Goal: Task Accomplishment & Management: Use online tool/utility

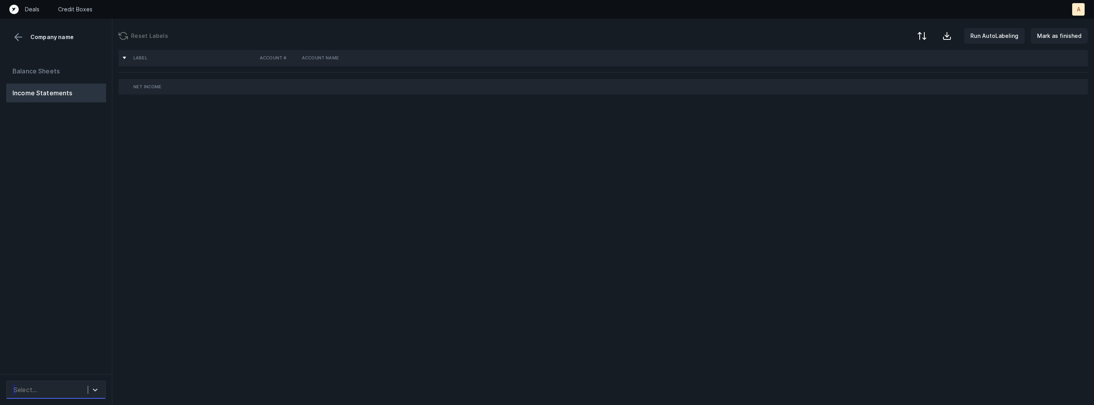
click at [72, 394] on div "Select..." at bounding box center [49, 389] width 78 height 14
click at [75, 369] on div "WIG_P&L_Cleaned.csv" at bounding box center [55, 368] width 99 height 16
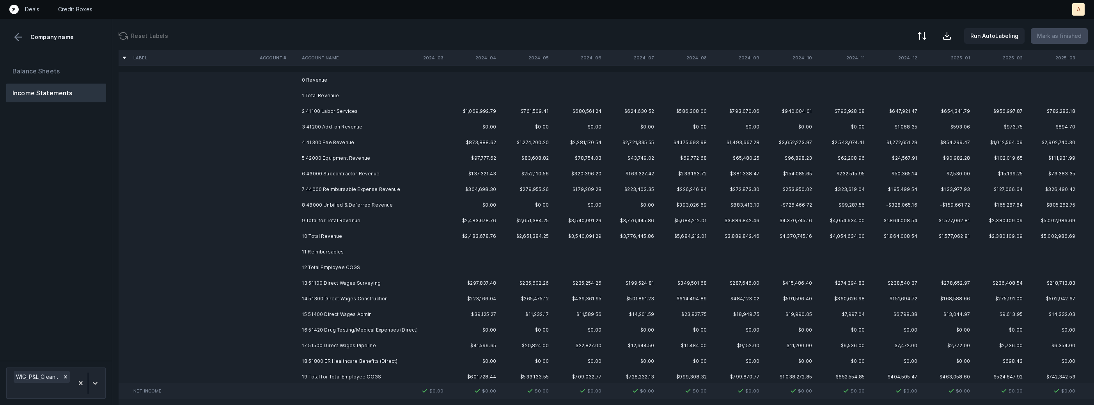
click at [358, 111] on td "2 41100 Labor Services" at bounding box center [346, 111] width 95 height 16
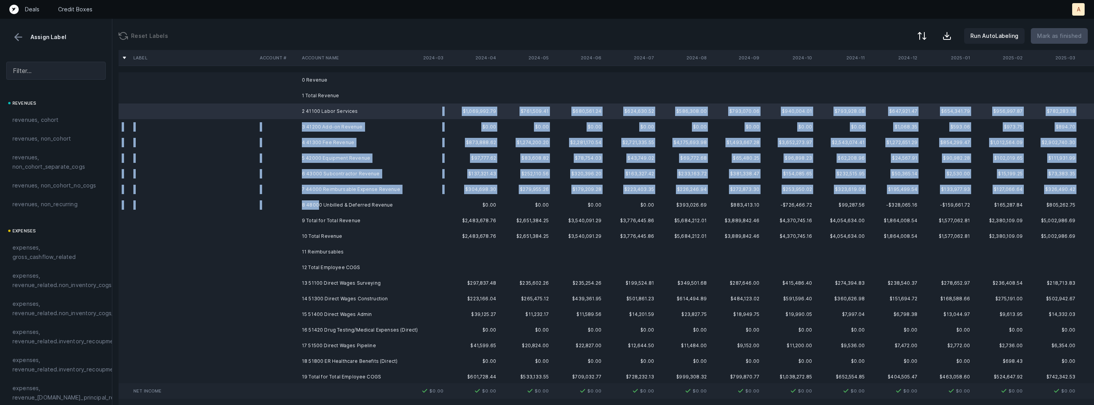
click at [318, 204] on td "8 48000 Unbilled & Deferred Revenue" at bounding box center [346, 205] width 95 height 16
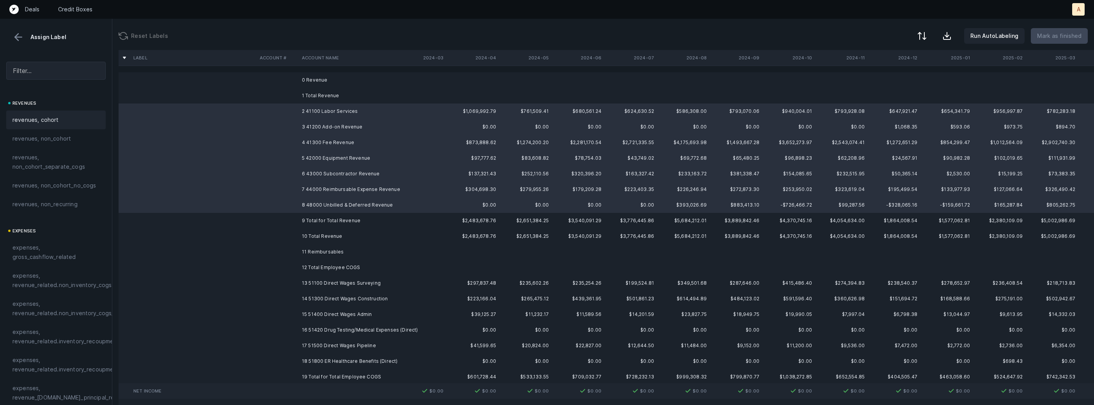
click at [62, 121] on div "revenues, cohort" at bounding box center [55, 119] width 87 height 9
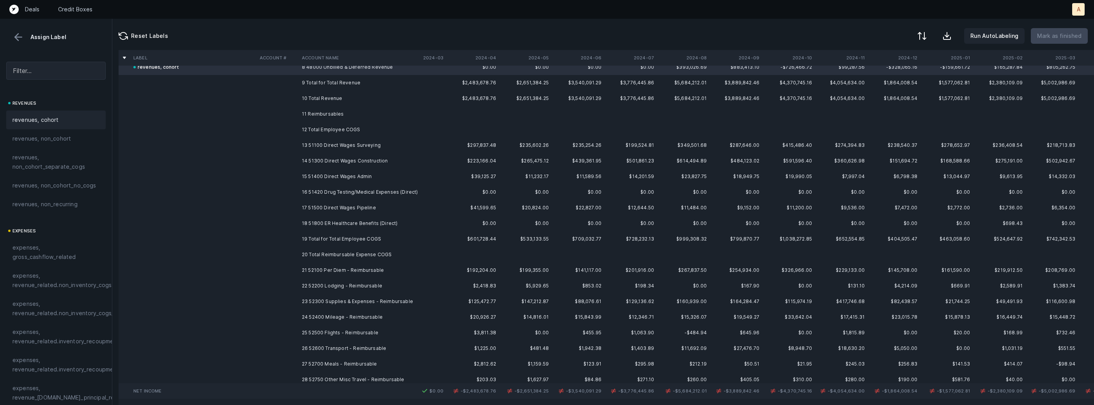
scroll to position [138, 37]
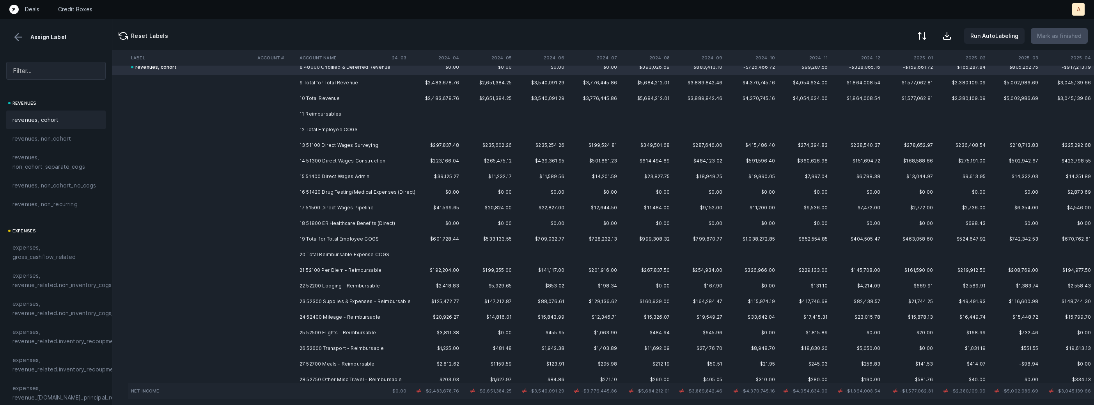
click at [347, 139] on td "13 51100 Direct Wages Surveying" at bounding box center [344, 145] width 95 height 16
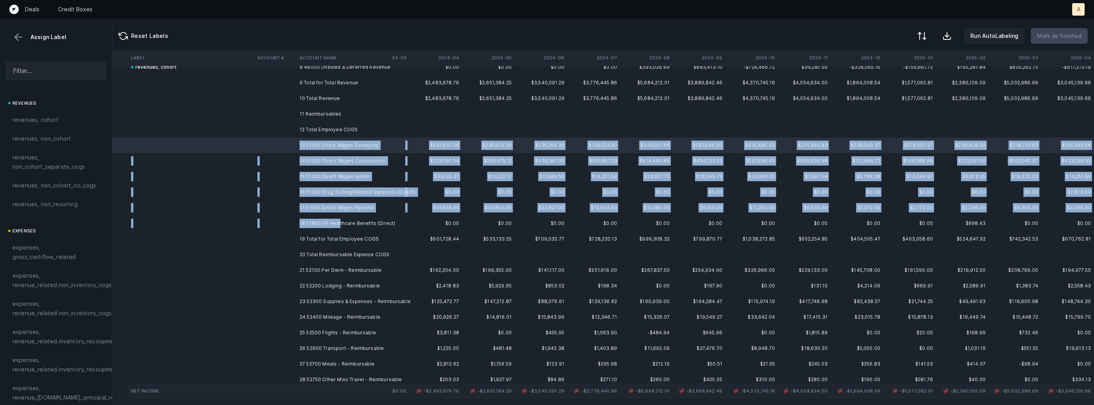
click at [338, 224] on td "18 51800 ER Healthcare Benefits (Direct)" at bounding box center [344, 223] width 95 height 16
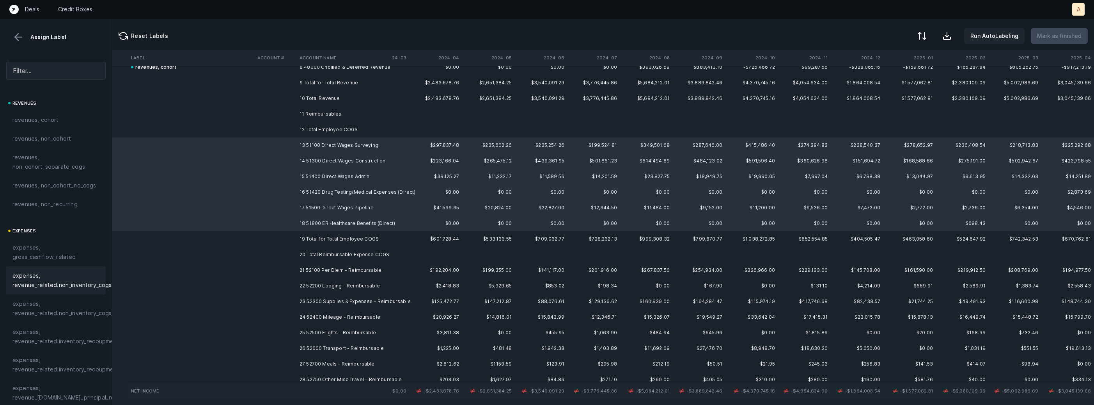
click at [62, 278] on span "expenses, revenue_related.non_inventory_cogs" at bounding box center [61, 280] width 99 height 19
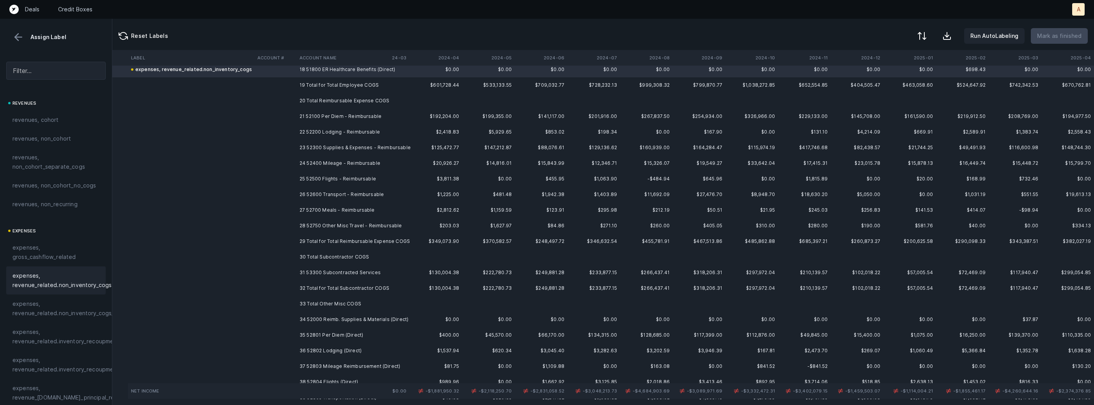
scroll to position [296, 37]
click at [378, 110] on td "21 52100 Per Diem - Reimbursable" at bounding box center [344, 112] width 95 height 16
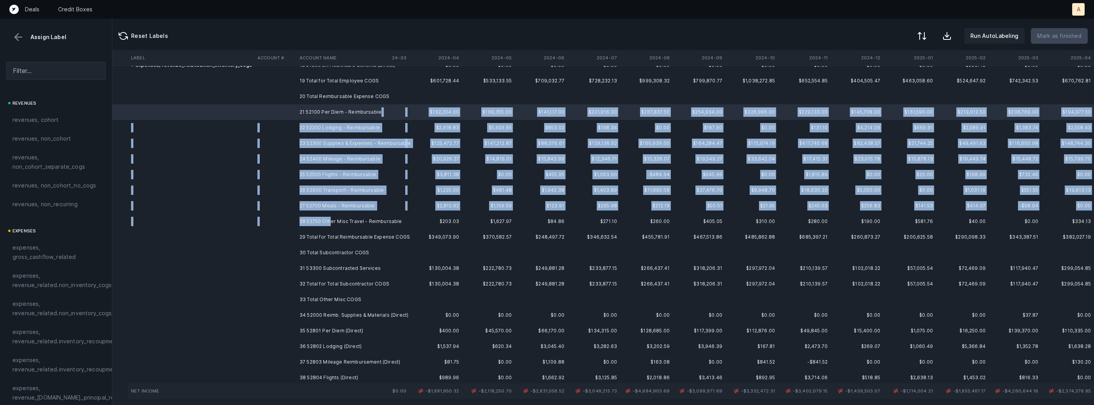
click at [330, 217] on td "28 52750 Other Misc Travel - Reimbursable" at bounding box center [344, 221] width 95 height 16
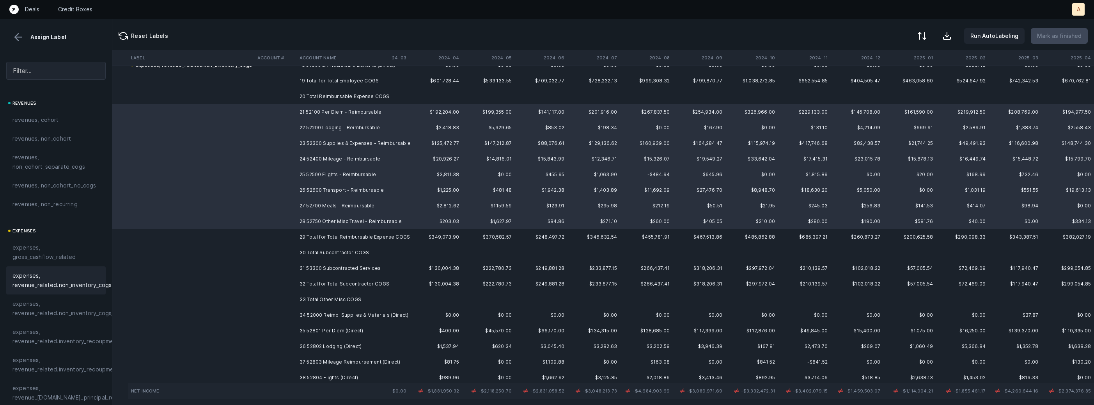
click at [59, 283] on span "expenses, revenue_related.non_inventory_cogs" at bounding box center [61, 280] width 99 height 19
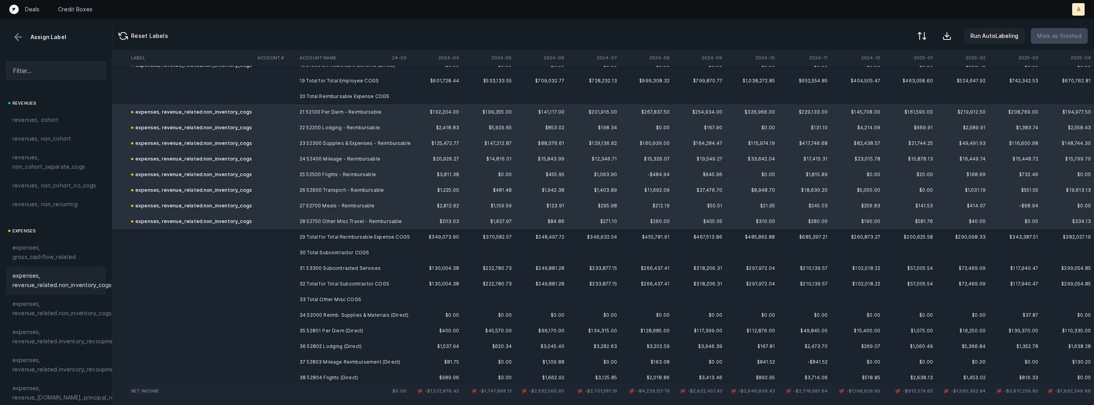
click at [291, 261] on td at bounding box center [275, 268] width 42 height 16
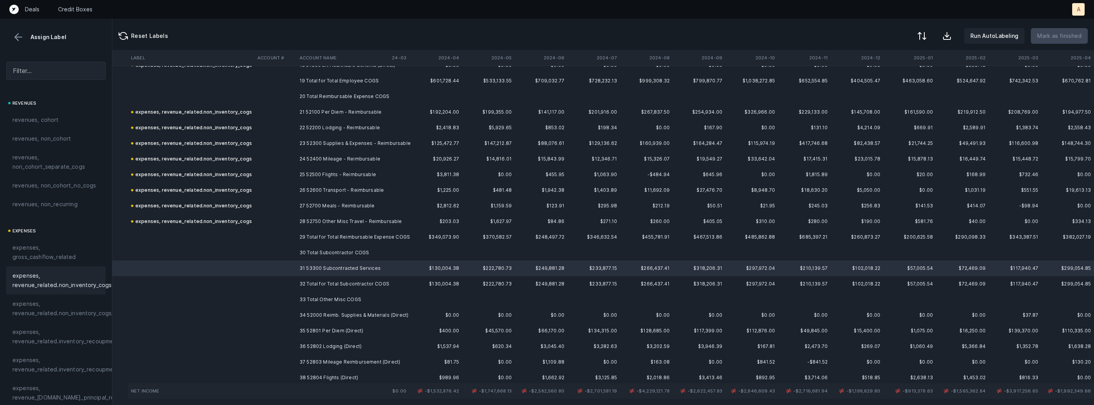
click at [84, 274] on span "expenses, revenue_related.non_inventory_cogs" at bounding box center [61, 280] width 99 height 19
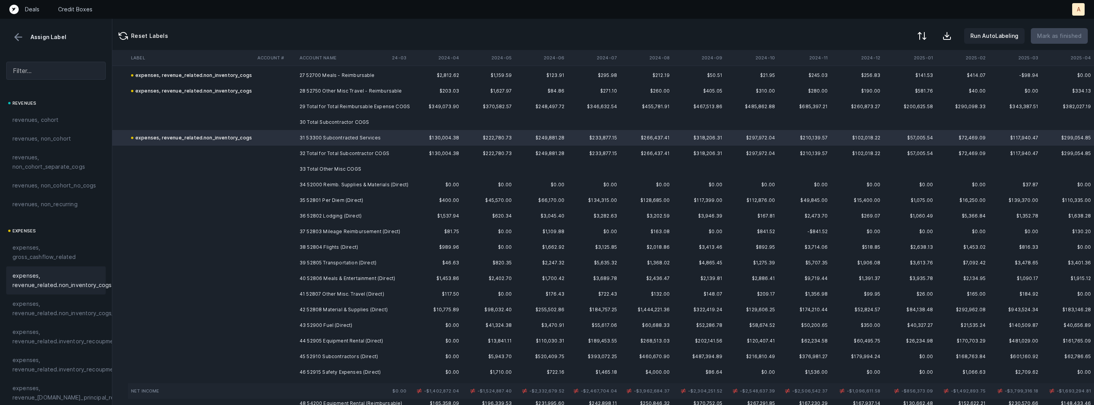
scroll to position [432, 37]
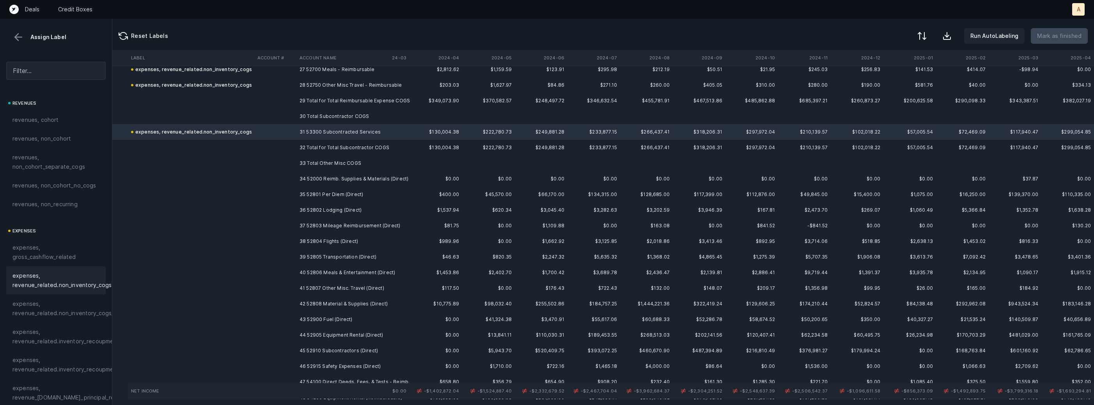
click at [333, 178] on td "34 52000 Reimb. Supplies & Materials (Direct)" at bounding box center [344, 179] width 95 height 16
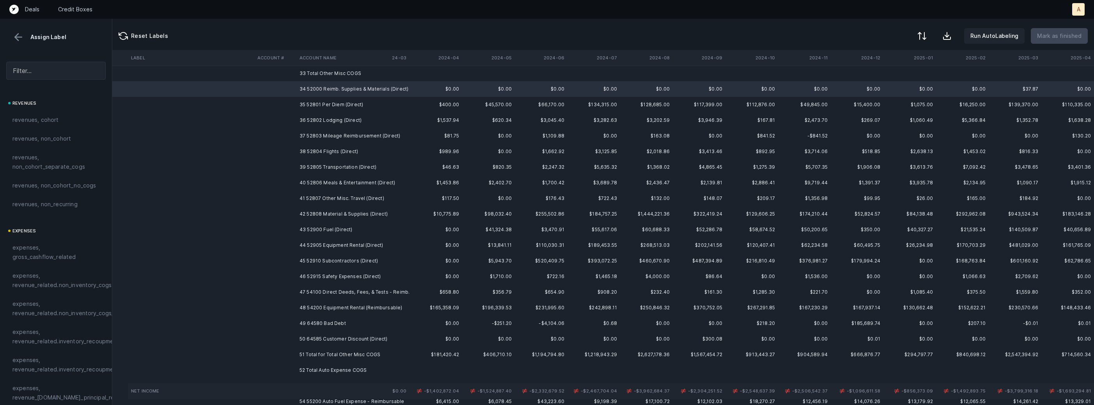
scroll to position [538, 37]
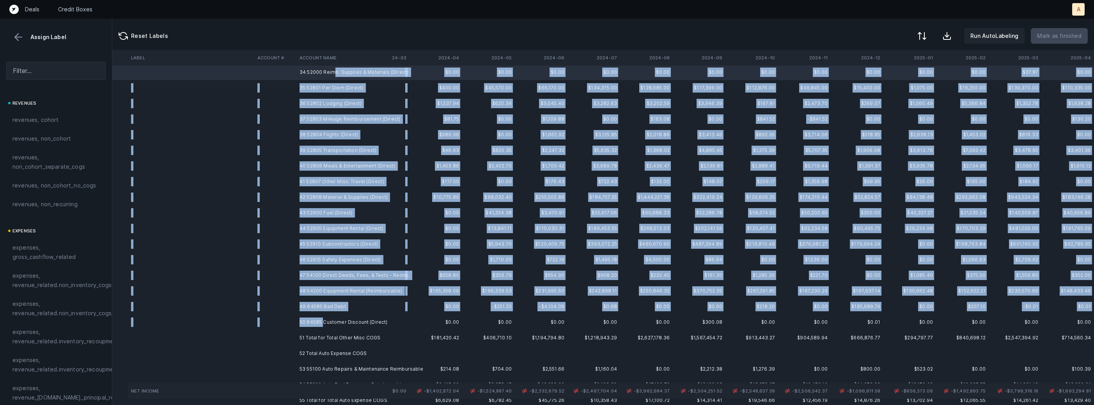
click at [323, 320] on td "50 64585 Customer Discount (Direct)" at bounding box center [344, 322] width 95 height 16
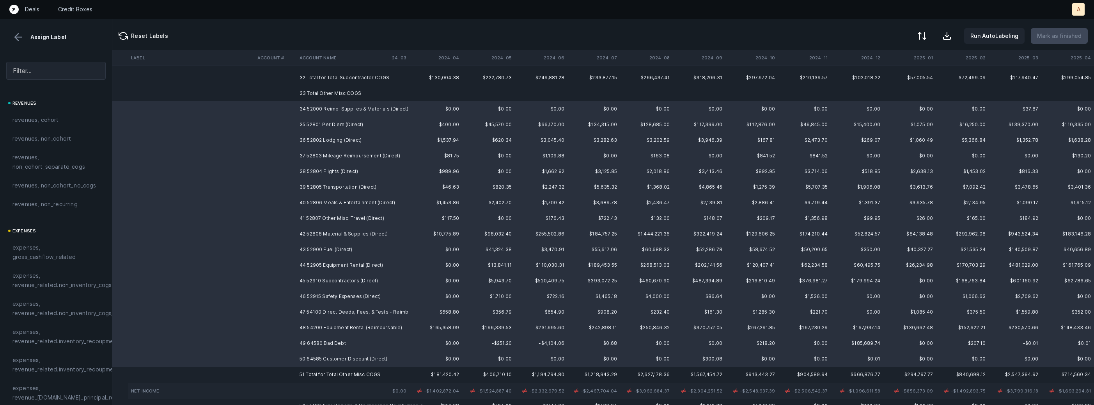
scroll to position [504, 37]
click at [78, 278] on span "expenses, revenue_related.non_inventory_cogs" at bounding box center [61, 280] width 99 height 19
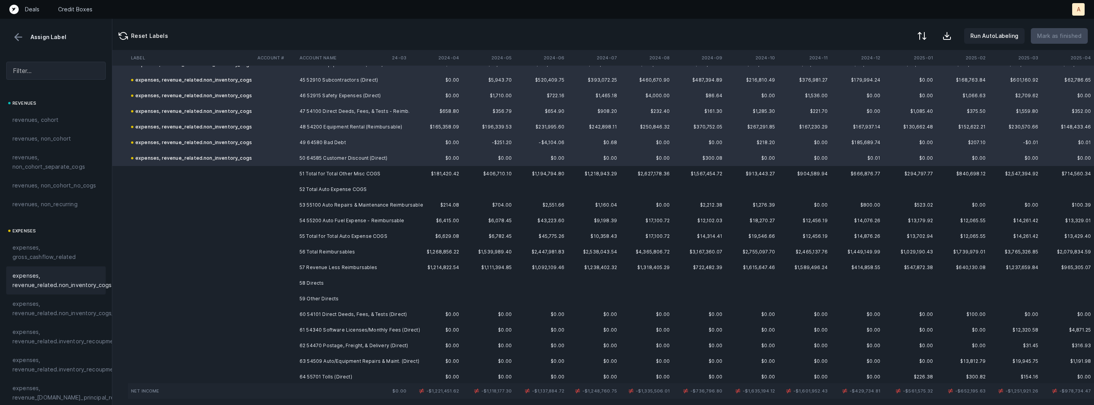
scroll to position [703, 37]
click at [327, 206] on td "53 55100 Auto Repairs & Maintenance Reimbursable" at bounding box center [344, 204] width 95 height 16
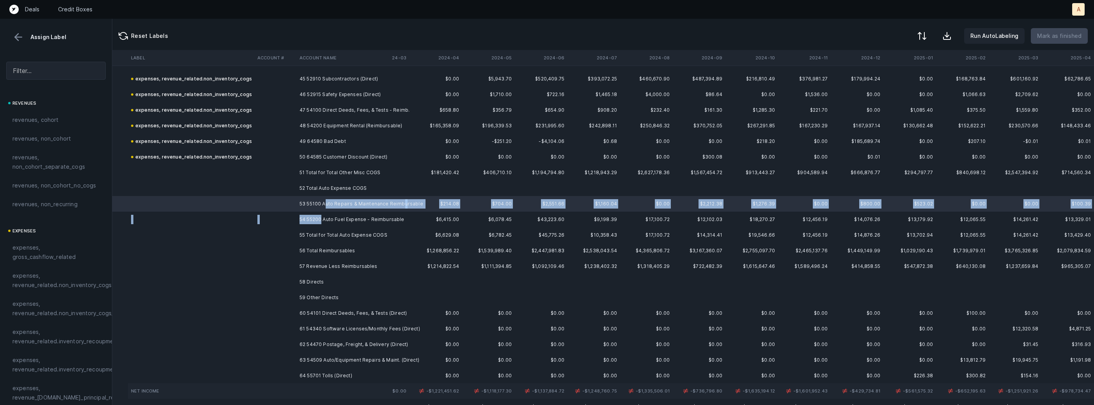
click at [321, 222] on td "54 55200 Auto Fuel Expense - Reimbursable" at bounding box center [344, 219] width 95 height 16
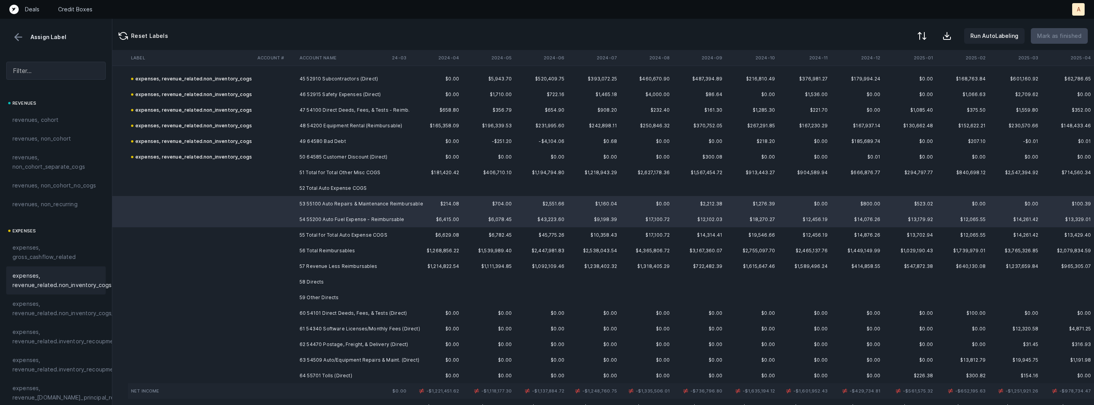
click at [86, 283] on span "expenses, revenue_related.non_inventory_cogs" at bounding box center [61, 280] width 99 height 19
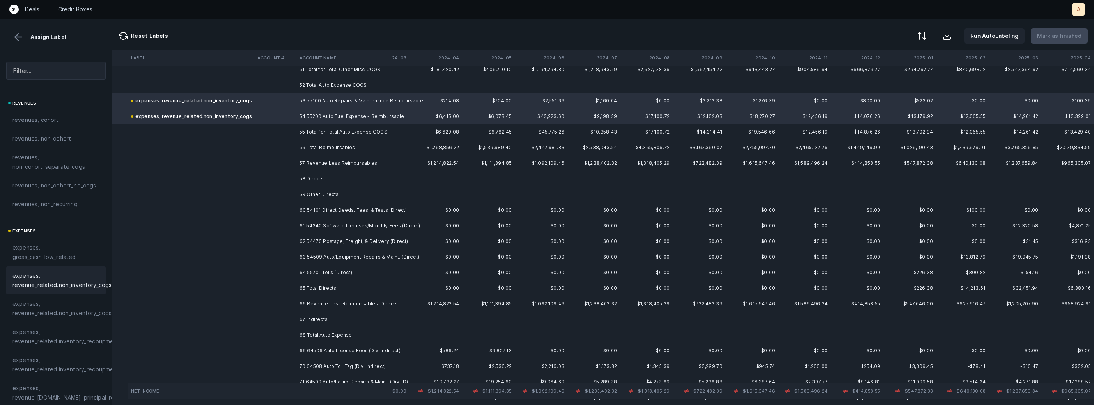
scroll to position [810, 37]
click at [259, 200] on td at bounding box center [275, 206] width 42 height 16
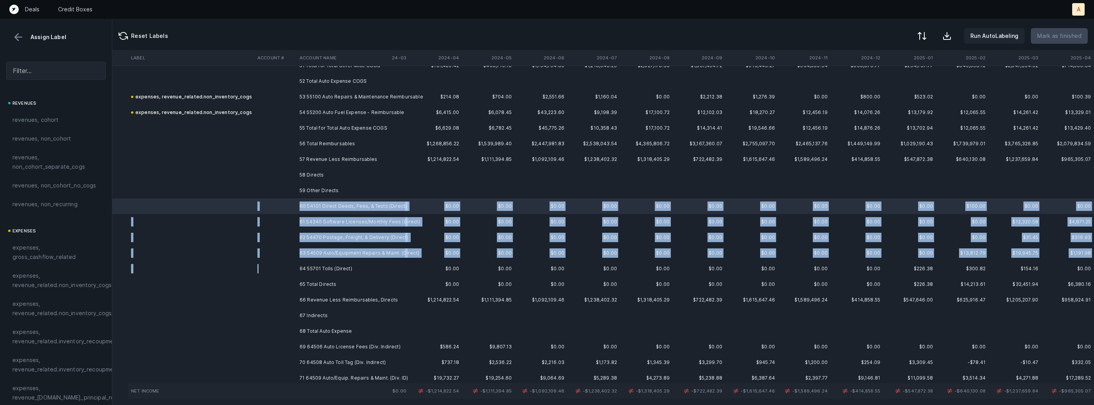
click at [264, 266] on td at bounding box center [275, 269] width 42 height 16
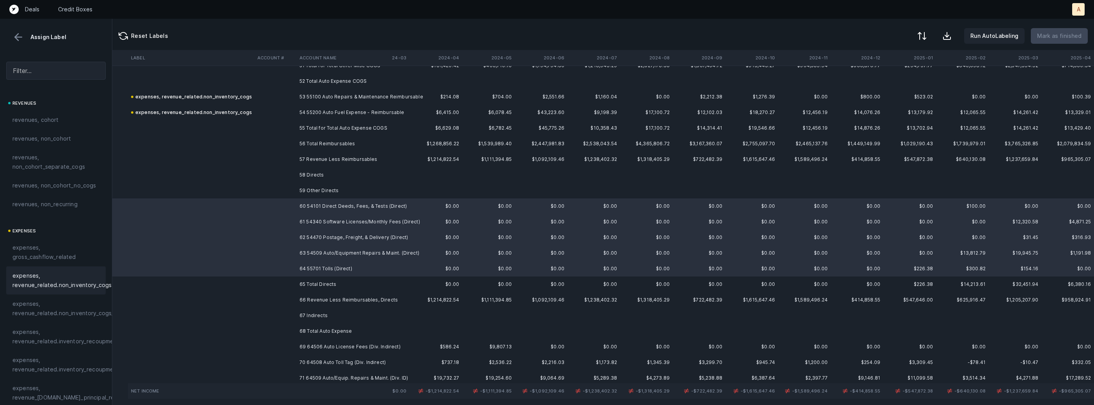
click at [83, 281] on span "expenses, revenue_related.non_inventory_cogs" at bounding box center [61, 280] width 99 height 19
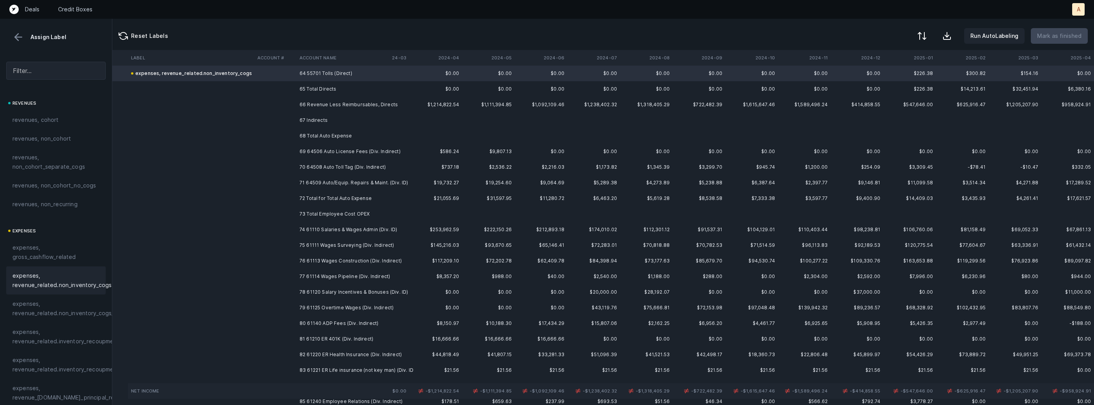
scroll to position [1009, 37]
click at [327, 146] on td "69 64506 Auto License Fees (Div. Indirect)" at bounding box center [344, 148] width 95 height 16
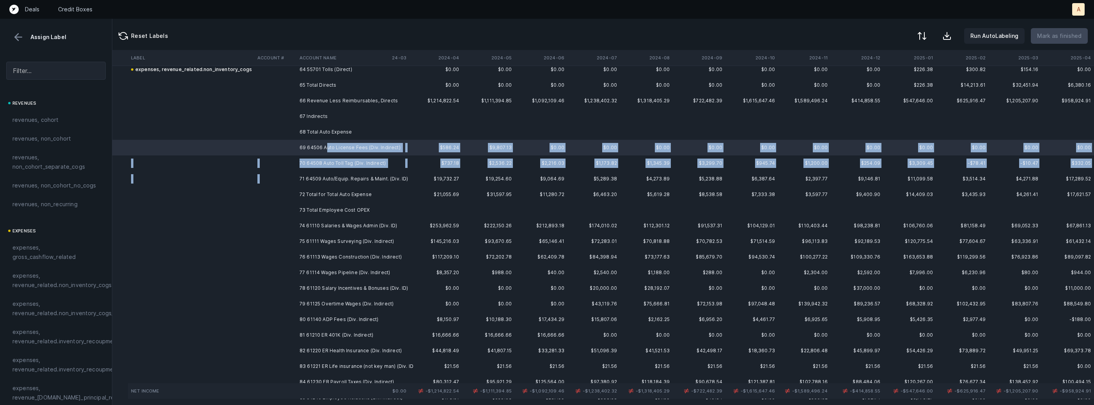
click at [325, 173] on td "71 64509 Auto/Equip. Repairs & Maint. (Div. ID)" at bounding box center [344, 179] width 95 height 16
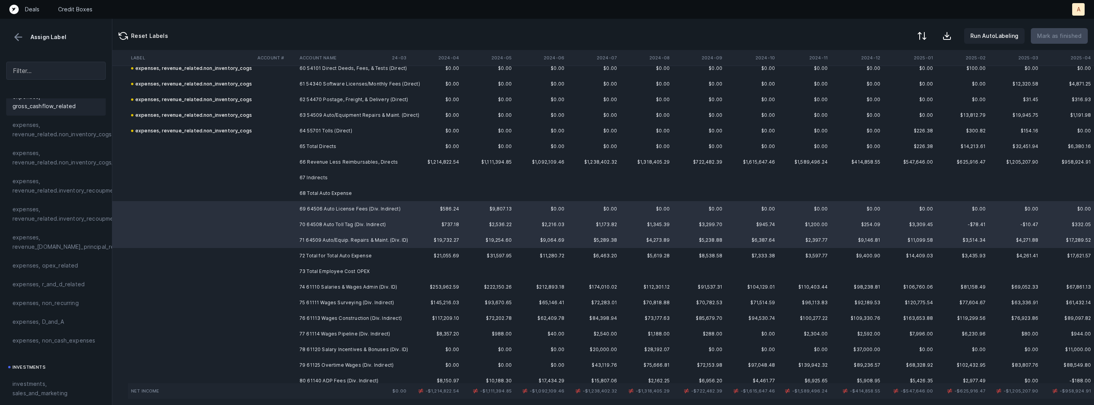
scroll to position [213, 0]
click at [62, 205] on span "expenses, opex_related" at bounding box center [45, 202] width 66 height 9
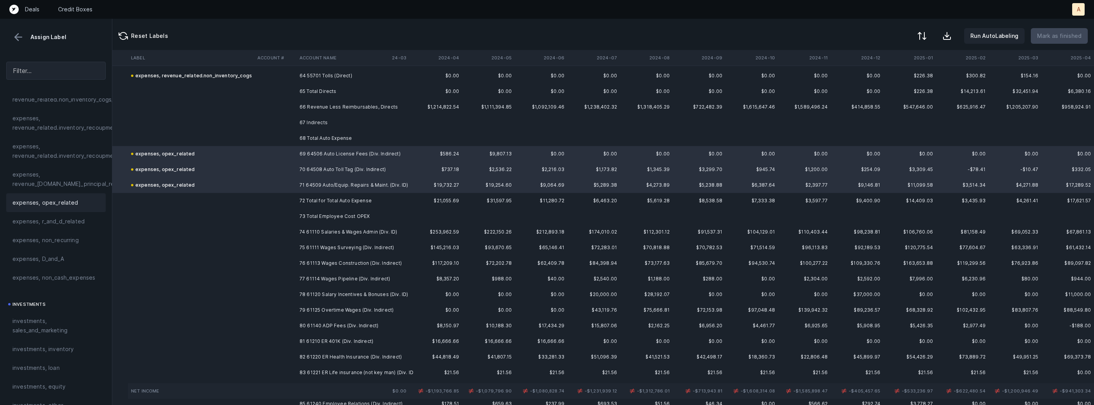
scroll to position [1005, 37]
click at [297, 225] on td "74 61110 Salaries & Wages Admin (Div. ID)" at bounding box center [344, 230] width 95 height 16
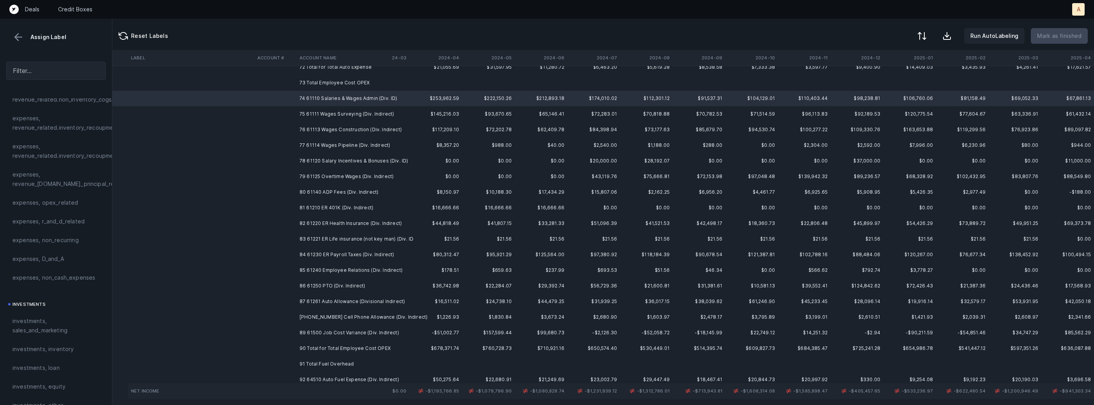
scroll to position [1139, 37]
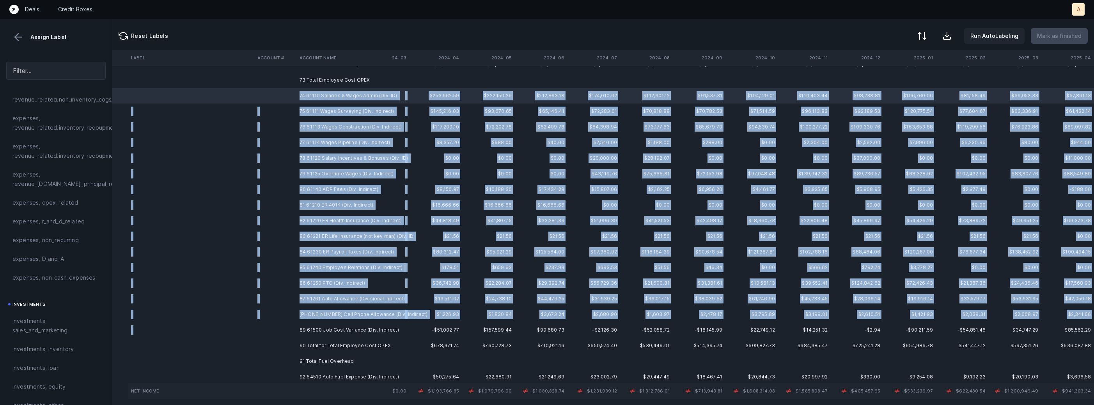
click at [295, 323] on td at bounding box center [275, 330] width 42 height 16
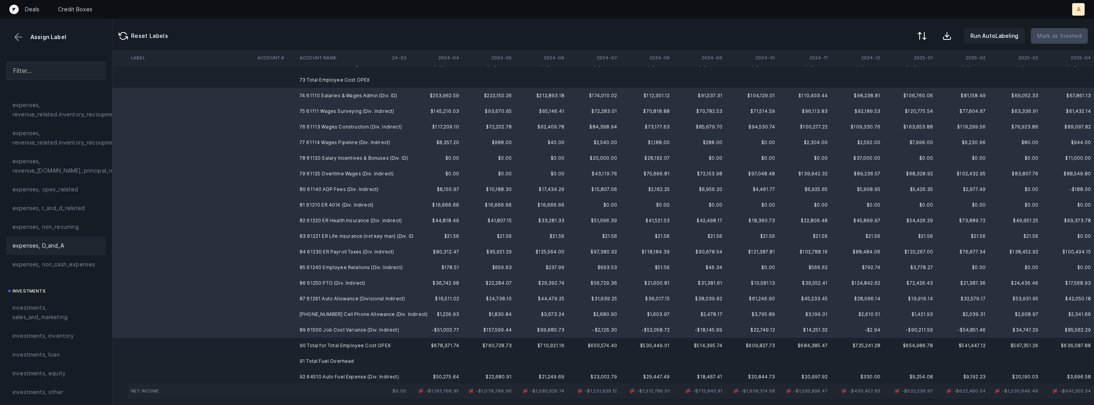
scroll to position [195, 0]
click at [48, 216] on span "expenses, opex_related" at bounding box center [45, 220] width 66 height 9
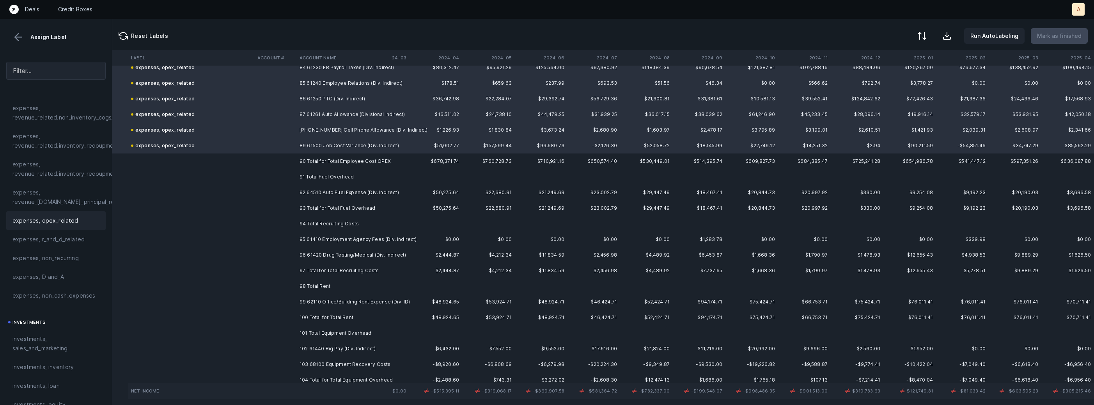
scroll to position [1325, 37]
click at [346, 187] on td "92 64510 Auto Fuel Expense (Div. Indirect)" at bounding box center [344, 191] width 95 height 16
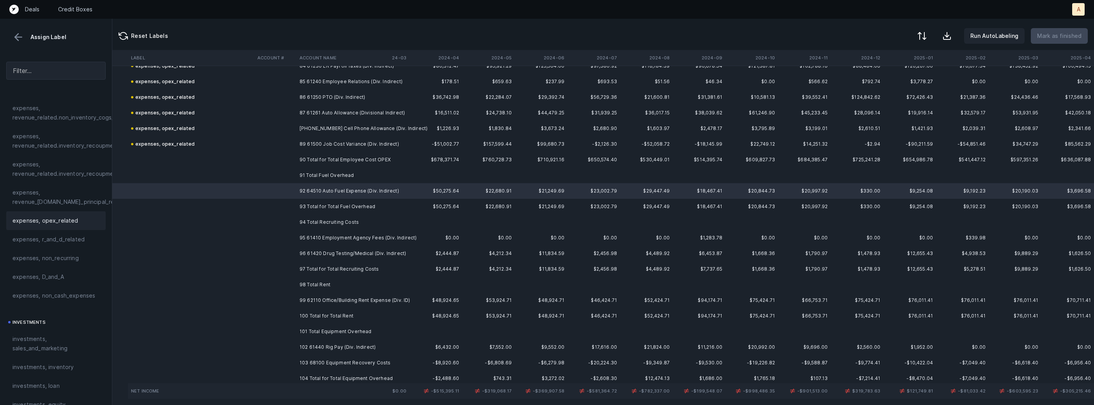
click at [81, 224] on div "expenses, opex_related" at bounding box center [55, 220] width 87 height 9
click at [304, 236] on td "95 61410 Employment Agency Fees (Div. Indirect)" at bounding box center [344, 238] width 95 height 16
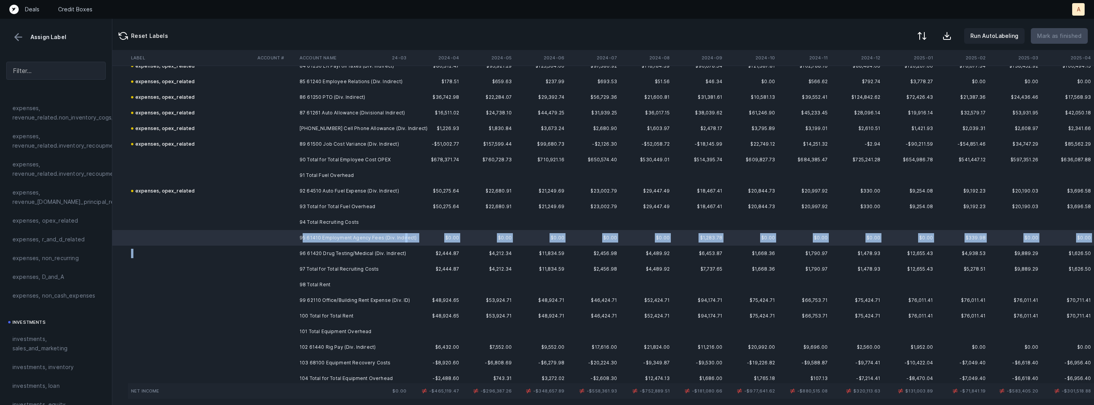
click at [295, 246] on td at bounding box center [275, 253] width 42 height 16
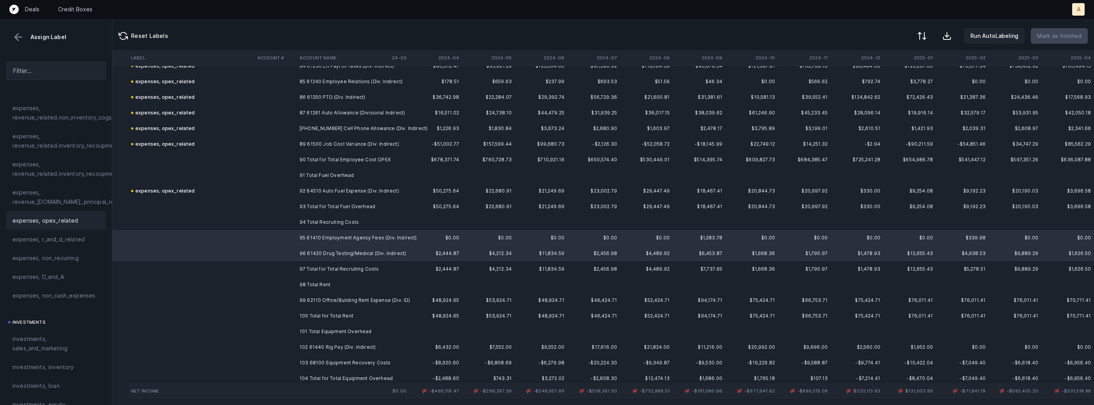
click at [39, 214] on div "expenses, opex_related" at bounding box center [55, 220] width 99 height 19
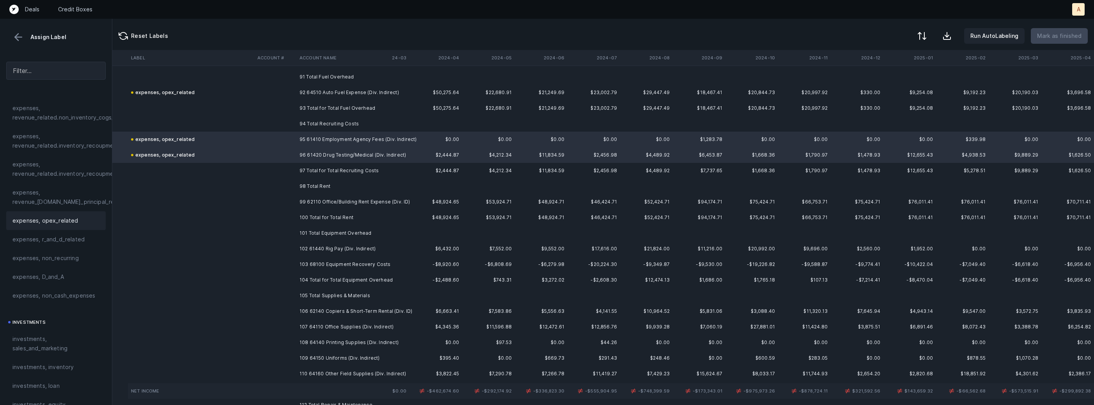
scroll to position [1429, 37]
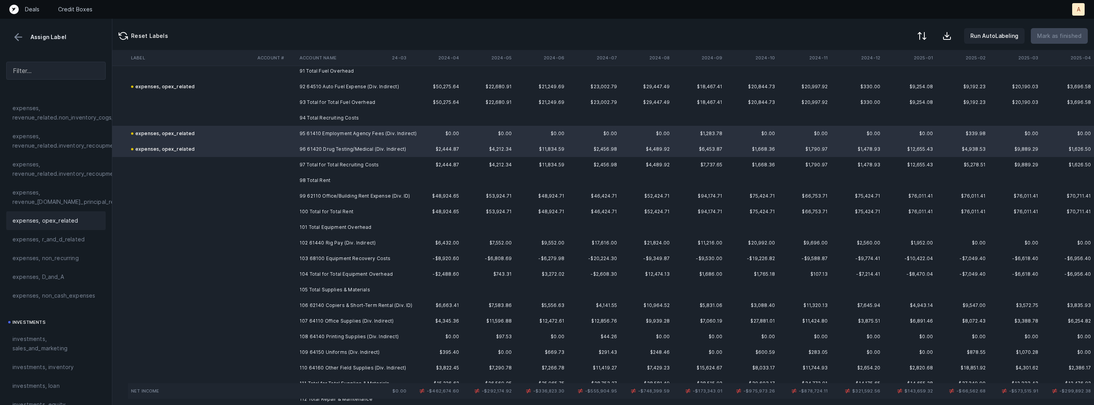
click at [297, 193] on td "99 62110 Office/Building Rent Expense (Div. ID)" at bounding box center [344, 196] width 95 height 16
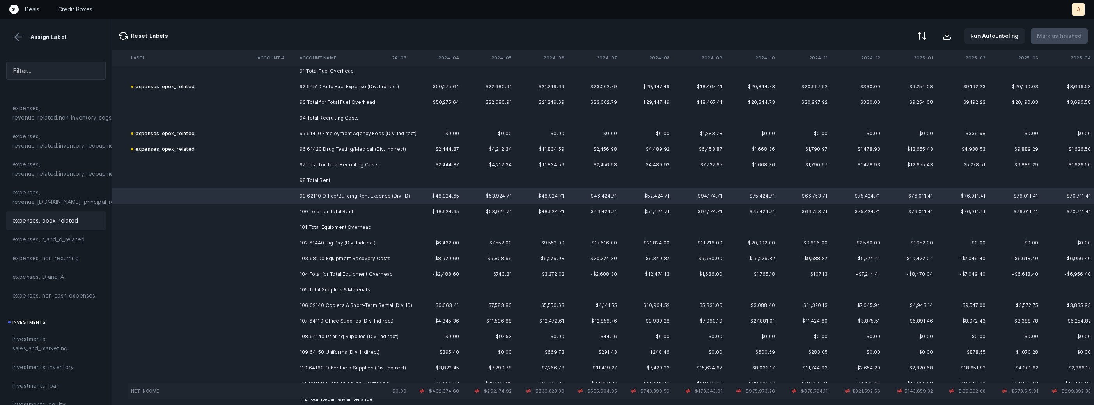
click at [79, 223] on div "expenses, opex_related" at bounding box center [55, 220] width 87 height 9
click at [326, 243] on td "102 61440 Rig Pay (Div. Indirect)" at bounding box center [344, 243] width 95 height 16
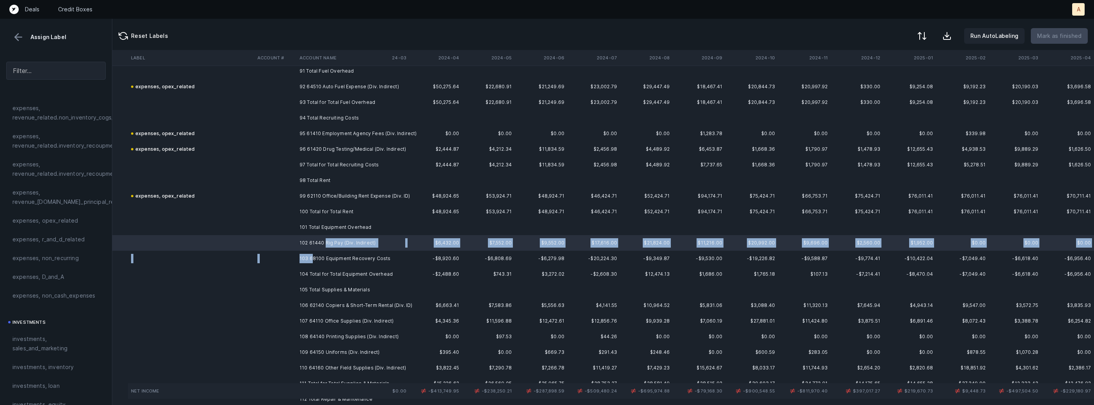
click at [313, 256] on td "103 68100 Equipment Recovery Costs" at bounding box center [344, 258] width 95 height 16
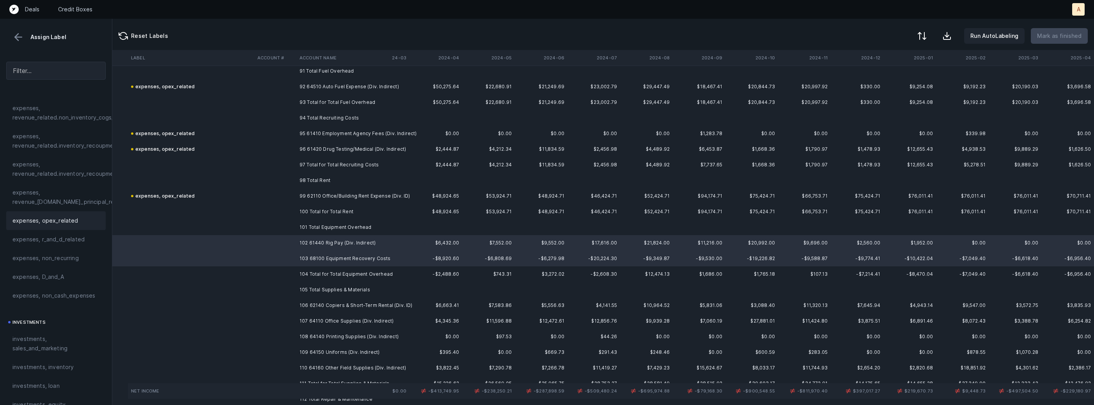
click at [46, 223] on span "expenses, opex_related" at bounding box center [45, 220] width 66 height 9
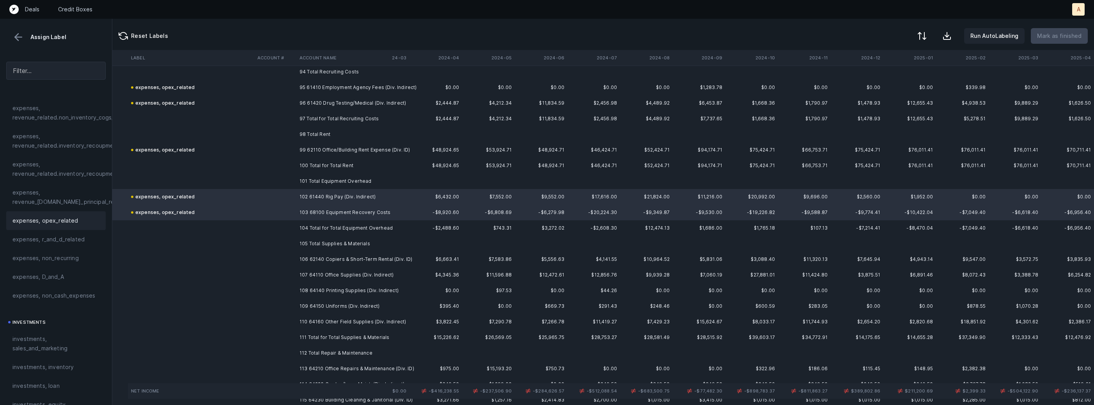
scroll to position [1510, 37]
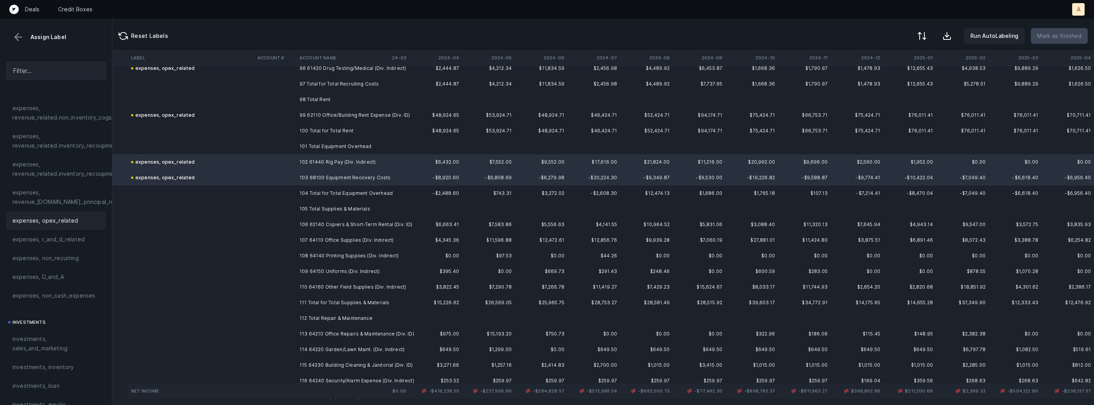
click at [293, 226] on td at bounding box center [275, 225] width 42 height 16
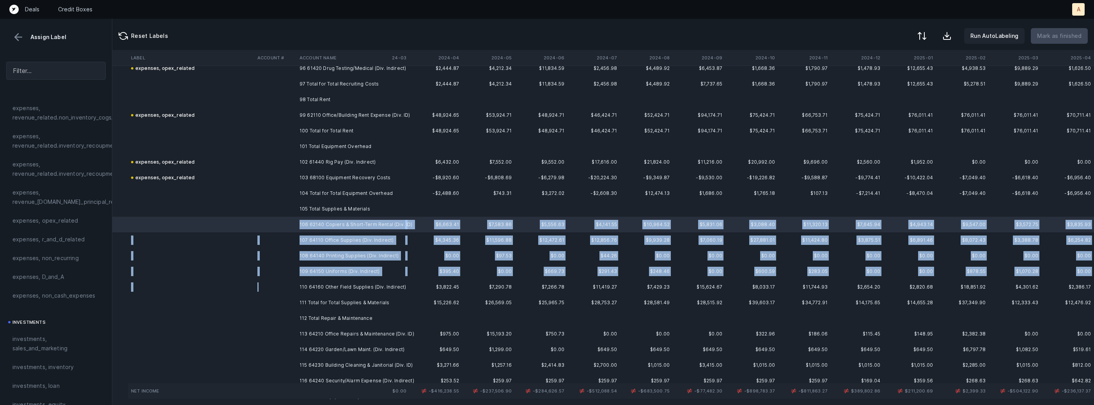
click at [294, 284] on td at bounding box center [275, 287] width 42 height 16
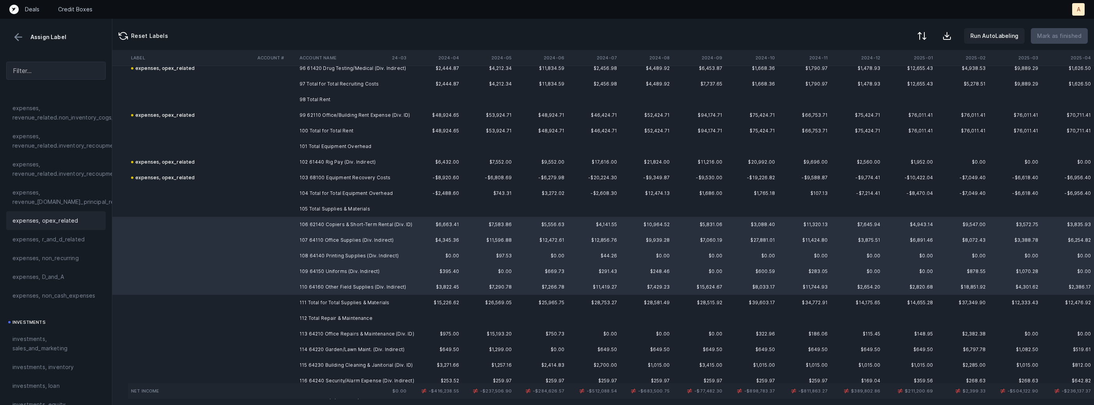
click at [79, 224] on div "expenses, opex_related" at bounding box center [55, 220] width 87 height 9
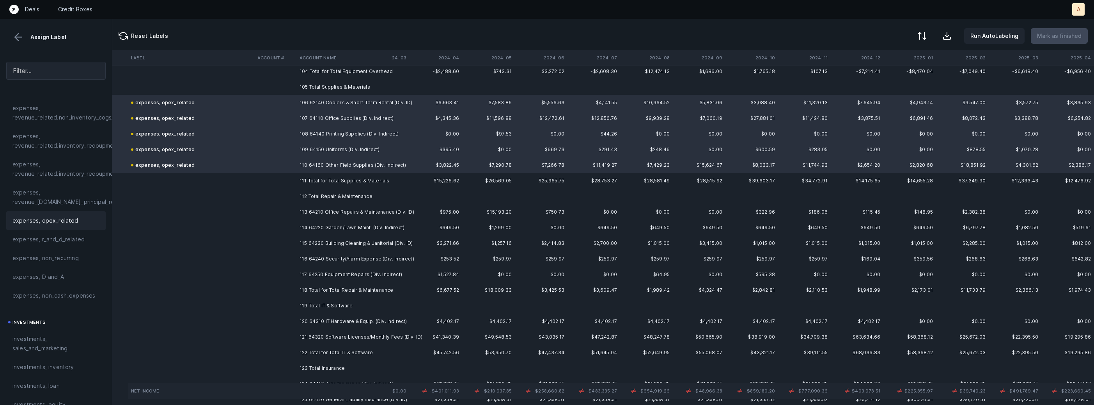
scroll to position [1641, 37]
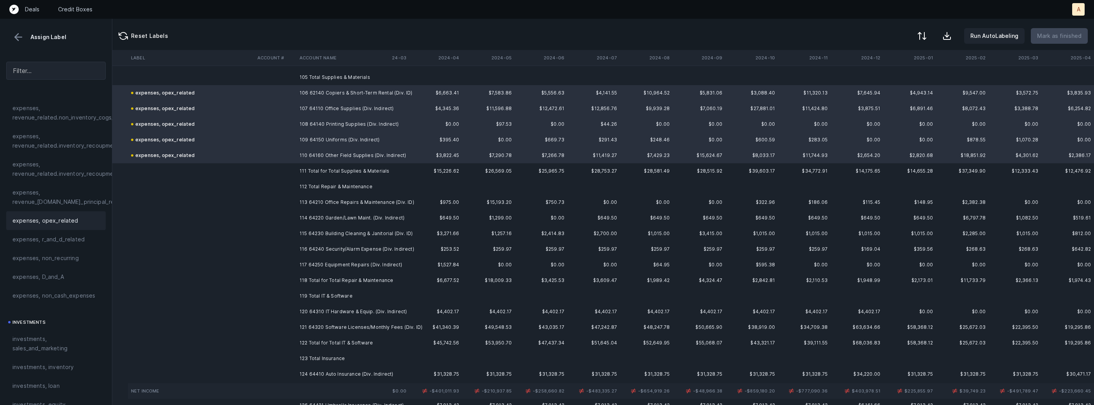
click at [295, 203] on td at bounding box center [275, 202] width 42 height 16
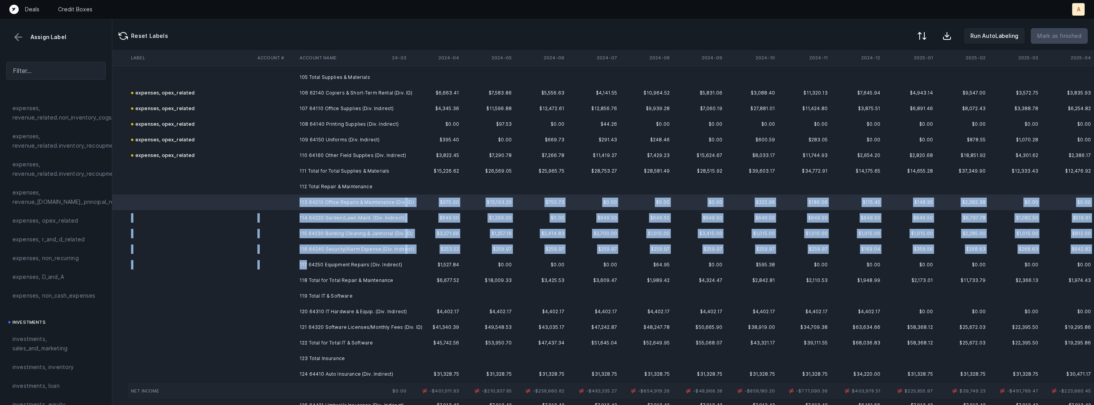
click at [306, 266] on td "117 64250 Equipment Repairs (Div. Indirect)" at bounding box center [344, 265] width 95 height 16
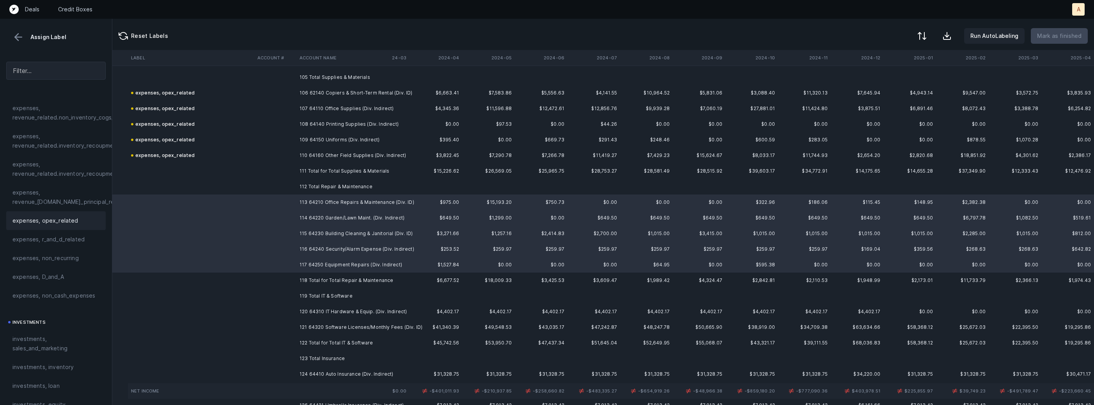
click at [67, 221] on span "expenses, opex_related" at bounding box center [45, 220] width 66 height 9
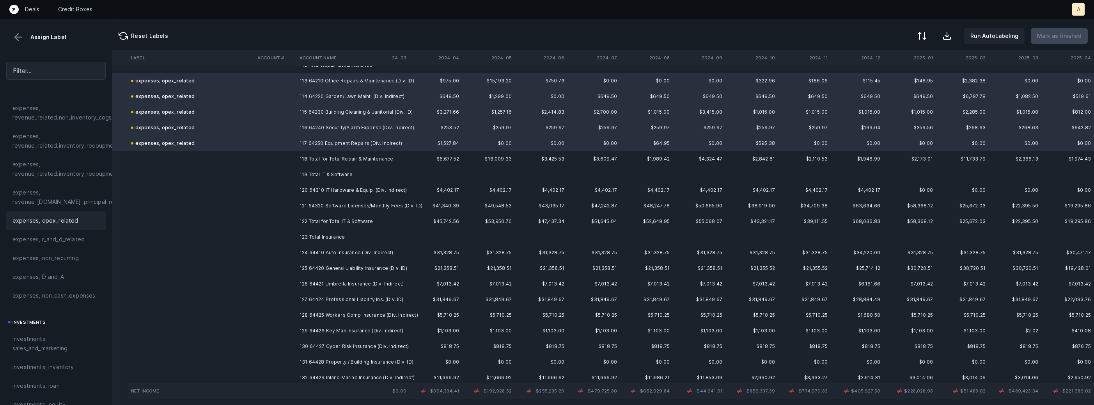
scroll to position [1767, 37]
click at [304, 189] on td "120 64310 IT Hardware & Equip. (Div. Indirect)" at bounding box center [344, 186] width 95 height 16
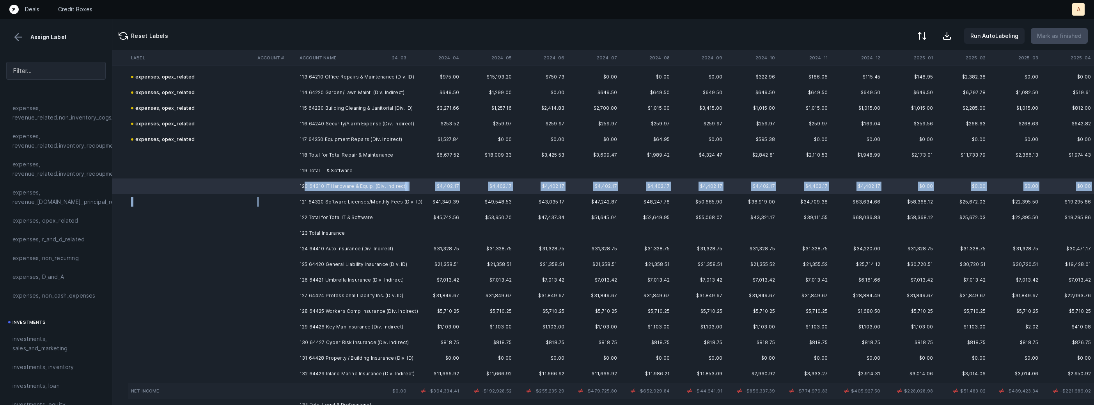
click at [289, 199] on td at bounding box center [275, 202] width 42 height 16
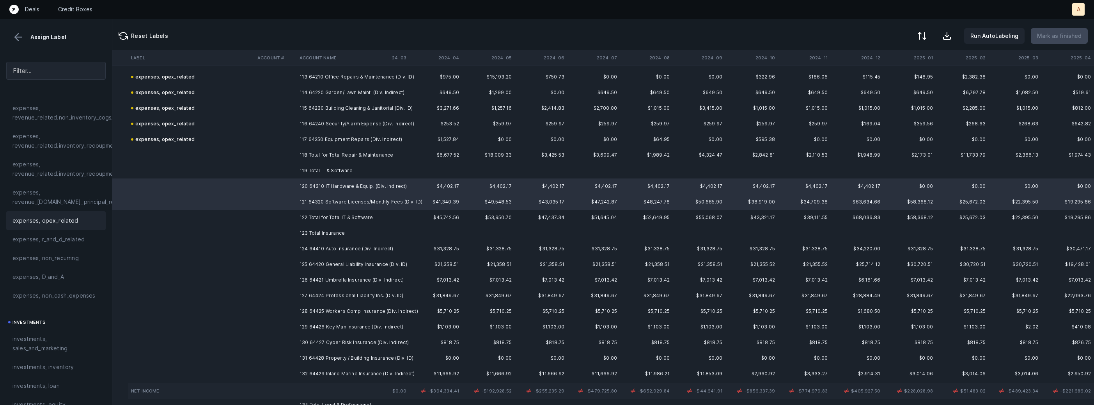
click at [21, 221] on span "expenses, opex_related" at bounding box center [45, 220] width 66 height 9
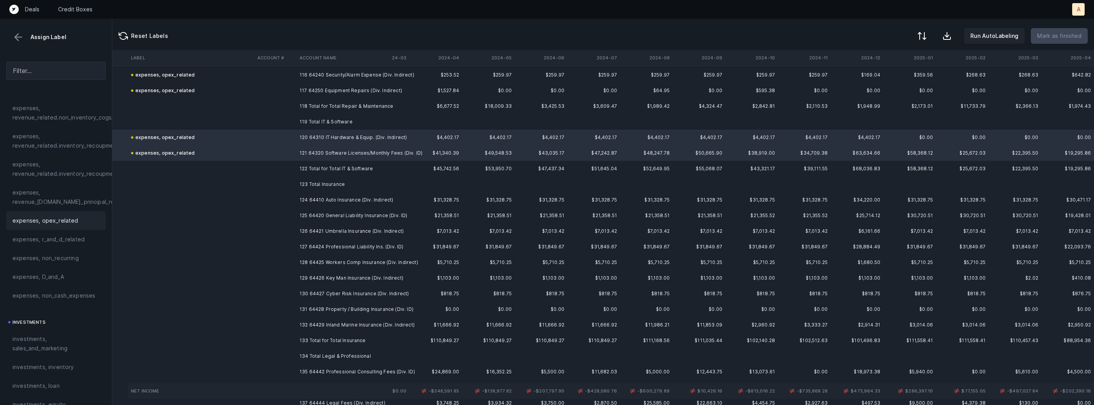
scroll to position [1845, 37]
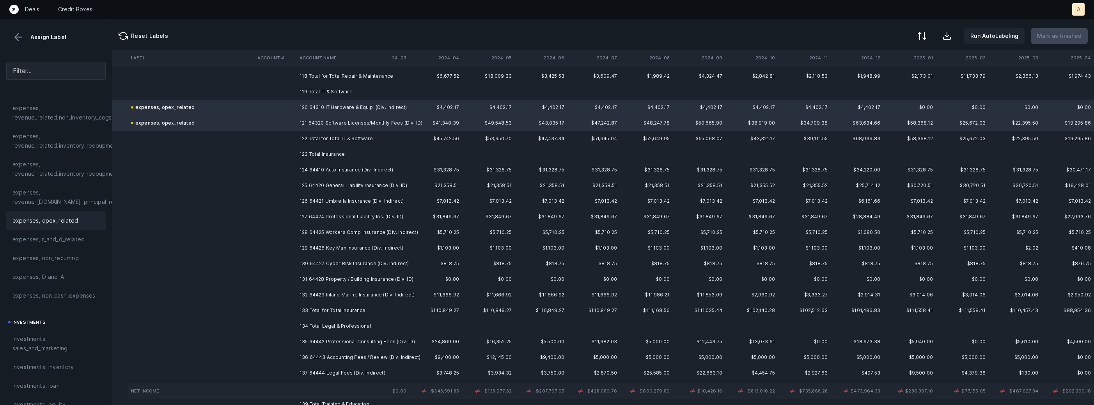
click at [320, 166] on td "124 64410 Auto Insurance (Div. Indirect)" at bounding box center [344, 170] width 95 height 16
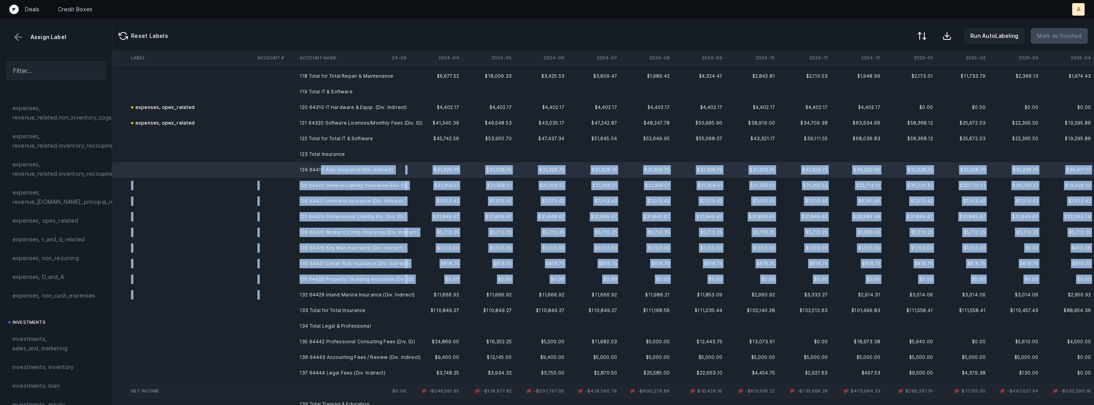
click at [298, 291] on td "132 64429 Inland Marine Insurance (Div. Indirect)" at bounding box center [344, 295] width 95 height 16
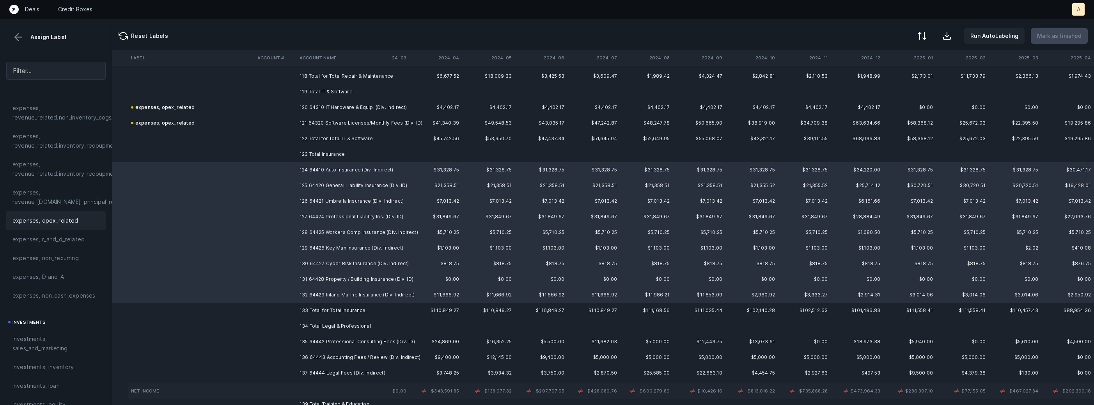
click at [81, 223] on div "expenses, opex_related" at bounding box center [55, 220] width 87 height 9
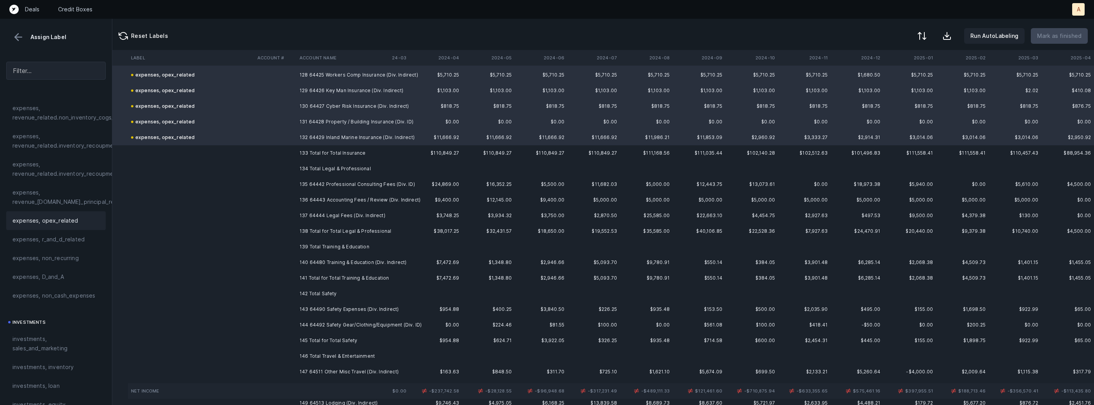
scroll to position [2006, 37]
click at [286, 180] on td at bounding box center [275, 180] width 42 height 16
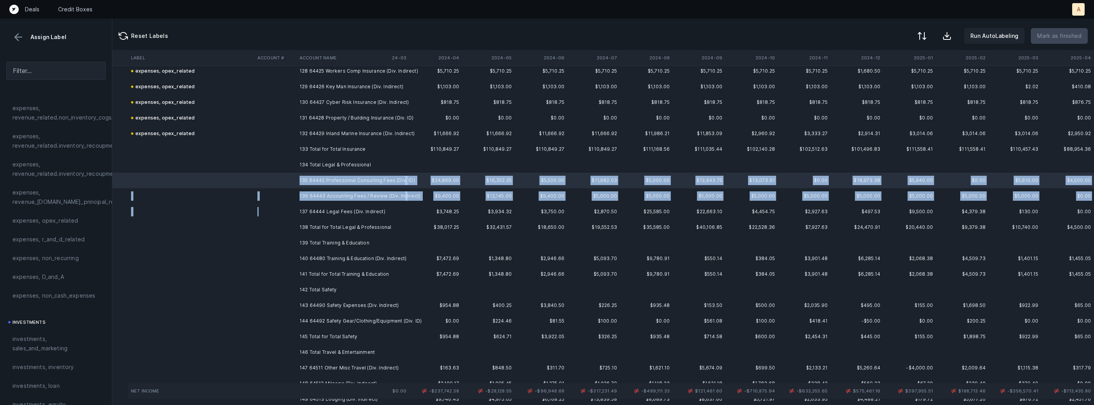
click at [286, 206] on td at bounding box center [275, 212] width 42 height 16
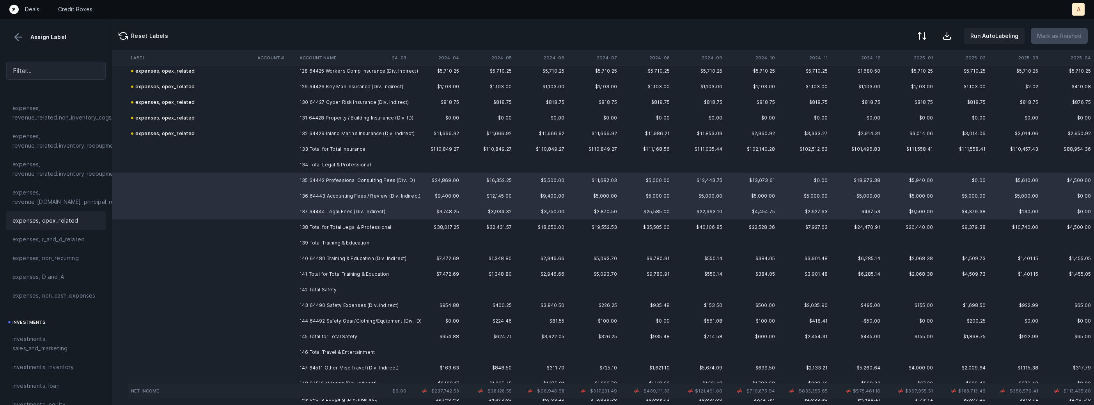
click at [59, 226] on div "expenses, opex_related" at bounding box center [55, 220] width 99 height 19
click at [282, 253] on td at bounding box center [275, 258] width 42 height 16
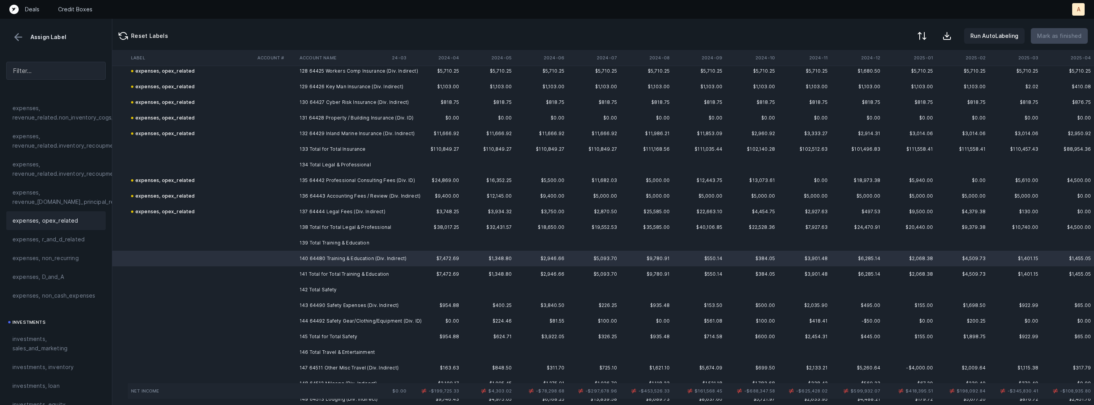
click at [21, 221] on span "expenses, opex_related" at bounding box center [45, 220] width 66 height 9
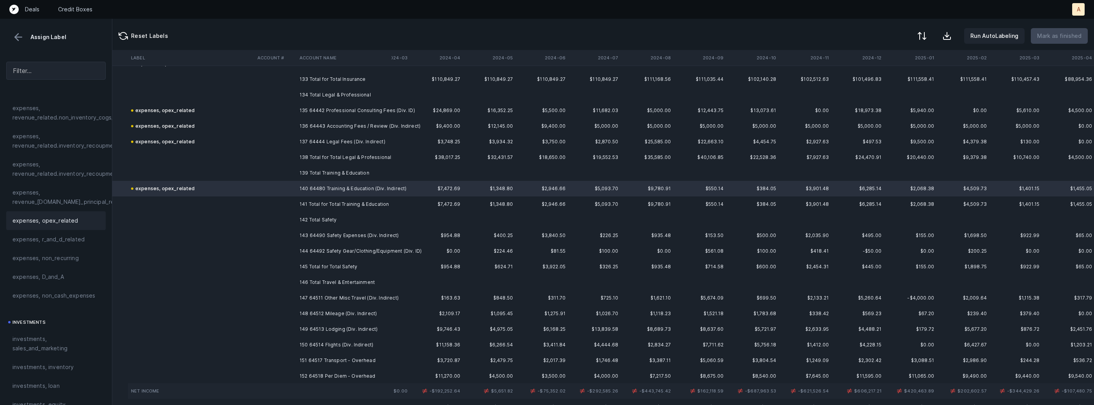
scroll to position [2078, 36]
click at [297, 235] on td "143 64490 Safety Expenses (Div. Indirect)" at bounding box center [344, 234] width 95 height 16
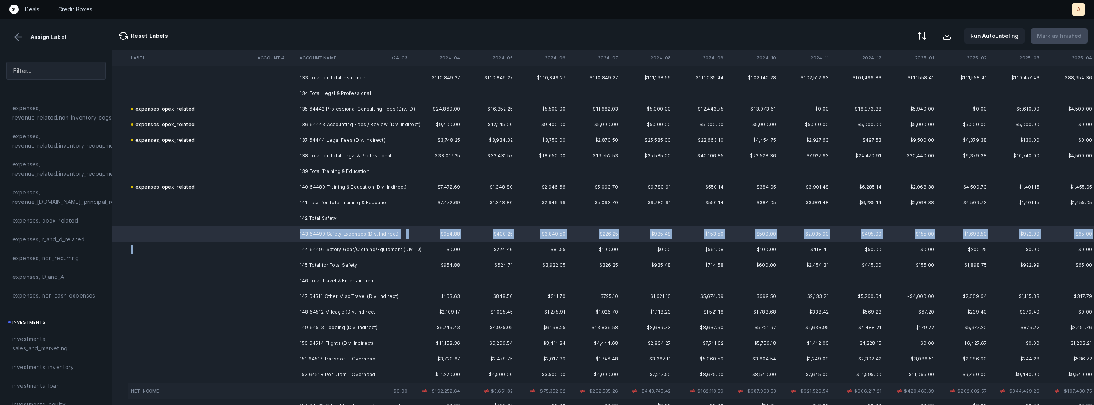
click at [289, 243] on td at bounding box center [275, 249] width 42 height 16
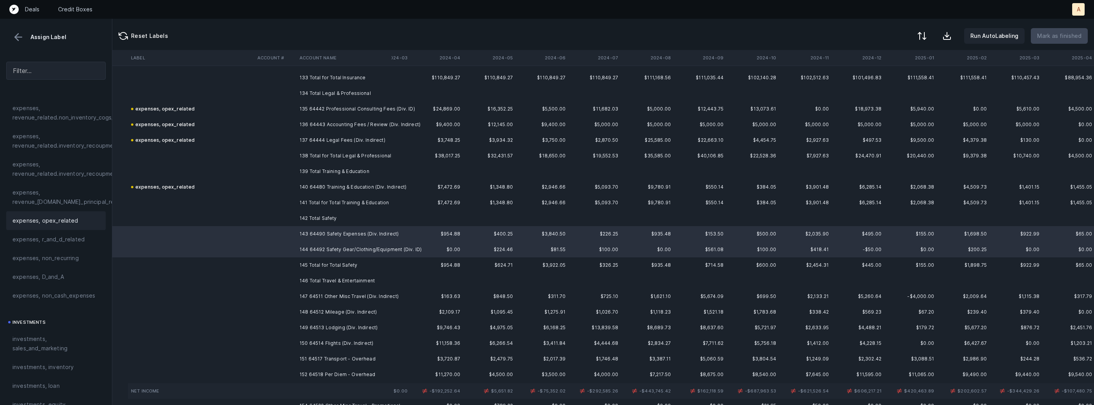
click at [59, 214] on div "expenses, opex_related" at bounding box center [55, 220] width 99 height 19
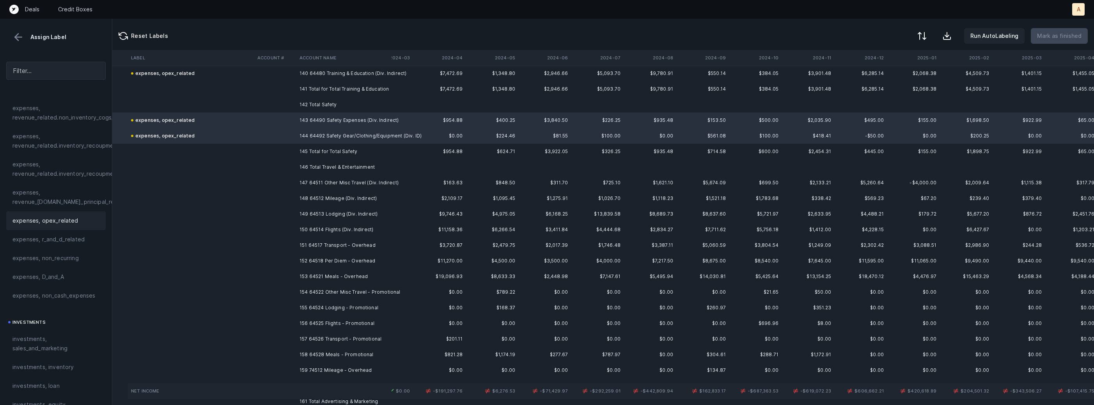
scroll to position [2195, 34]
click at [300, 181] on td "147 64511 Other Misc Travel (Div. Indirect)" at bounding box center [344, 179] width 95 height 16
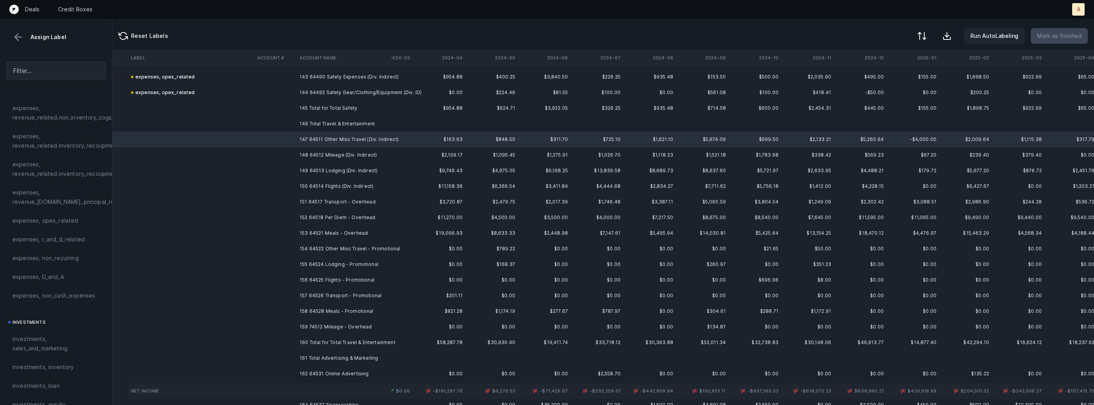
scroll to position [2240, 34]
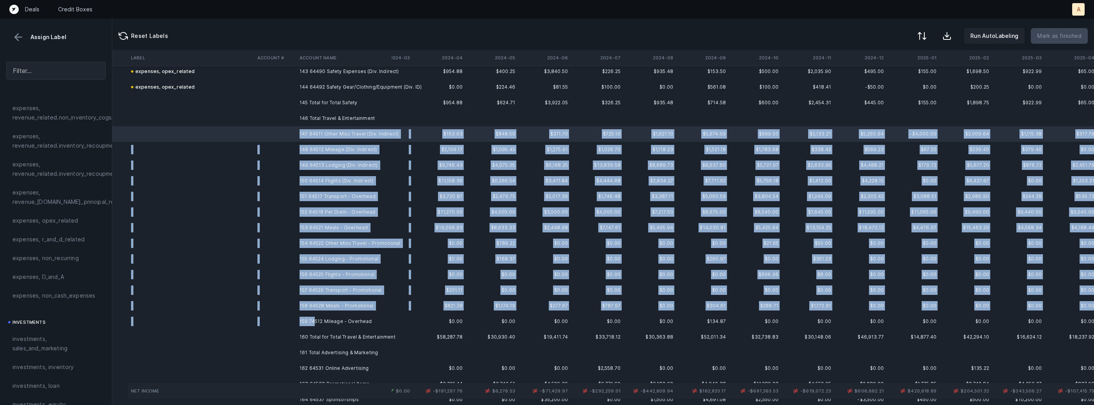
click at [315, 323] on td "159 74512 Mileage - Overhead" at bounding box center [344, 321] width 95 height 16
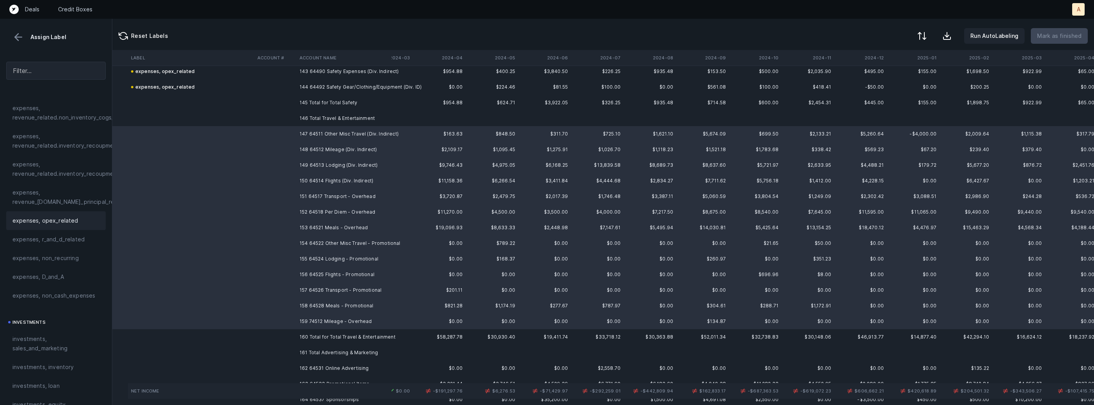
click at [65, 226] on div "expenses, opex_related" at bounding box center [55, 220] width 99 height 19
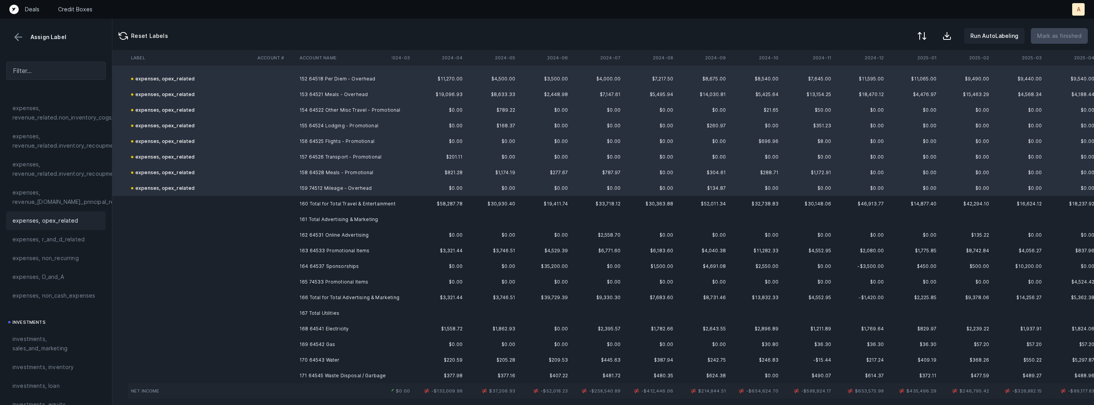
scroll to position [2375, 34]
click at [360, 250] on td "163 64533 Promotional Items" at bounding box center [344, 249] width 95 height 16
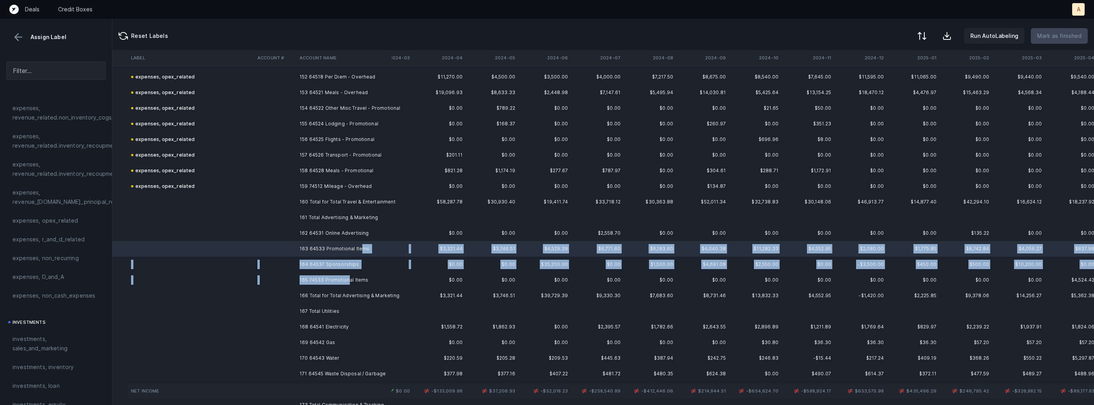
click at [348, 281] on td "165 74533 Promotional Items" at bounding box center [344, 280] width 95 height 16
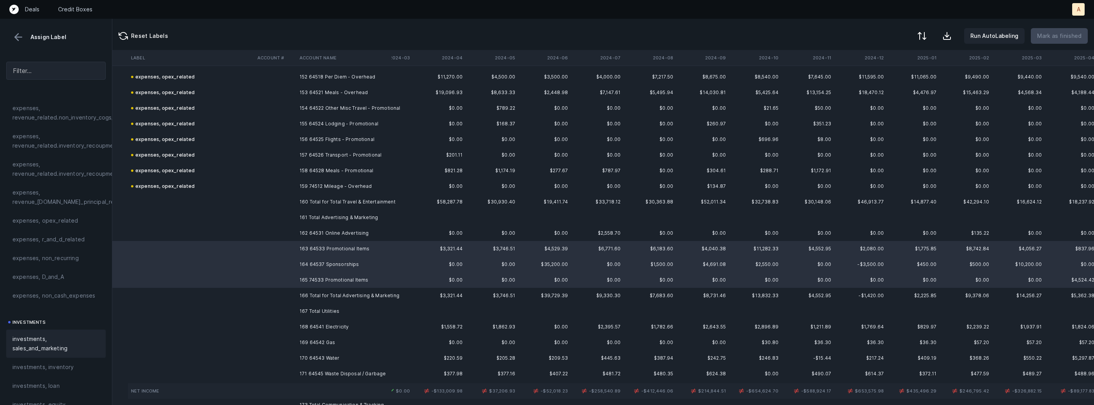
click at [59, 338] on span "investments, sales_and_marketing" at bounding box center [55, 343] width 87 height 19
click at [309, 233] on td "162 64531 Online Advertising" at bounding box center [344, 233] width 95 height 16
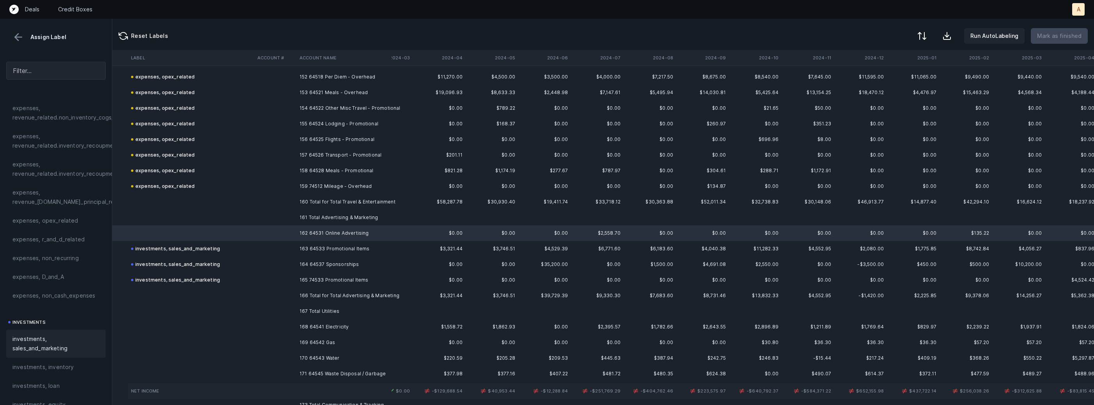
click at [36, 335] on span "investments, sales_and_marketing" at bounding box center [55, 343] width 87 height 19
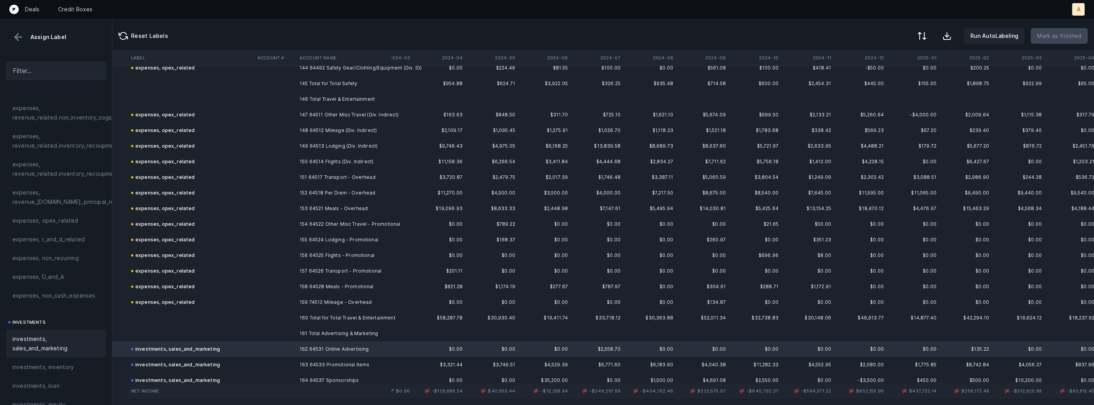
scroll to position [2253, 34]
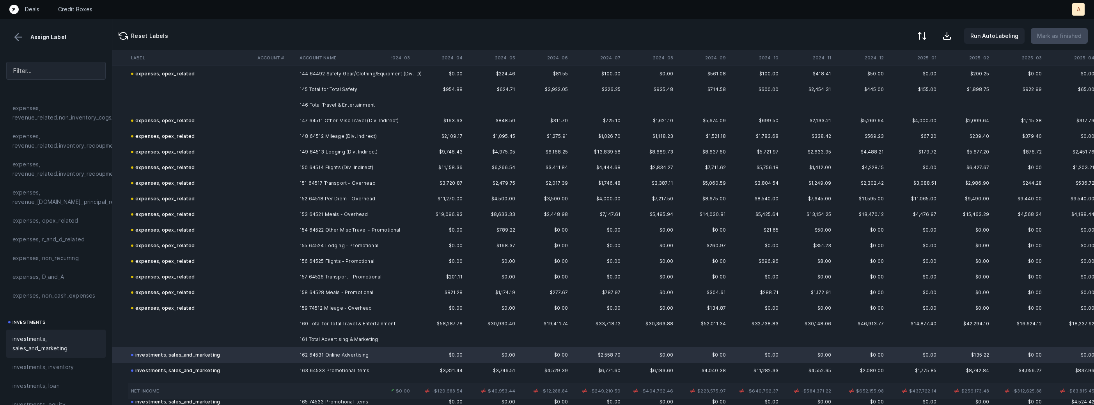
click at [318, 150] on td "149 64513 Lodging (Div. Indirect)" at bounding box center [344, 152] width 95 height 16
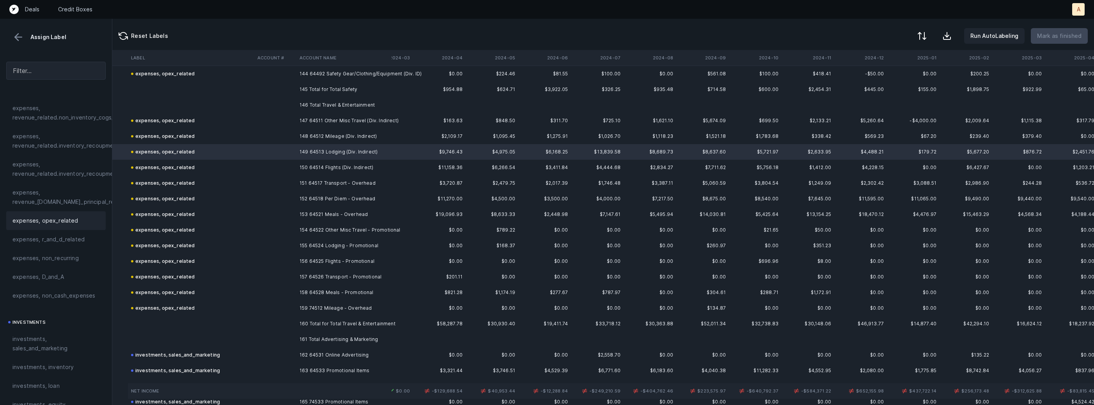
click at [311, 211] on td "153 64521 Meals - Overhead" at bounding box center [344, 214] width 95 height 16
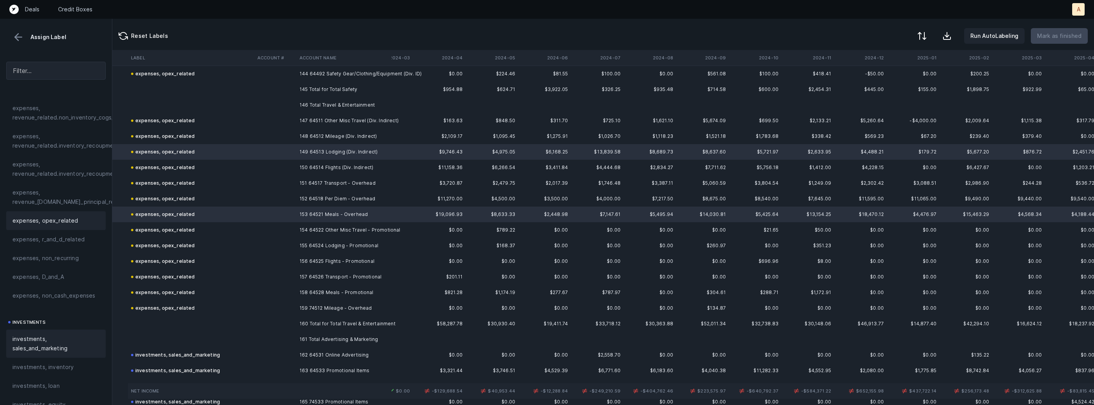
click at [47, 335] on span "investments, sales_and_marketing" at bounding box center [55, 343] width 87 height 19
click at [222, 167] on td "expenses, opex_related" at bounding box center [191, 168] width 126 height 16
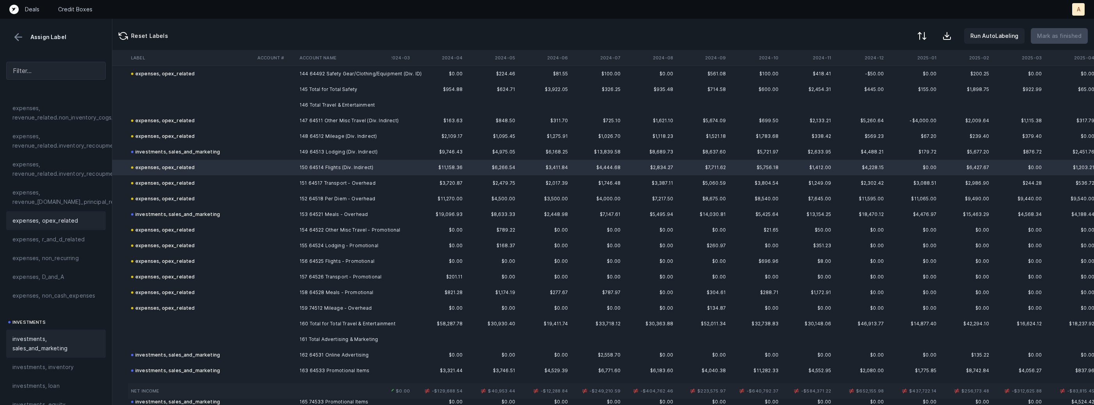
click at [27, 338] on span "investments, sales_and_marketing" at bounding box center [55, 343] width 87 height 19
click at [210, 238] on td "expenses, opex_related" at bounding box center [191, 246] width 126 height 16
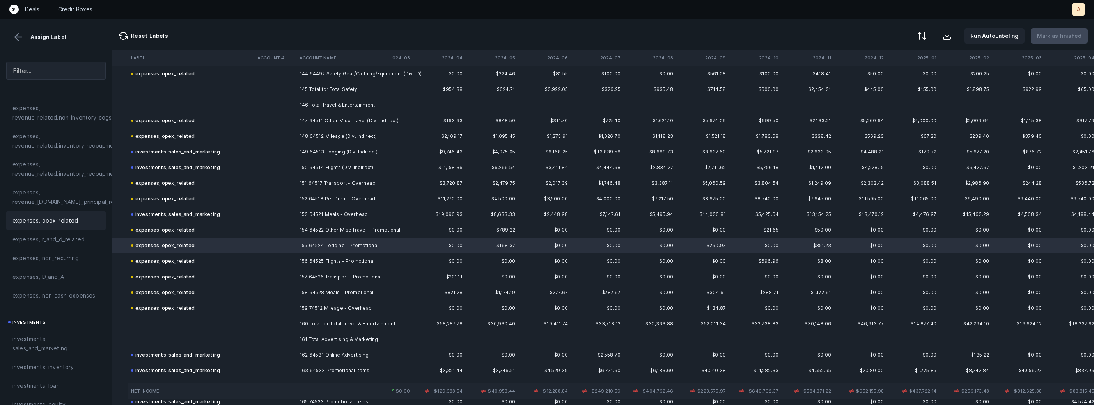
click at [203, 261] on td "expenses, opex_related" at bounding box center [191, 261] width 126 height 16
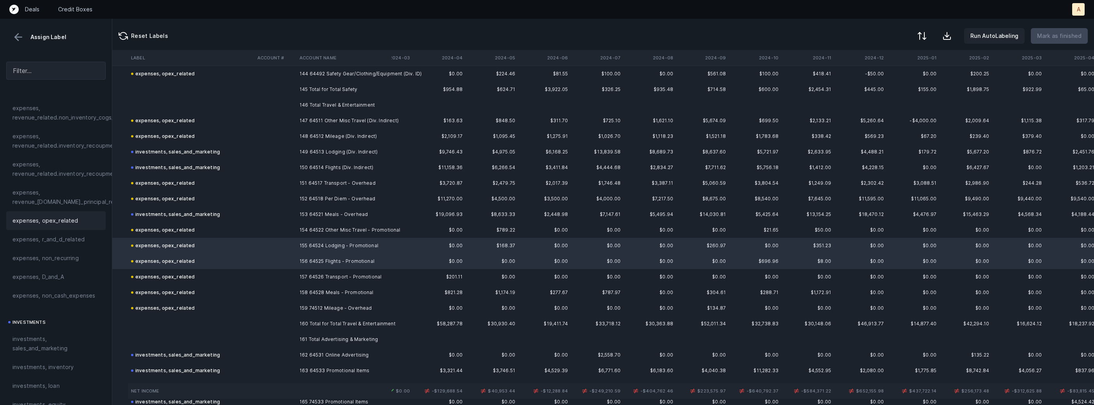
click at [186, 292] on div "expenses, opex_related" at bounding box center [163, 292] width 64 height 9
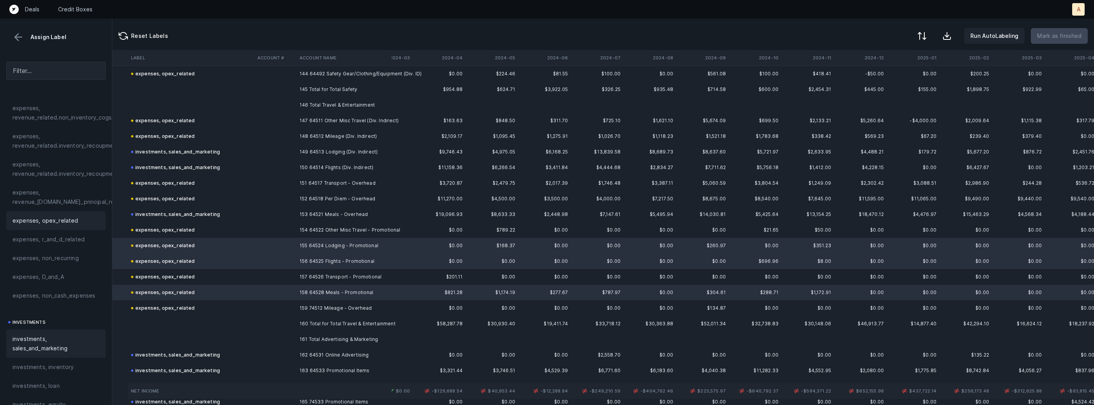
click at [55, 342] on span "investments, sales_and_marketing" at bounding box center [55, 343] width 87 height 19
click at [277, 232] on td at bounding box center [275, 230] width 42 height 16
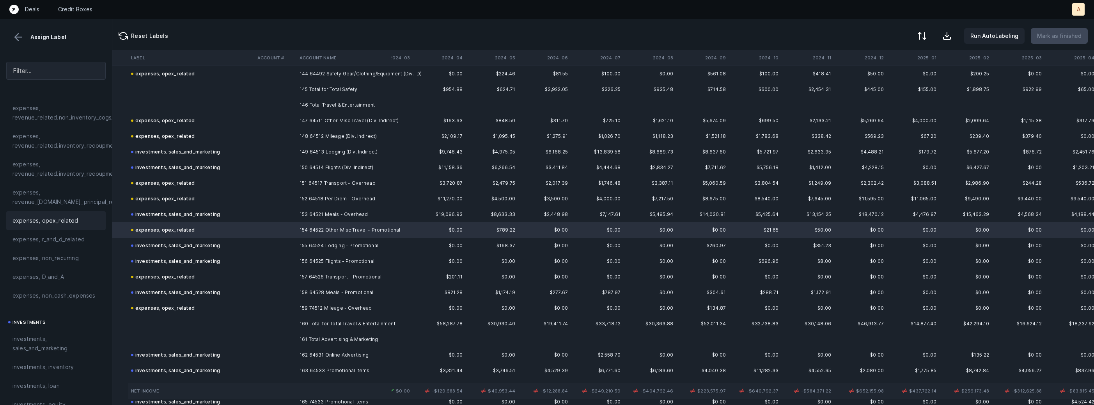
click at [210, 274] on td "expenses, opex_related" at bounding box center [191, 277] width 126 height 16
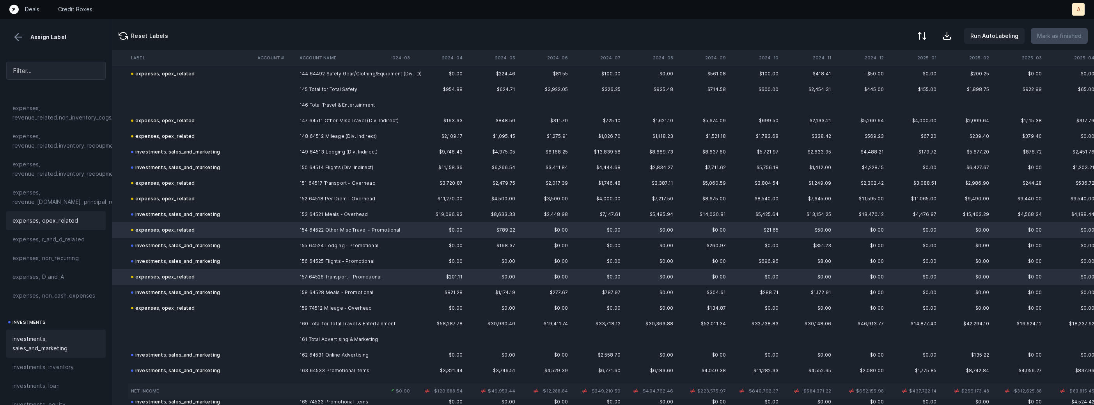
click at [54, 340] on span "investments, sales_and_marketing" at bounding box center [55, 343] width 87 height 19
click at [240, 171] on td "investments, sales_and_marketing" at bounding box center [191, 168] width 126 height 16
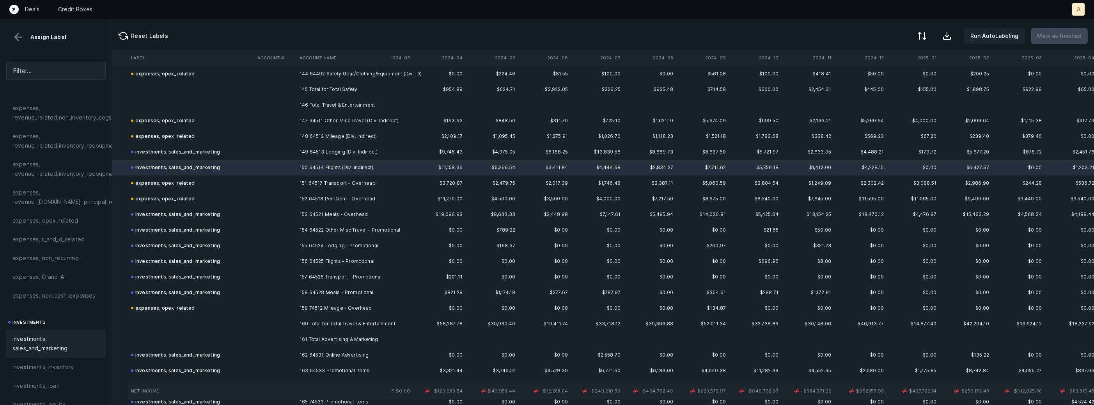
click at [234, 155] on td "investments, sales_and_marketing" at bounding box center [191, 152] width 126 height 16
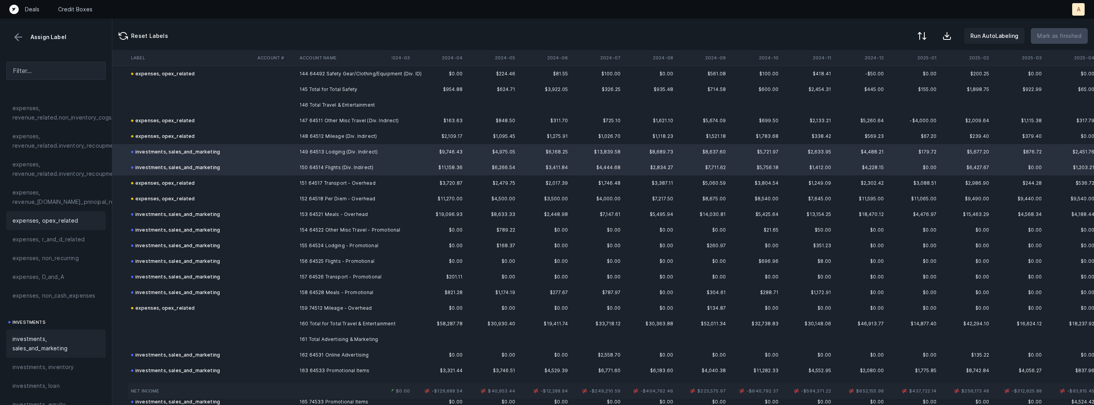
click at [56, 215] on div "expenses, opex_related" at bounding box center [55, 220] width 99 height 19
click at [231, 213] on td "investments, sales_and_marketing" at bounding box center [191, 214] width 126 height 16
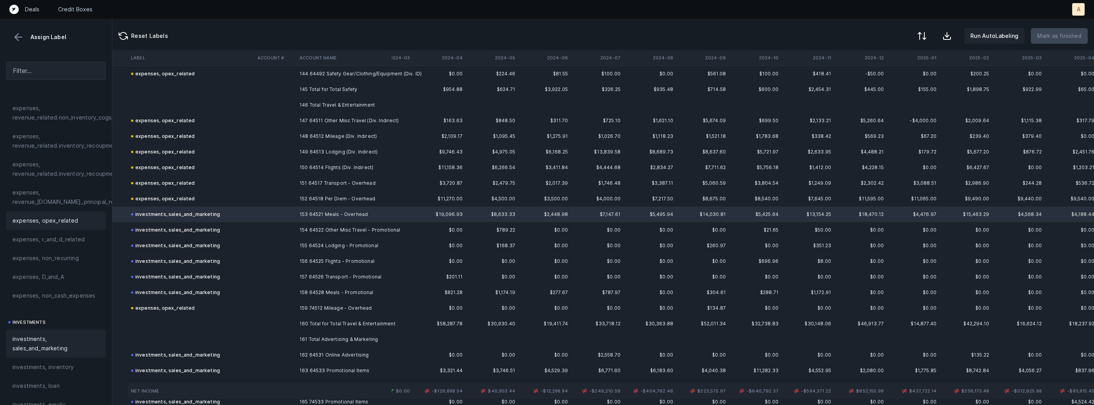
click at [61, 224] on span "expenses, opex_related" at bounding box center [45, 220] width 66 height 9
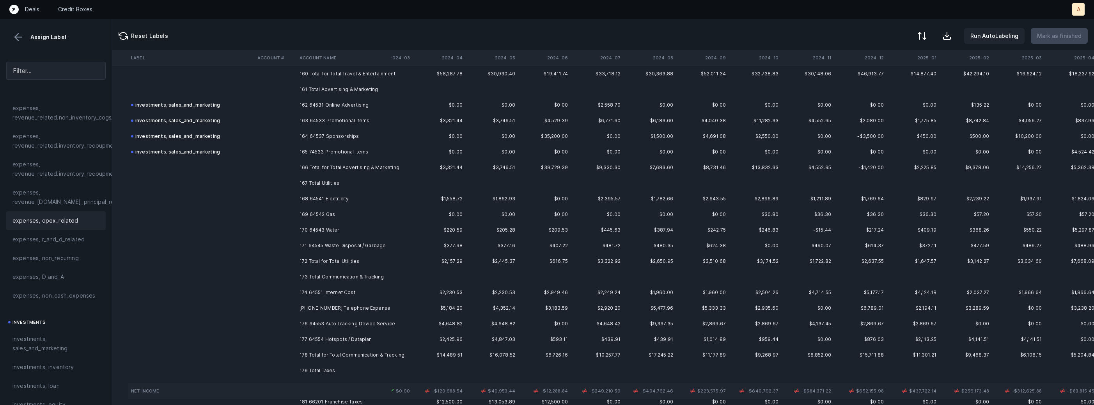
scroll to position [2504, 34]
click at [346, 199] on td "168 64541 Electricity" at bounding box center [344, 198] width 95 height 16
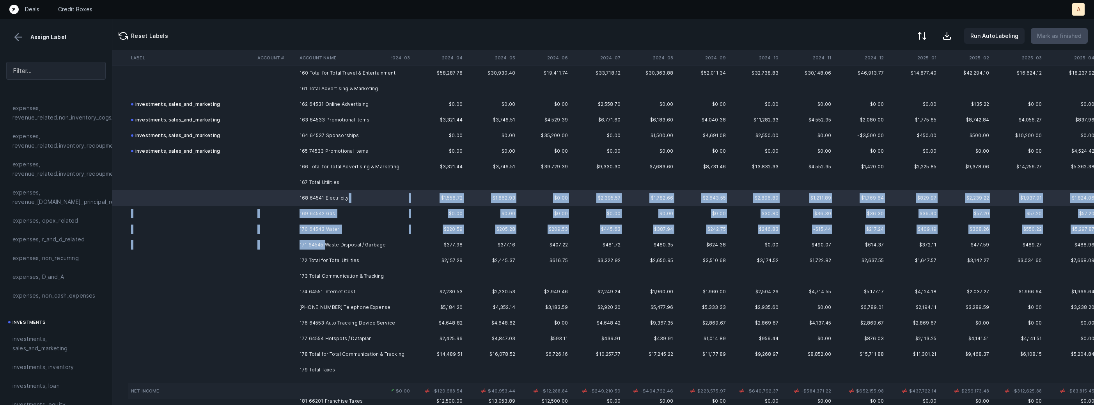
click at [325, 239] on td "171 64545 Waste Disposal / Garbage" at bounding box center [344, 245] width 95 height 16
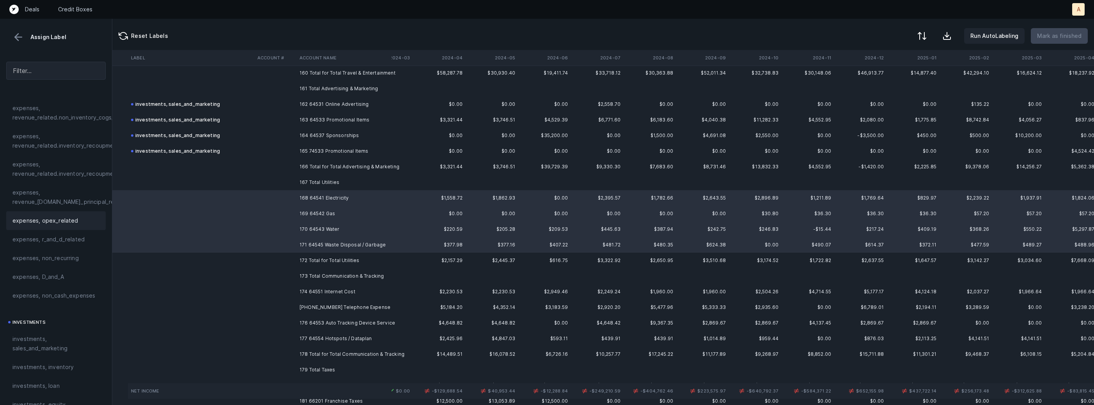
click at [62, 223] on span "expenses, opex_related" at bounding box center [45, 220] width 66 height 9
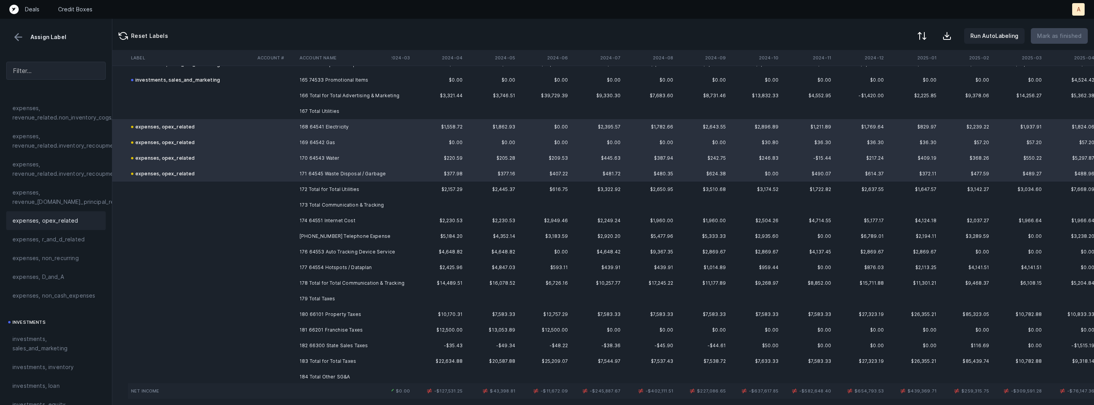
scroll to position [2585, 34]
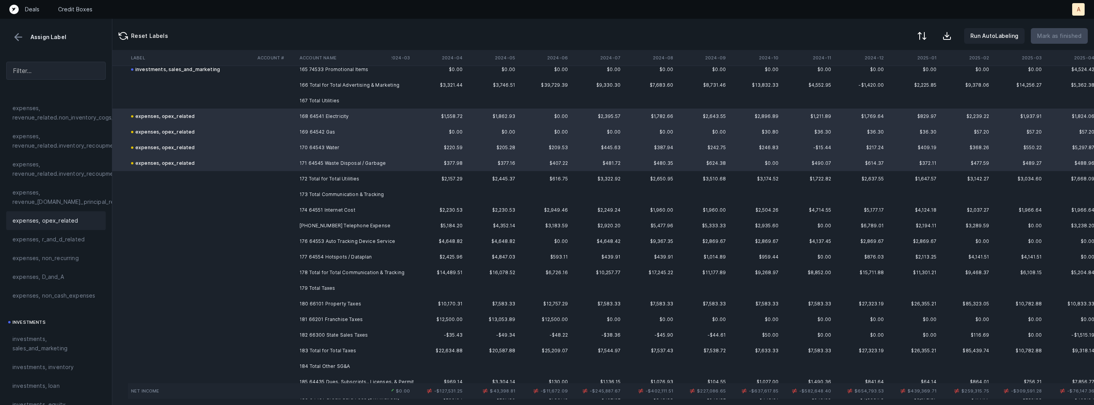
click at [313, 208] on td "174 64551 Internet Cost" at bounding box center [344, 210] width 95 height 16
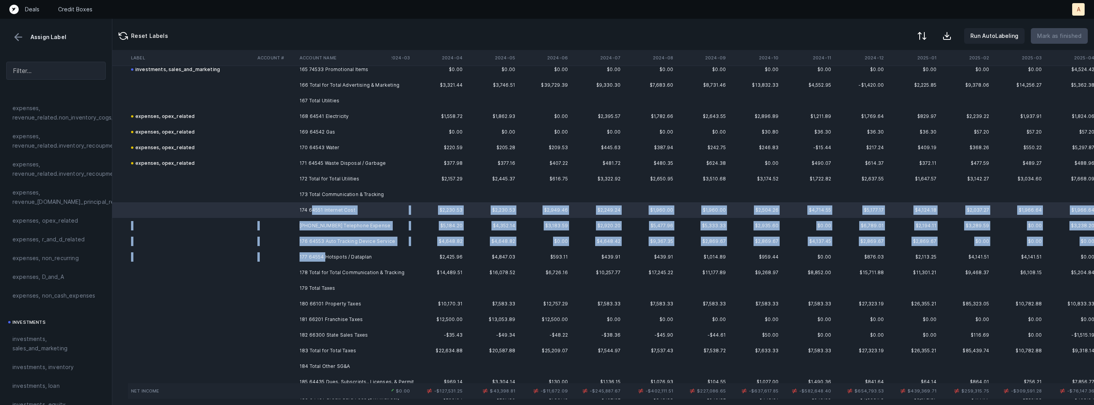
click at [326, 253] on td "177 64554 Hotspots / Dataplan" at bounding box center [344, 257] width 95 height 16
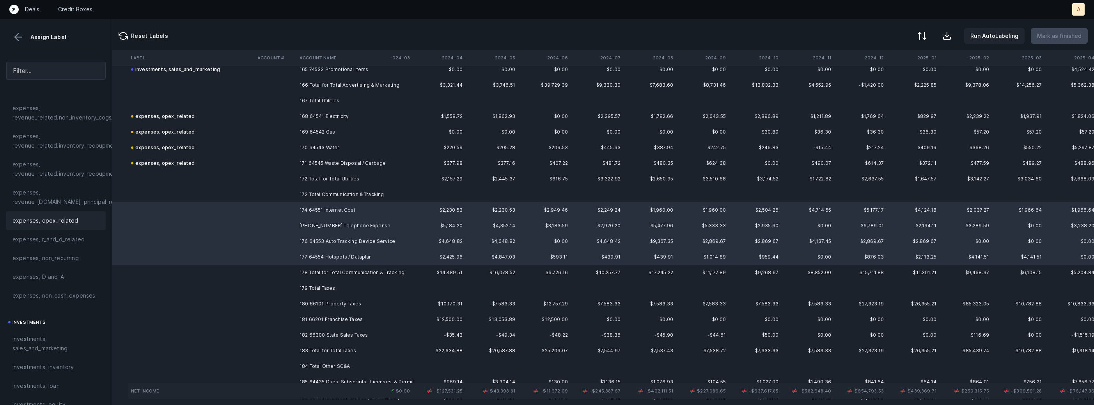
click at [45, 223] on span "expenses, opex_related" at bounding box center [45, 220] width 66 height 9
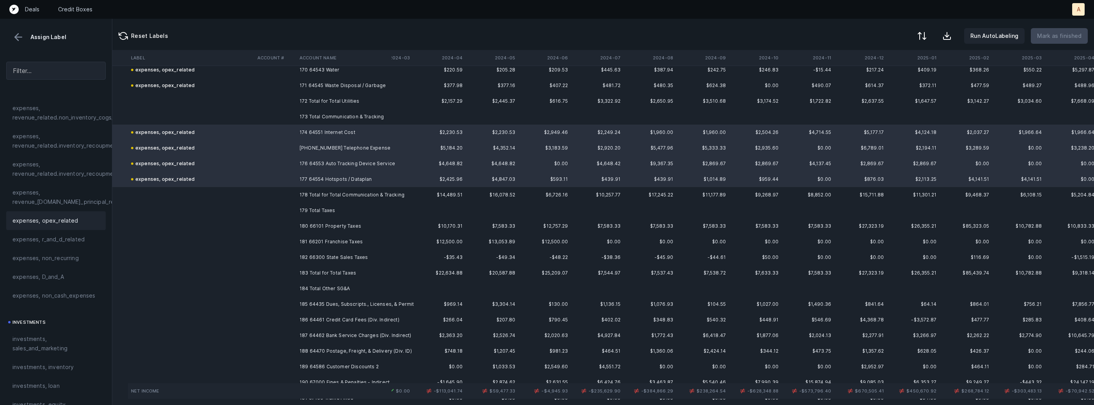
scroll to position [2694, 34]
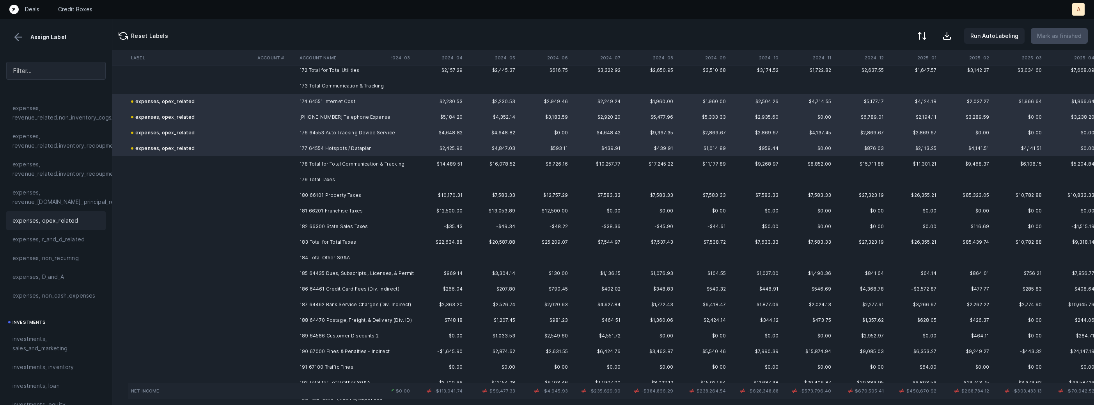
click at [313, 193] on td "180 66101 Property Taxes" at bounding box center [344, 195] width 95 height 16
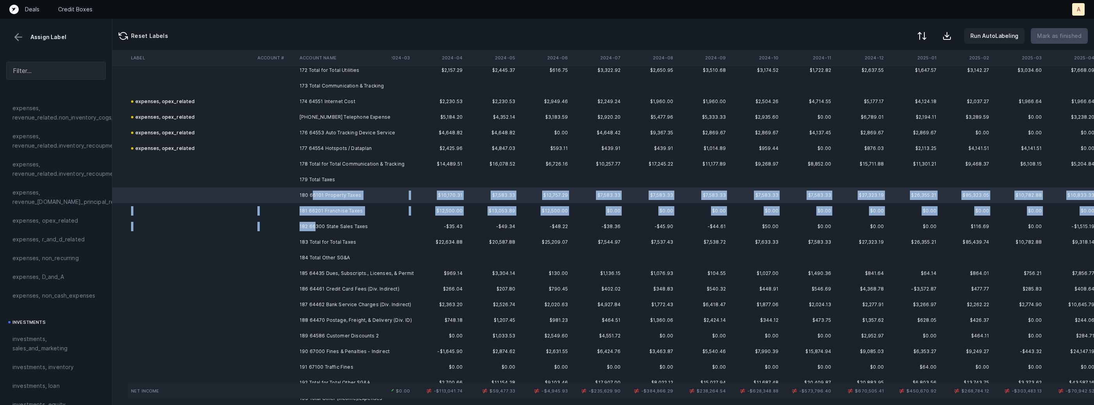
click at [314, 222] on td "182 66300 State Sales Taxes" at bounding box center [344, 226] width 95 height 16
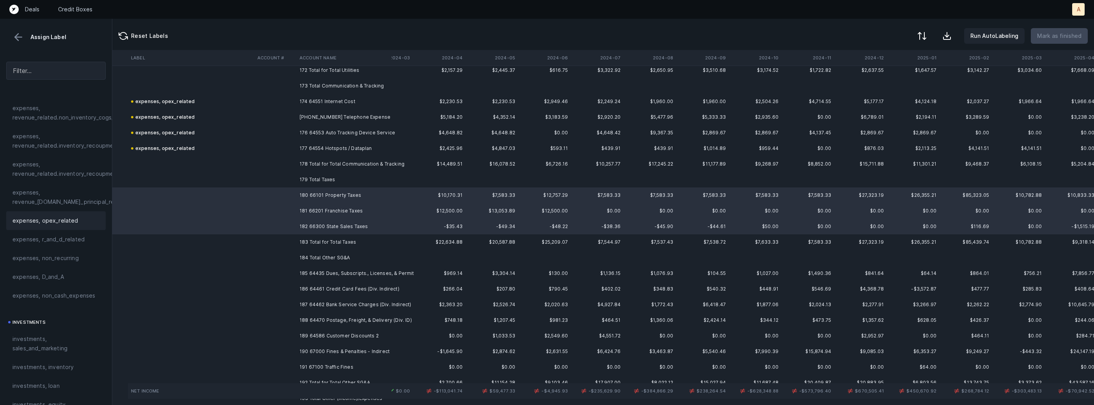
click at [38, 217] on span "expenses, opex_related" at bounding box center [45, 220] width 66 height 9
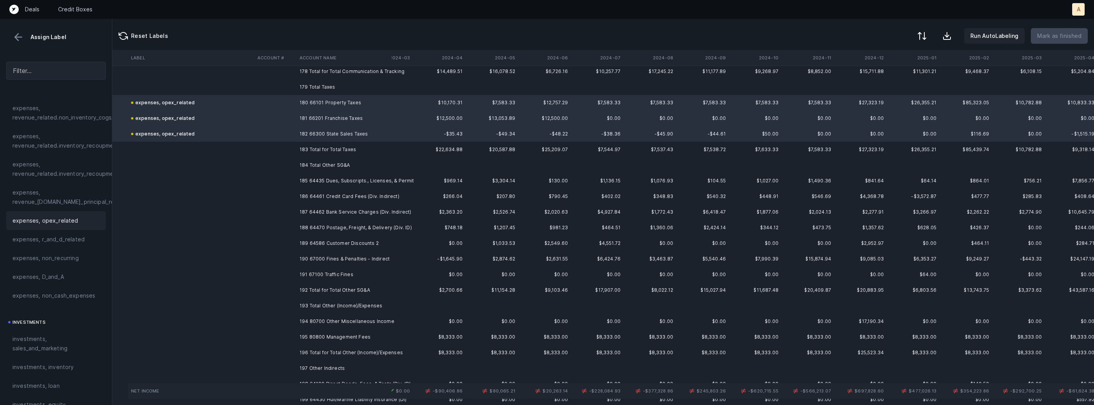
scroll to position [2789, 34]
click at [359, 175] on td "185 64435 Dues, Subscripts., Licenses, & Permit" at bounding box center [344, 178] width 95 height 16
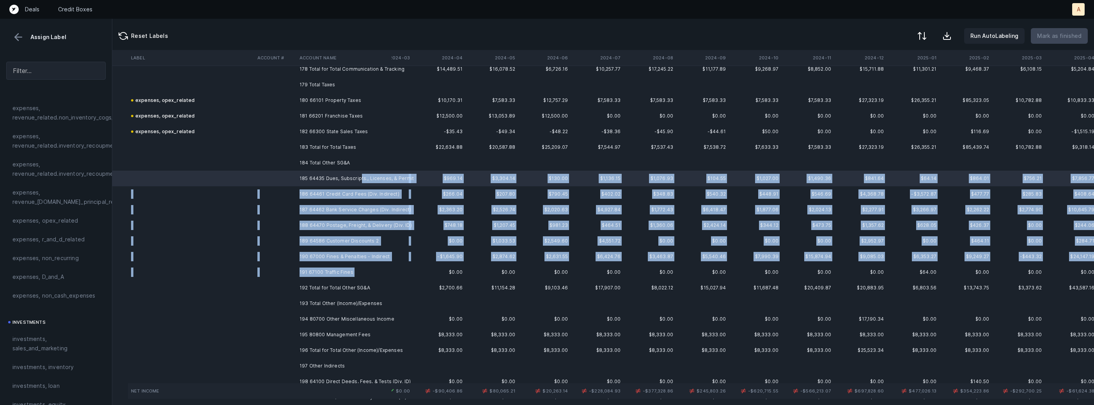
click at [356, 272] on td "191 67100 Traffic Fines" at bounding box center [344, 272] width 95 height 16
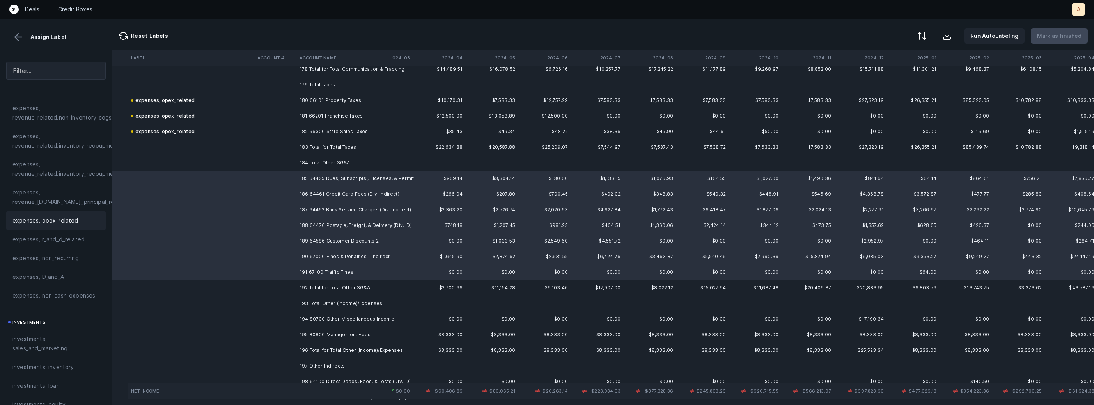
click at [67, 218] on span "expenses, opex_related" at bounding box center [45, 220] width 66 height 9
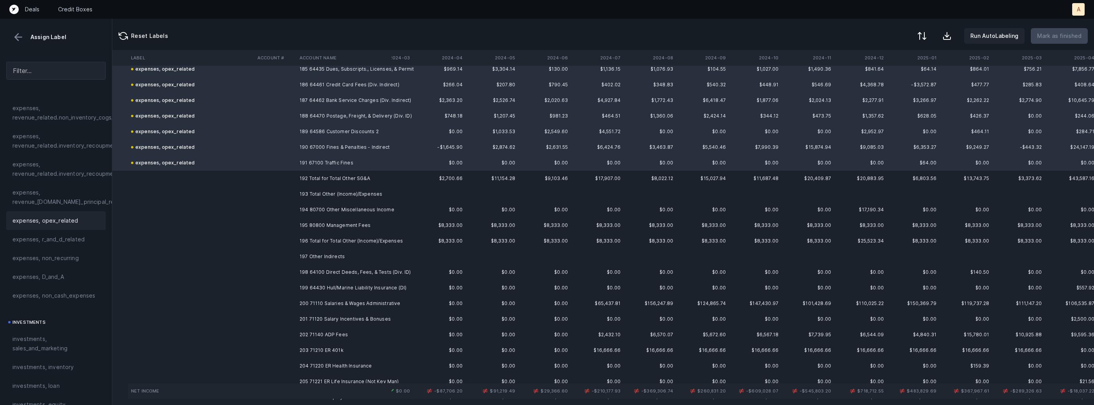
scroll to position [2900, 34]
click at [295, 210] on td at bounding box center [275, 208] width 42 height 16
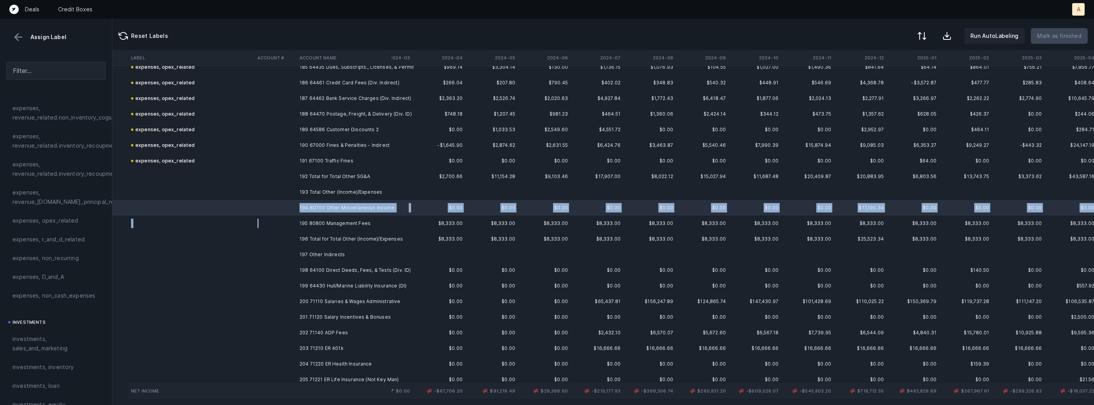
click at [290, 218] on td at bounding box center [275, 223] width 42 height 16
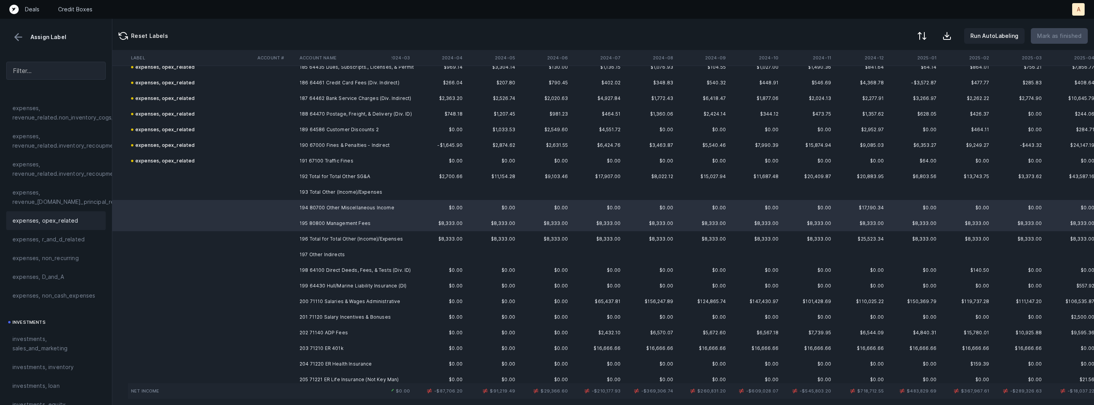
click at [43, 218] on span "expenses, opex_related" at bounding box center [45, 220] width 66 height 9
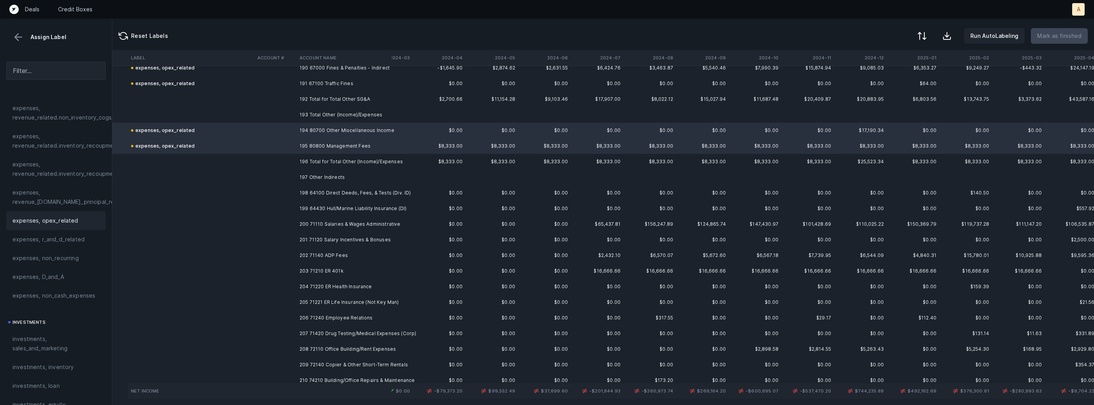
scroll to position [2978, 34]
click at [342, 189] on td "198 64100 Direct Deeds, Fees, & Tests (Div. ID)" at bounding box center [344, 192] width 95 height 16
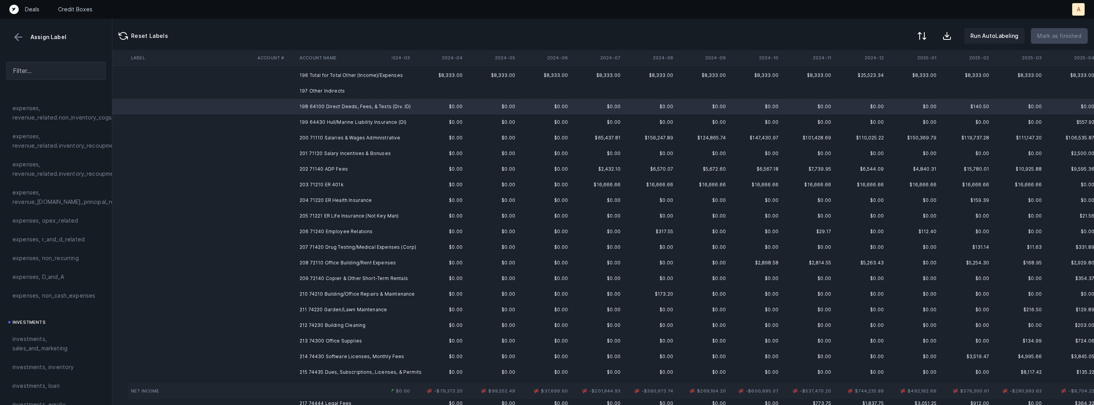
scroll to position [3066, 34]
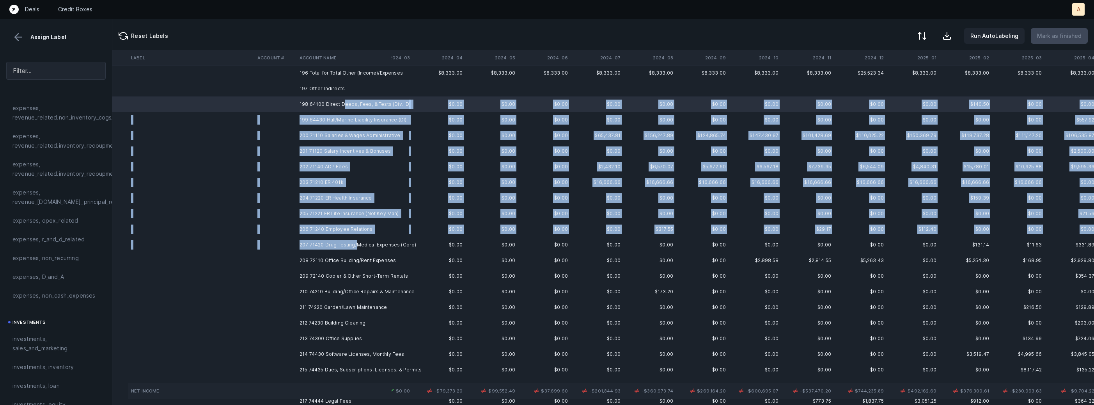
click at [355, 241] on td "207 71420 Drug Testing/Medical Expenses (Corp)" at bounding box center [344, 245] width 95 height 16
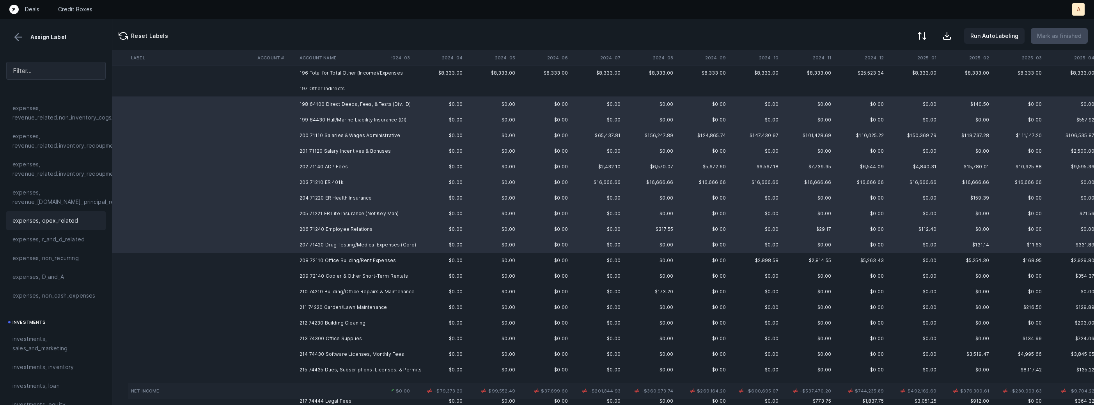
click at [54, 222] on span "expenses, opex_related" at bounding box center [45, 220] width 66 height 9
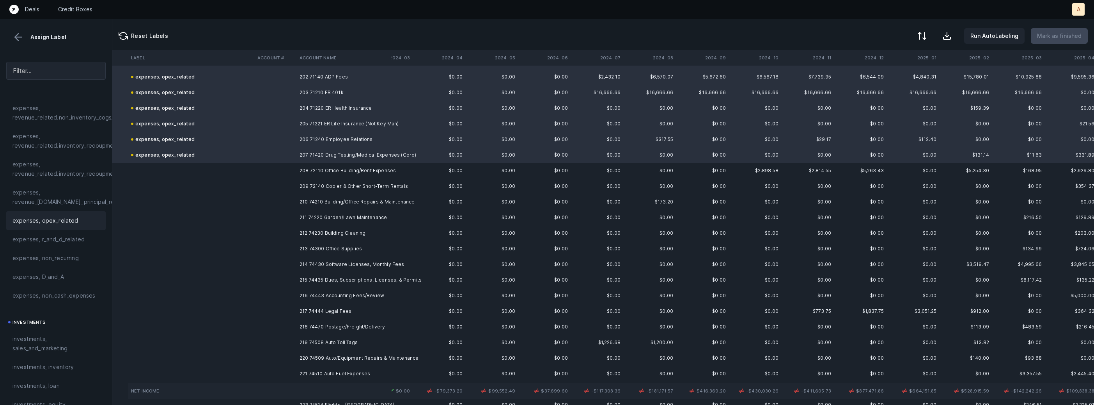
scroll to position [3163, 34]
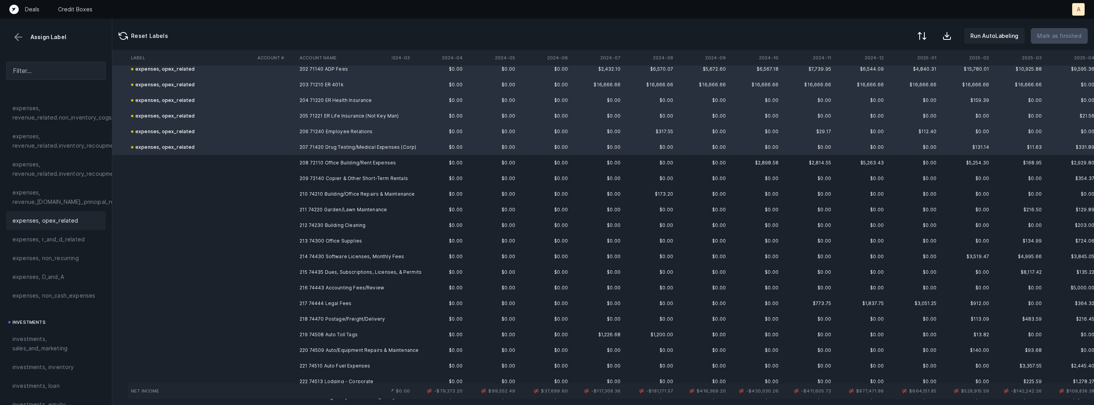
click at [342, 160] on td "208 72110 Office Building/Rent Expenses" at bounding box center [344, 163] width 95 height 16
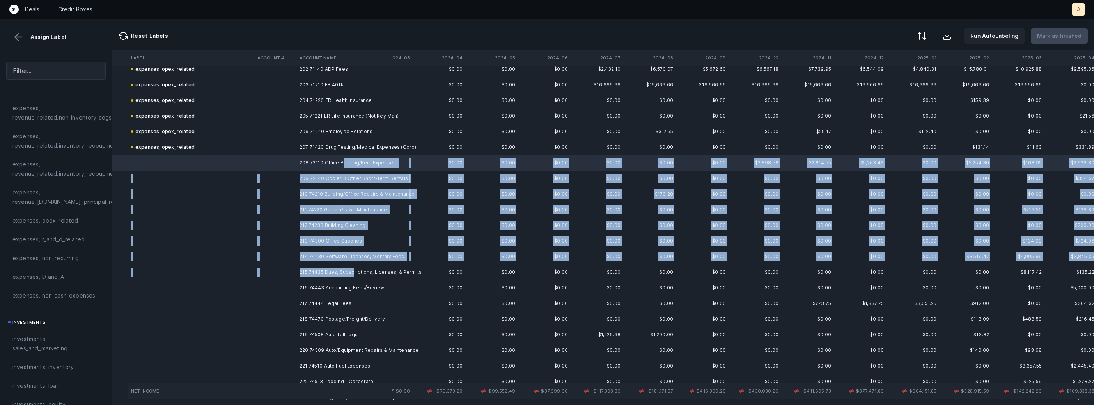
click at [353, 269] on td "215 74435 Dues, Subscriptions, Licenses, & Permits" at bounding box center [344, 272] width 95 height 16
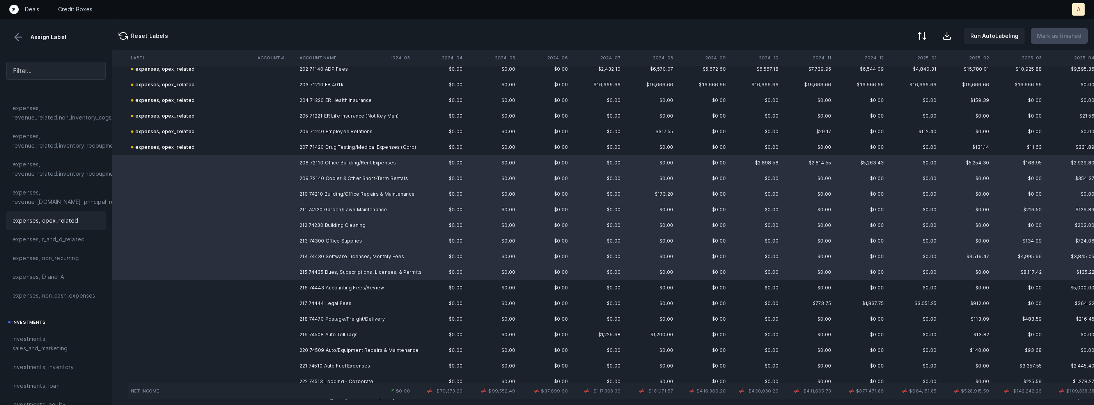
click at [85, 218] on div "expenses, opex_related" at bounding box center [55, 220] width 87 height 9
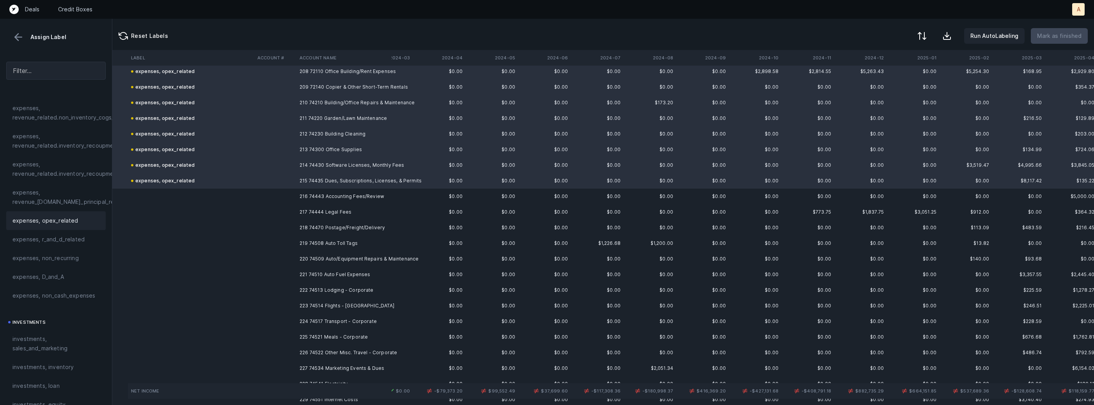
scroll to position [3264, 34]
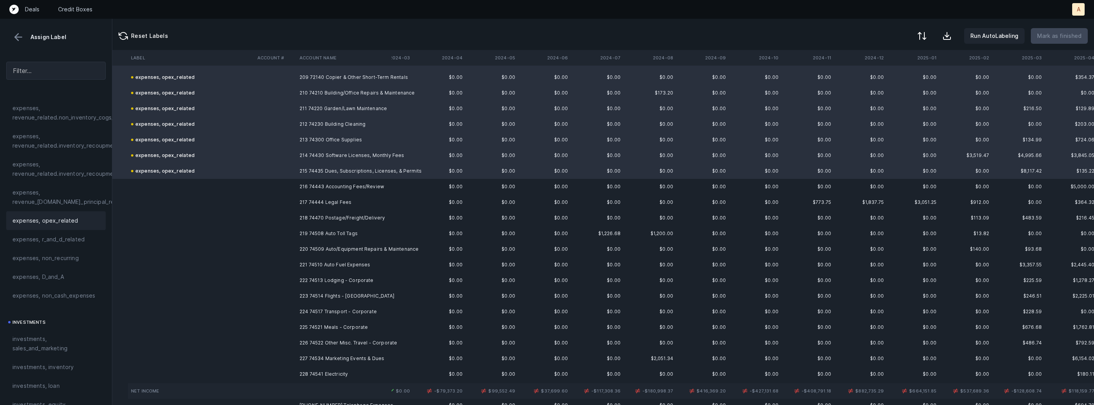
click at [357, 183] on td "216 74443 Accounting Fees/Review" at bounding box center [344, 187] width 95 height 16
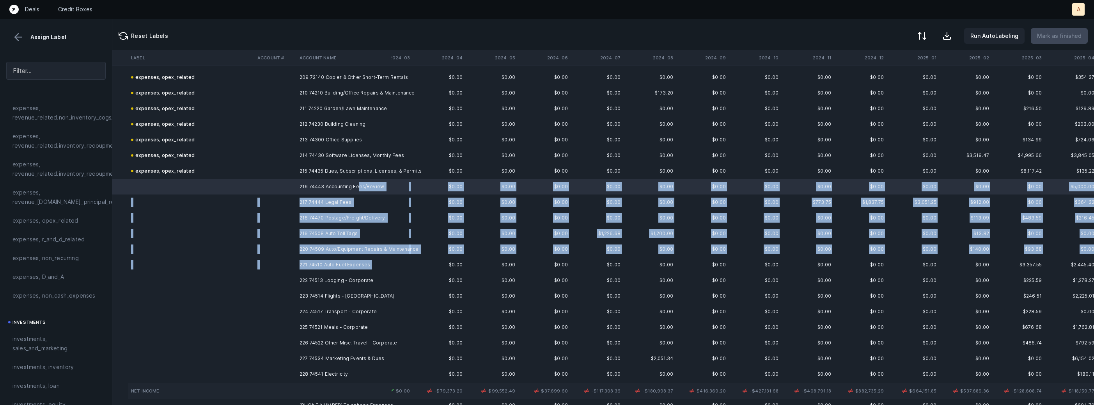
click at [374, 267] on td "221 74510 Auto Fuel Expenses" at bounding box center [344, 265] width 95 height 16
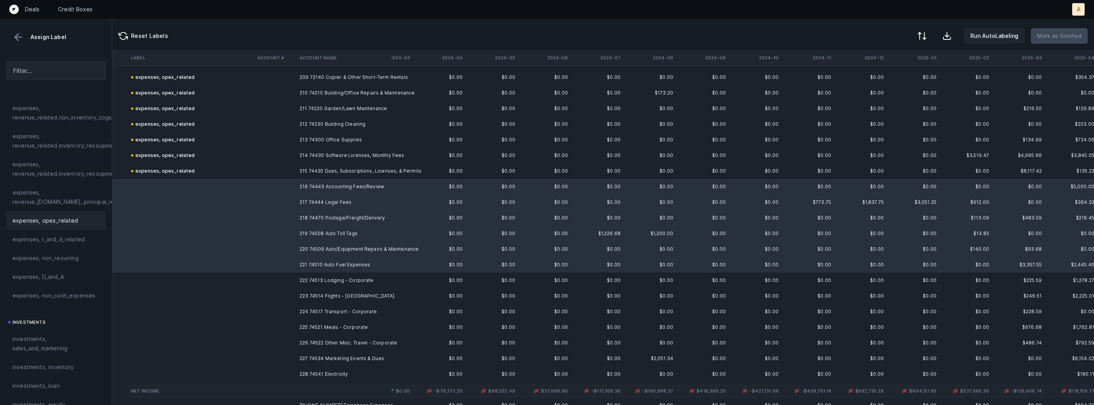
click at [64, 226] on div "expenses, opex_related" at bounding box center [55, 220] width 99 height 19
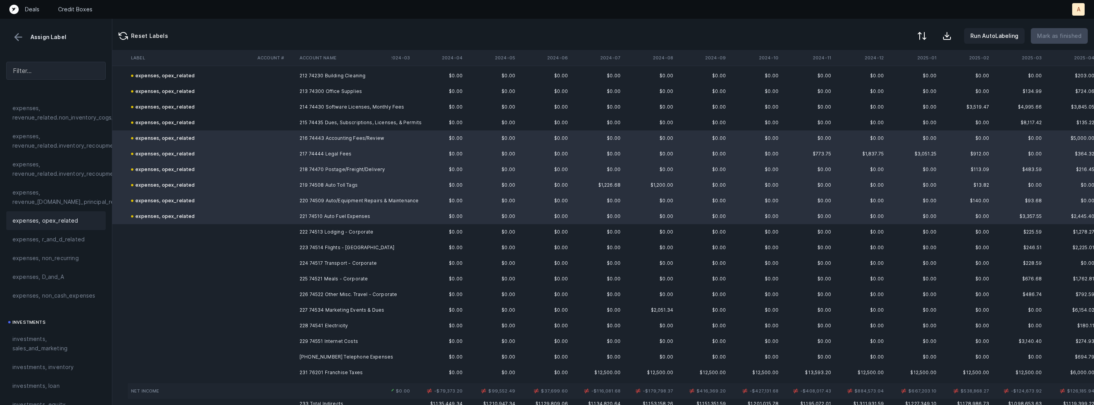
scroll to position [3352, 34]
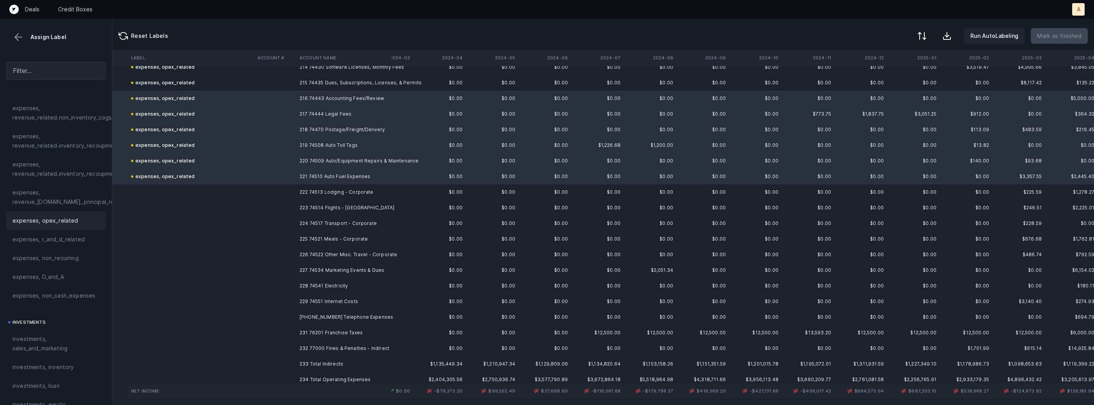
click at [332, 192] on td "222 74513 Lodging - Corporate" at bounding box center [344, 192] width 95 height 16
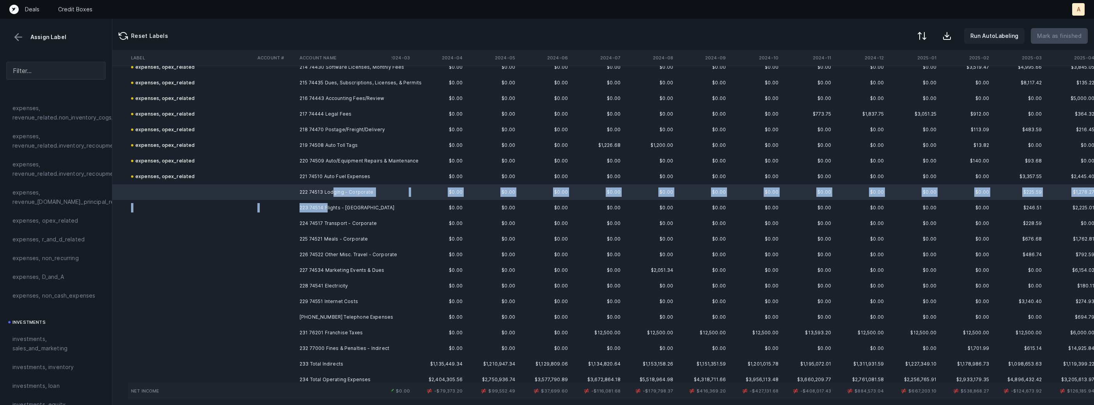
click at [328, 209] on td "223 74514 Flights - [GEOGRAPHIC_DATA]" at bounding box center [344, 208] width 95 height 16
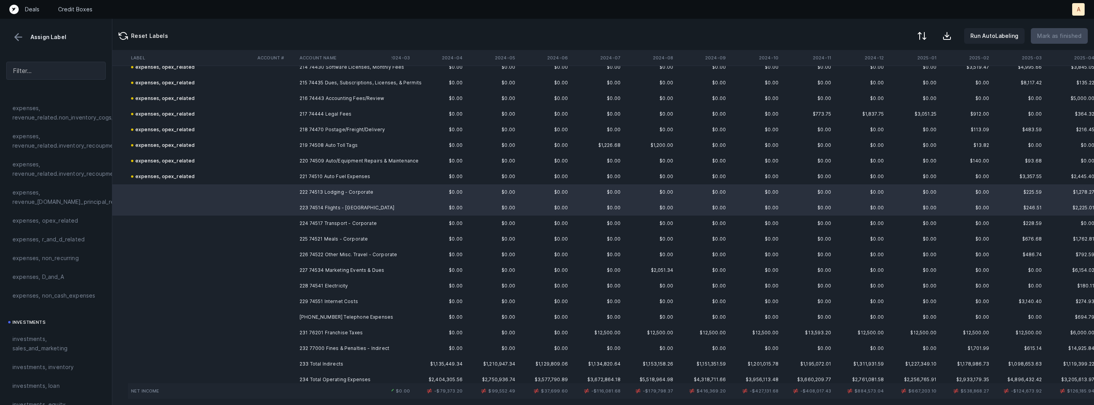
click at [38, 334] on span "investments, sales_and_marketing" at bounding box center [55, 343] width 87 height 19
click at [318, 219] on td "224 74517 Transport - Corporate" at bounding box center [344, 223] width 95 height 16
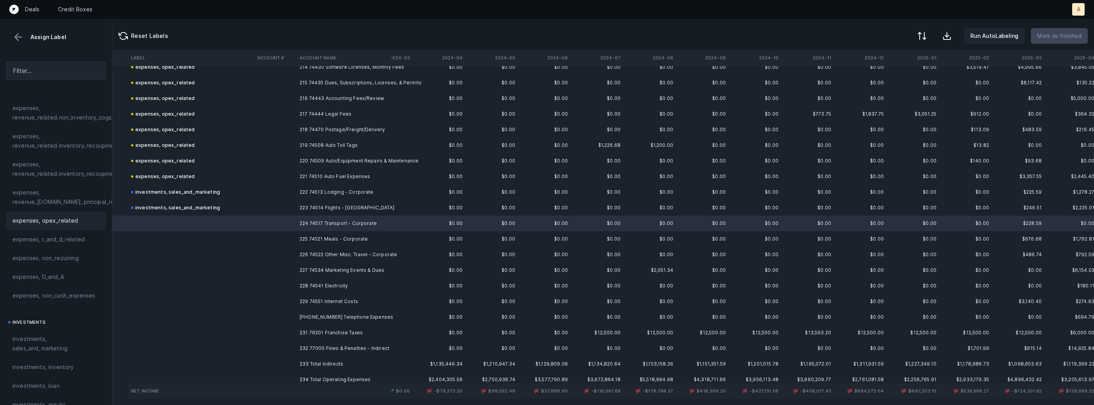
click at [67, 213] on div "expenses, opex_related" at bounding box center [55, 220] width 99 height 19
click at [269, 237] on td at bounding box center [275, 239] width 42 height 16
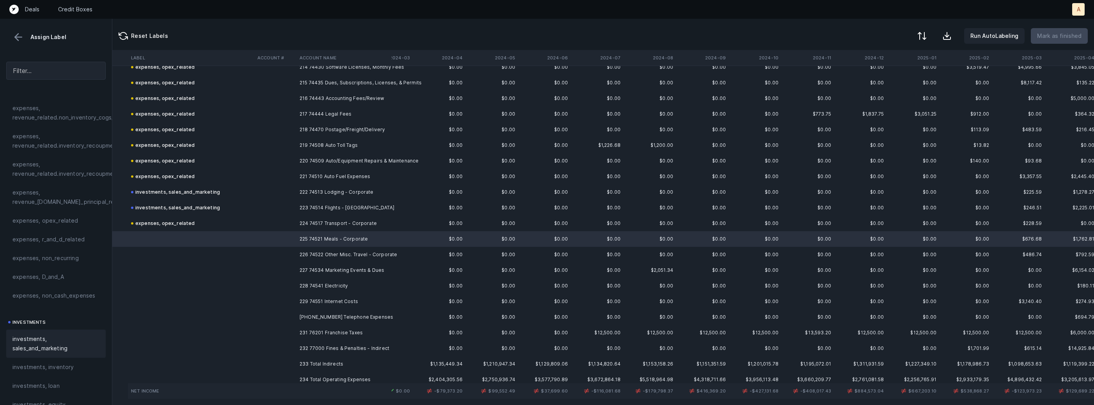
click at [38, 342] on span "investments, sales_and_marketing" at bounding box center [55, 343] width 87 height 19
click at [270, 247] on td at bounding box center [275, 255] width 42 height 16
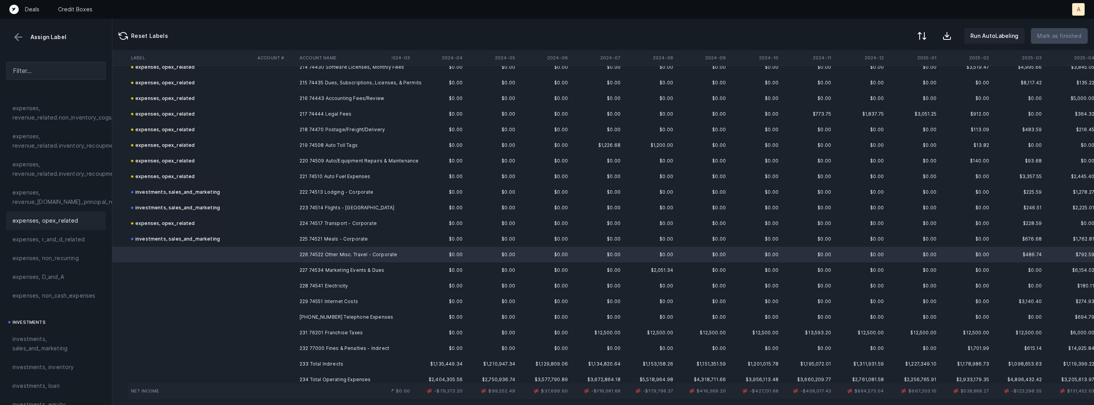
click at [54, 226] on div "expenses, opex_related" at bounding box center [55, 220] width 99 height 19
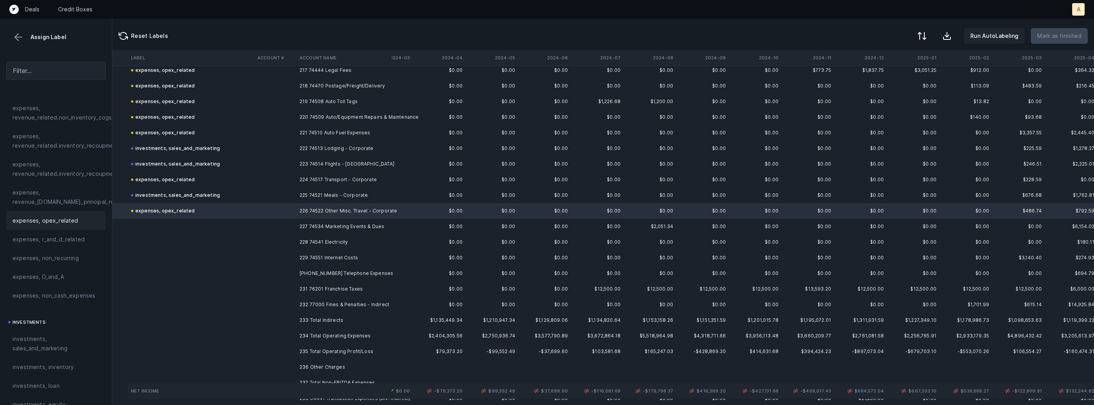
scroll to position [3400, 34]
click at [314, 215] on td "227 74534 Marketing Events & Dues" at bounding box center [344, 223] width 95 height 16
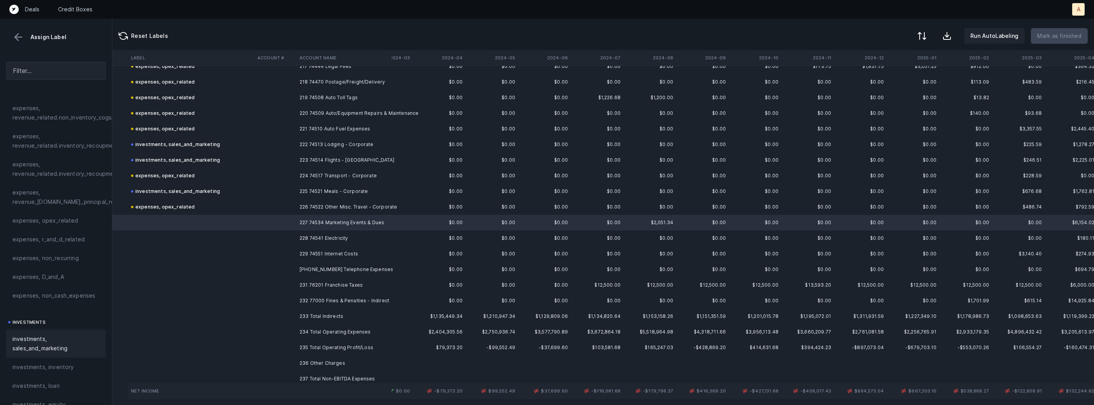
click at [39, 335] on span "investments, sales_and_marketing" at bounding box center [55, 343] width 87 height 19
click at [317, 236] on td "228 74541 Electricity" at bounding box center [344, 238] width 95 height 16
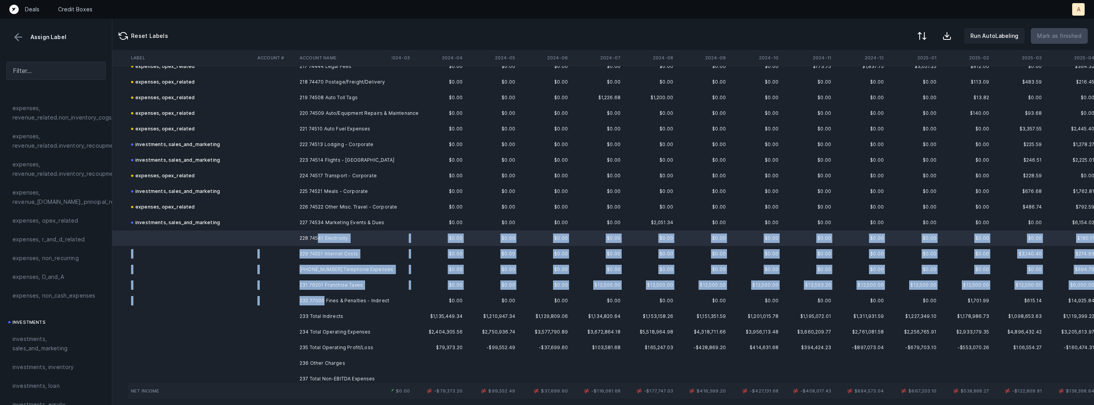
click at [325, 298] on td "232 77000 Fines & Penalties - Indirect" at bounding box center [344, 301] width 95 height 16
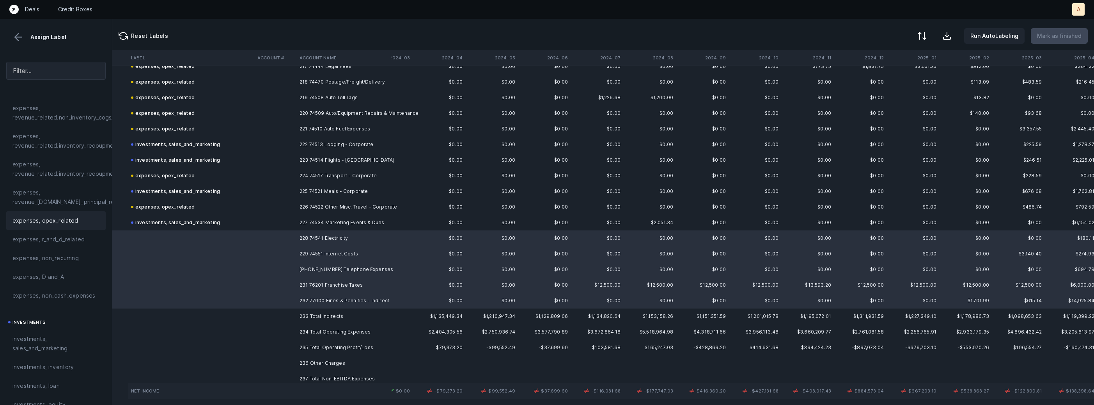
click at [68, 220] on span "expenses, opex_related" at bounding box center [45, 220] width 66 height 9
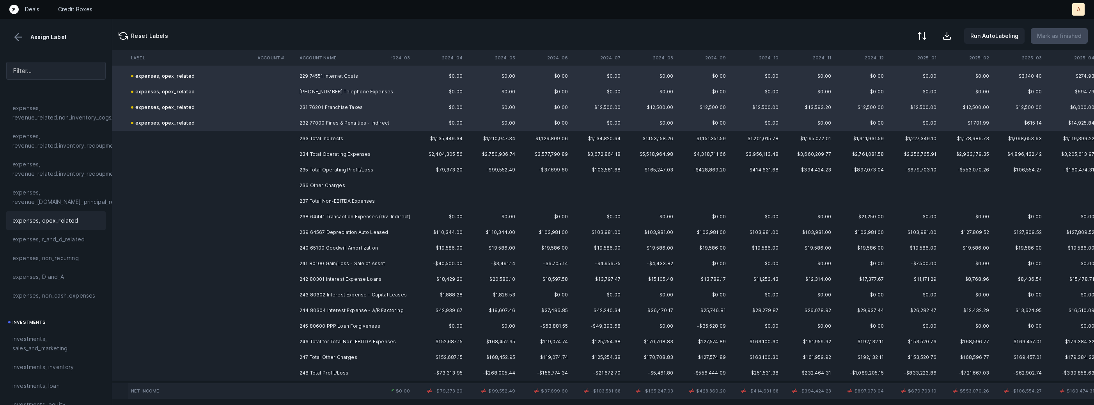
scroll to position [3580, 34]
click at [281, 218] on td at bounding box center [275, 215] width 42 height 16
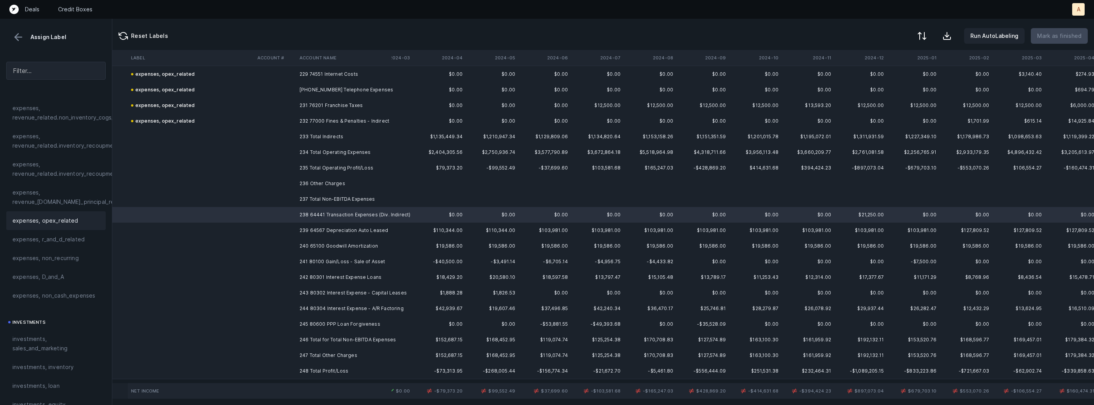
click at [69, 220] on span "expenses, opex_related" at bounding box center [45, 220] width 66 height 9
click at [334, 224] on td "239 64567 Depreciation Auto Leased" at bounding box center [344, 230] width 95 height 16
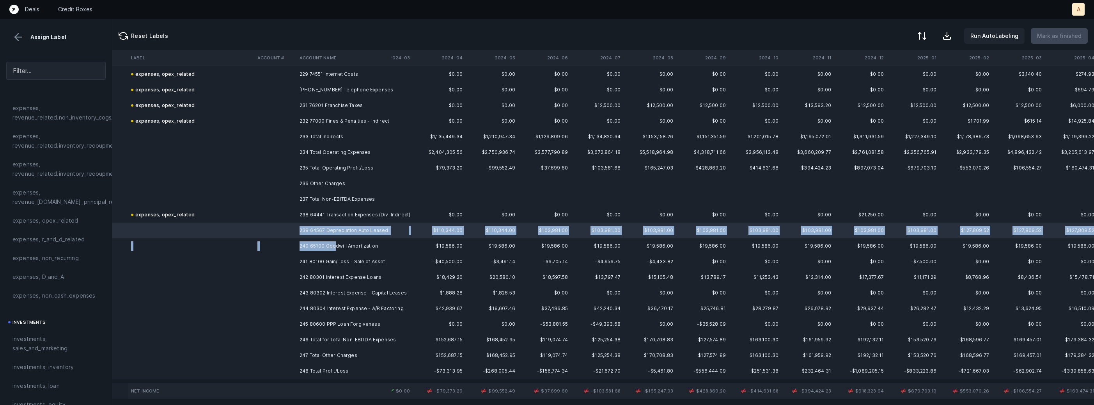
click at [334, 244] on td "240 65100 Goodwill Amortization" at bounding box center [344, 246] width 95 height 16
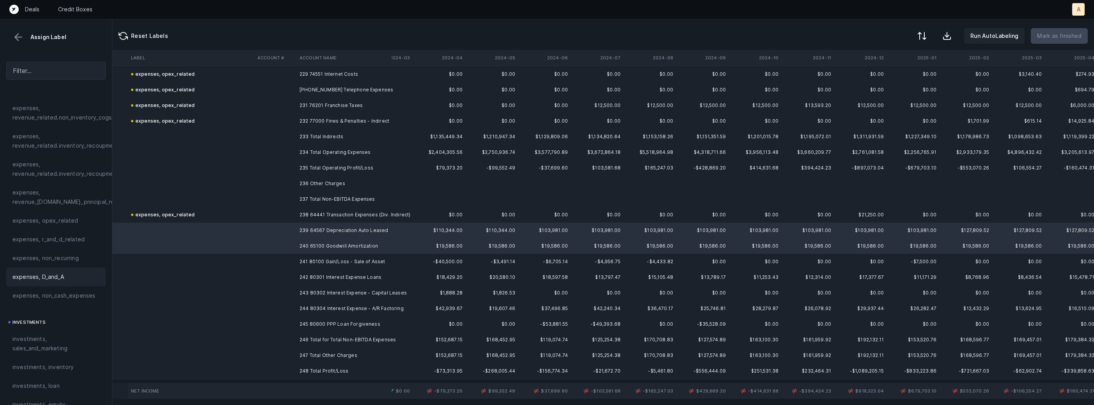
click at [48, 276] on span "expenses, D_and_A" at bounding box center [37, 276] width 51 height 9
click at [291, 259] on td at bounding box center [275, 262] width 42 height 16
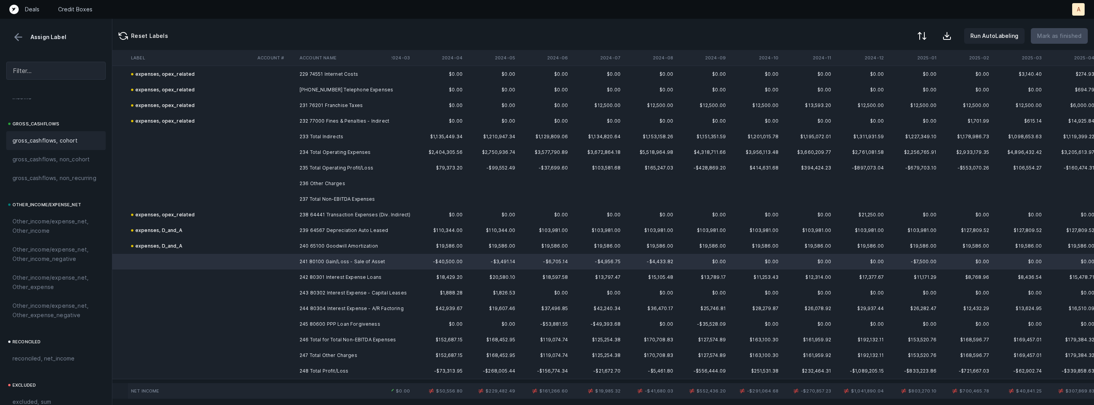
scroll to position [884, 0]
click at [41, 210] on span "Other_income/expense_net, Other_expense" at bounding box center [55, 213] width 87 height 19
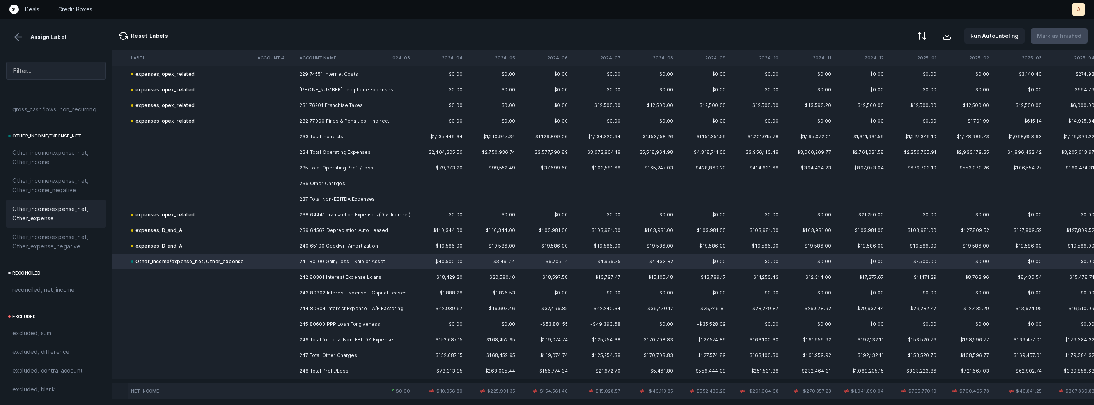
click at [326, 272] on td "242 80301 Interest Expense Loans" at bounding box center [344, 277] width 95 height 16
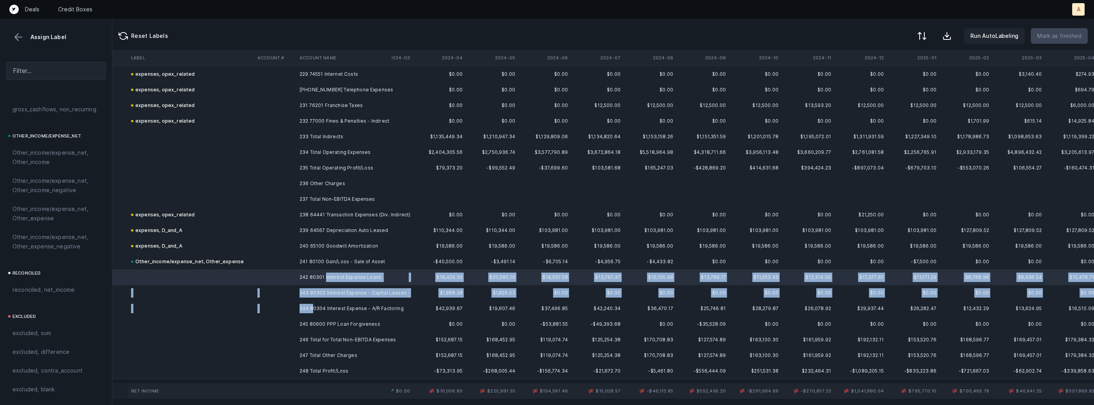
click at [312, 307] on td "244 80304 Interest Expense - A/R Factoring" at bounding box center [344, 308] width 95 height 16
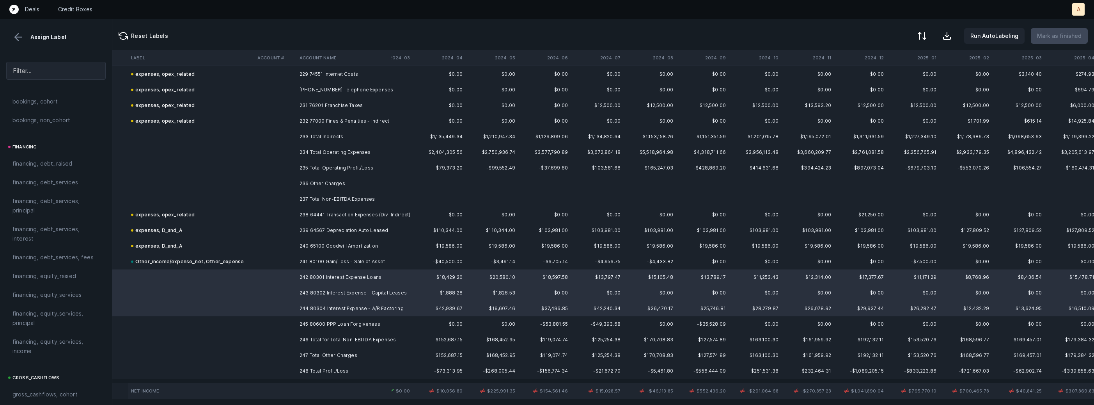
scroll to position [545, 0]
click at [50, 244] on span "financing, debt_services, interest" at bounding box center [55, 249] width 87 height 19
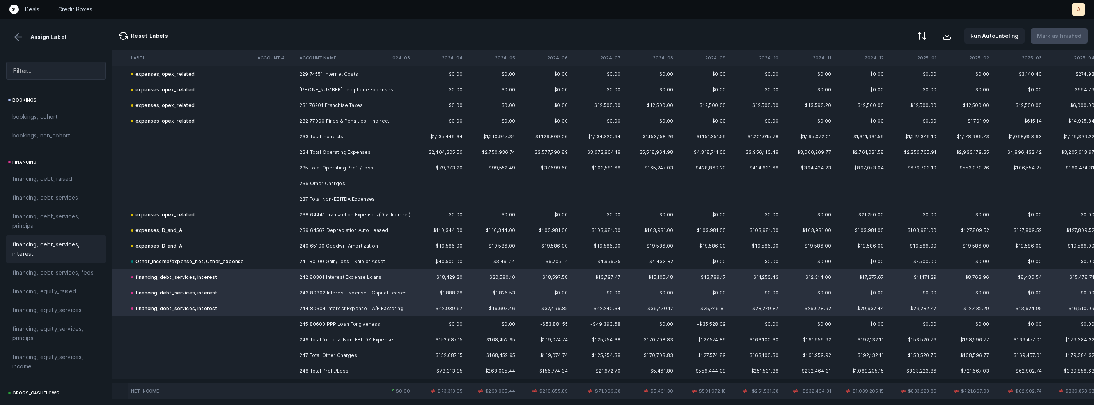
click at [316, 324] on td "245 80600 PPP Loan Forgiveness" at bounding box center [344, 324] width 95 height 16
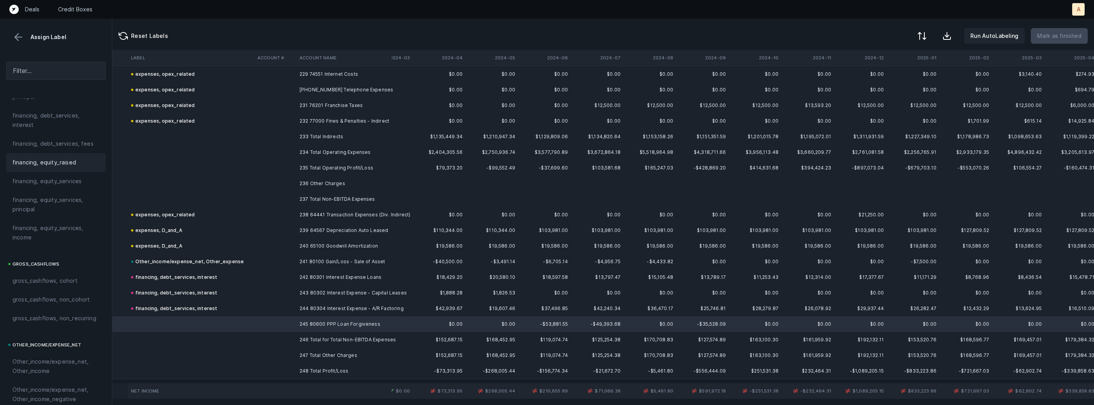
scroll to position [884, 0]
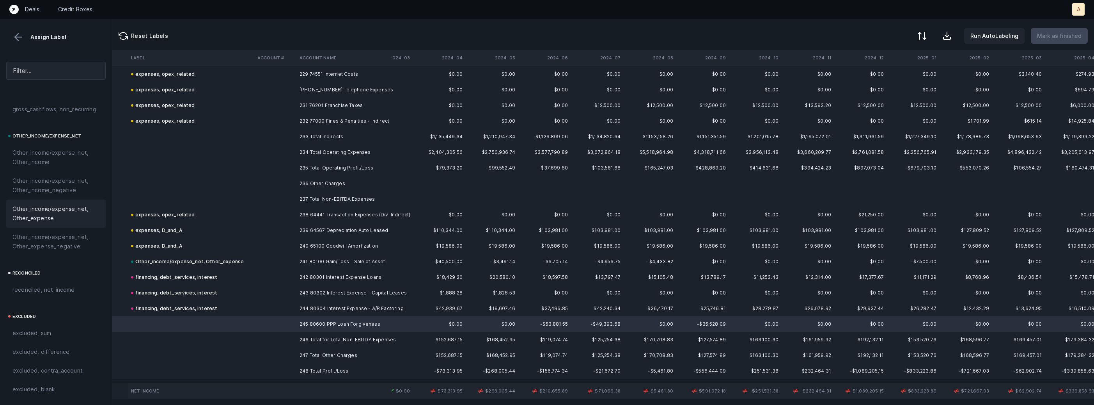
click at [60, 217] on span "Other_income/expense_net, Other_expense" at bounding box center [55, 213] width 87 height 19
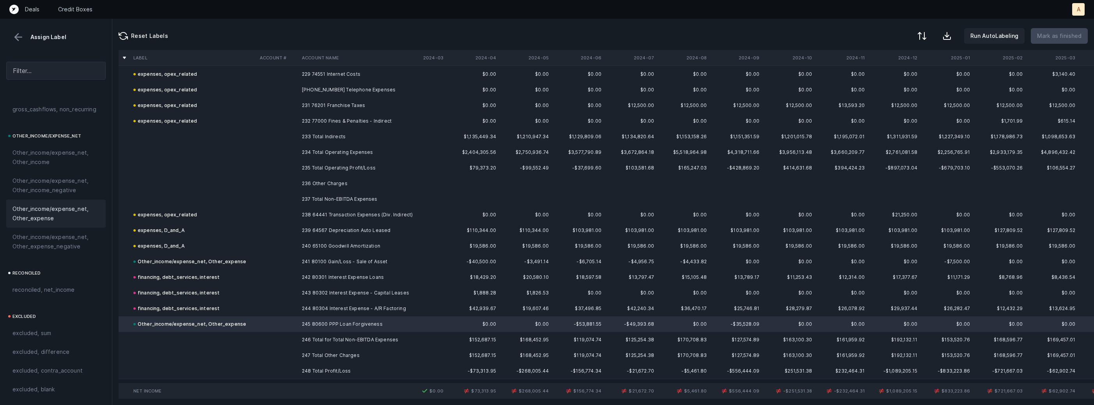
click at [295, 365] on td at bounding box center [278, 371] width 42 height 16
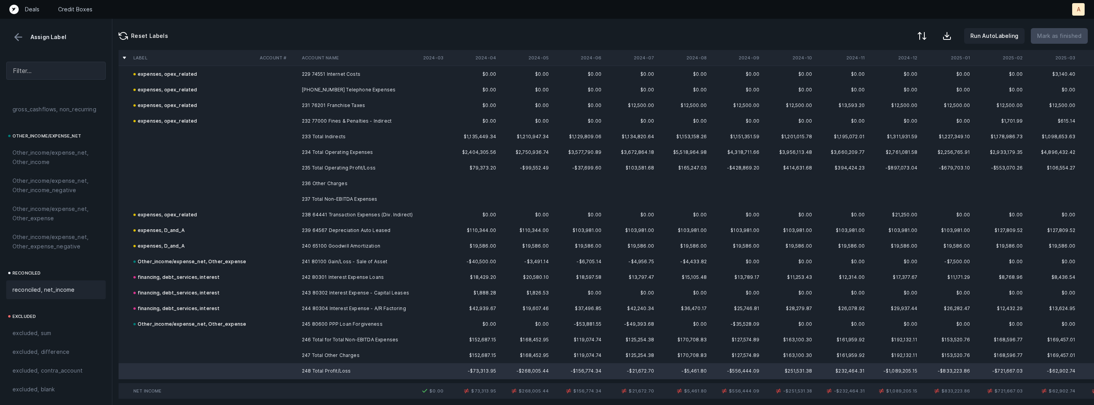
click at [57, 287] on span "reconciled, net_income" at bounding box center [43, 289] width 62 height 9
click at [220, 325] on div "Other_income/expense_net, Other_expense" at bounding box center [189, 323] width 113 height 9
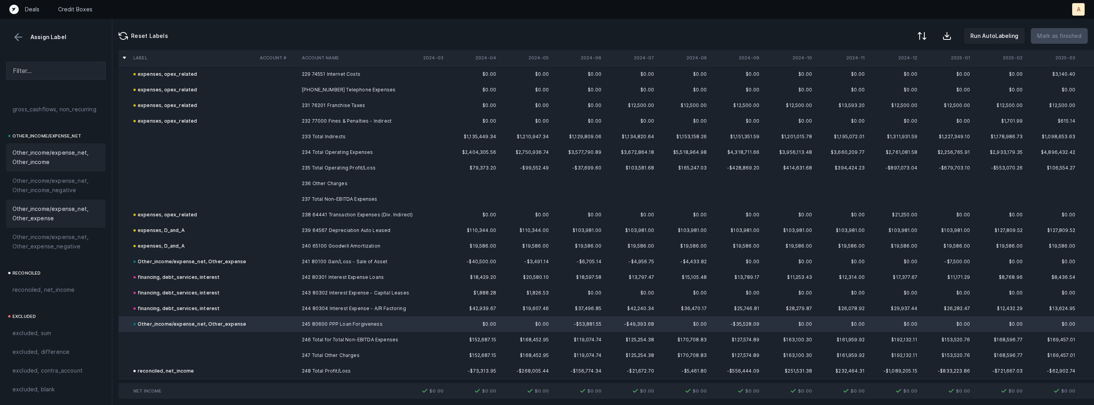
click at [58, 160] on span "Other_income/expense_net, Other_income" at bounding box center [55, 157] width 87 height 19
click at [227, 323] on div at bounding box center [547, 202] width 1094 height 405
click at [238, 330] on span "Sign flip" at bounding box center [244, 332] width 21 height 9
click at [926, 38] on div at bounding box center [921, 36] width 9 height 9
click at [880, 79] on div "By Hum label" at bounding box center [872, 82] width 34 height 9
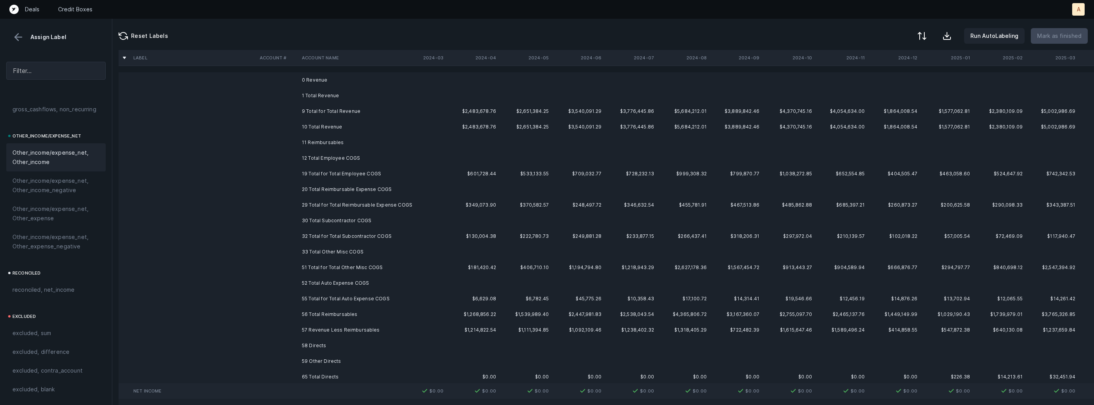
click at [347, 84] on td "0 Revenue" at bounding box center [346, 80] width 95 height 16
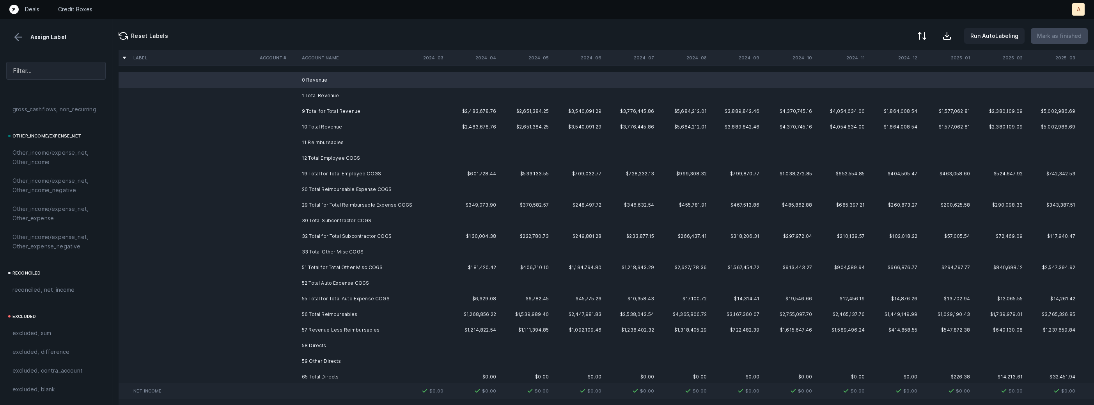
click at [320, 142] on td "11 Reimbursables" at bounding box center [346, 143] width 95 height 16
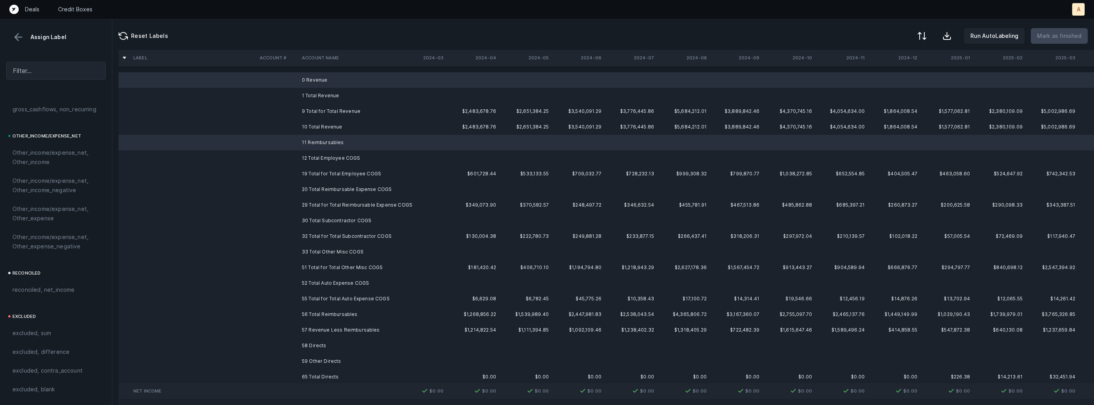
click at [309, 337] on td "58 Directs" at bounding box center [346, 345] width 95 height 16
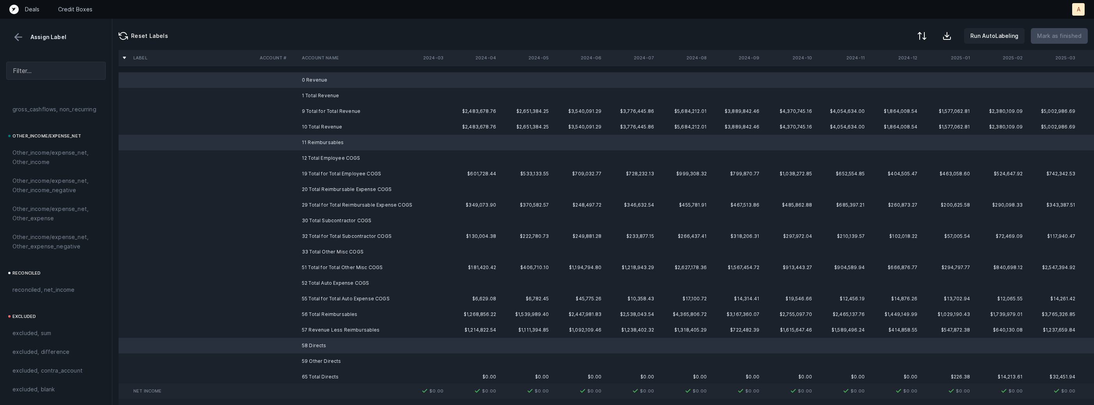
click at [305, 364] on td "59 Other Directs" at bounding box center [346, 361] width 95 height 16
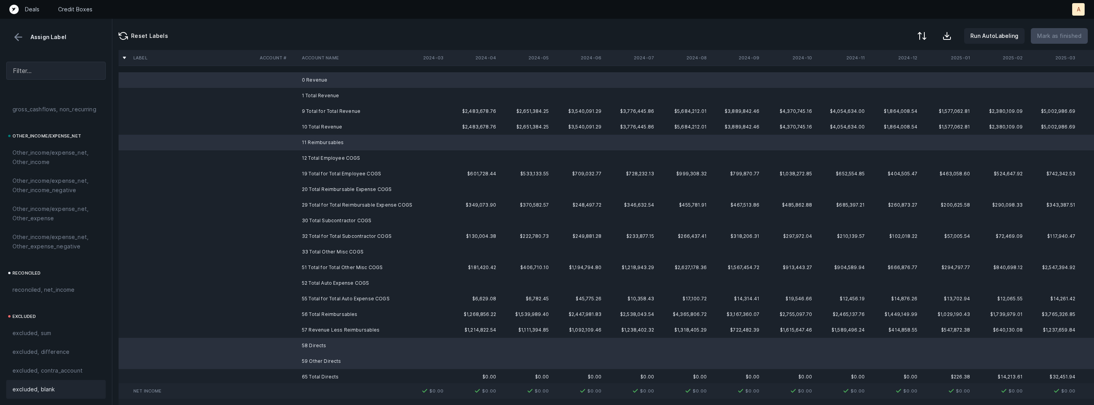
click at [36, 392] on span "excluded, blank" at bounding box center [33, 388] width 42 height 9
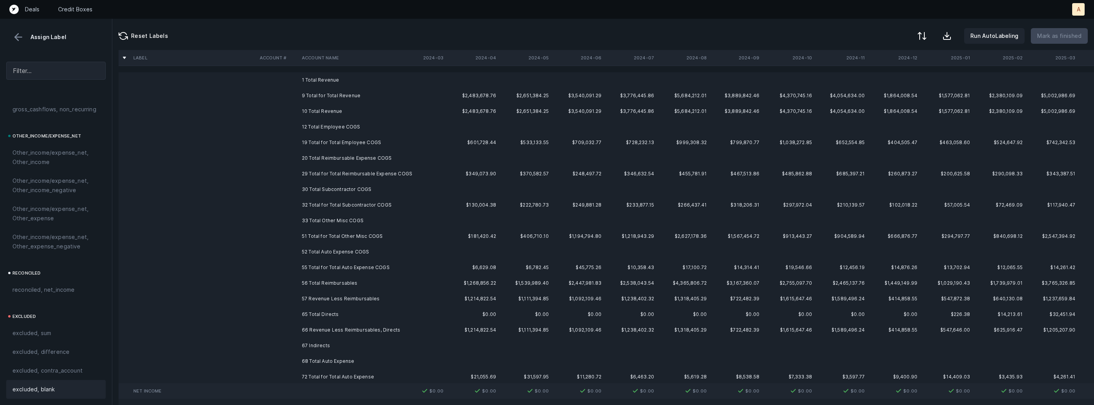
click at [317, 344] on td "67 Indirects" at bounding box center [346, 345] width 95 height 16
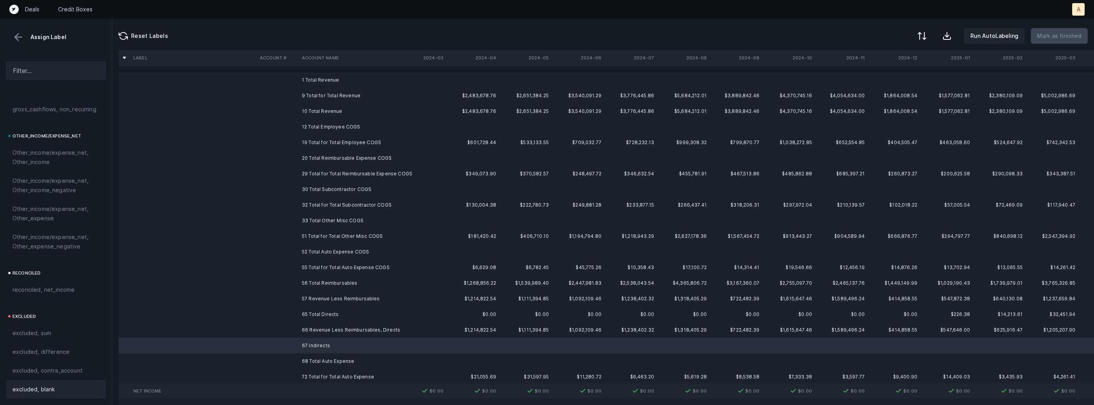
click at [60, 386] on div "excluded, blank" at bounding box center [55, 388] width 87 height 9
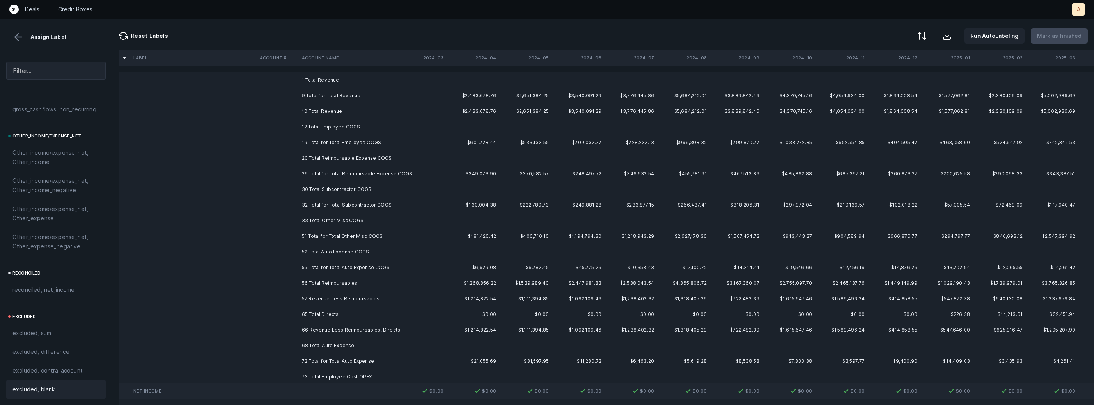
click at [255, 346] on td at bounding box center [193, 345] width 126 height 16
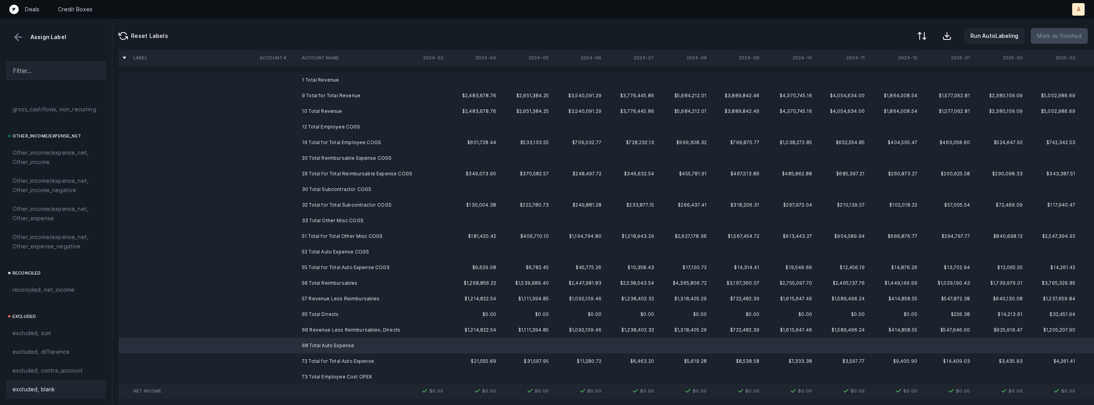
click at [65, 383] on div "excluded, blank" at bounding box center [55, 389] width 99 height 19
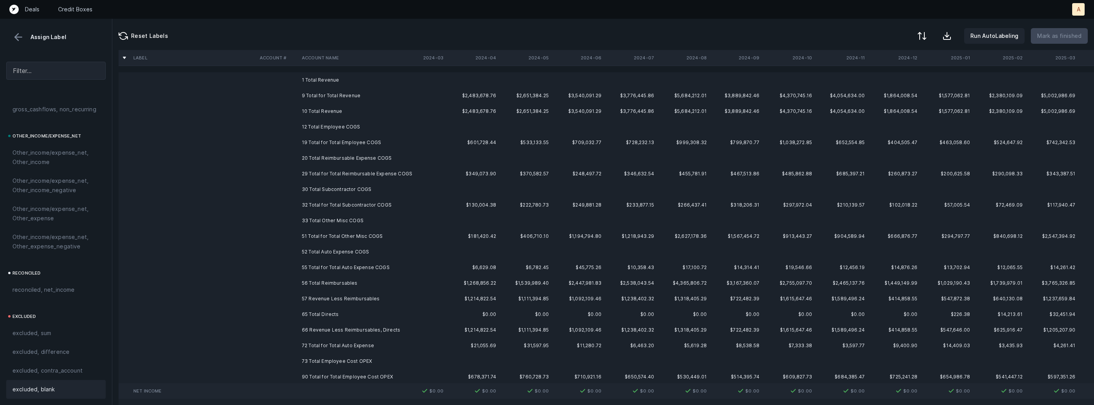
click at [299, 357] on td "73 Total Employee Cost OPEX" at bounding box center [346, 361] width 95 height 16
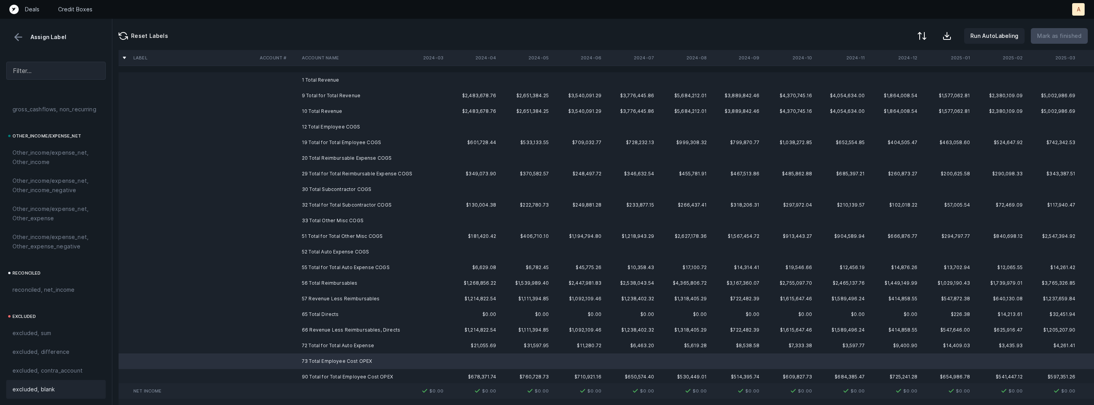
click at [46, 382] on div "excluded, blank" at bounding box center [55, 389] width 99 height 19
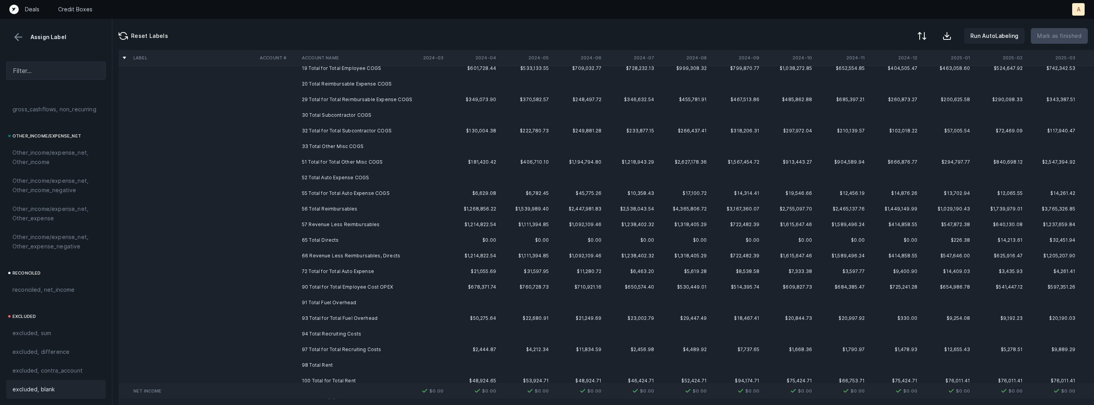
scroll to position [82, 0]
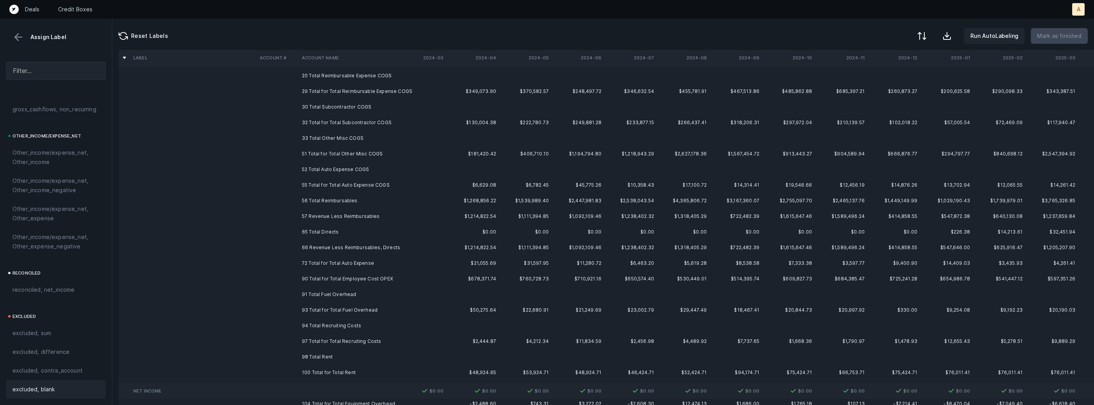
click at [314, 298] on td "91 Total Fuel Overhead" at bounding box center [346, 294] width 95 height 16
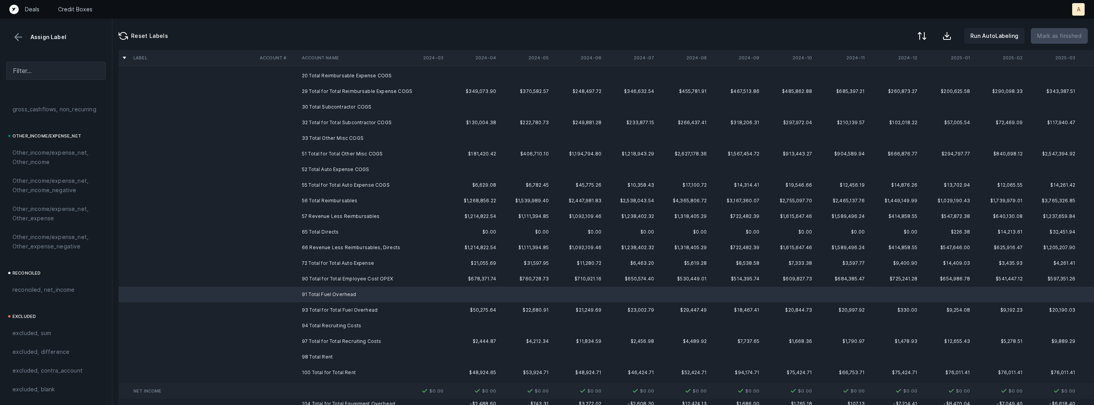
click at [308, 321] on td "94 Total Recruiting Costs" at bounding box center [346, 326] width 95 height 16
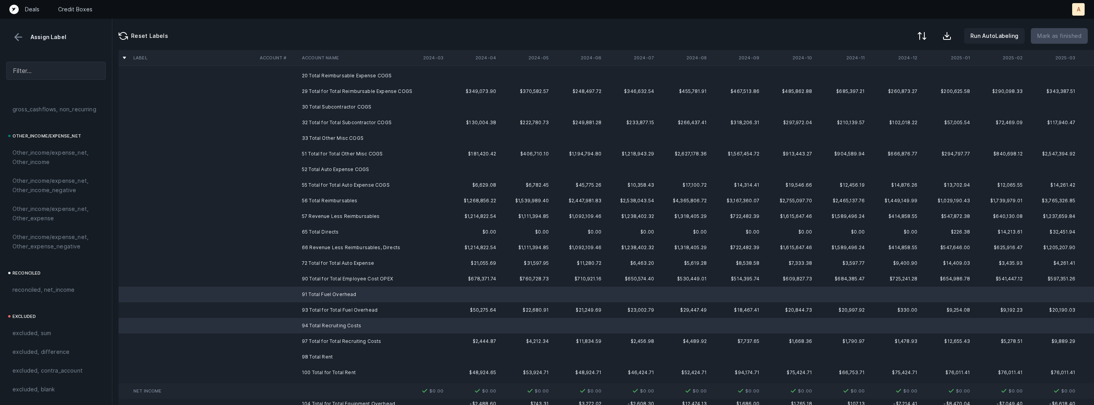
click at [303, 353] on td "98 Total Rent" at bounding box center [346, 357] width 95 height 16
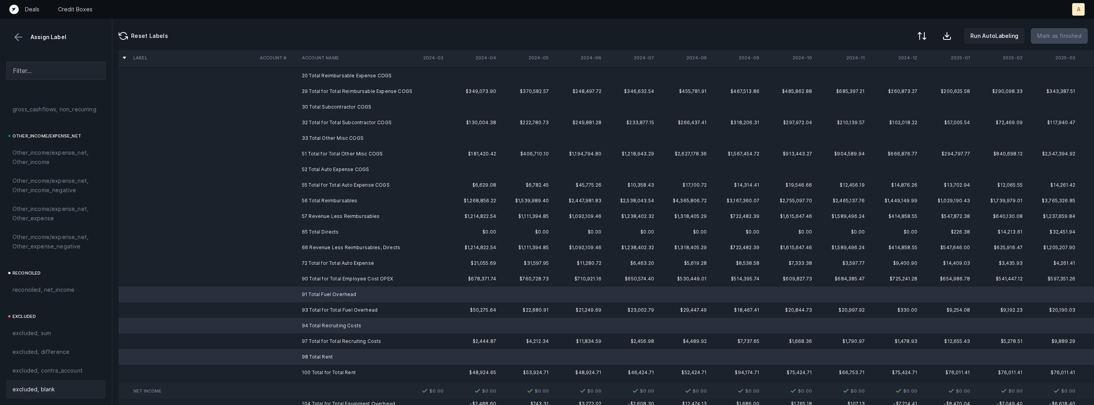
click at [62, 388] on div "excluded, blank" at bounding box center [55, 388] width 87 height 9
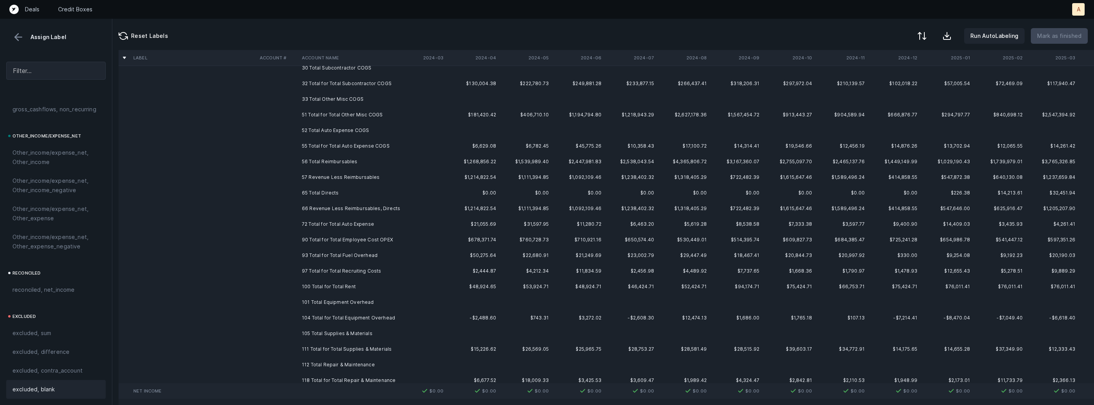
scroll to position [141, 0]
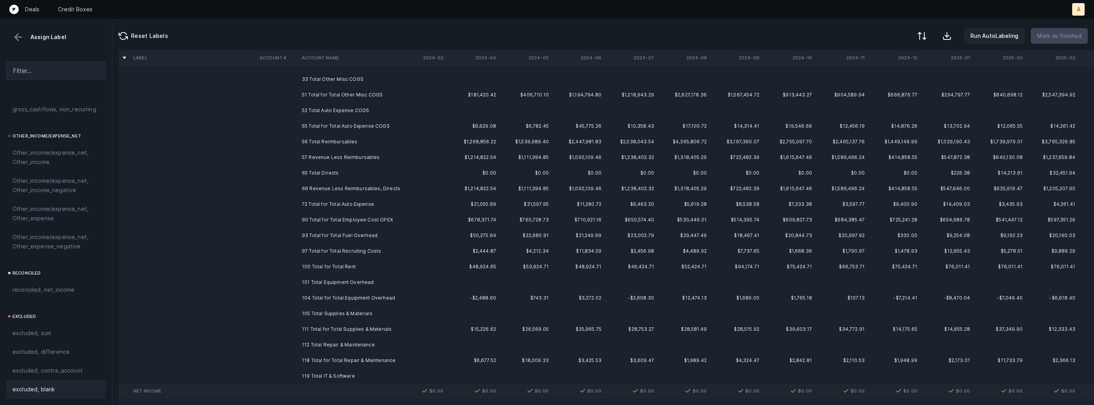
click at [338, 279] on td "101 Total Equipment Overhead" at bounding box center [346, 282] width 95 height 16
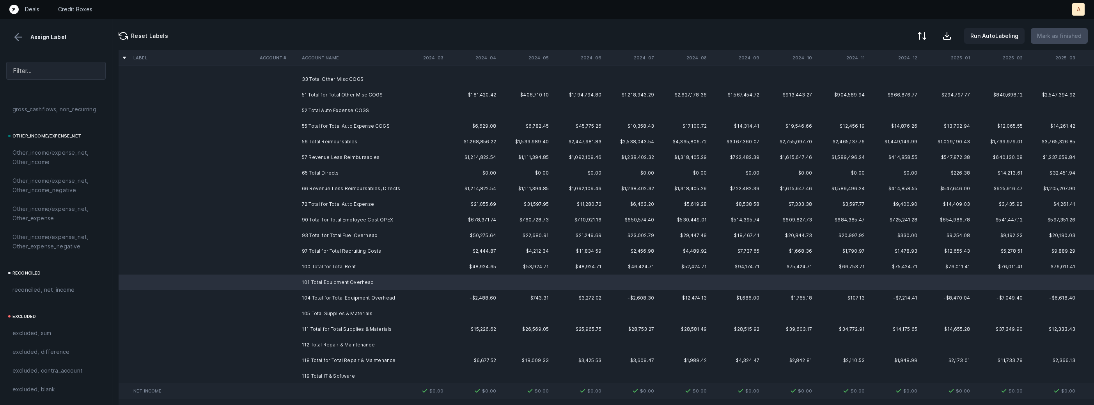
click at [345, 310] on td "105 Total Supplies & Materials" at bounding box center [346, 313] width 95 height 16
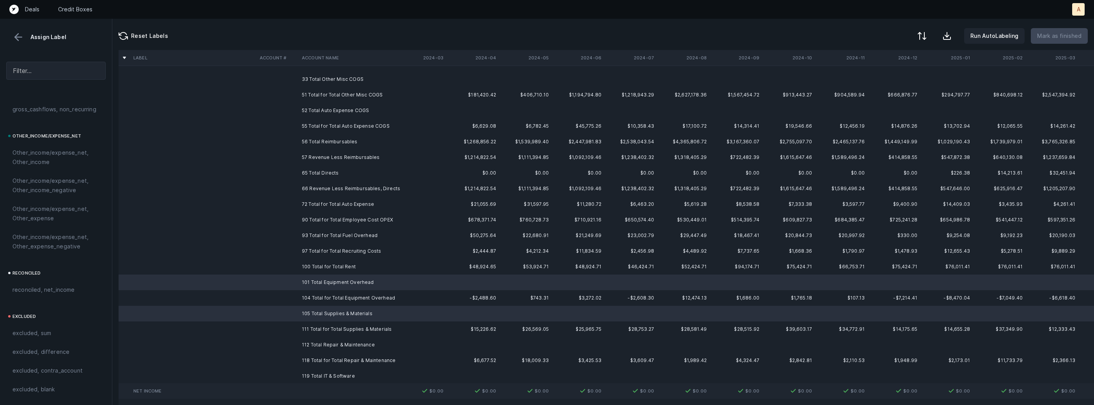
click at [346, 343] on td "112 Total Repair & Maintenance" at bounding box center [346, 345] width 95 height 16
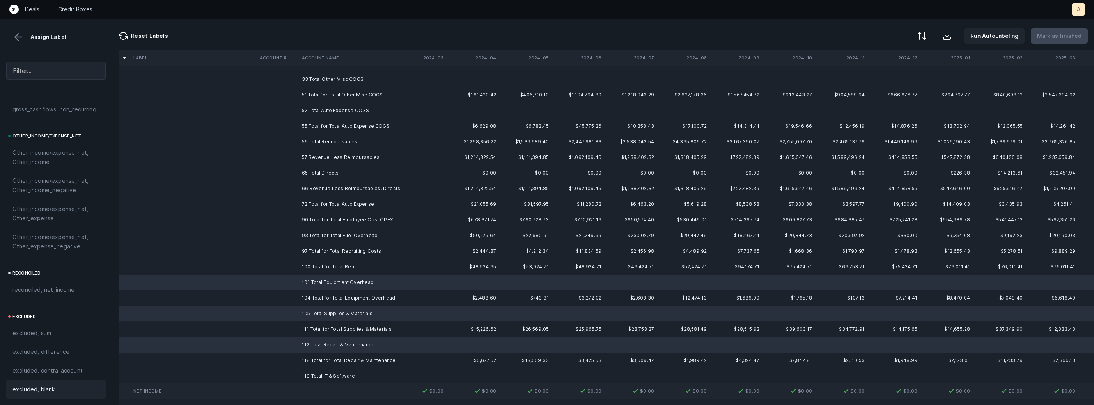
click at [50, 386] on span "excluded, blank" at bounding box center [33, 388] width 42 height 9
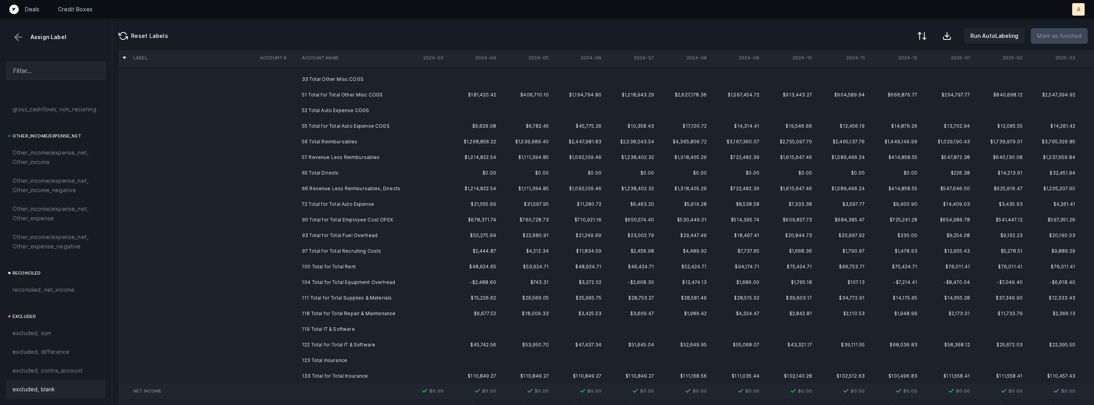
scroll to position [178, 0]
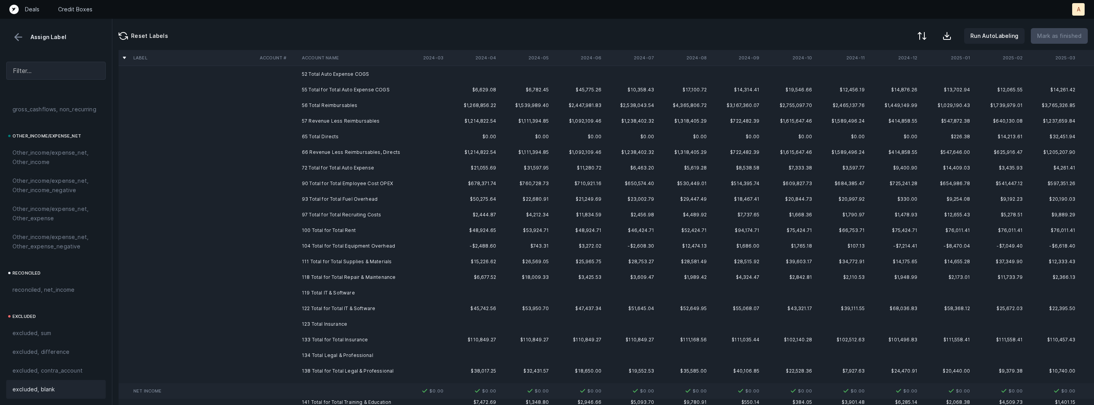
click at [391, 293] on td "119 Total IT & Software" at bounding box center [346, 293] width 95 height 16
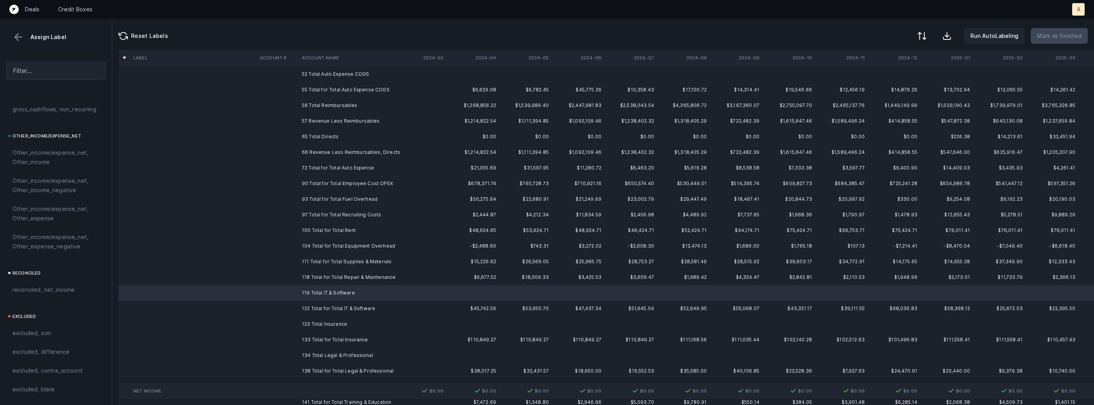
click at [346, 323] on td "123 Total Insurance" at bounding box center [346, 324] width 95 height 16
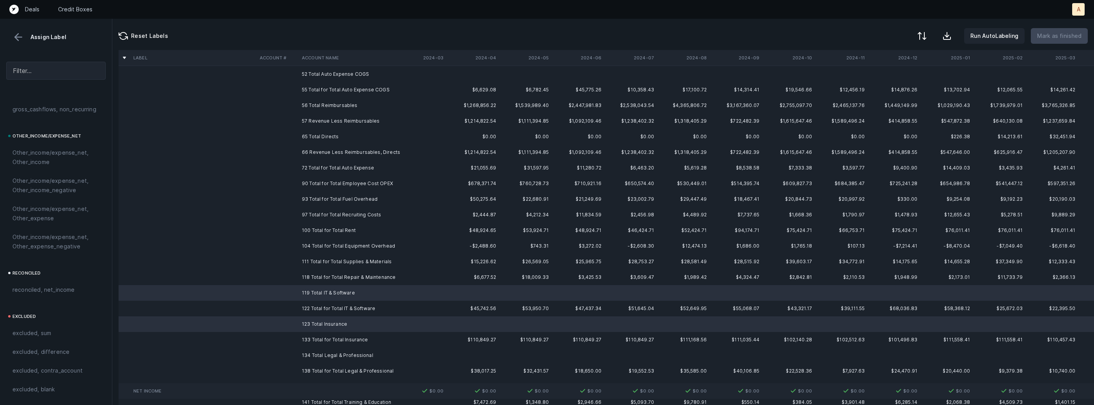
click at [336, 350] on td "134 Total Legal & Professional" at bounding box center [346, 355] width 95 height 16
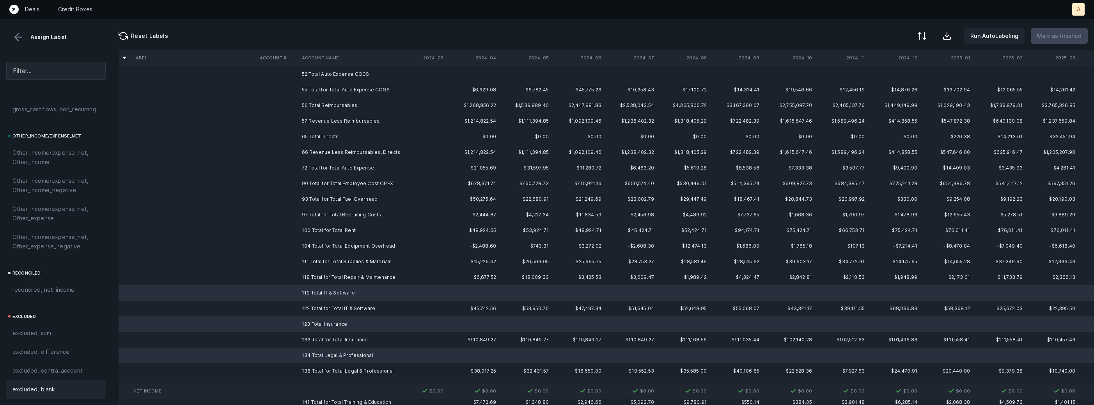
click at [51, 387] on span "excluded, blank" at bounding box center [33, 388] width 42 height 9
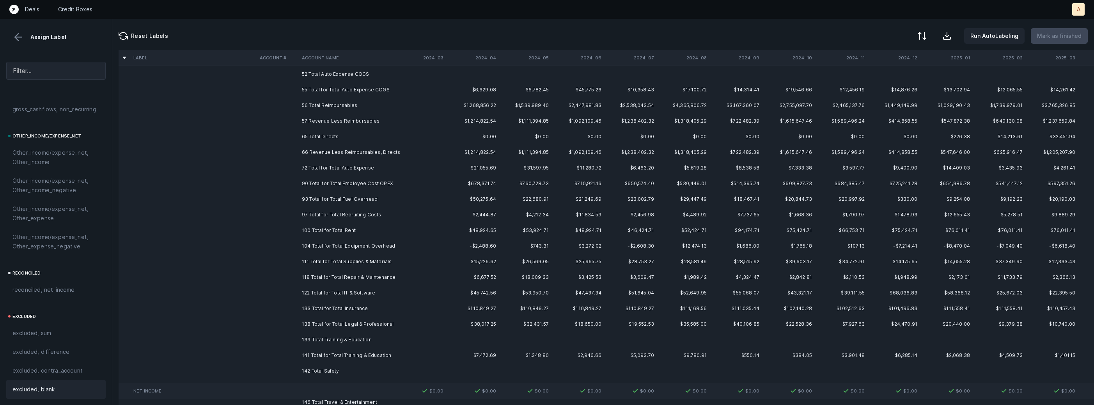
click at [326, 339] on td "139 Total Training & Education" at bounding box center [346, 340] width 95 height 16
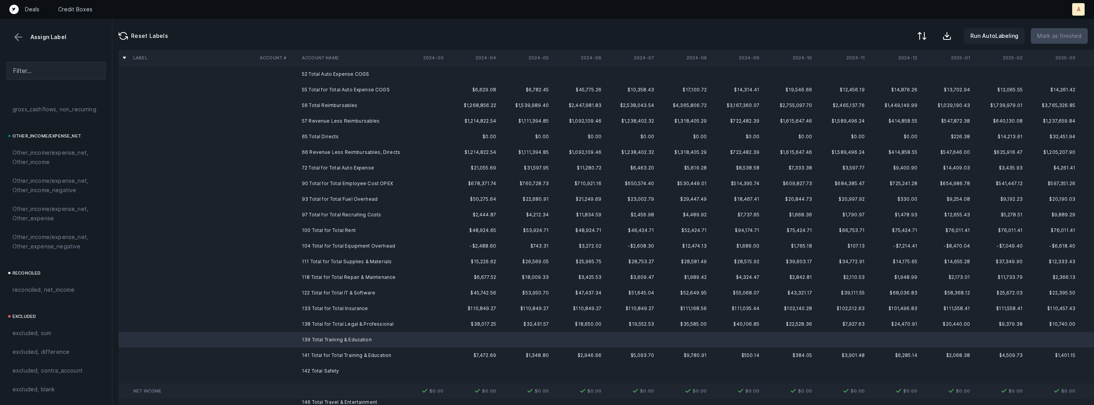
click at [319, 366] on td "142 Total Safety" at bounding box center [346, 371] width 95 height 16
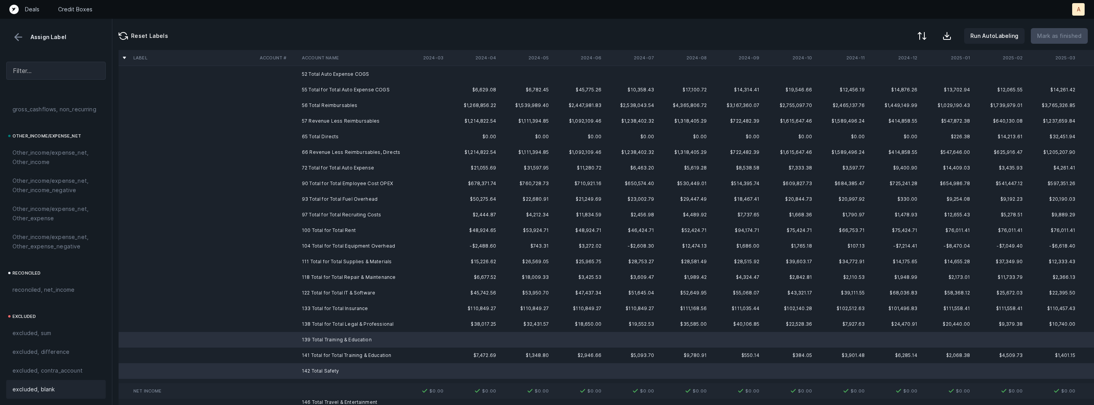
click at [11, 389] on div "excluded, blank" at bounding box center [55, 389] width 99 height 19
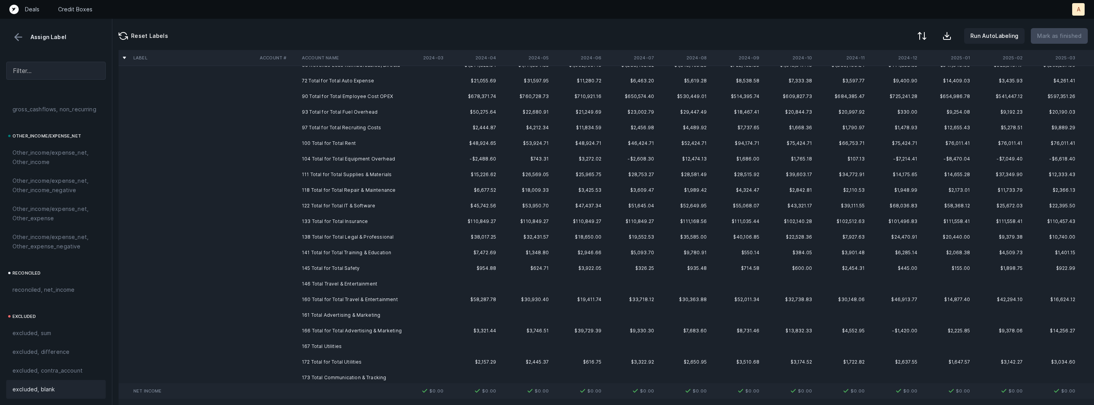
scroll to position [268, 0]
click at [336, 276] on td "146 Total Travel & Entertainment" at bounding box center [346, 281] width 95 height 16
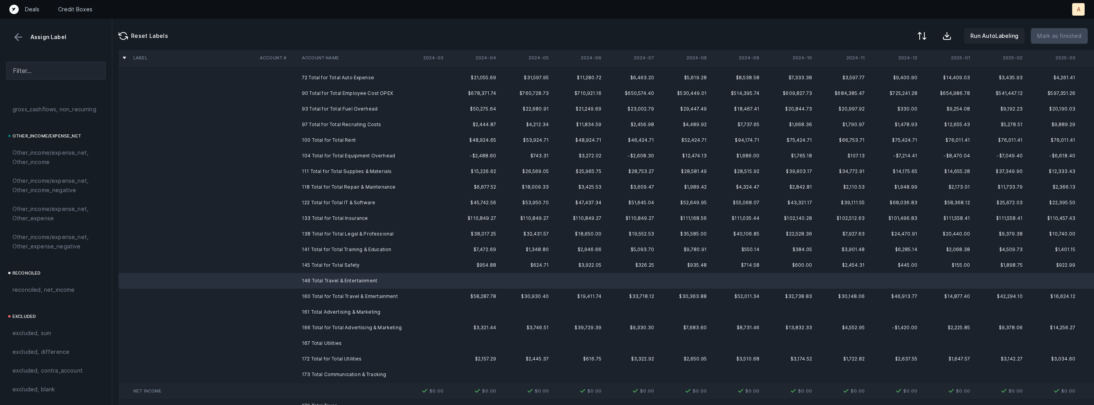
click at [334, 311] on td "161 Total Advertising & Marketing" at bounding box center [346, 312] width 95 height 16
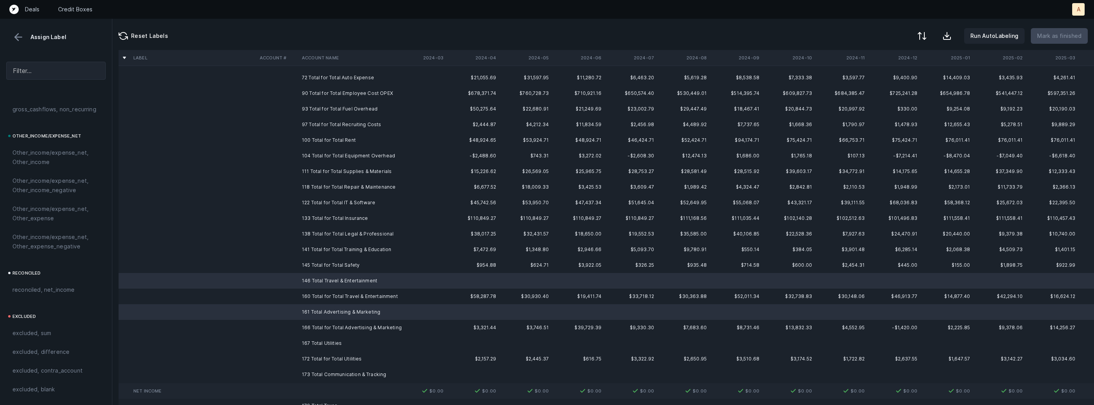
click at [316, 337] on td "167 Total Utilities" at bounding box center [346, 343] width 95 height 16
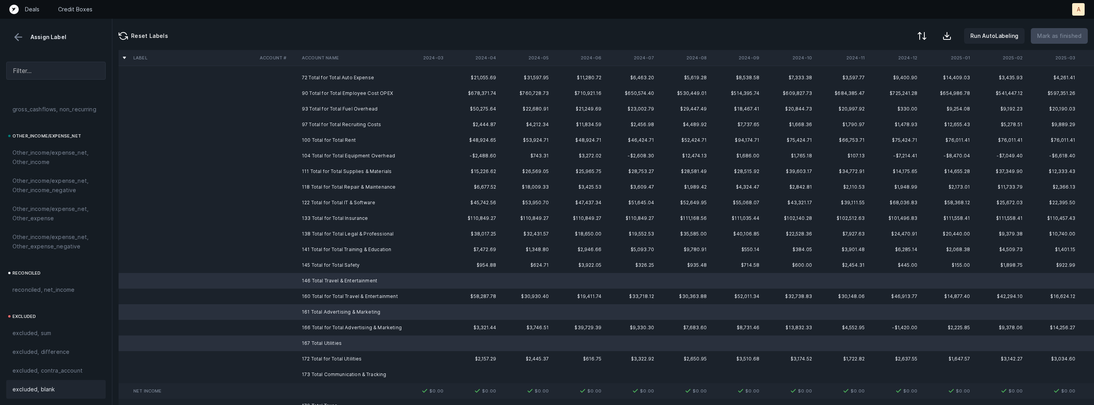
click at [74, 391] on div "excluded, blank" at bounding box center [55, 388] width 87 height 9
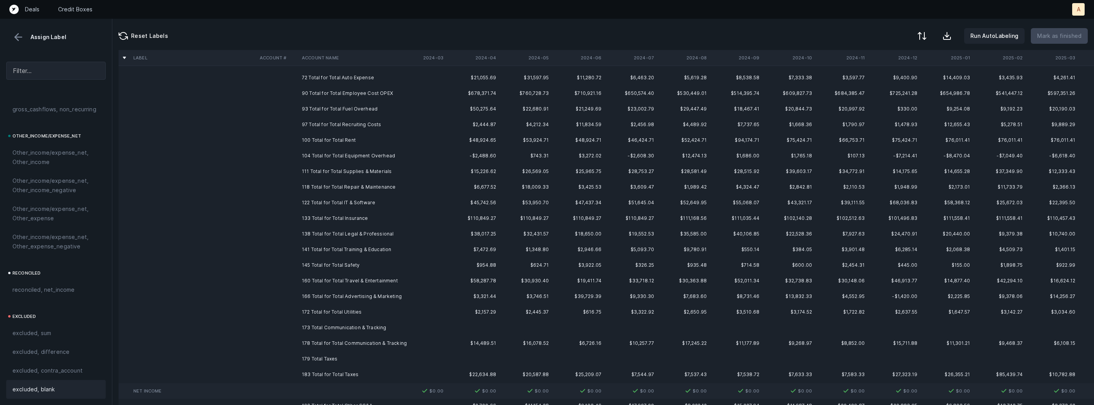
click at [320, 309] on td "172 Total for Total Utilities" at bounding box center [346, 312] width 95 height 16
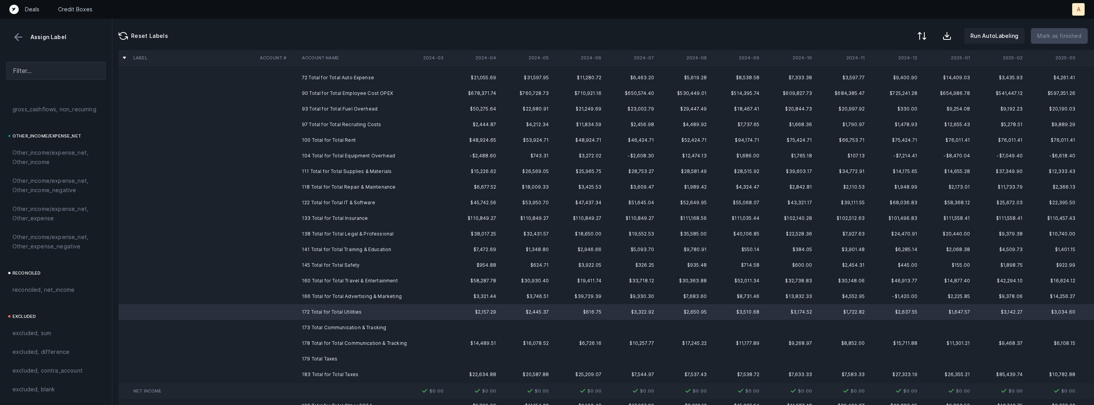
click at [330, 328] on td "173 Total Communication & Tracking" at bounding box center [346, 328] width 95 height 16
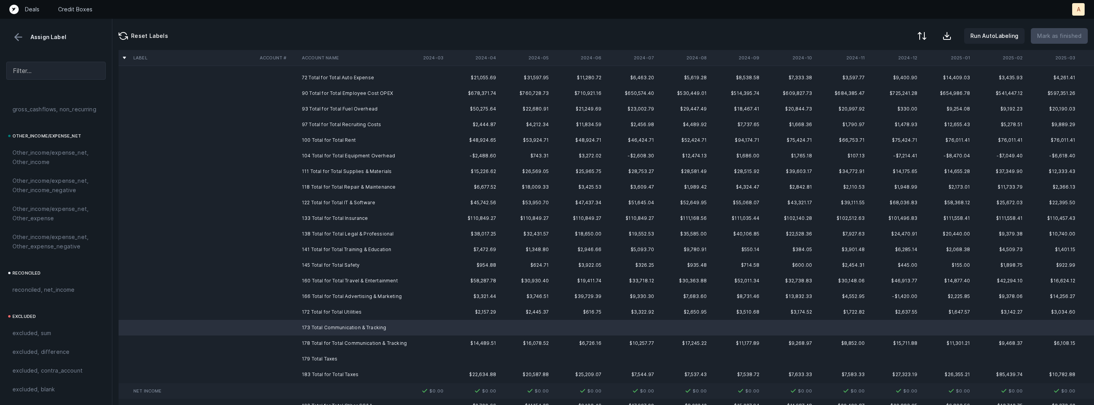
click at [320, 357] on td "179 Total Taxes" at bounding box center [346, 359] width 95 height 16
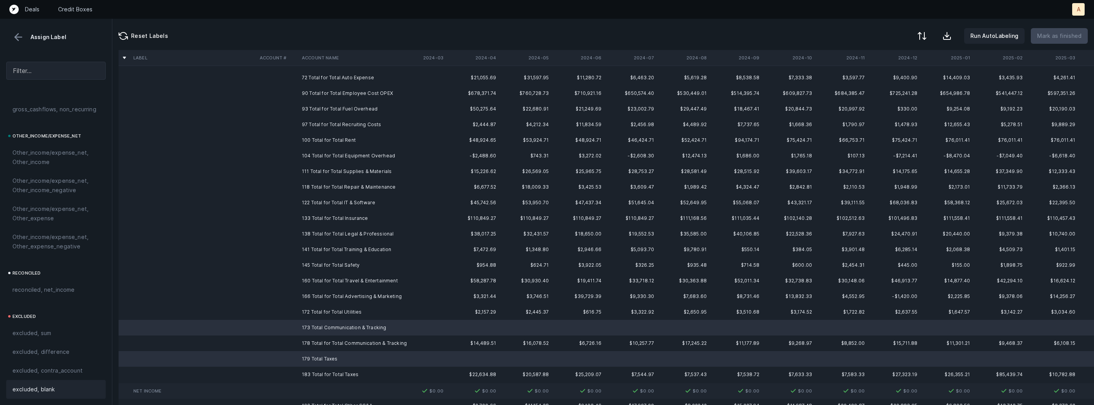
click at [78, 388] on div "excluded, blank" at bounding box center [55, 388] width 87 height 9
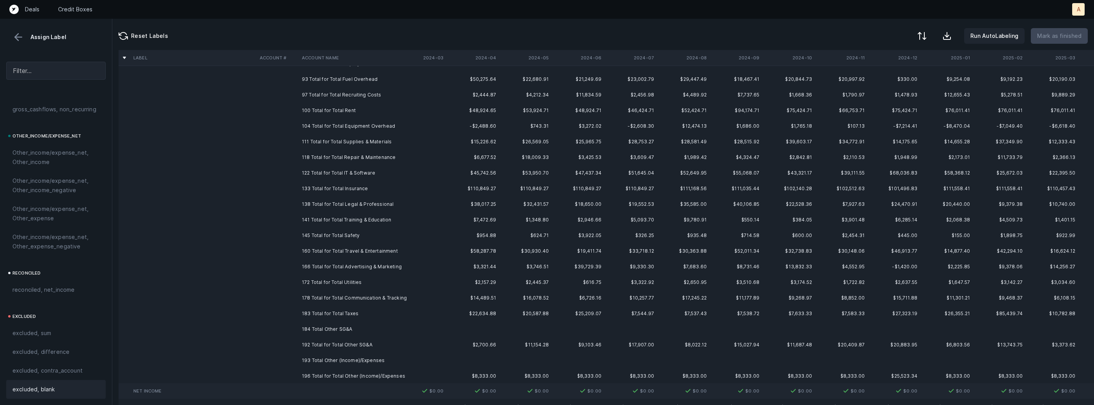
scroll to position [329, 0]
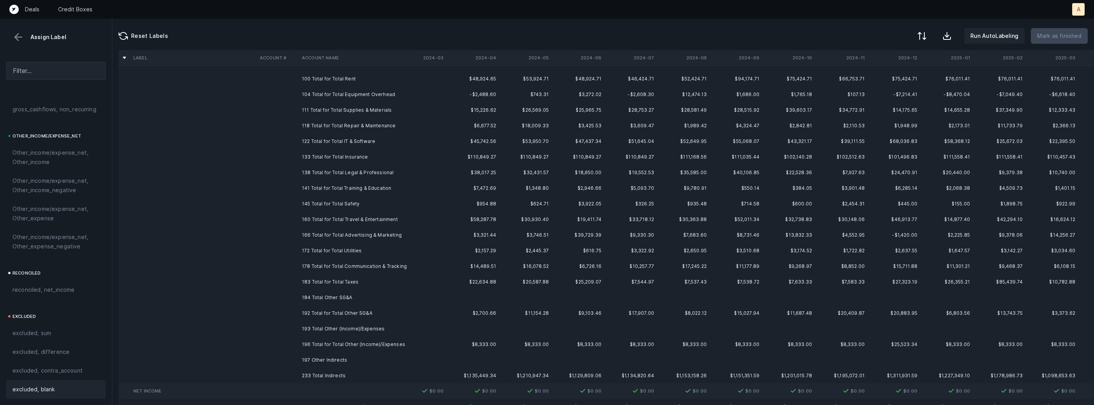
click at [339, 298] on td "184 Total Other SG&A" at bounding box center [346, 297] width 95 height 16
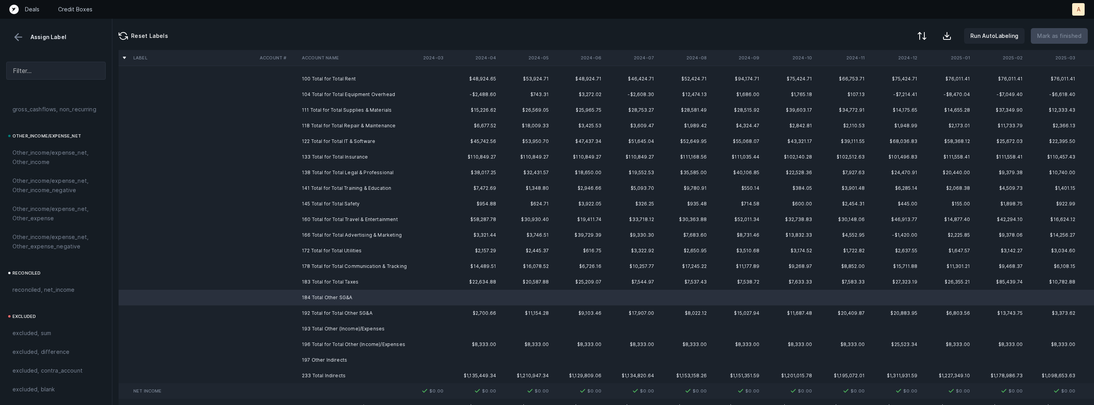
click at [338, 322] on td "193 Total Other (Income)/Expenses" at bounding box center [346, 329] width 95 height 16
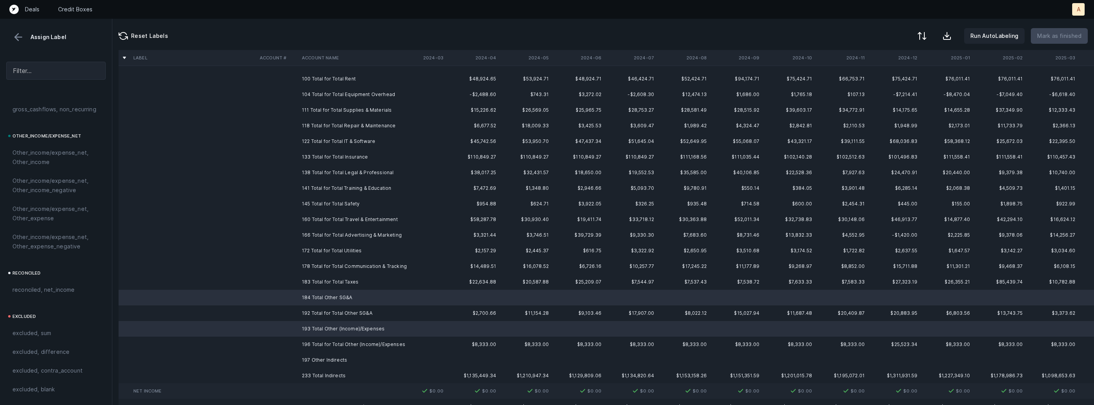
click at [321, 355] on td "197 Other Indirects" at bounding box center [346, 360] width 95 height 16
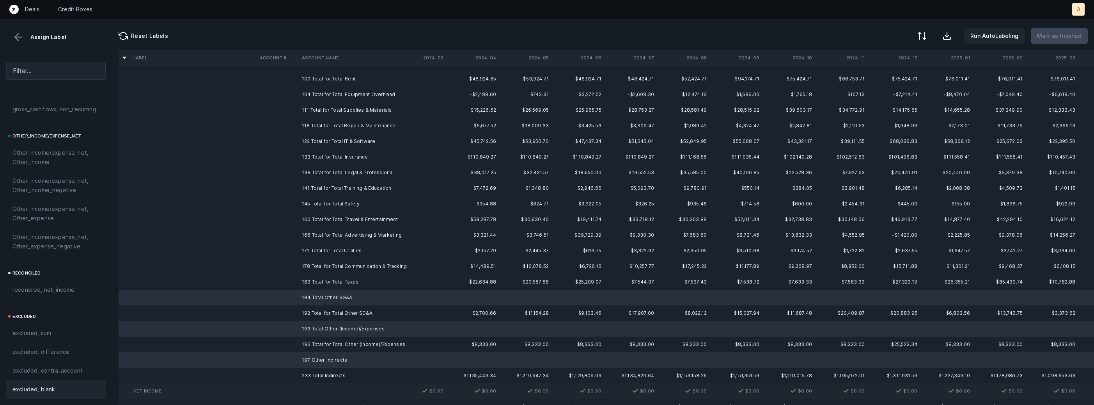
click at [59, 391] on div "excluded, blank" at bounding box center [55, 388] width 87 height 9
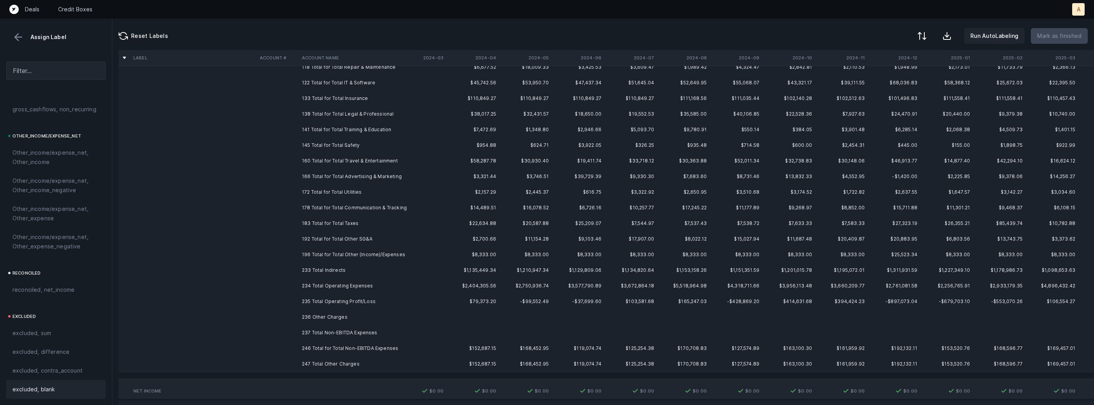
scroll to position [415, 0]
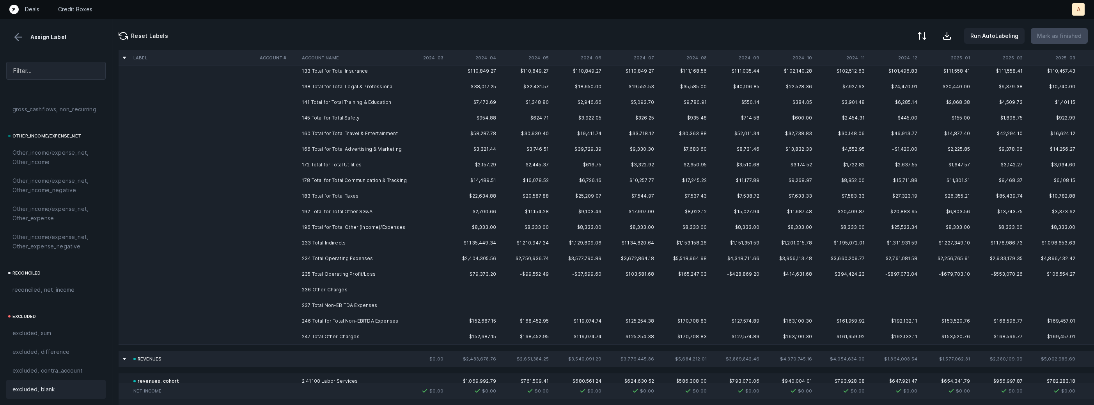
click at [346, 286] on td "236 Other Charges" at bounding box center [346, 290] width 95 height 16
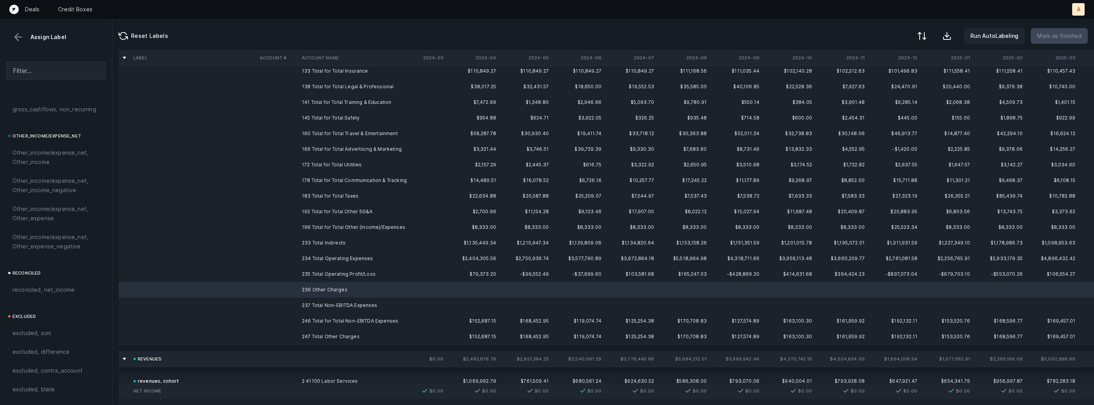
click at [299, 302] on td "237 Total Non-EBITDA Expenses" at bounding box center [346, 305] width 95 height 16
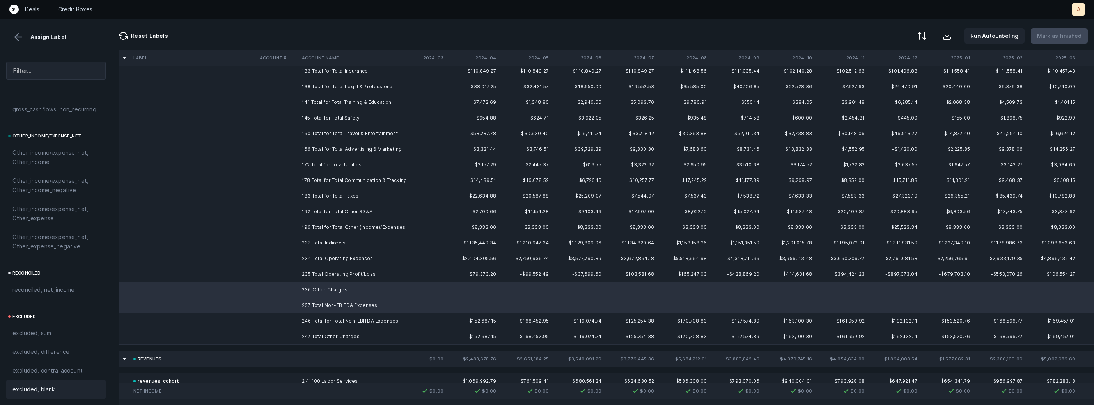
click at [40, 394] on div "excluded, blank" at bounding box center [55, 389] width 99 height 19
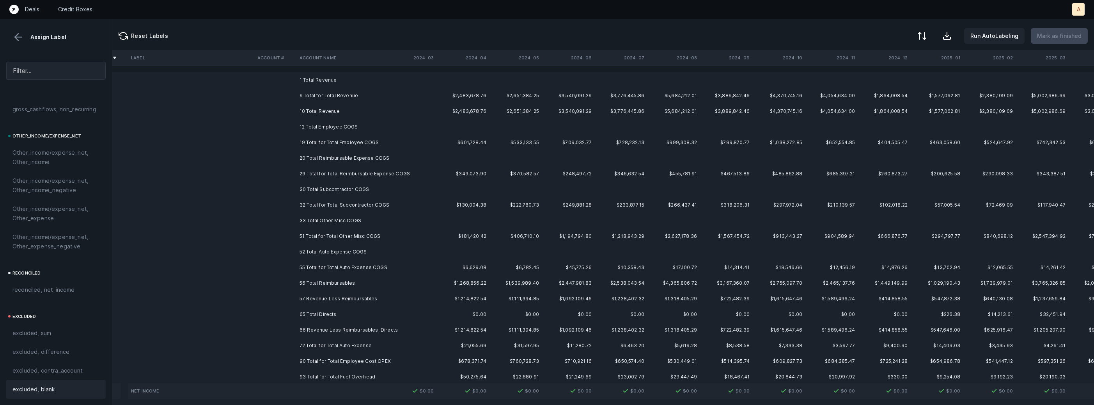
scroll to position [2, 10]
click at [332, 87] on td "9 Total for Total Revenue" at bounding box center [344, 93] width 95 height 16
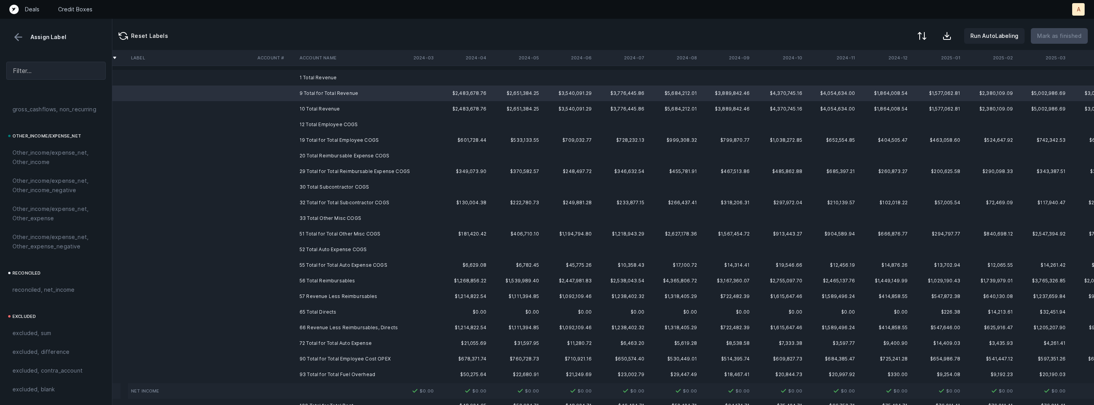
click at [338, 298] on td "57 Revenue Less Reimbursables" at bounding box center [344, 296] width 95 height 16
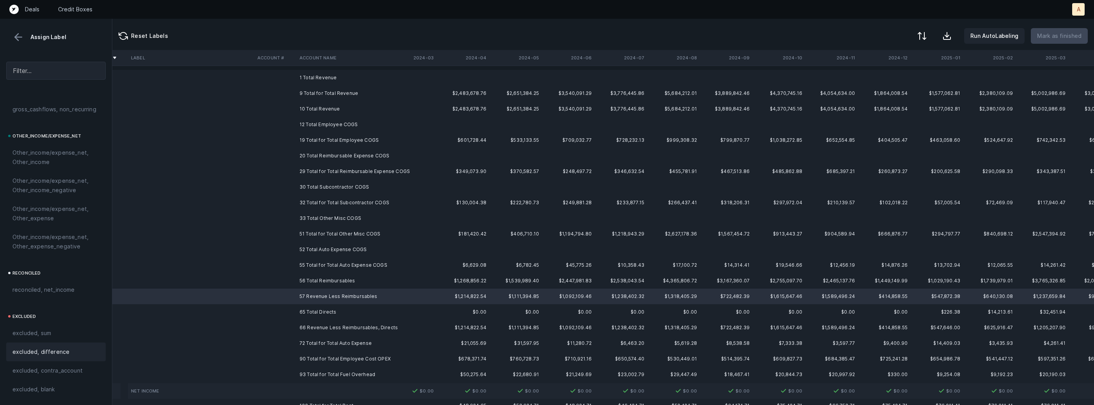
click at [61, 348] on span "excluded, difference" at bounding box center [40, 351] width 57 height 9
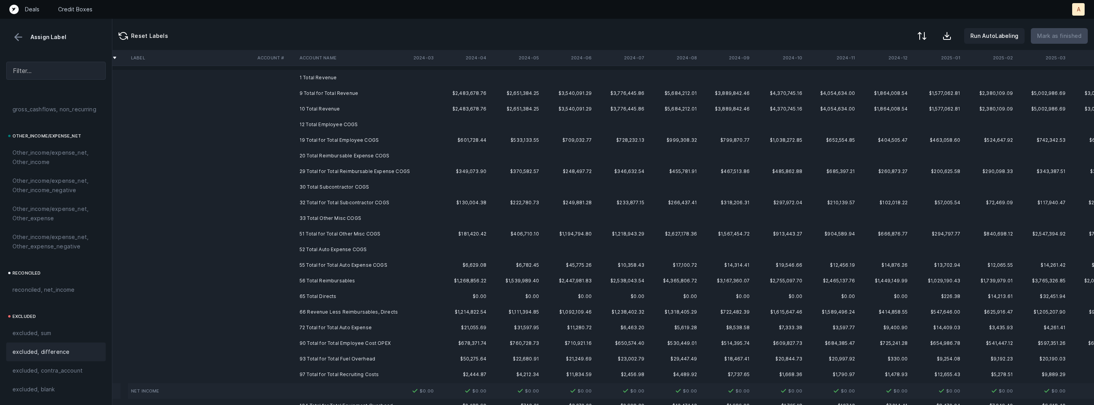
click at [322, 73] on td "1 Total Revenue" at bounding box center [344, 78] width 95 height 16
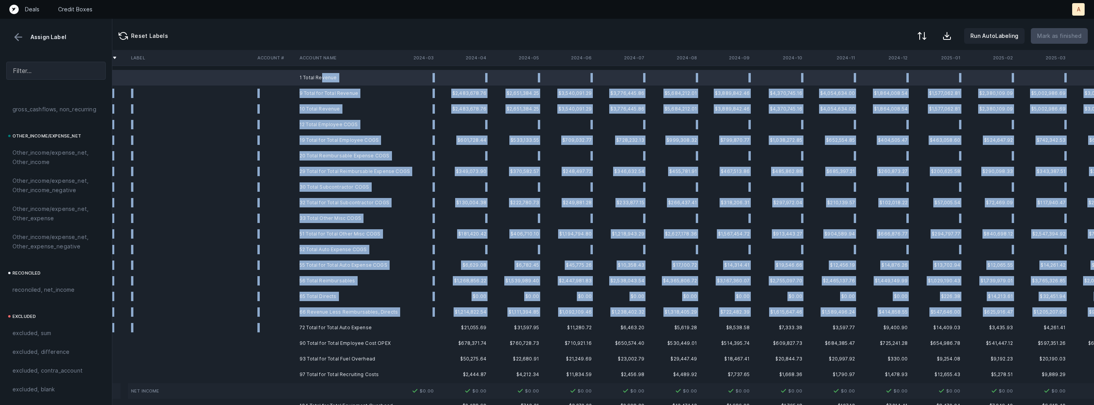
click at [368, 320] on td "72 Total for Total Auto Expense" at bounding box center [344, 328] width 95 height 16
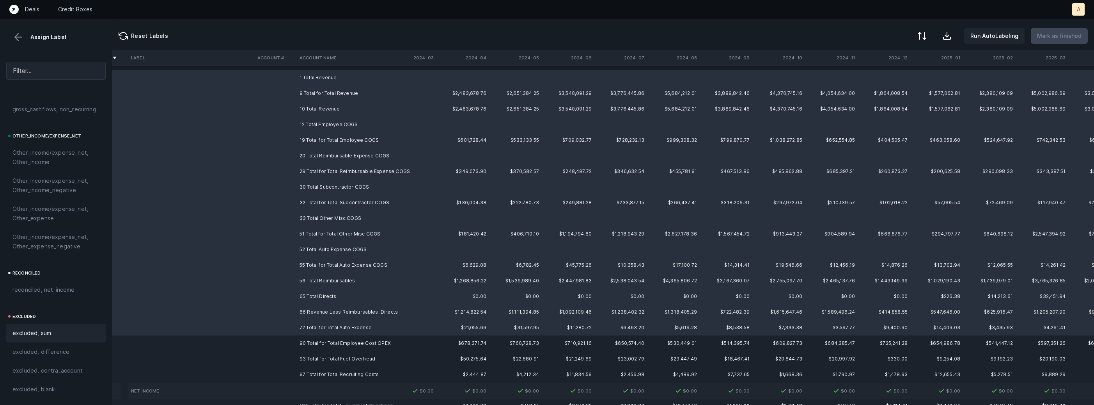
click at [41, 330] on span "excluded, sum" at bounding box center [31, 332] width 39 height 9
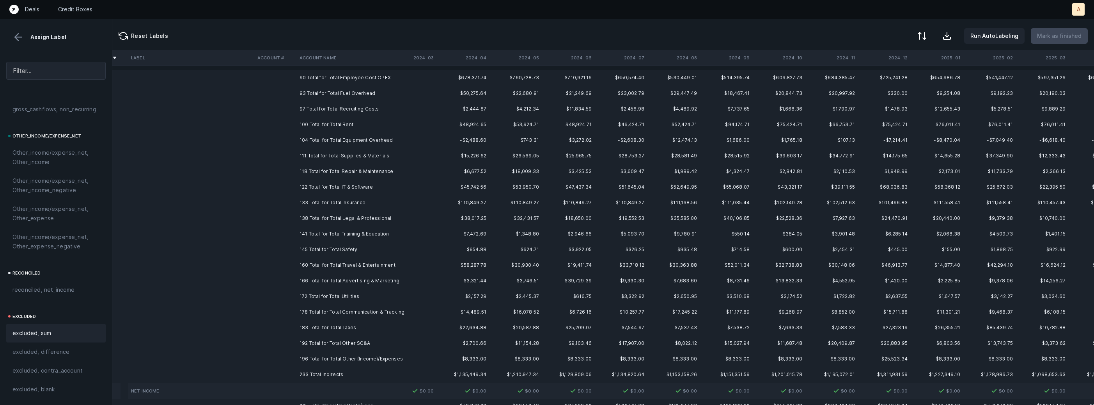
click at [349, 82] on td "90 Total for Total Employee Cost OPEX" at bounding box center [344, 78] width 95 height 16
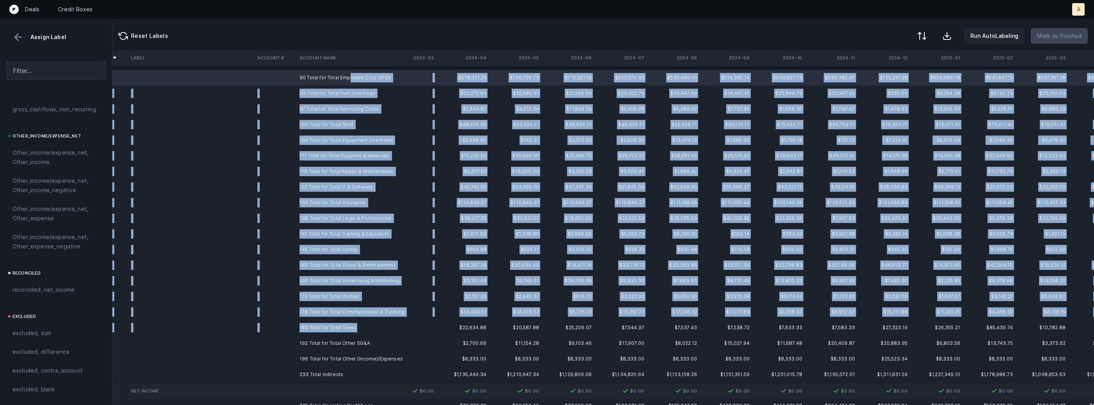
click at [357, 328] on td "183 Total for Total Taxes" at bounding box center [344, 328] width 95 height 16
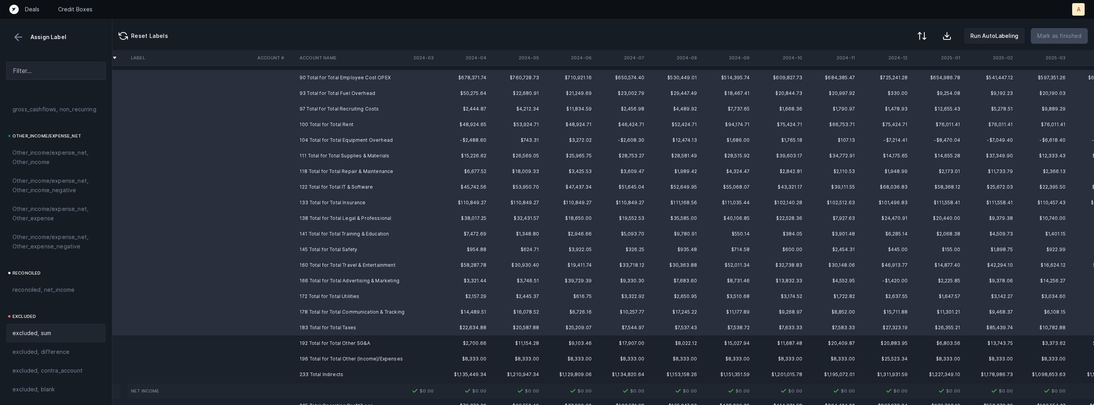
click at [57, 339] on div "excluded, sum" at bounding box center [55, 332] width 99 height 19
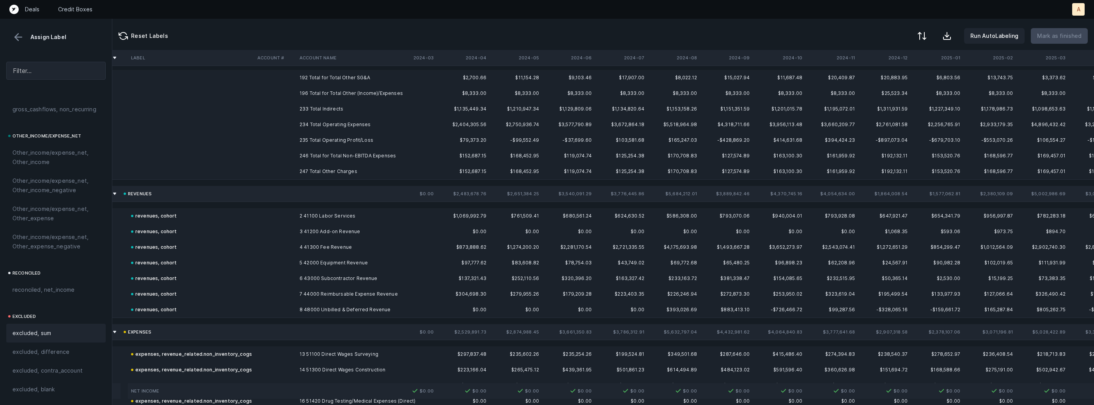
click at [406, 78] on td at bounding box center [410, 78] width 53 height 16
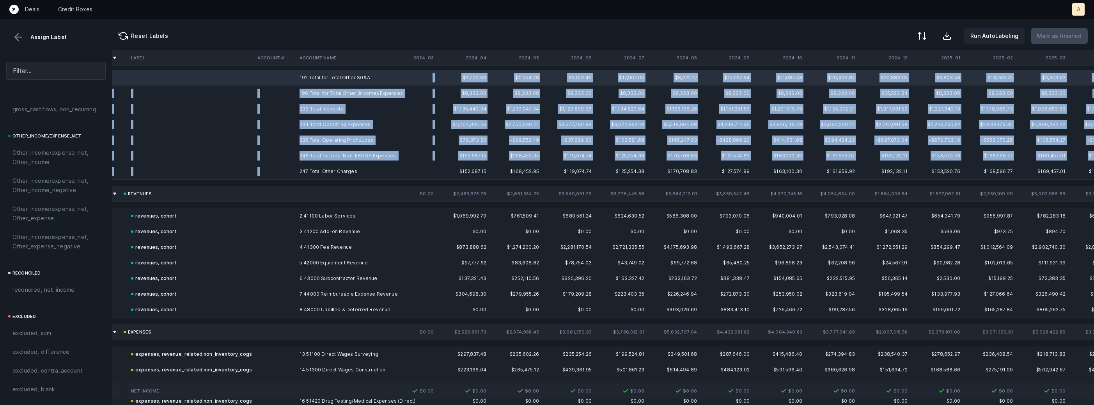
click at [346, 167] on td "247 Total Other Charges" at bounding box center [344, 171] width 95 height 16
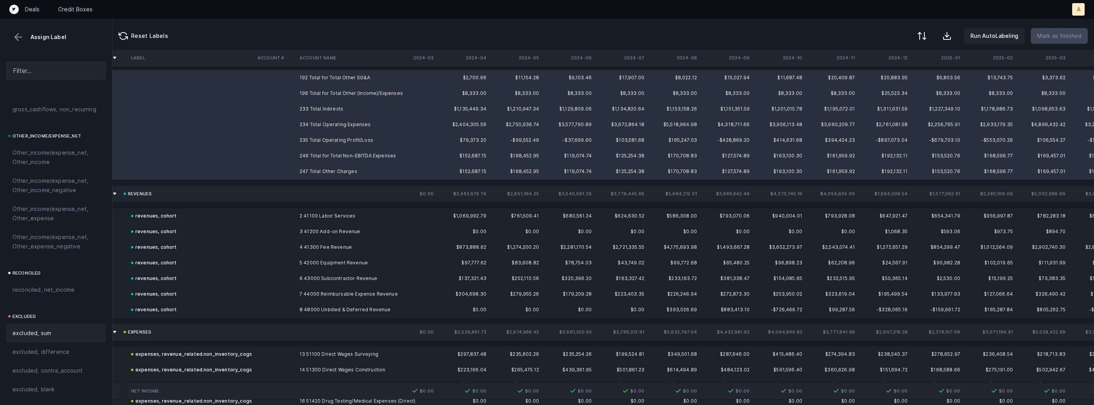
click at [32, 327] on div "excluded, sum" at bounding box center [55, 332] width 99 height 19
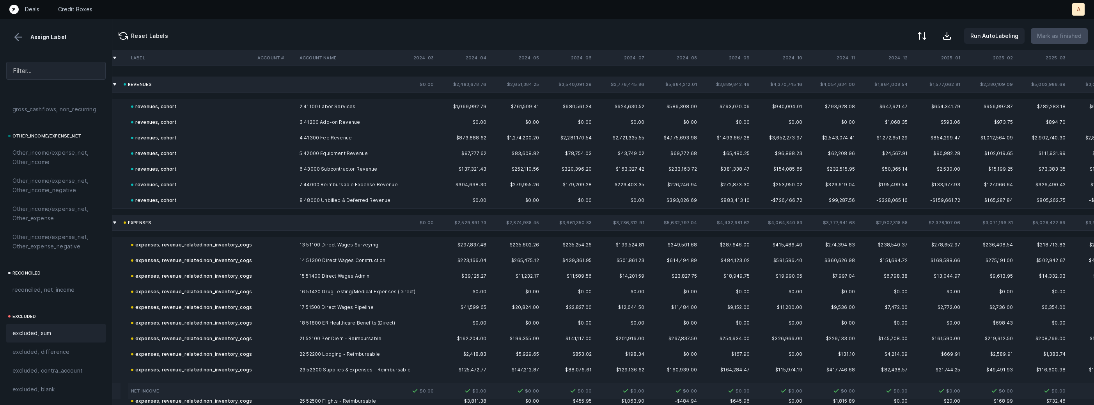
click at [18, 40] on button at bounding box center [18, 37] width 12 height 12
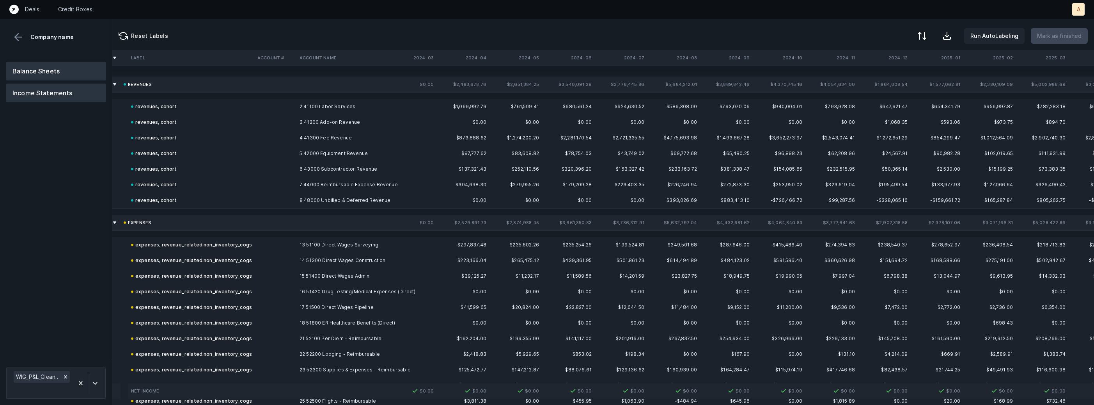
click at [37, 66] on button "Balance Sheets" at bounding box center [56, 71] width 100 height 19
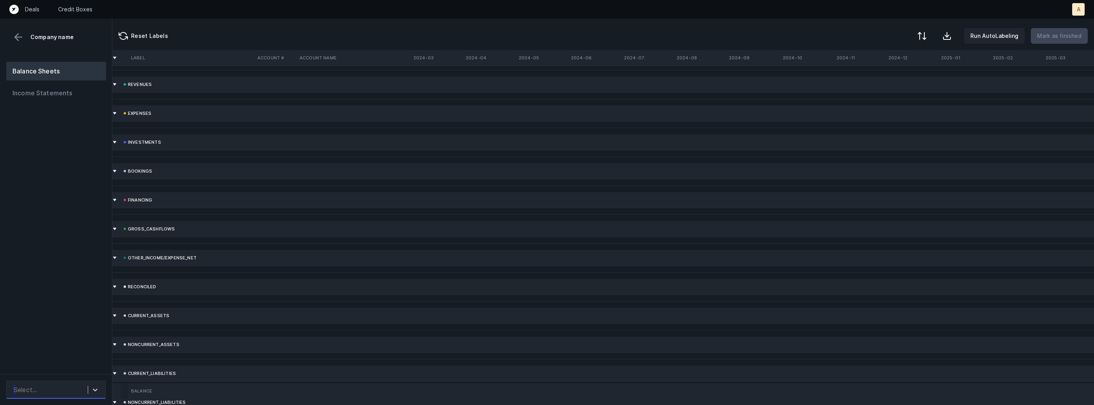
click at [66, 386] on div "Select..." at bounding box center [49, 389] width 78 height 14
click at [66, 369] on div "WIG_BS_Cleaned.csv" at bounding box center [55, 368] width 99 height 16
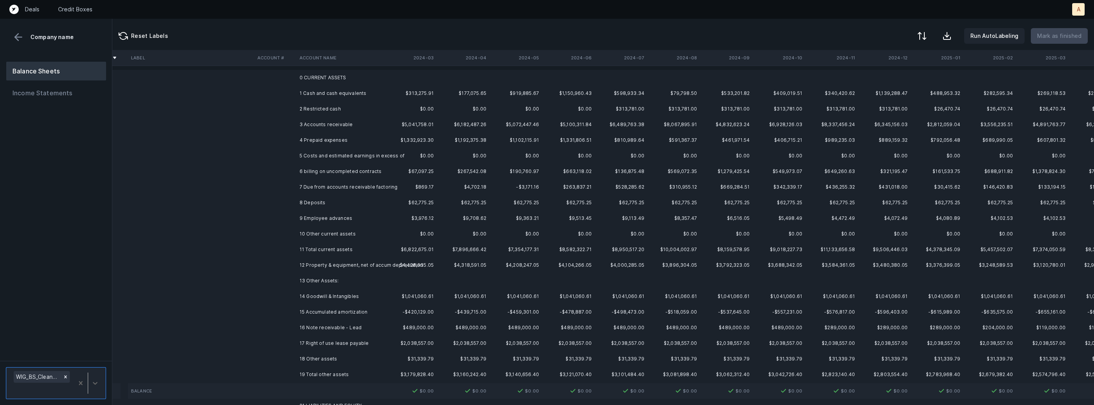
click at [328, 94] on td "1 Cash and cash equivalents" at bounding box center [344, 93] width 95 height 16
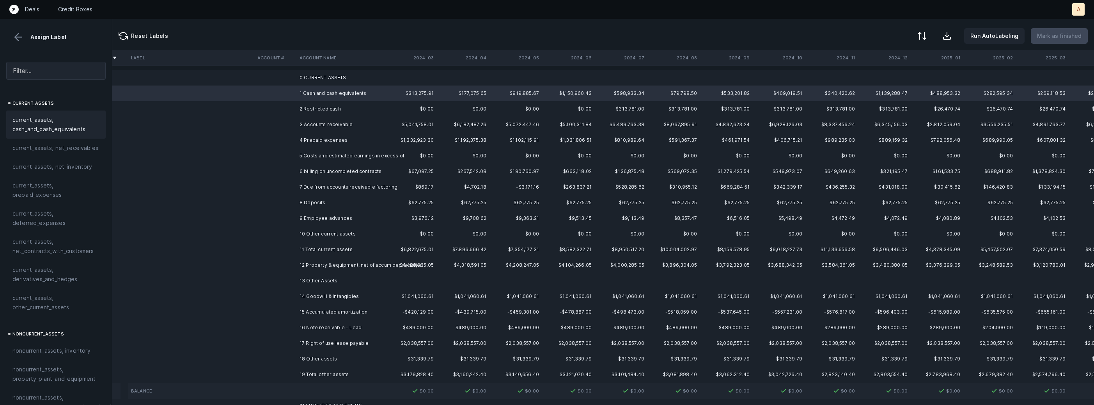
click at [43, 130] on span "current_assets, cash_and_cash_equivalents" at bounding box center [55, 124] width 87 height 19
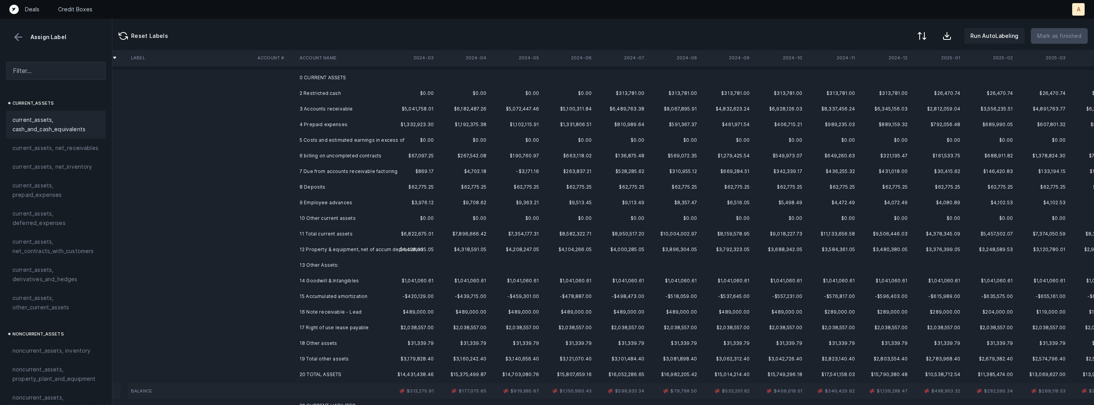
click at [344, 92] on td "2 Restricted cash" at bounding box center [344, 93] width 95 height 16
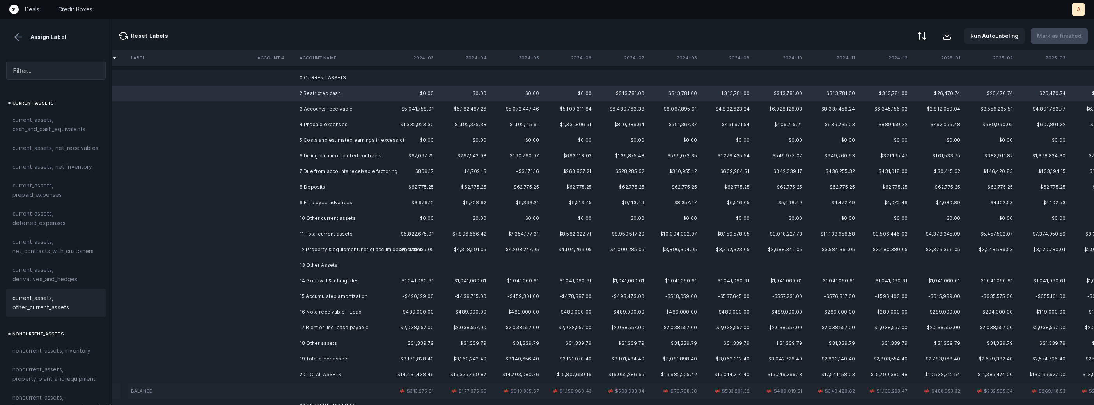
click at [67, 309] on span "current_assets, other_current_assets" at bounding box center [55, 302] width 87 height 19
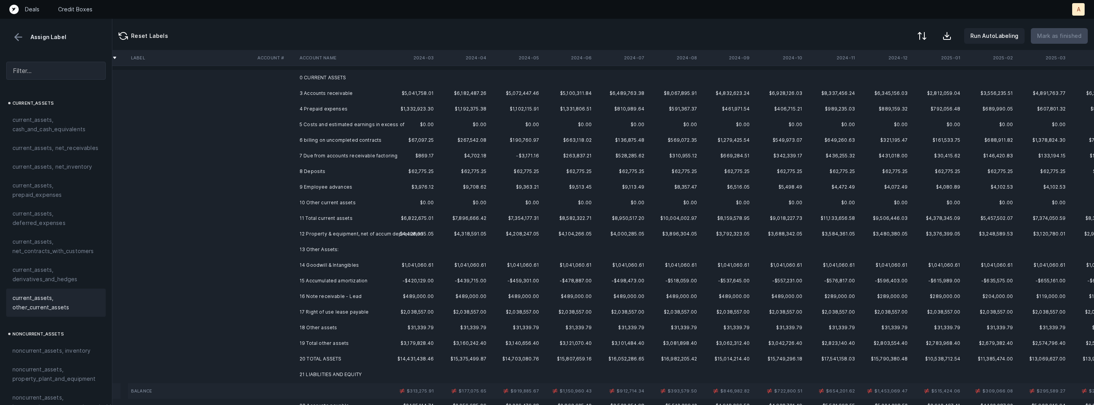
click at [367, 92] on td "3 Accounts receivable" at bounding box center [344, 93] width 95 height 16
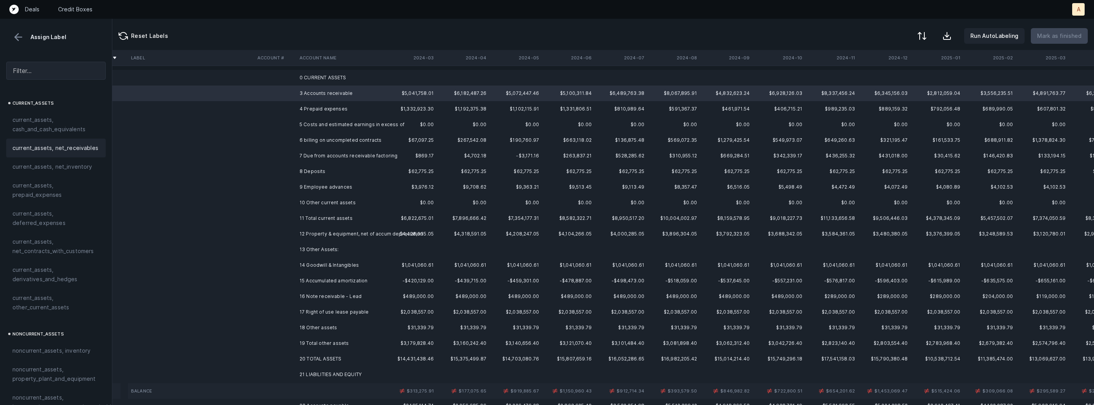
click at [56, 155] on div "current_assets, net_receivables" at bounding box center [55, 148] width 99 height 19
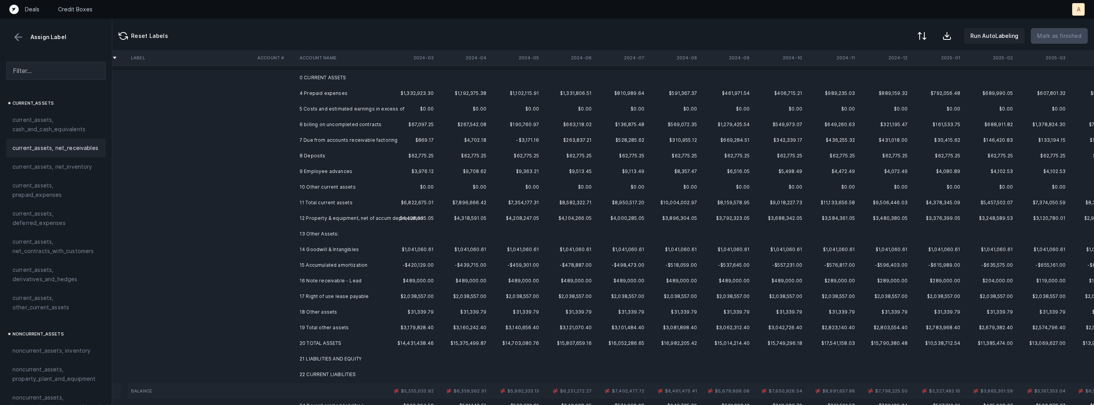
click at [308, 91] on td "4 Prepaid expenses" at bounding box center [344, 93] width 95 height 16
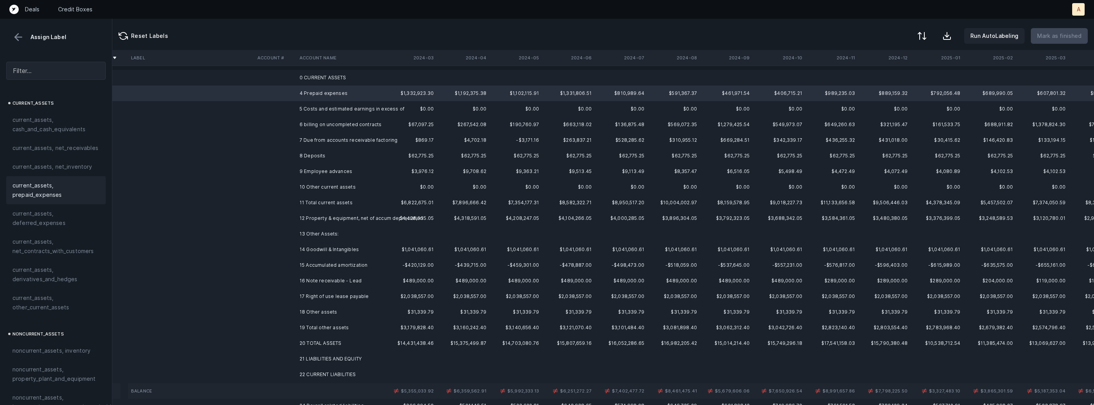
click at [59, 194] on span "current_assets, prepaid_expenses" at bounding box center [55, 190] width 87 height 19
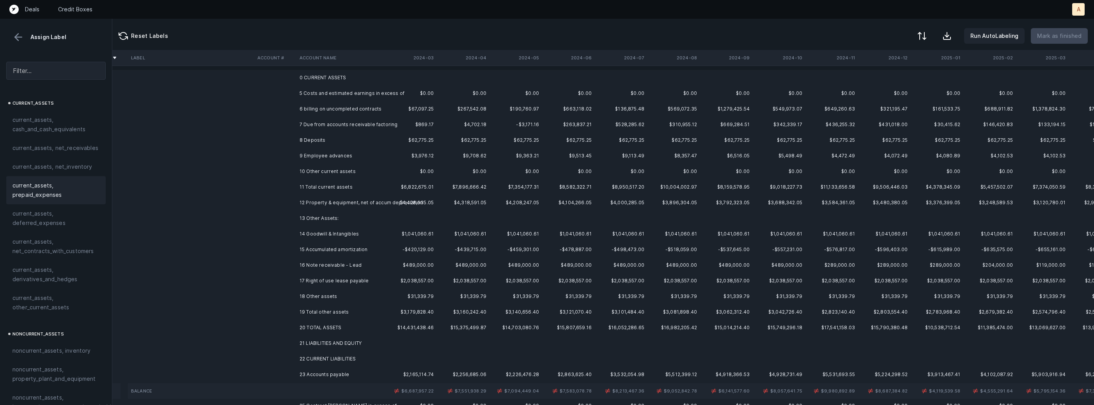
click at [340, 99] on td "5 Costs and estimated earnings in excess of" at bounding box center [344, 93] width 95 height 16
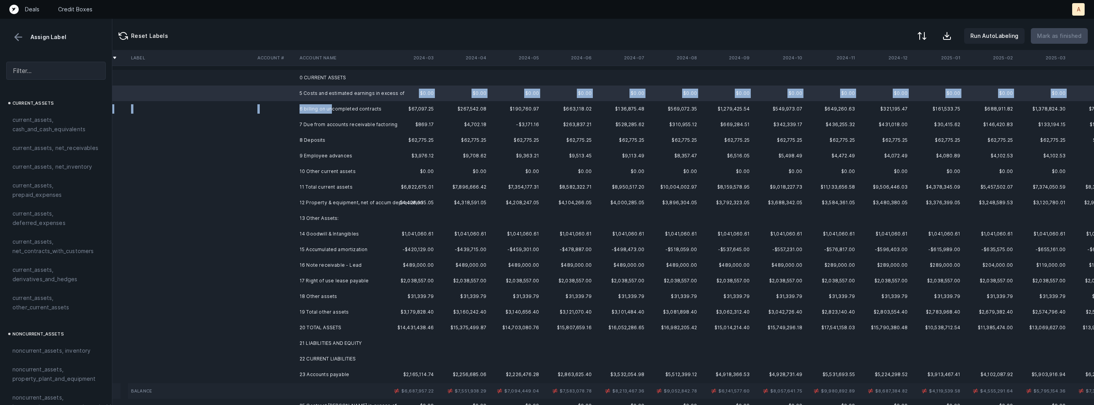
click at [331, 105] on td "6 billing on uncompleted contracts" at bounding box center [344, 109] width 95 height 16
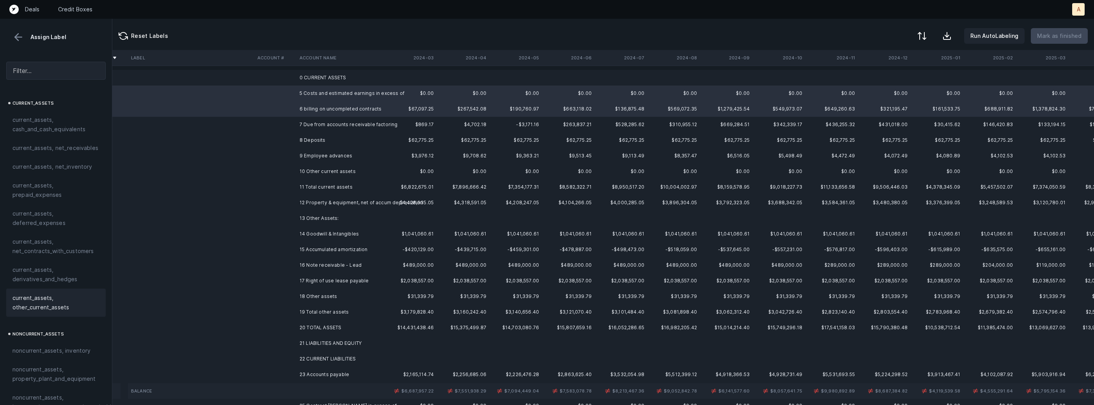
click at [53, 295] on span "current_assets, other_current_assets" at bounding box center [55, 302] width 87 height 19
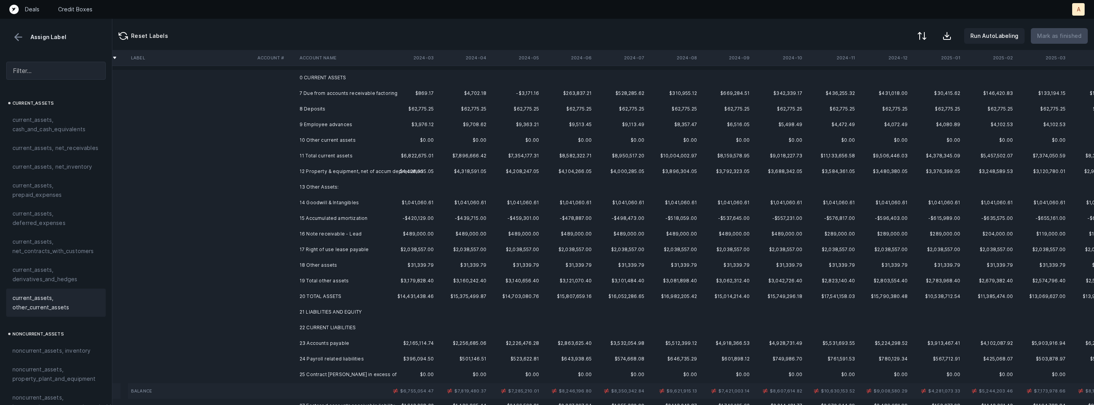
click at [329, 95] on td "7 Due from accounts receivable factoring" at bounding box center [344, 93] width 95 height 16
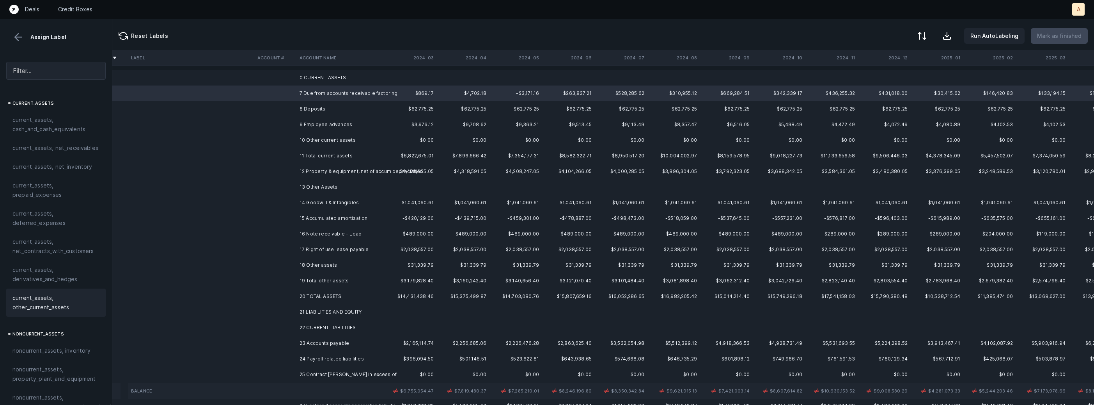
click at [83, 307] on span "current_assets, other_current_assets" at bounding box center [55, 302] width 87 height 19
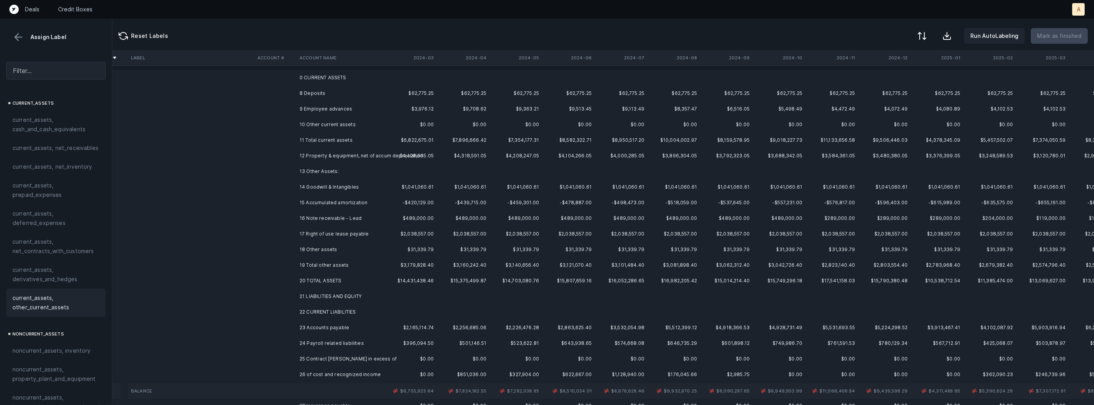
click at [292, 92] on td at bounding box center [275, 93] width 42 height 16
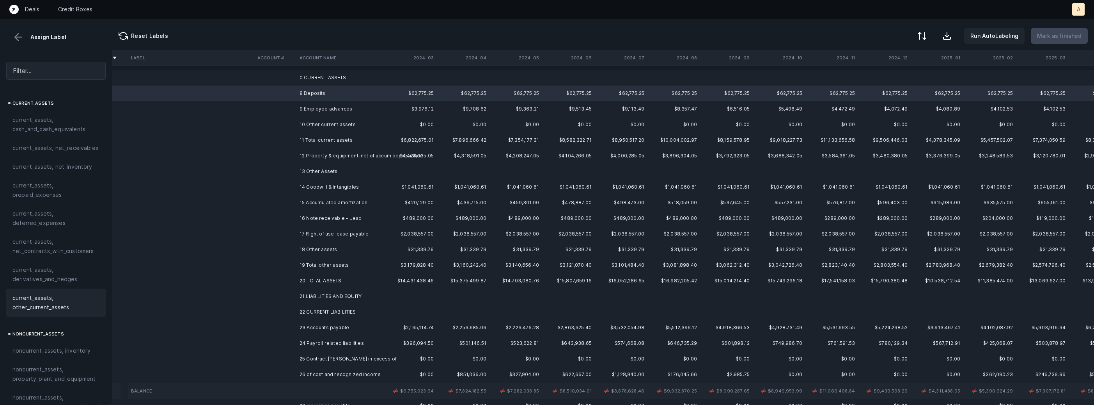
click at [55, 296] on span "current_assets, other_current_assets" at bounding box center [55, 302] width 87 height 19
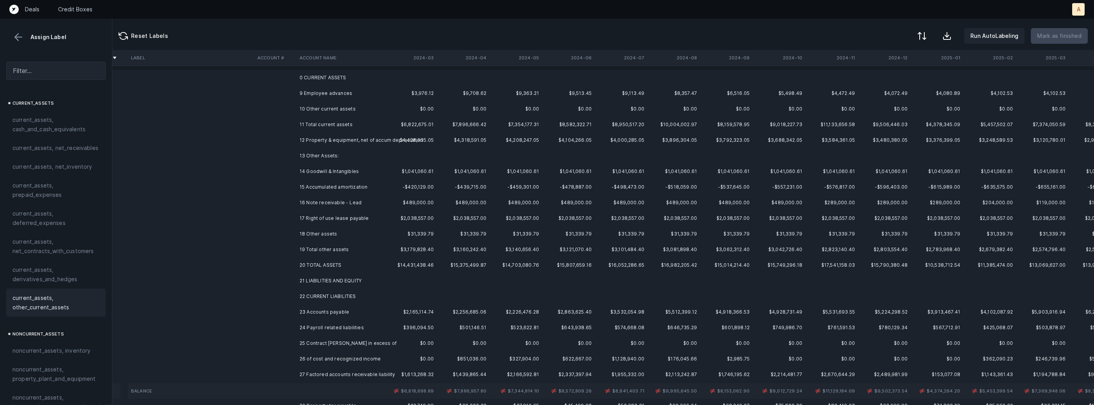
click at [314, 92] on td "9 Employee advances" at bounding box center [344, 93] width 95 height 16
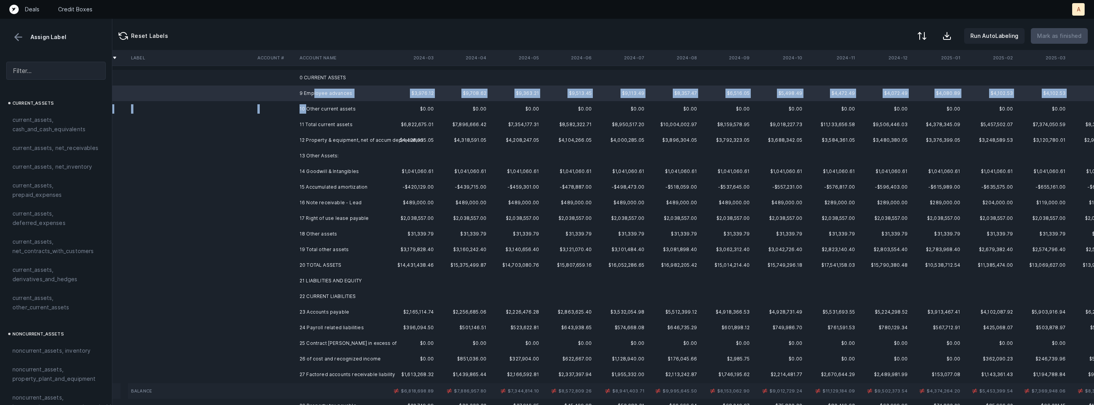
click at [307, 105] on td "10 Other current assets" at bounding box center [344, 109] width 95 height 16
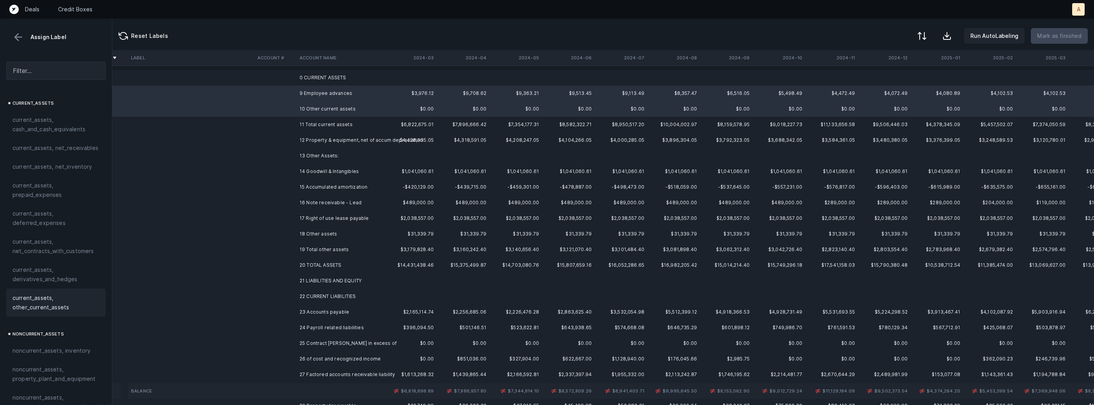
click at [31, 303] on span "current_assets, other_current_assets" at bounding box center [55, 302] width 87 height 19
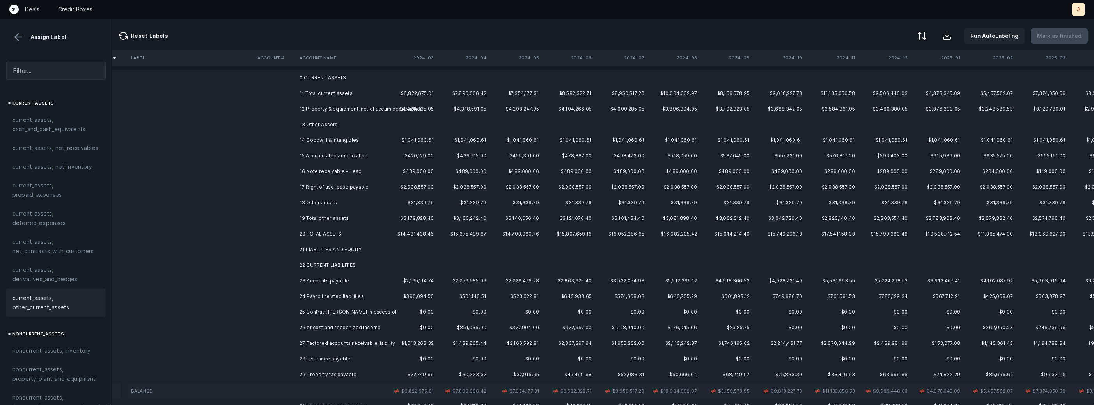
click at [334, 109] on td "12 Property & equipment, net of accum depreciation" at bounding box center [344, 109] width 95 height 16
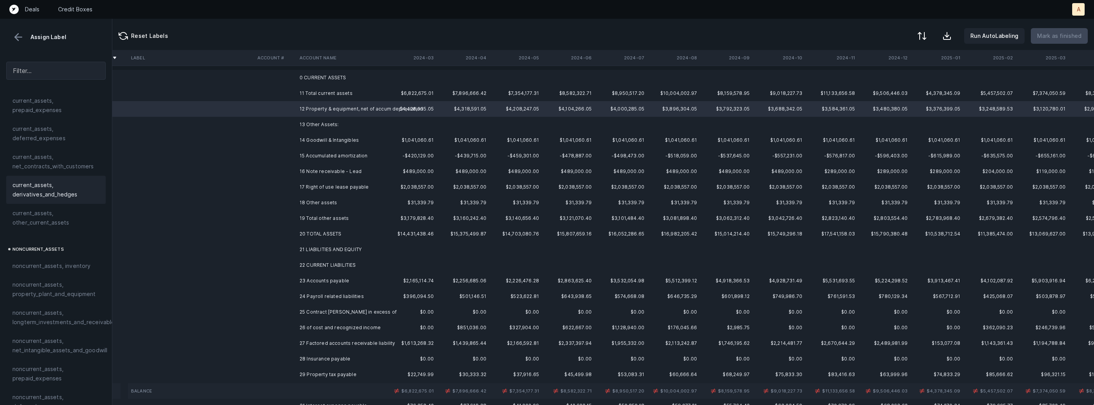
scroll to position [86, 0]
click at [47, 286] on span "noncurrent_assets, property_plant_and_equipment" at bounding box center [55, 288] width 87 height 19
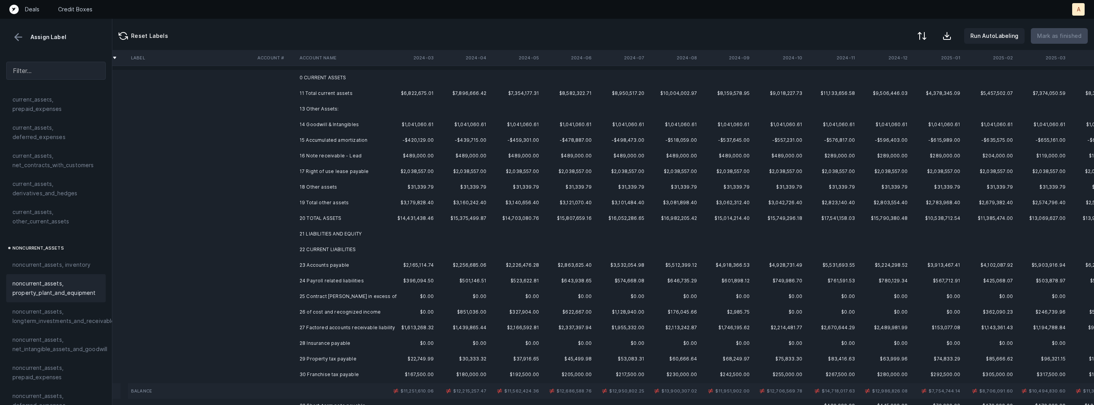
click at [294, 121] on td at bounding box center [275, 125] width 42 height 16
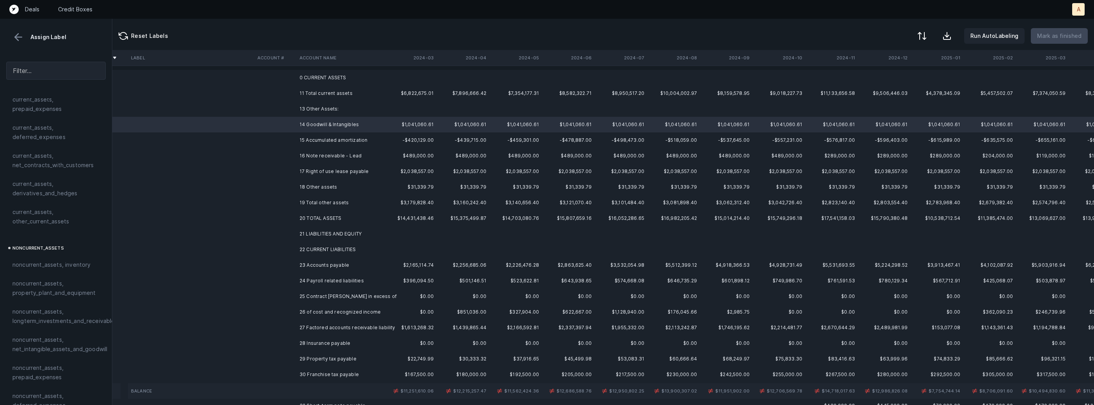
click at [304, 137] on td "15 Accumulated amortization" at bounding box center [344, 140] width 95 height 16
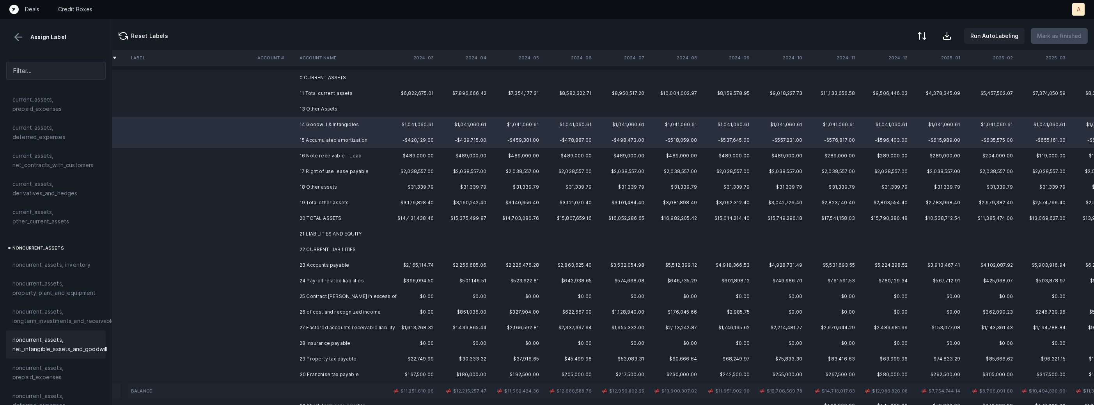
click at [67, 336] on span "noncurrent_assets, net_intangible_assets_and_goodwill" at bounding box center [59, 344] width 95 height 19
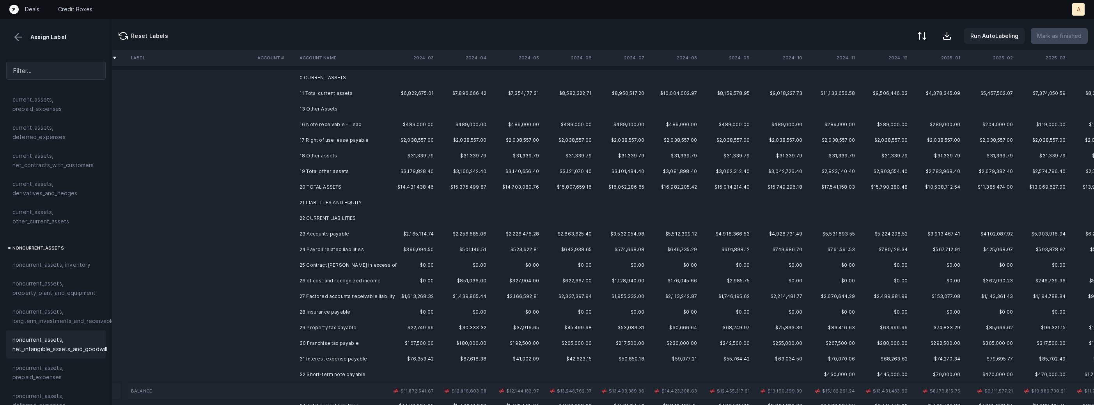
click at [310, 124] on td "16 Note receivable - Lead" at bounding box center [344, 125] width 95 height 16
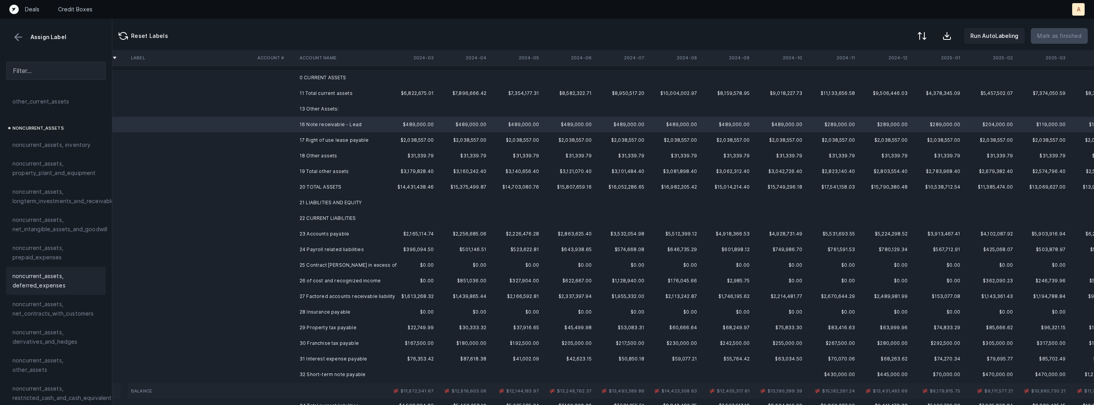
scroll to position [214, 0]
click at [50, 350] on span "noncurrent_assets, other_assets" at bounding box center [55, 356] width 87 height 19
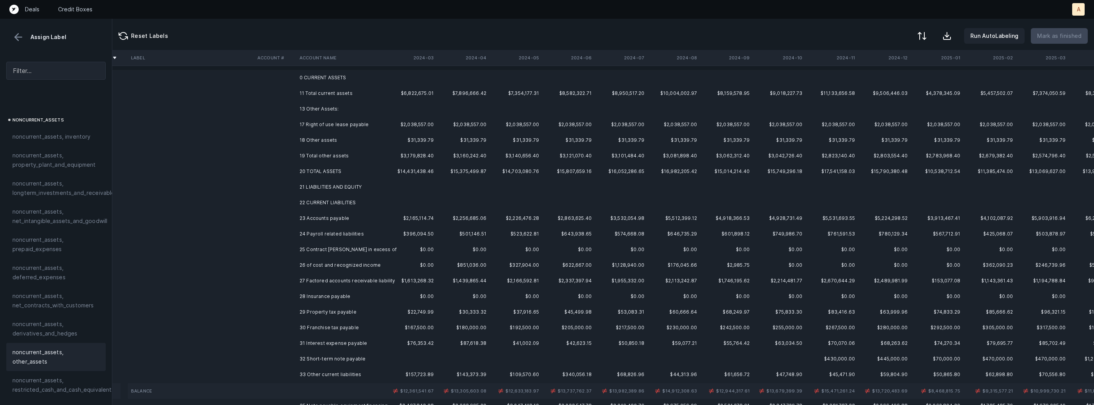
click at [297, 118] on td "17 Right of use lease payable" at bounding box center [344, 125] width 95 height 16
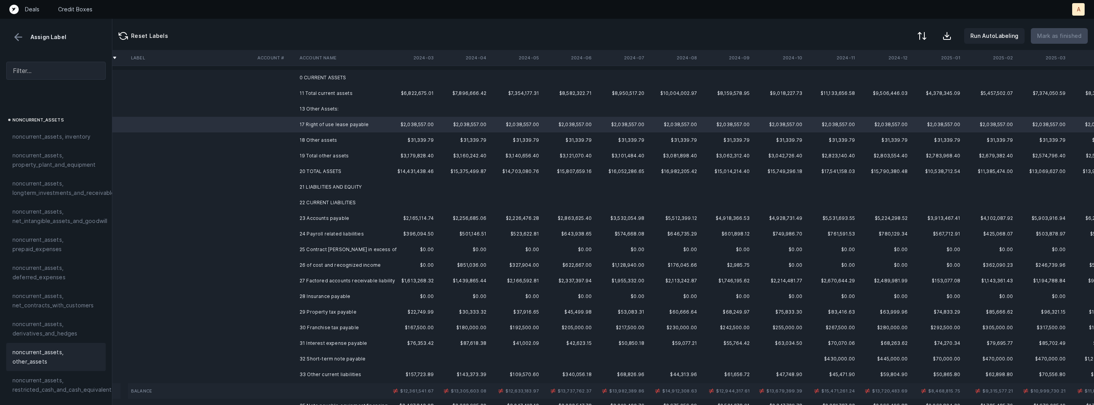
click at [44, 348] on span "noncurrent_assets, other_assets" at bounding box center [55, 356] width 87 height 19
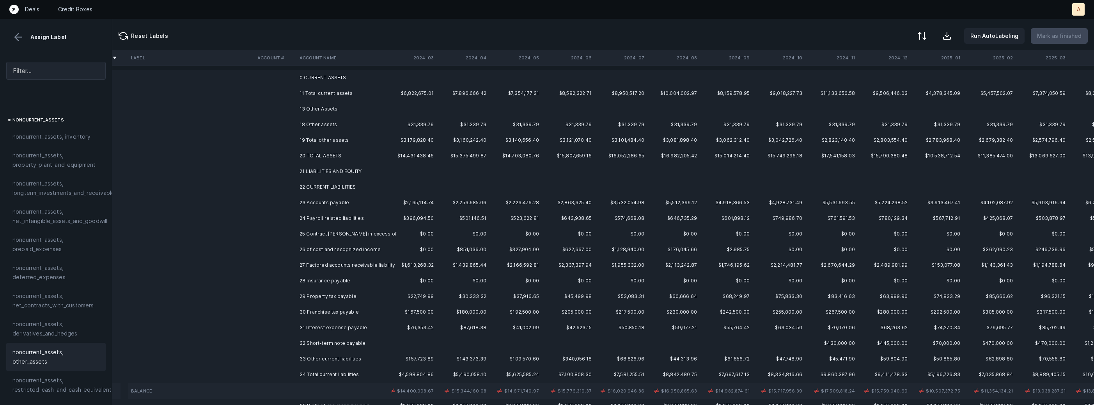
click at [289, 117] on td at bounding box center [275, 125] width 42 height 16
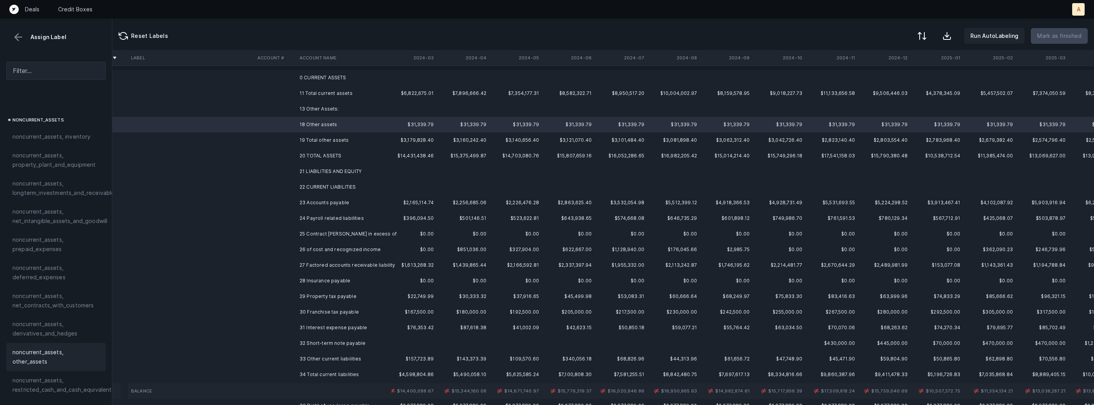
click at [83, 355] on span "noncurrent_assets, other_assets" at bounding box center [55, 356] width 87 height 19
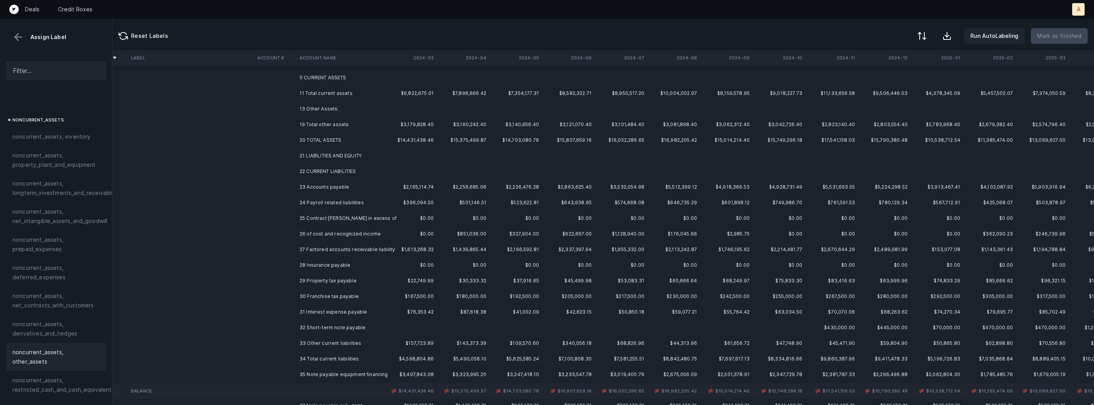
click at [340, 188] on td "23 Accounts payable" at bounding box center [344, 187] width 95 height 16
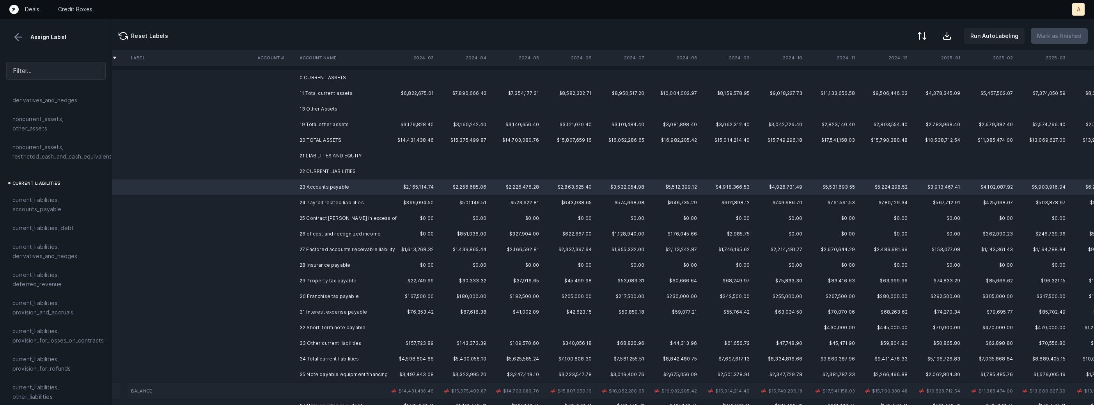
scroll to position [450, 0]
click at [71, 199] on span "current_liabilities, accounts_payable" at bounding box center [55, 201] width 87 height 19
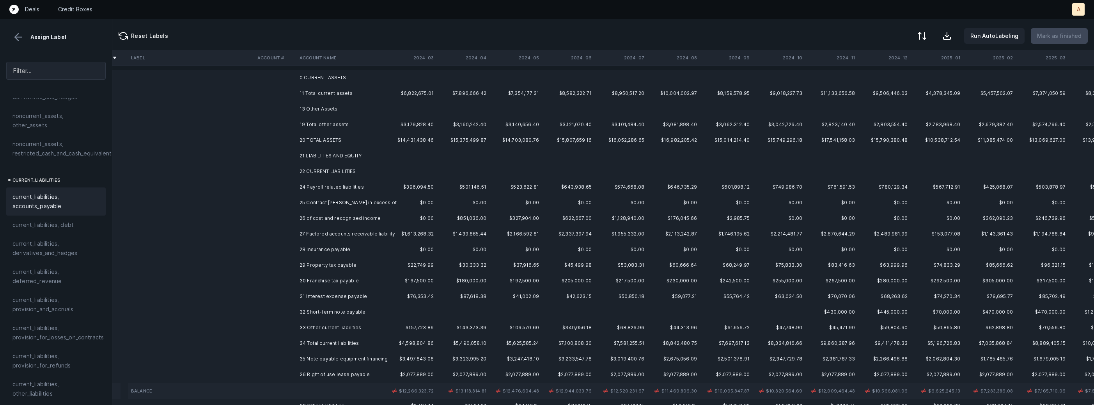
click at [269, 184] on td at bounding box center [275, 187] width 42 height 16
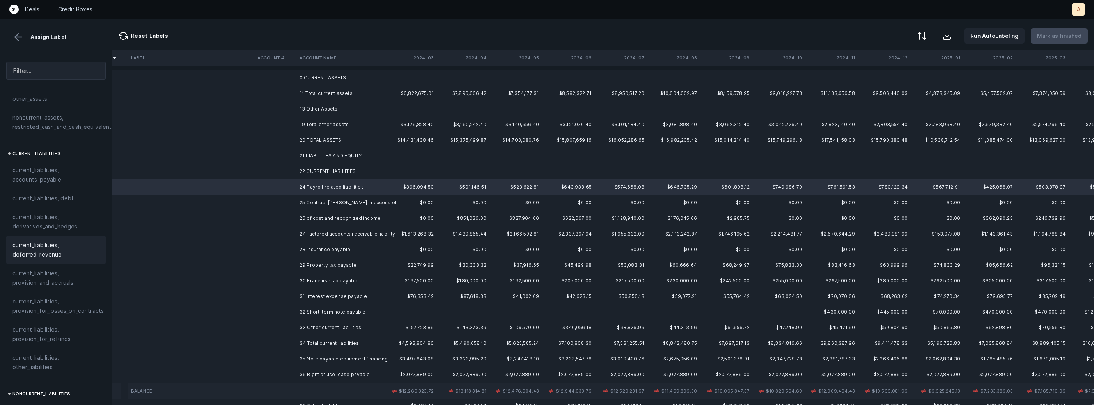
scroll to position [480, 0]
click at [39, 352] on span "current_liabilities, other_liabilities" at bounding box center [55, 358] width 87 height 19
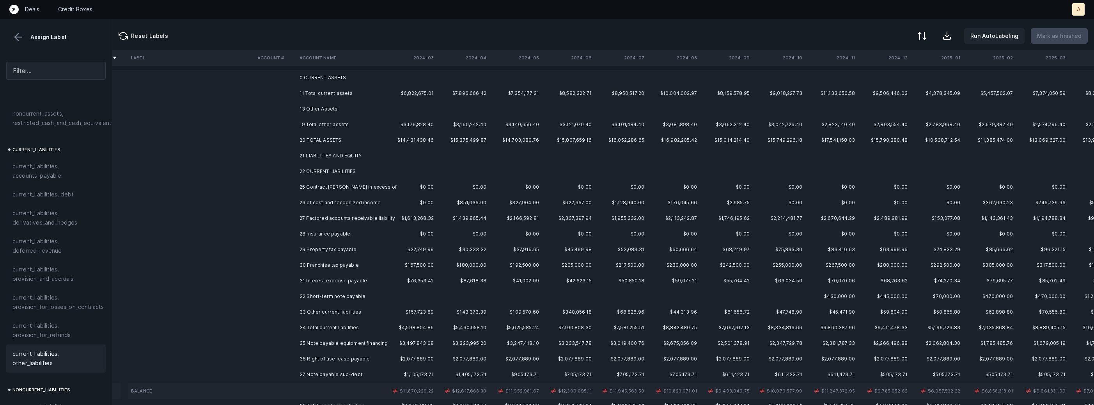
click at [322, 185] on td "25 Contract [PERSON_NAME] in excess of" at bounding box center [344, 187] width 95 height 16
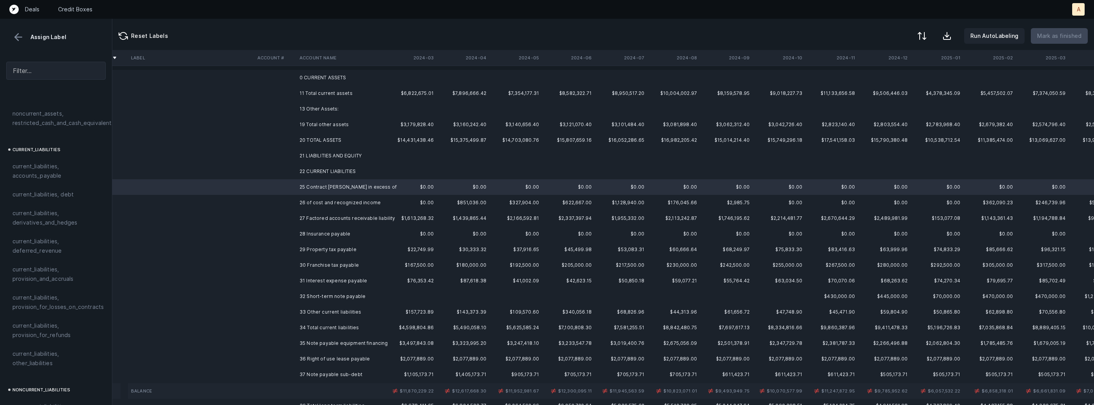
click at [312, 204] on td "26 of cost and recognized income" at bounding box center [344, 203] width 95 height 16
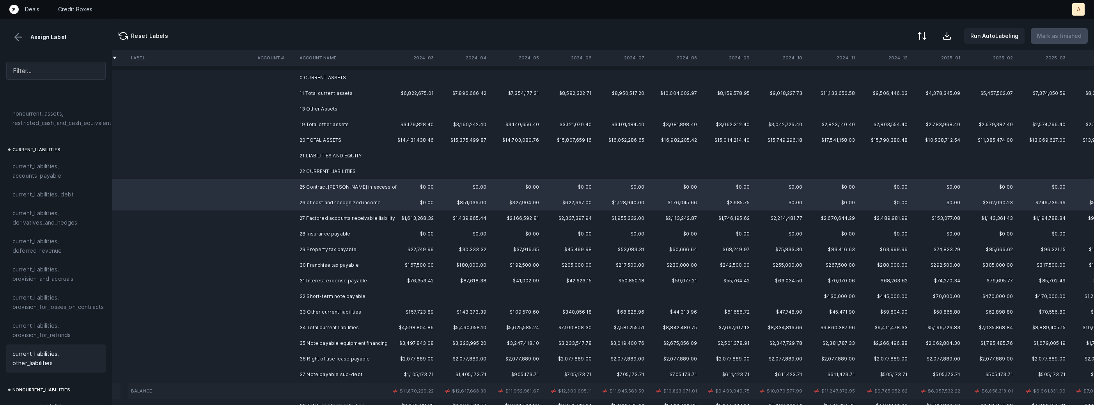
click at [48, 349] on span "current_liabilities, other_liabilities" at bounding box center [55, 358] width 87 height 19
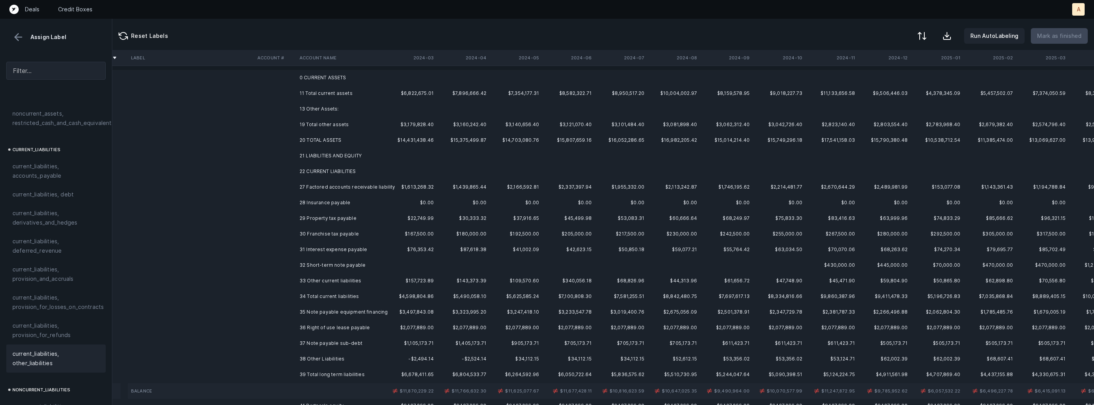
click at [320, 186] on td "27 Factored accounts receivable liability" at bounding box center [344, 187] width 95 height 16
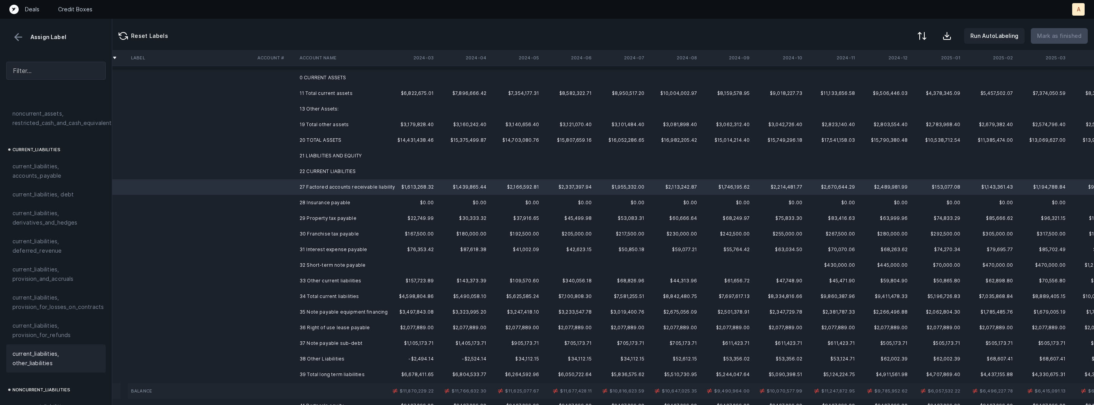
click at [30, 349] on span "current_liabilities, other_liabilities" at bounding box center [55, 358] width 87 height 19
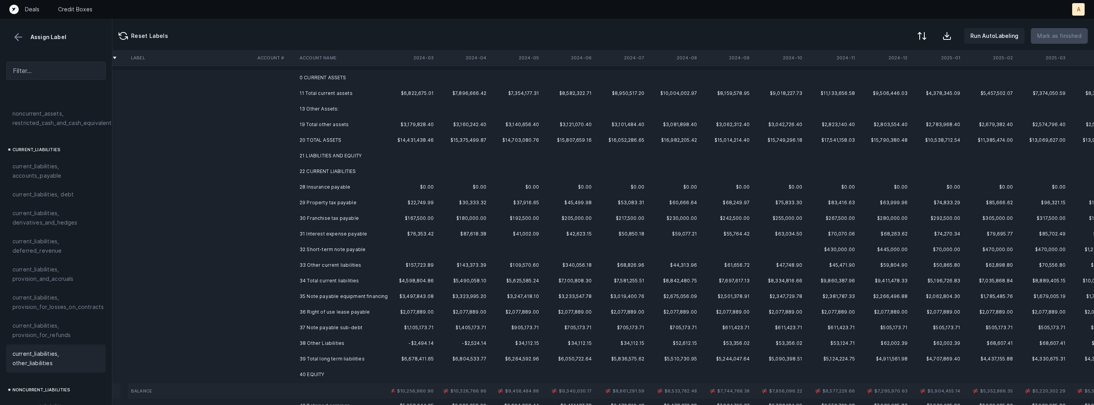
click at [316, 188] on td "28 Insurance payable" at bounding box center [344, 187] width 95 height 16
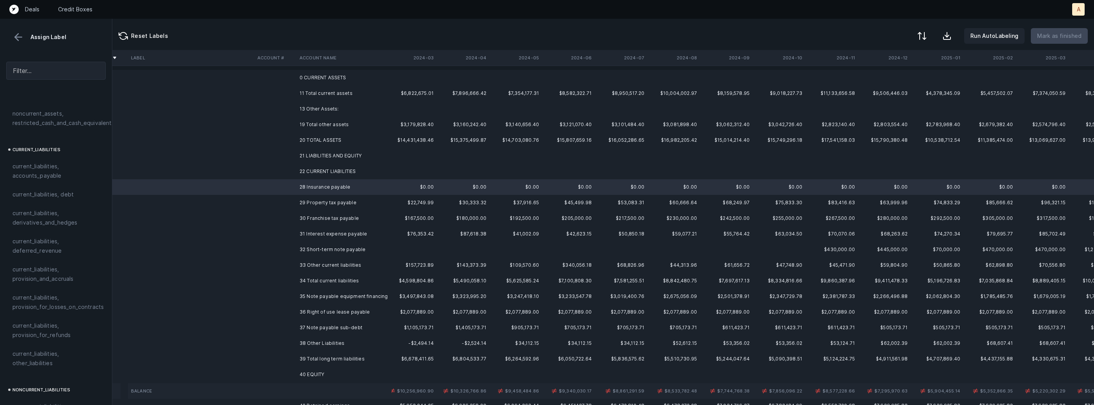
click at [324, 217] on td "30 Franchise tax payable" at bounding box center [344, 218] width 95 height 16
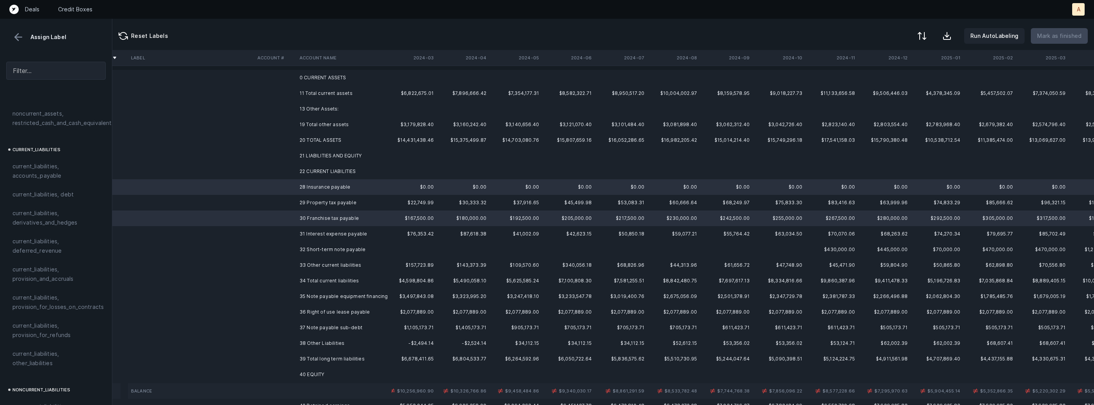
click at [322, 202] on td "29 Property tax payable" at bounding box center [344, 203] width 95 height 16
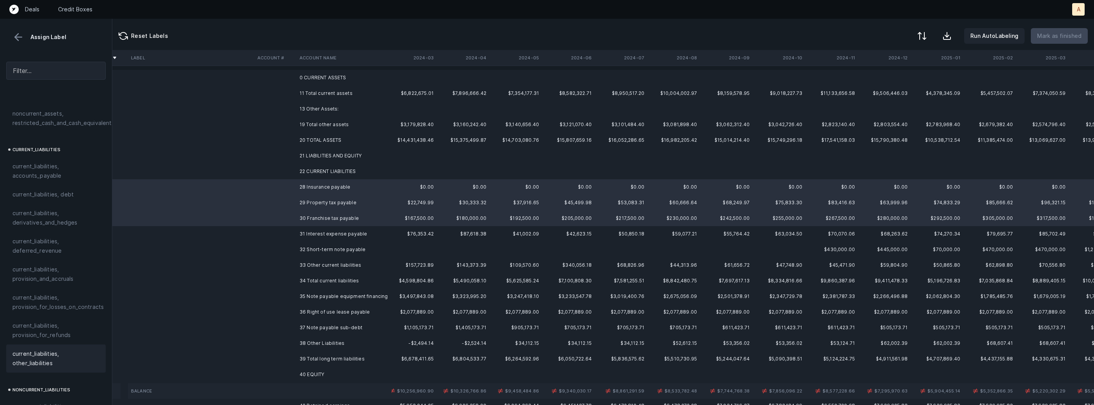
click at [52, 352] on span "current_liabilities, other_liabilities" at bounding box center [55, 358] width 87 height 19
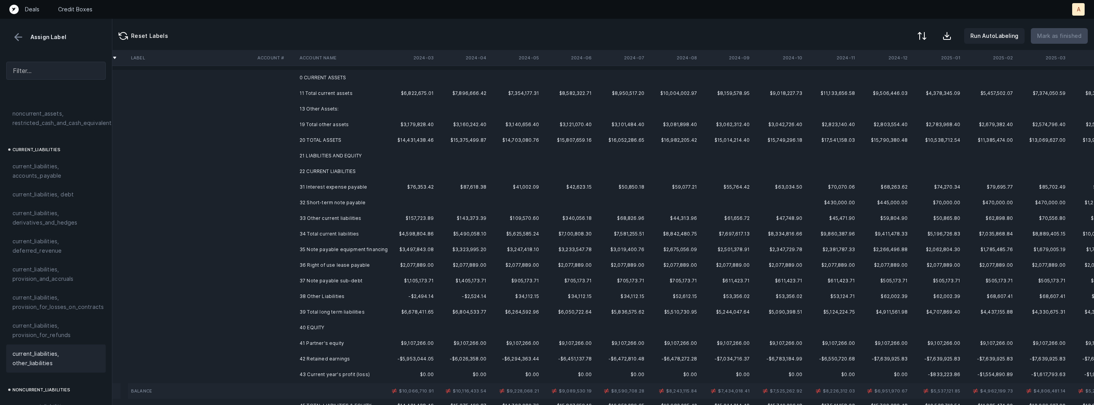
click at [337, 192] on td "31 Interest expense payable" at bounding box center [344, 187] width 95 height 16
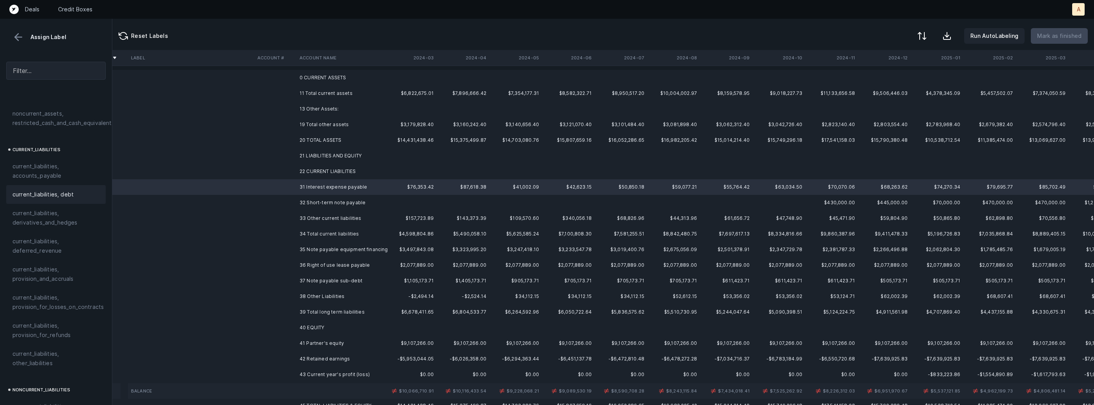
click at [75, 190] on div "current_liabilities, debt" at bounding box center [55, 194] width 87 height 9
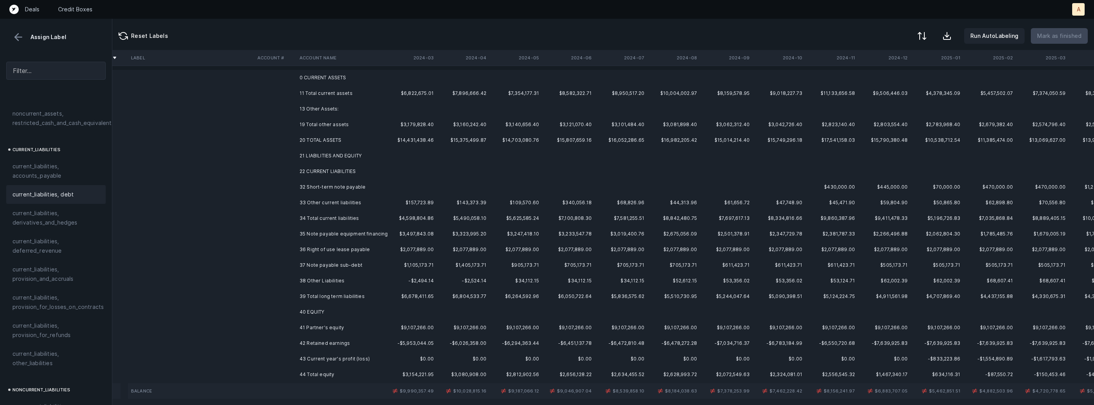
click at [335, 188] on td "32 Short-term note payable" at bounding box center [344, 187] width 95 height 16
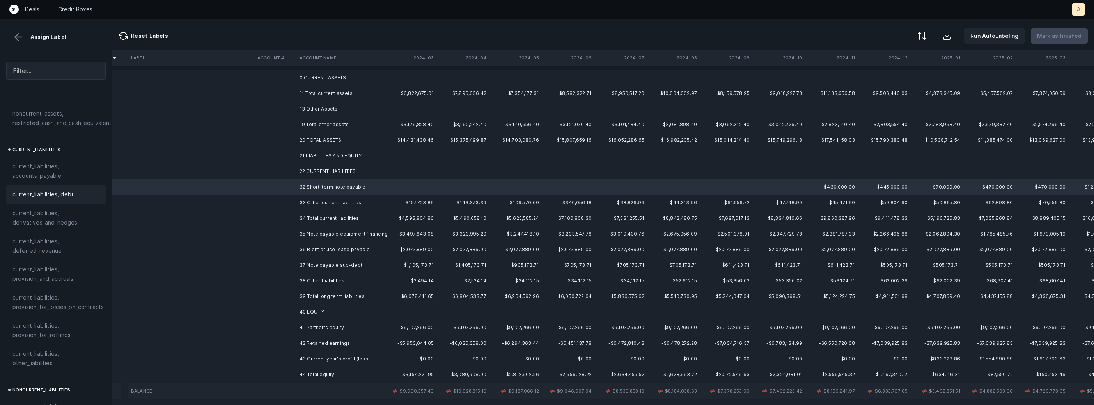
click at [57, 190] on span "current_liabilities, debt" at bounding box center [42, 194] width 61 height 9
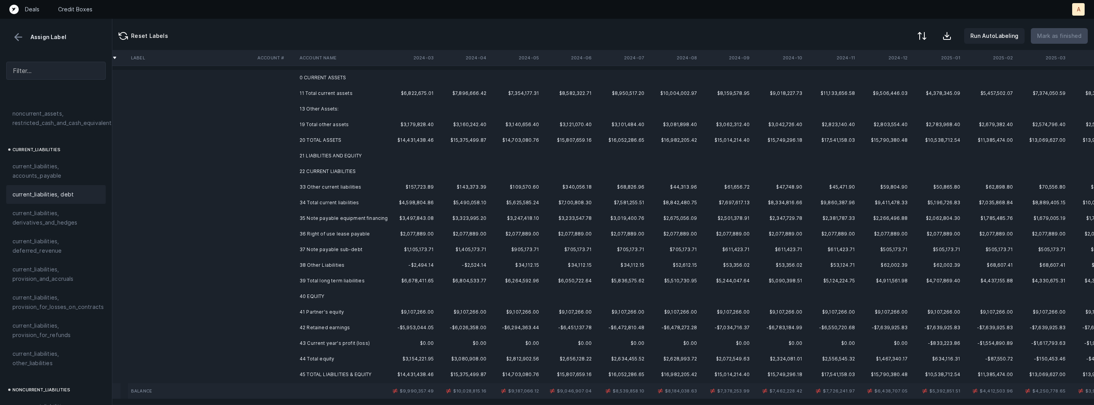
click at [333, 188] on td "33 Other current liabilities" at bounding box center [344, 187] width 95 height 16
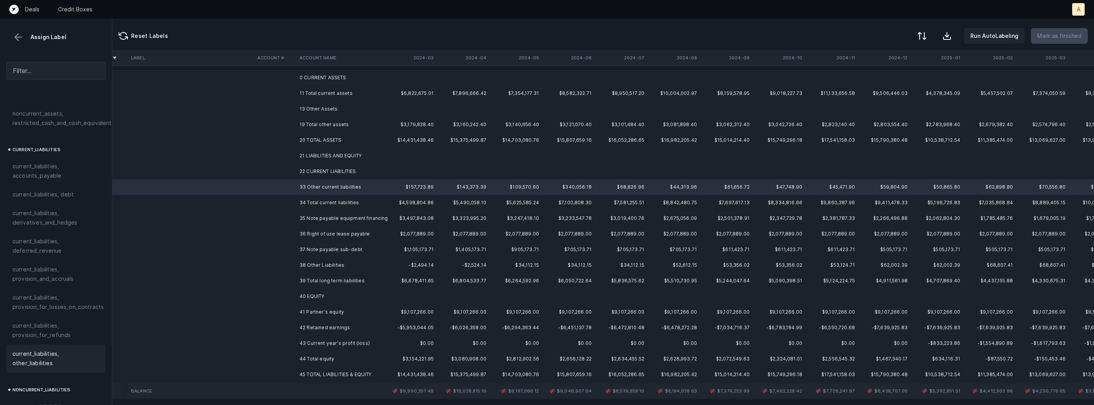
click at [34, 349] on span "current_liabilities, other_liabilities" at bounding box center [55, 358] width 87 height 19
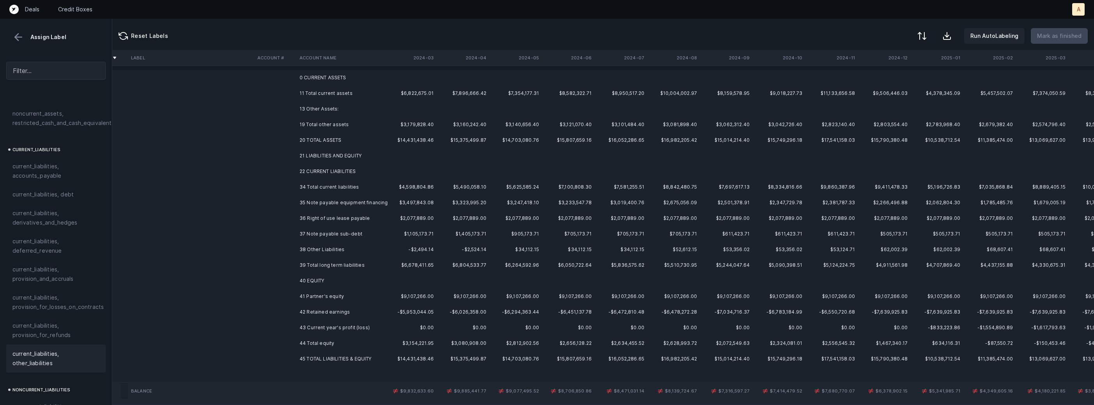
click at [378, 203] on td "35 Note payable equipment financing" at bounding box center [344, 203] width 95 height 16
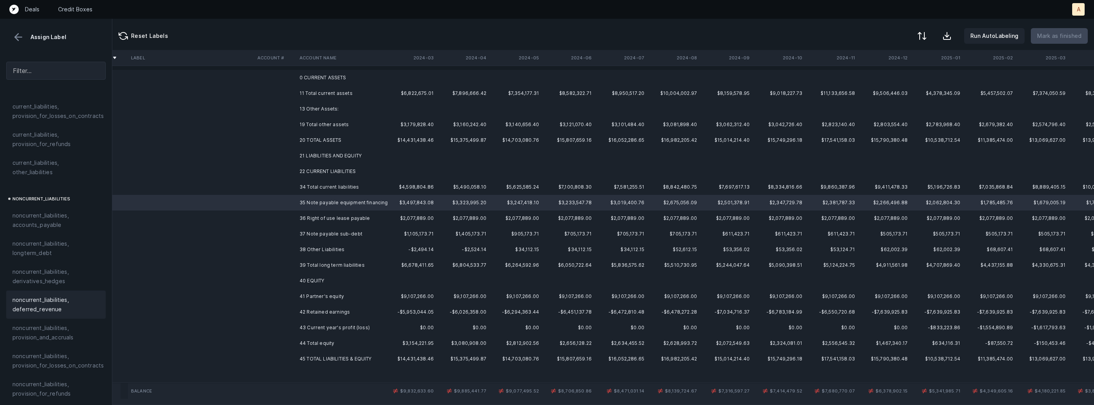
scroll to position [675, 0]
click at [57, 242] on span "noncurrent_liabilities, longterm_debt" at bounding box center [55, 244] width 87 height 19
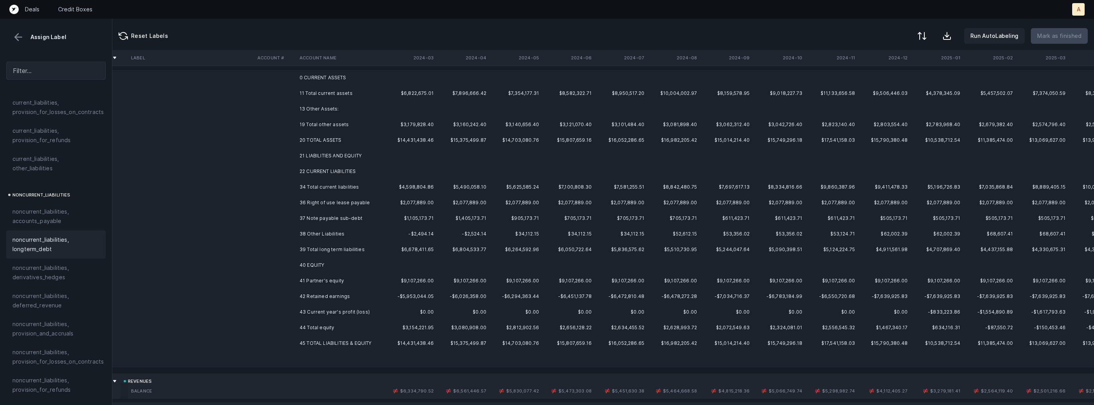
click at [325, 199] on td "36 Right of use lease payable" at bounding box center [344, 203] width 95 height 16
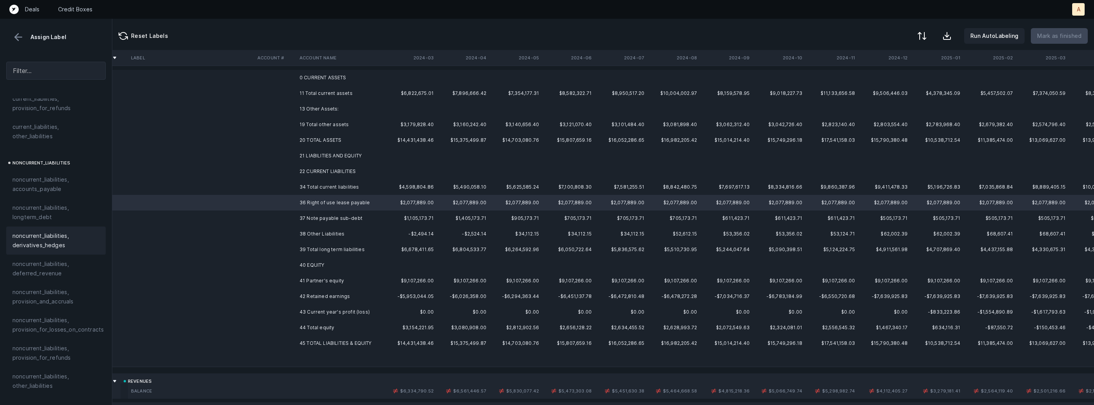
scroll to position [726, 0]
click at [68, 330] on span "noncurrent_liabilities, provision_for_refunds" at bounding box center [55, 333] width 87 height 19
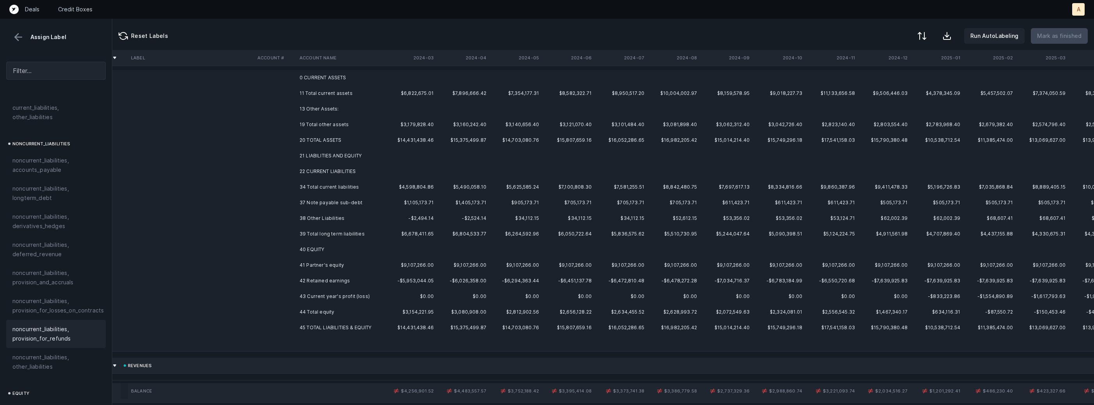
click at [302, 201] on td "37 Note payable sub-debt" at bounding box center [344, 203] width 95 height 16
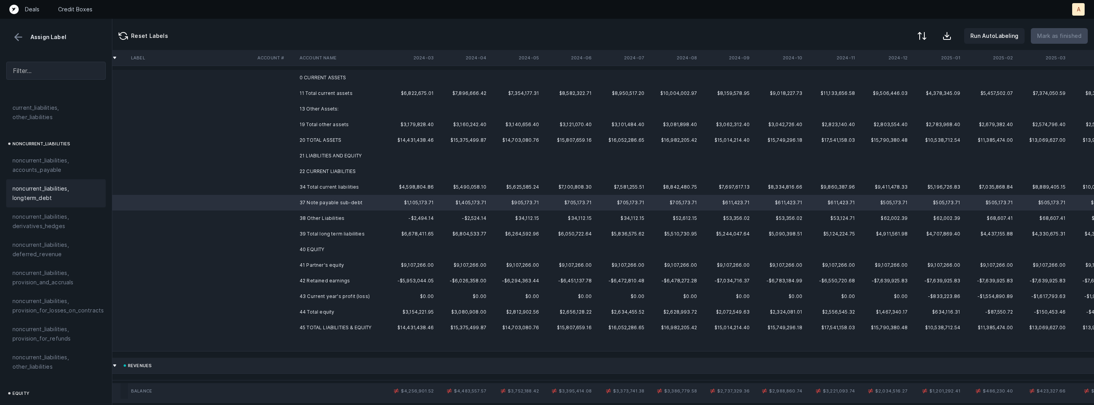
click at [66, 184] on span "noncurrent_liabilities, longterm_debt" at bounding box center [55, 193] width 87 height 19
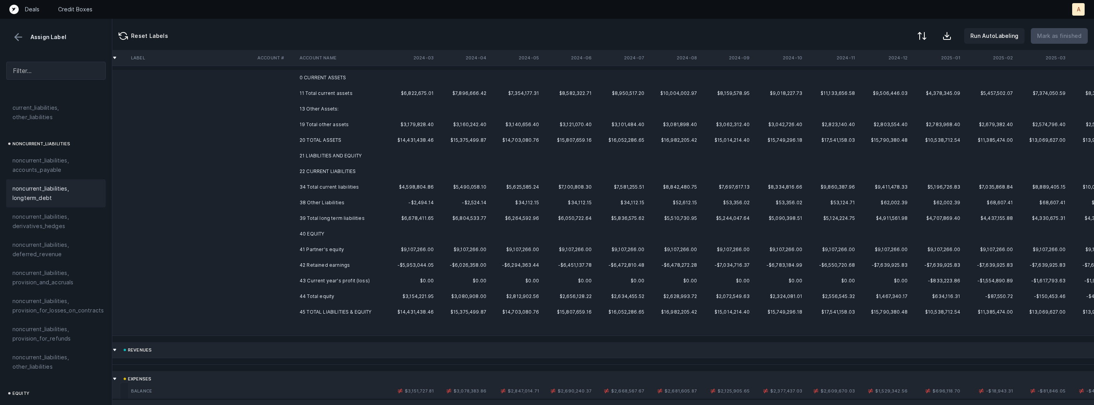
click at [279, 203] on td at bounding box center [275, 203] width 42 height 16
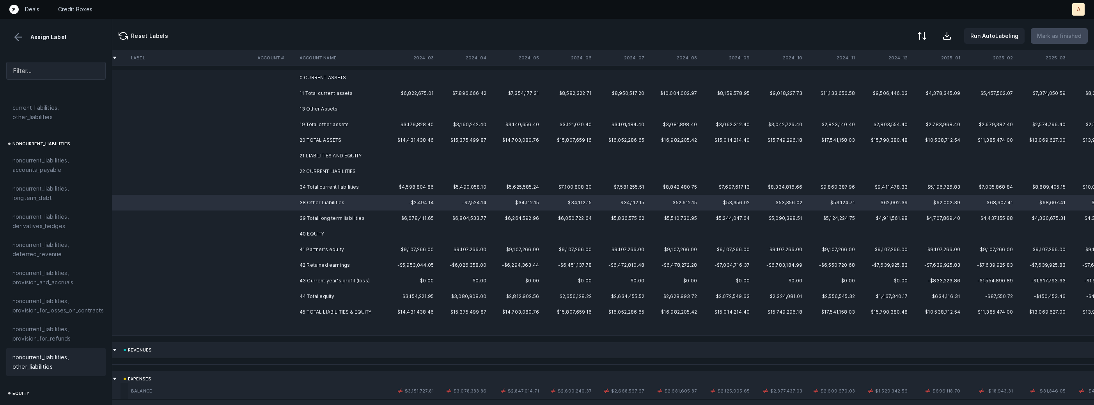
click at [35, 352] on span "noncurrent_liabilities, other_liabilities" at bounding box center [55, 361] width 87 height 19
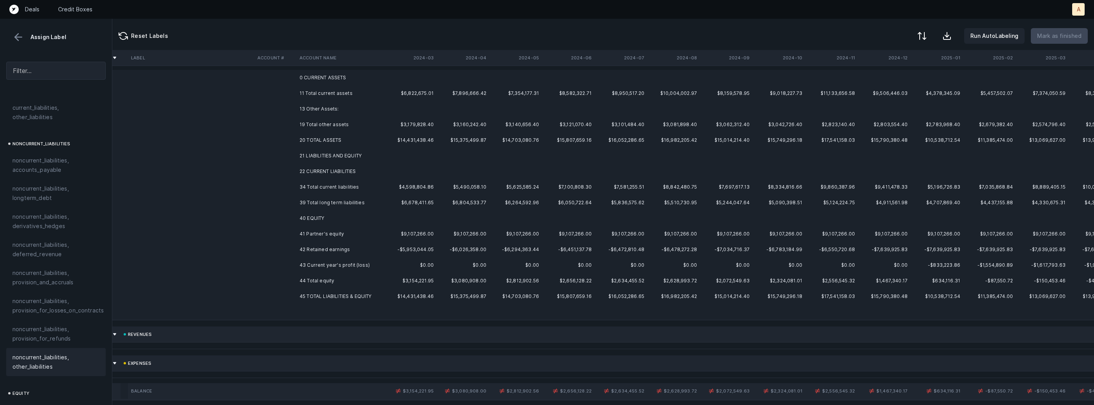
click at [311, 230] on td "41 Partner's equity" at bounding box center [344, 234] width 95 height 16
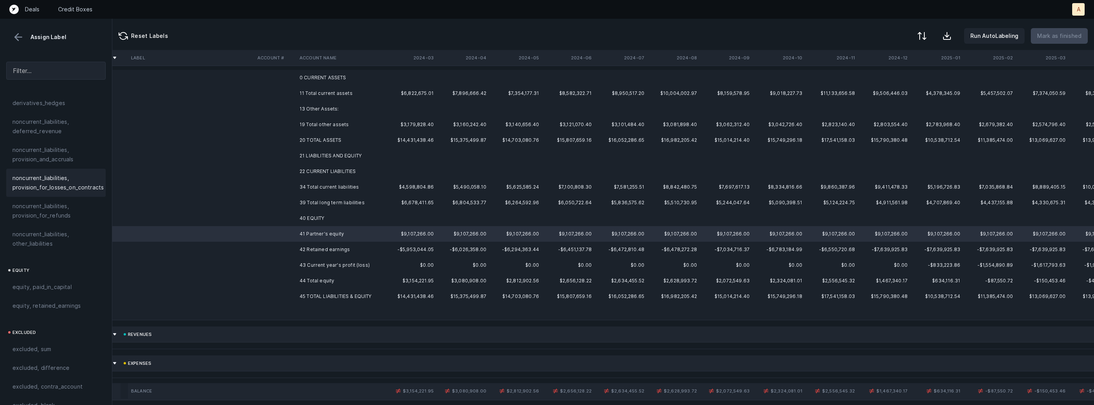
scroll to position [857, 0]
click at [64, 274] on span "equity, paid_in_capital" at bounding box center [41, 278] width 59 height 9
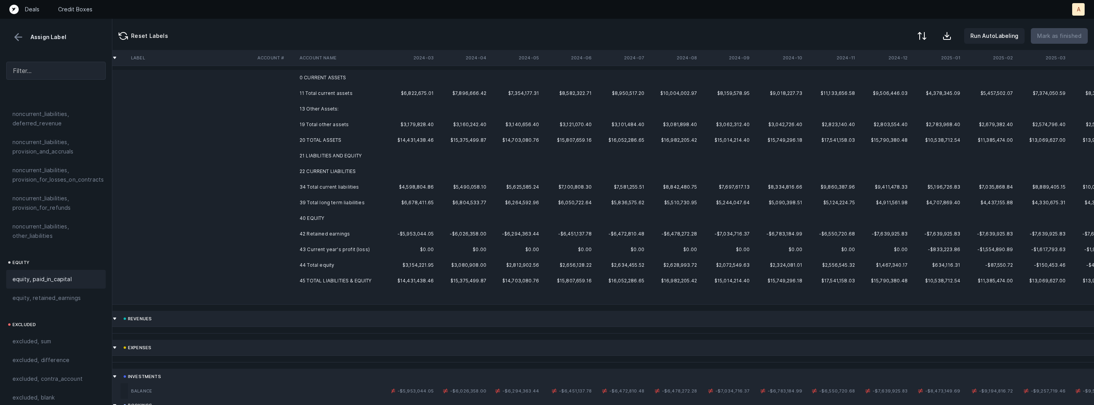
click at [332, 229] on td "42 Retained earnings" at bounding box center [344, 234] width 95 height 16
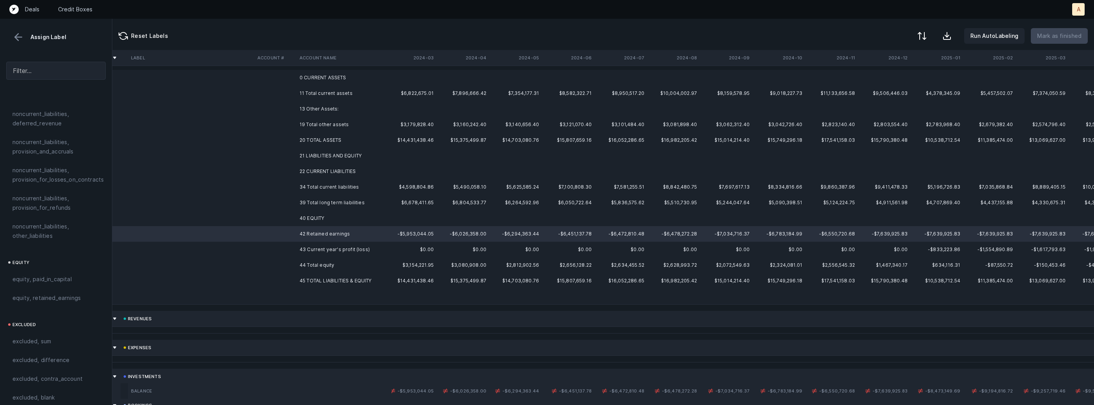
click at [316, 249] on td "43 Current year's profit (loss)" at bounding box center [344, 249] width 95 height 16
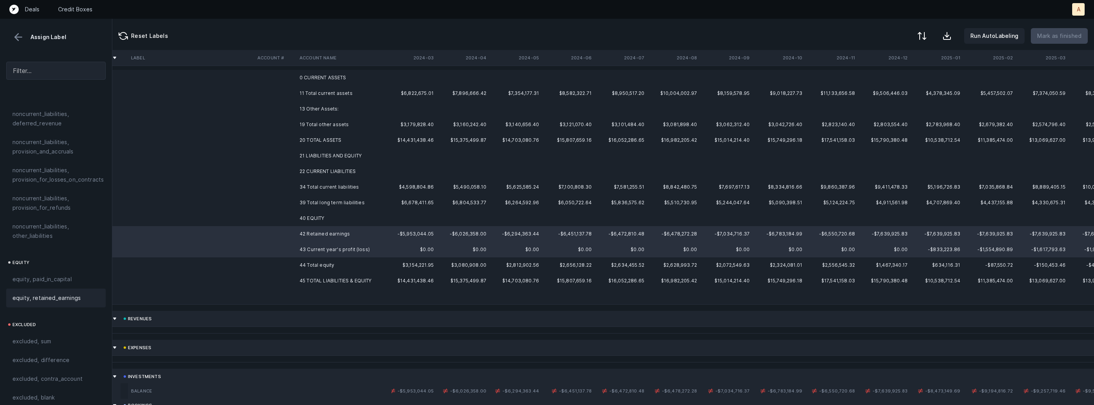
click at [79, 293] on div "equity, retained_earnings" at bounding box center [55, 297] width 87 height 9
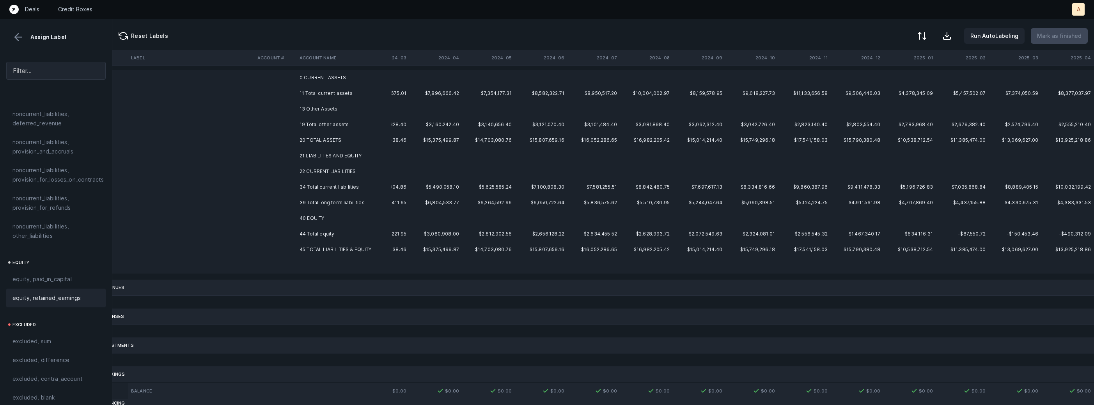
scroll to position [0, 37]
click at [368, 87] on td "0 CURRENT ASSETS" at bounding box center [344, 80] width 95 height 16
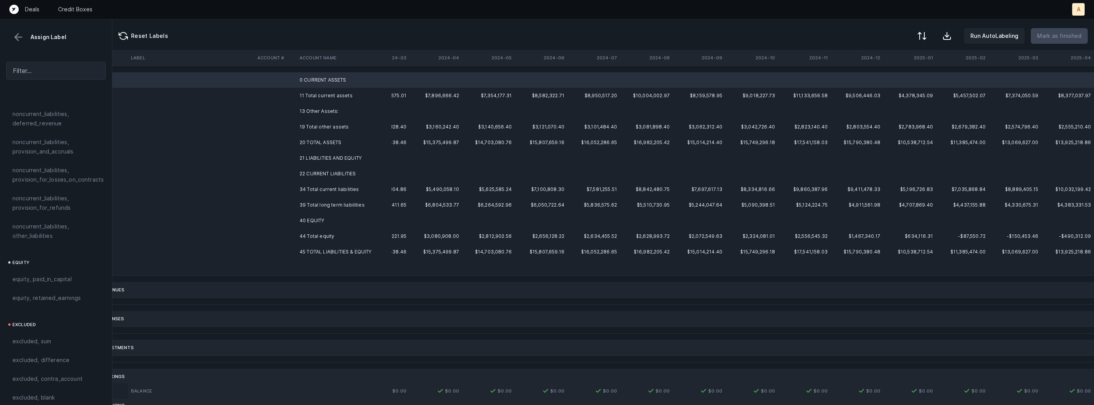
click at [330, 111] on td "13 Other Assets:" at bounding box center [344, 111] width 95 height 16
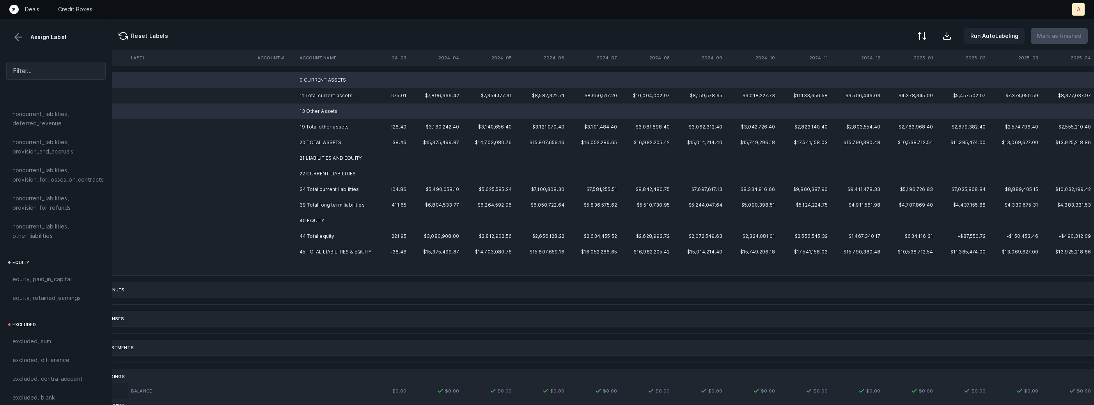
click at [327, 154] on td "21 LIABILITIES AND EQUITY" at bounding box center [344, 158] width 95 height 16
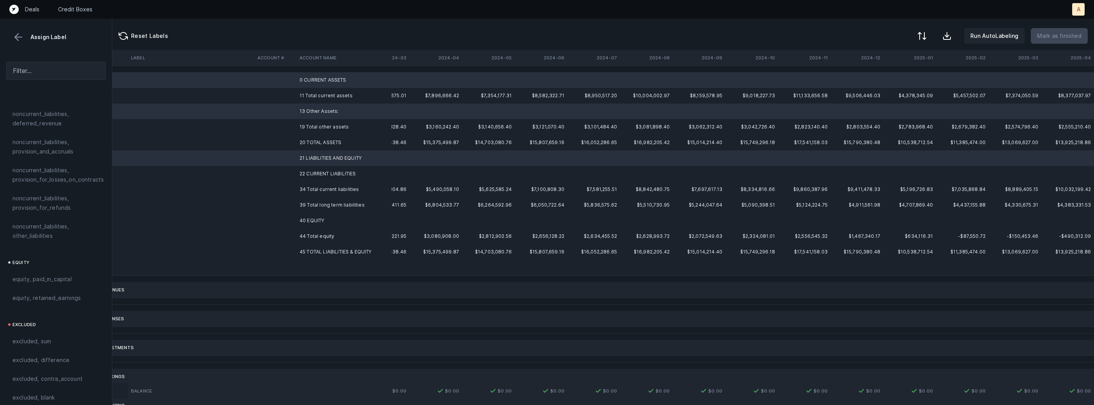
click at [320, 164] on td "21 LIABILITIES AND EQUITY" at bounding box center [344, 158] width 95 height 16
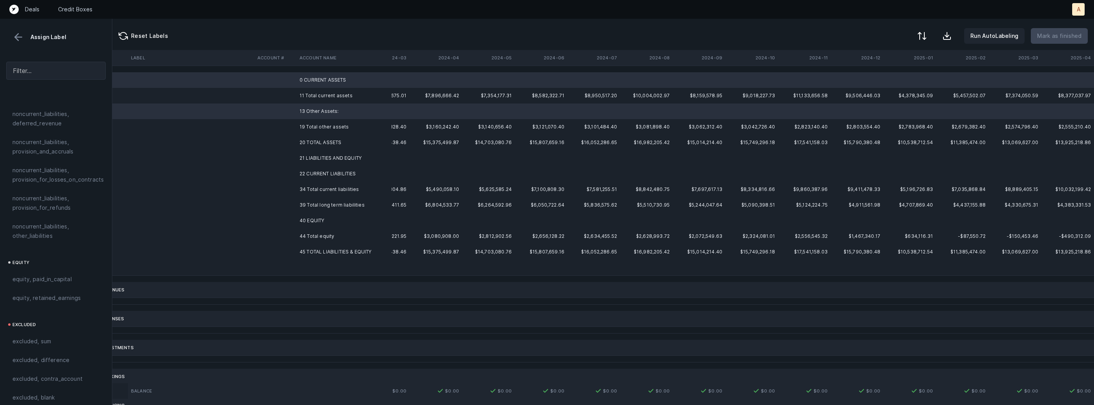
click at [336, 160] on td "21 LIABILITIES AND EQUITY" at bounding box center [344, 158] width 95 height 16
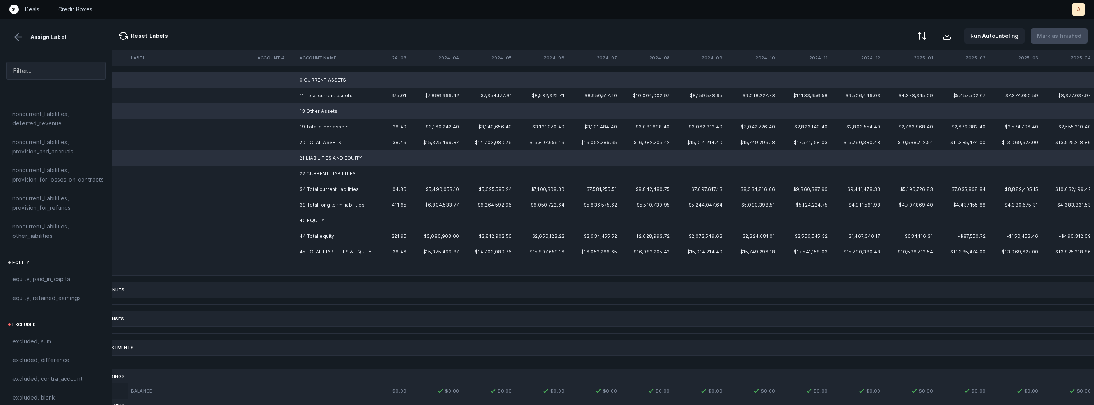
click at [324, 170] on td "22 CURRENT LIABILITIES" at bounding box center [344, 174] width 95 height 16
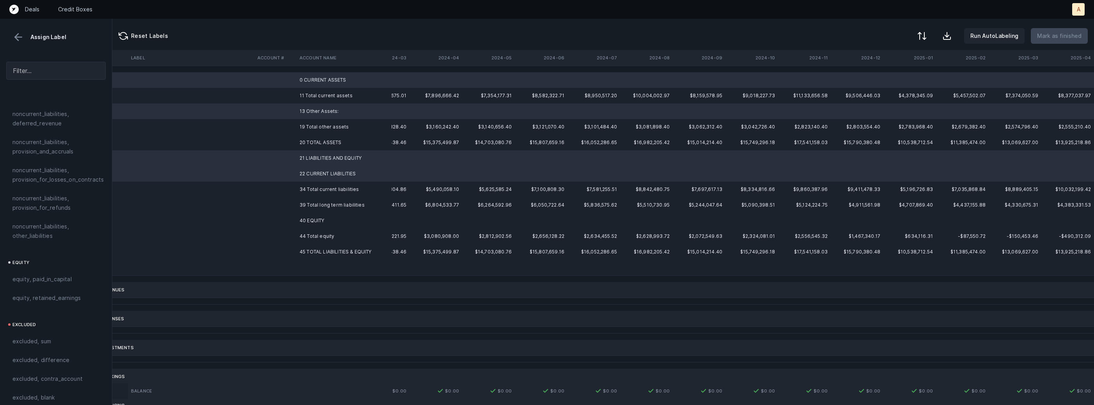
click at [309, 219] on td "40 EQUITY" at bounding box center [344, 221] width 95 height 16
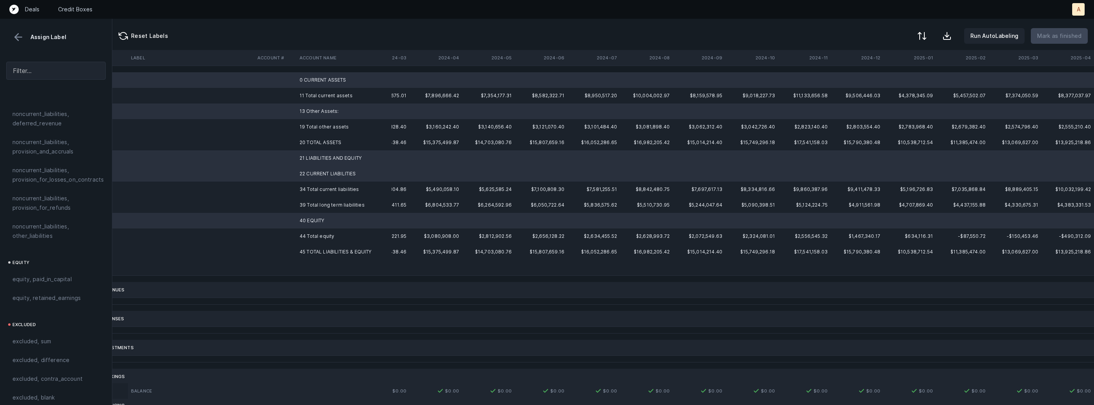
click at [297, 264] on td at bounding box center [344, 267] width 95 height 16
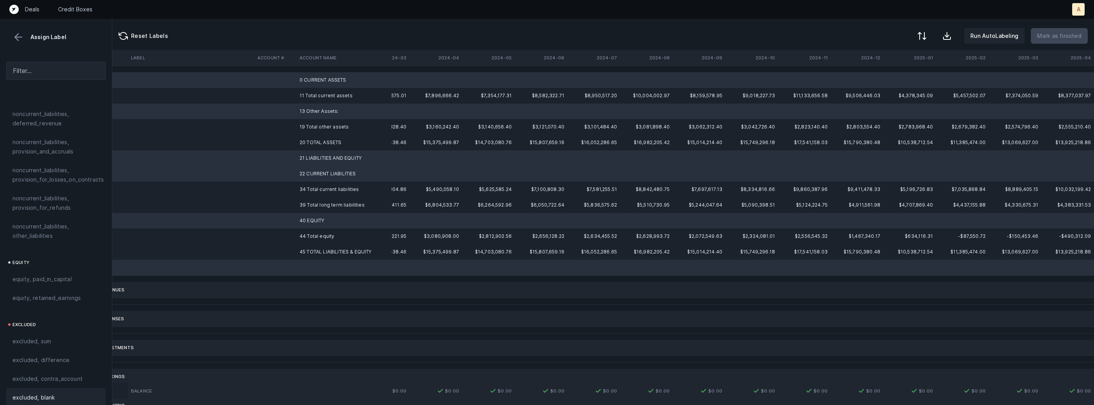
click at [24, 397] on div "excluded, blank" at bounding box center [55, 397] width 99 height 19
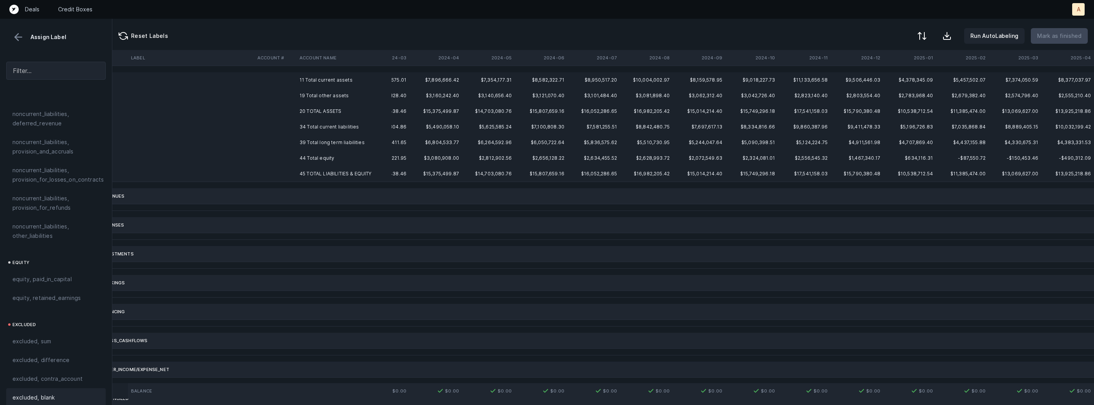
click at [318, 75] on td "11 Total current assets" at bounding box center [344, 80] width 95 height 16
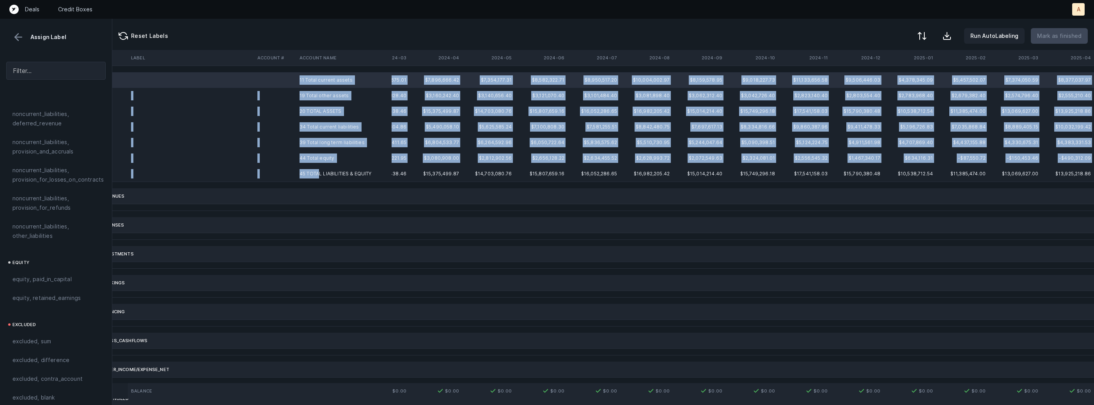
click at [319, 173] on td "45 TOTAL LIABILITIES & EQUITY" at bounding box center [344, 174] width 95 height 16
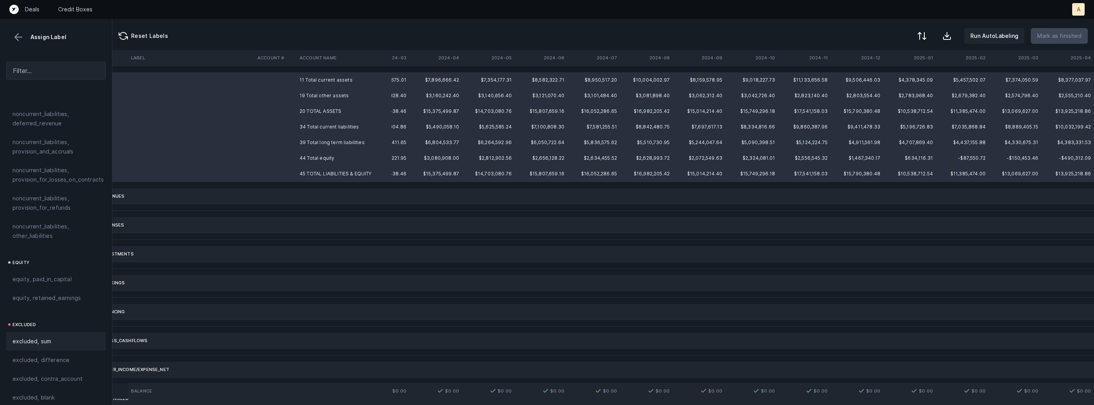
click at [43, 337] on span "excluded, sum" at bounding box center [31, 340] width 39 height 9
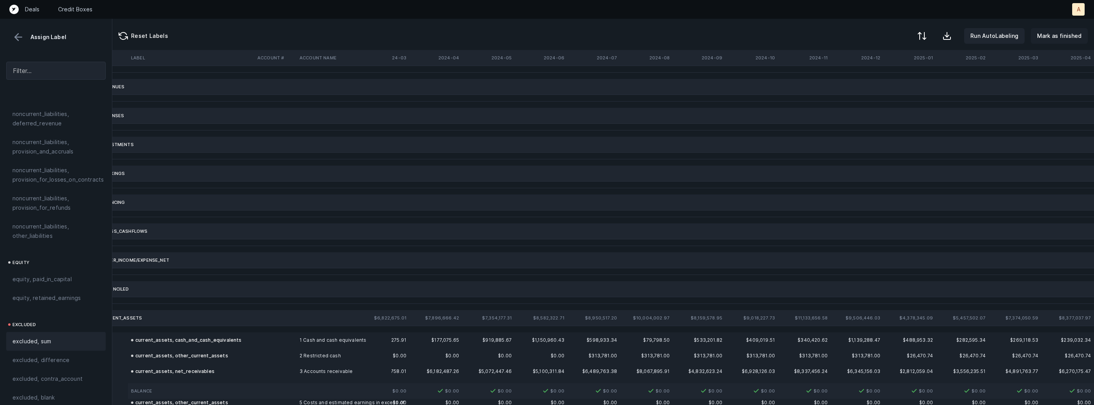
click at [1071, 34] on p "Mark as finished" at bounding box center [1059, 35] width 44 height 9
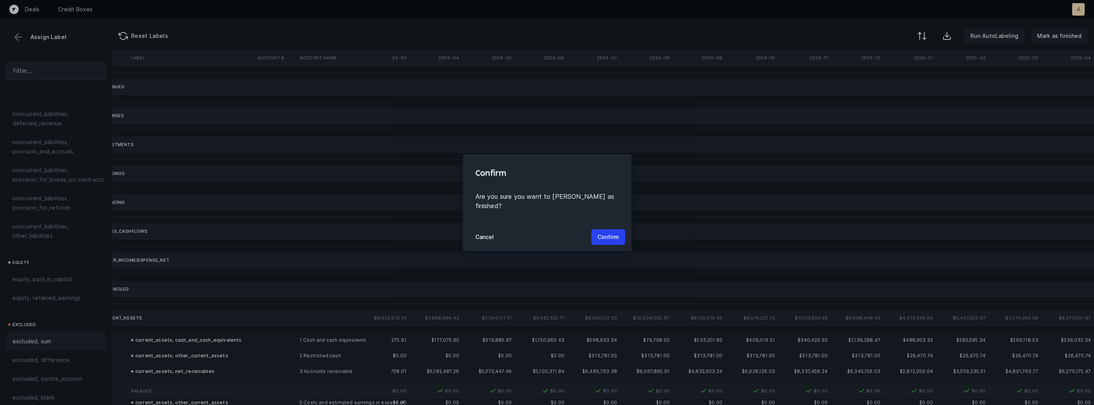
click at [626, 228] on div "Cancel Confirm" at bounding box center [547, 237] width 169 height 28
click at [607, 233] on p "Confirm" at bounding box center [608, 236] width 21 height 9
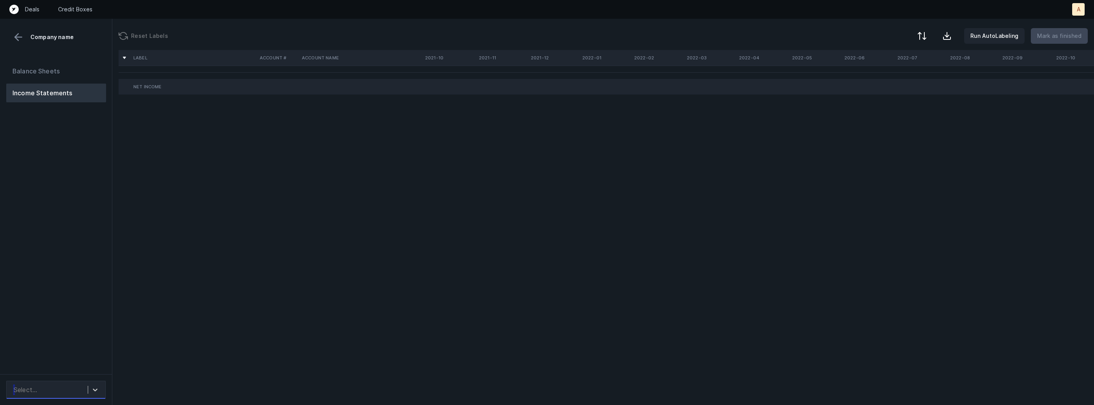
click at [82, 380] on div "Select..." at bounding box center [55, 389] width 99 height 18
click at [79, 363] on div "Quickbooks" at bounding box center [55, 368] width 99 height 16
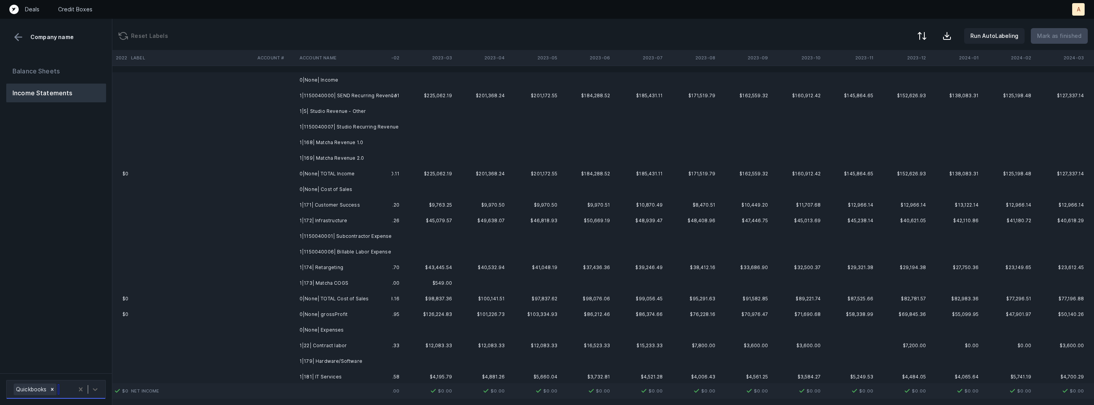
scroll to position [0, 1828]
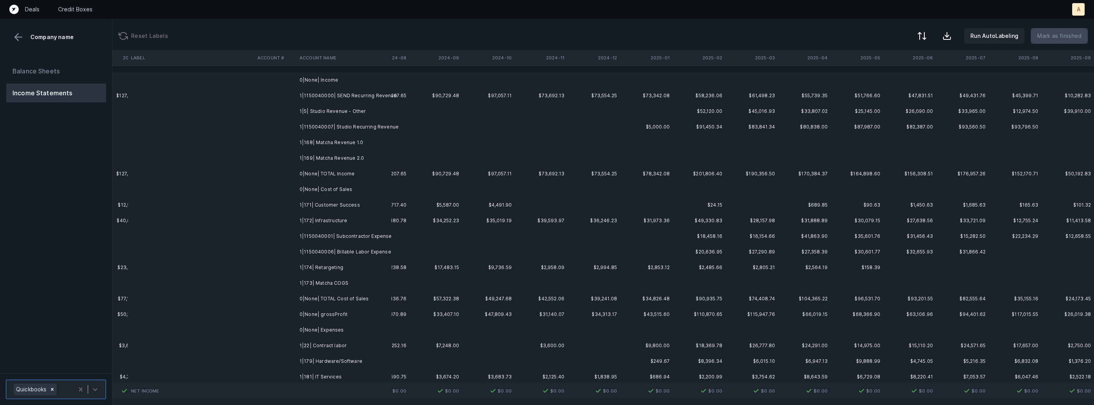
click at [358, 94] on td "1|1150040000| SEND Recurring Revenue" at bounding box center [344, 96] width 95 height 16
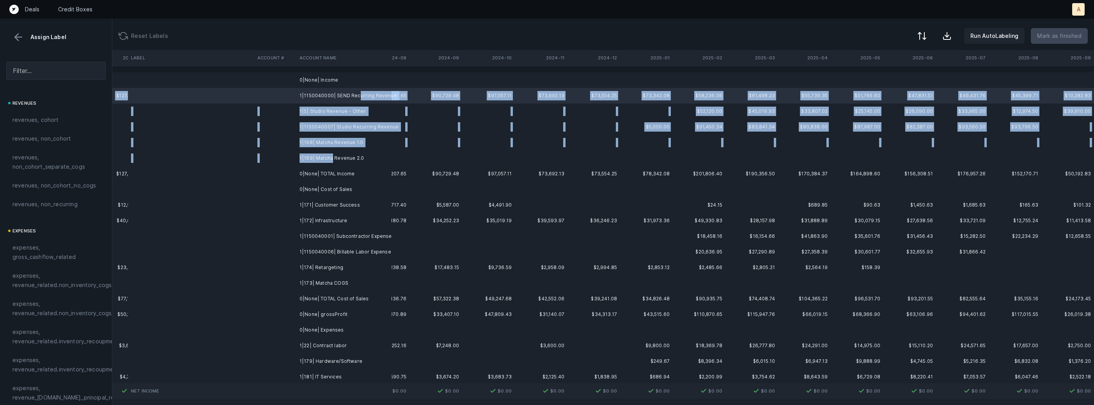
click at [330, 158] on td "1|169| Matcha Revenue 2.0" at bounding box center [344, 158] width 95 height 16
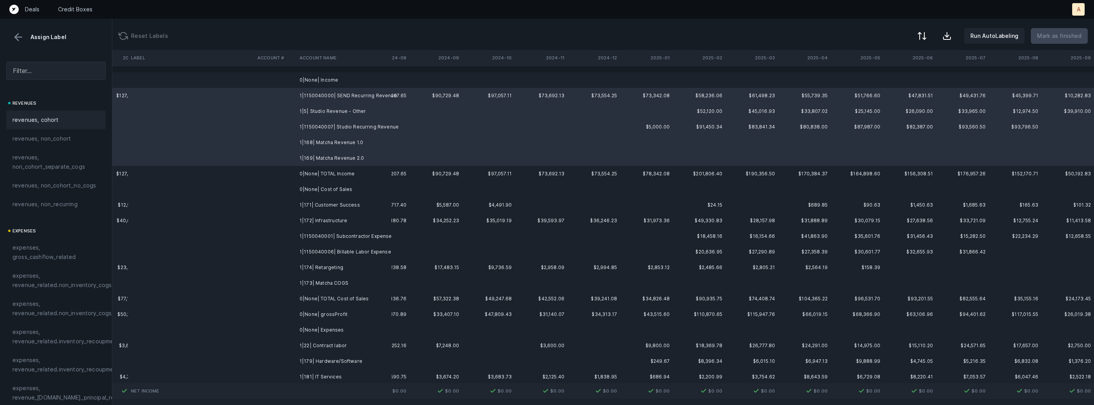
click at [61, 112] on div "revenues, cohort" at bounding box center [55, 119] width 99 height 19
click at [344, 205] on td "1|171| Customer Success" at bounding box center [344, 205] width 95 height 16
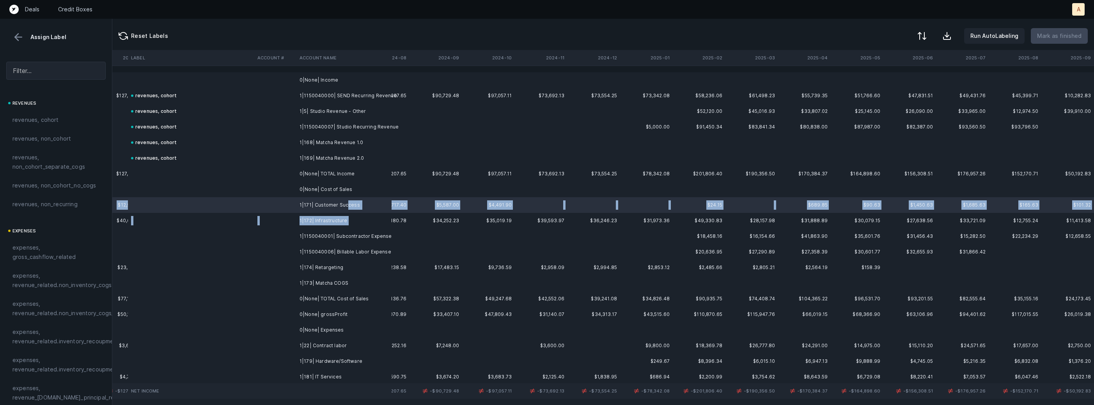
click at [358, 224] on td "1|172| Infrastructure" at bounding box center [344, 221] width 95 height 16
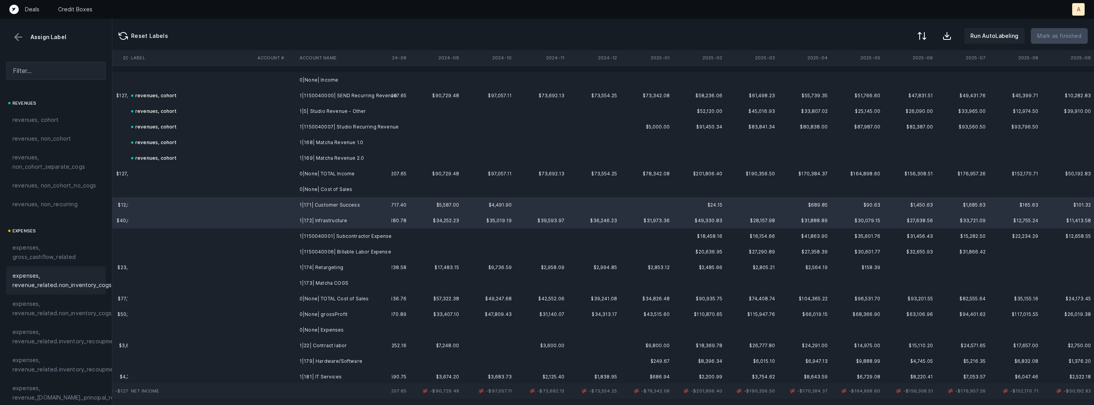
click at [64, 292] on div "expenses, revenue_related.non_inventory_cogs" at bounding box center [55, 280] width 99 height 28
click at [369, 232] on td "1|1150040001| Subcontractor Expense" at bounding box center [344, 236] width 95 height 16
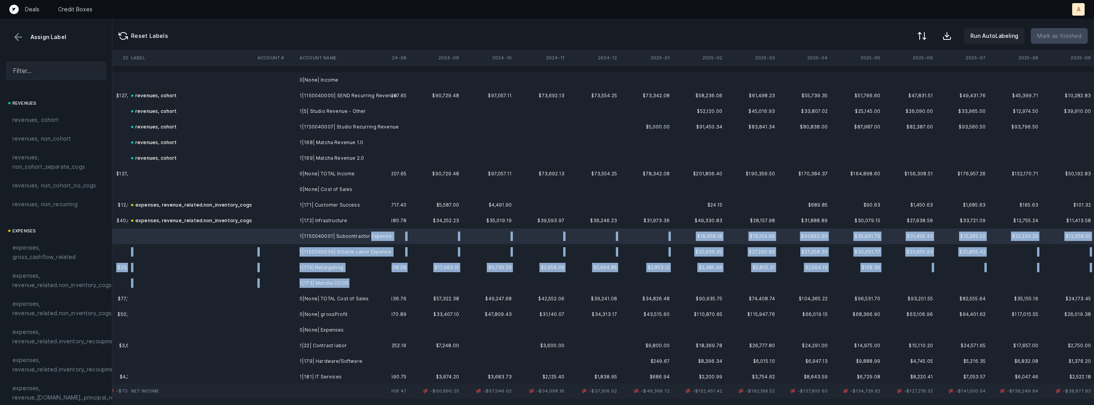
click at [348, 281] on td "1|173| Matcha COGS" at bounding box center [344, 283] width 95 height 16
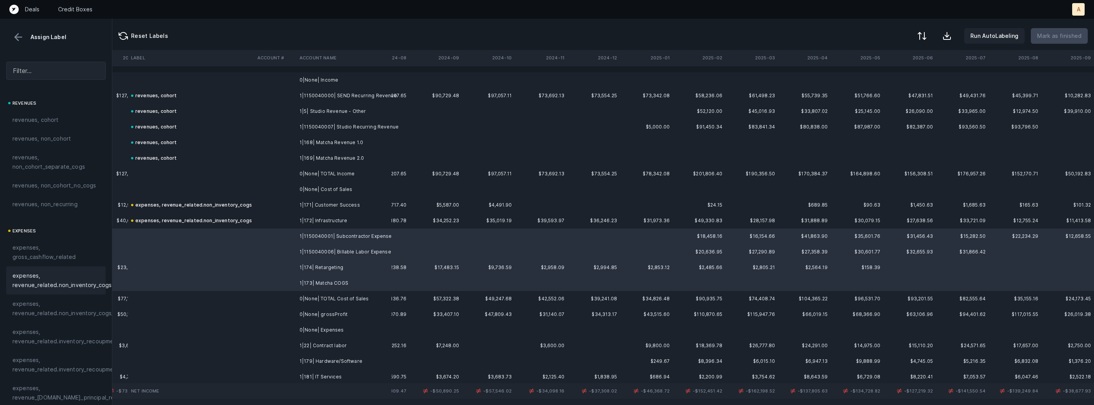
click at [73, 281] on span "expenses, revenue_related.non_inventory_cogs" at bounding box center [61, 280] width 99 height 19
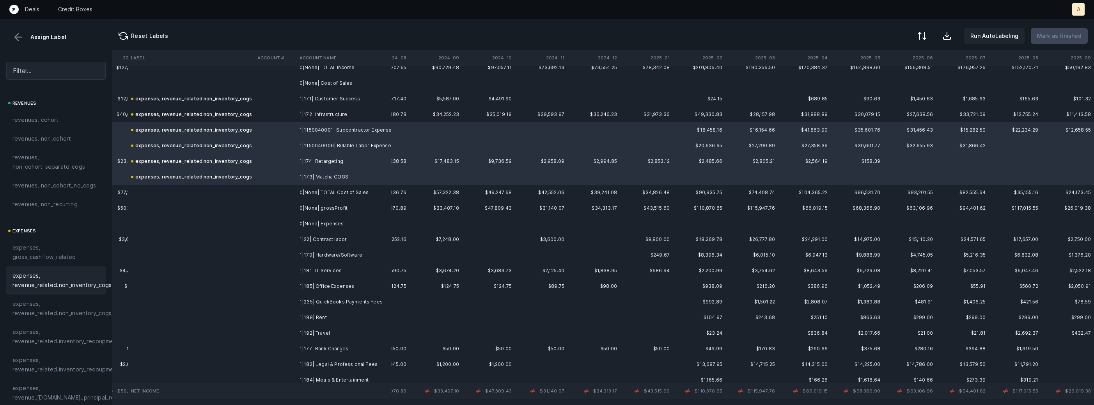
scroll to position [116, 1828]
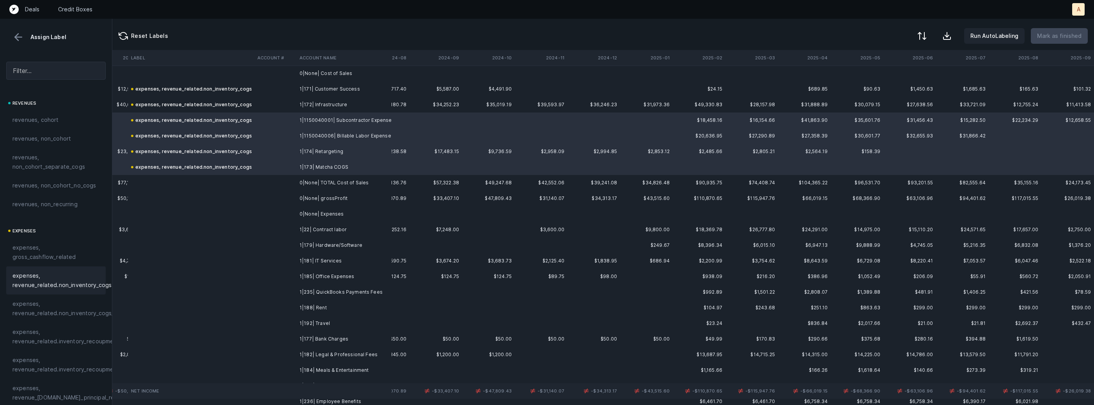
click at [318, 229] on td "1|22| Contract labor" at bounding box center [344, 230] width 95 height 16
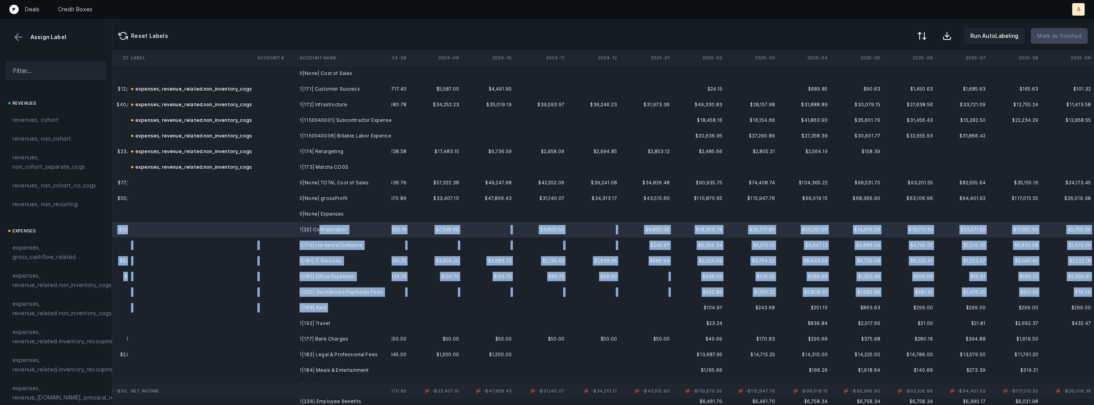
click at [335, 311] on td "1|188| Rent" at bounding box center [344, 308] width 95 height 16
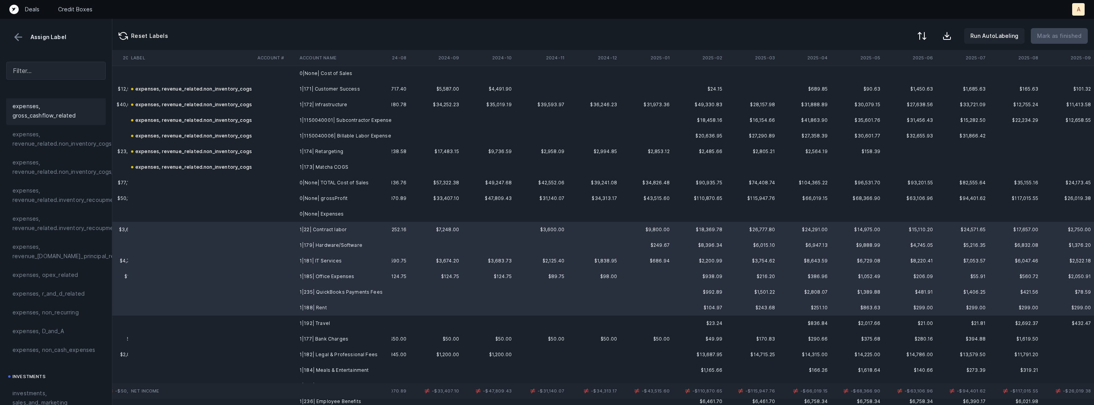
scroll to position [146, 0]
click at [39, 266] on span "expenses, opex_related" at bounding box center [45, 269] width 66 height 9
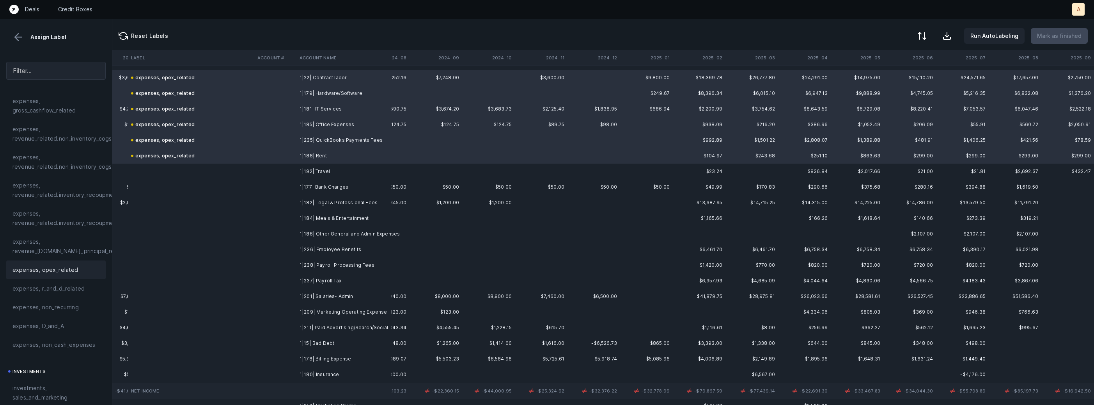
scroll to position [322, 1828]
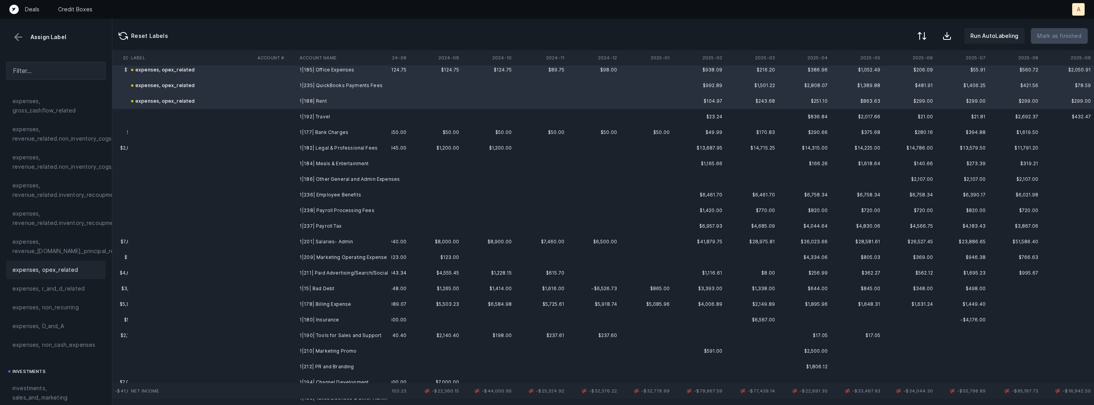
click at [299, 115] on td "1|192| Travel" at bounding box center [344, 117] width 95 height 16
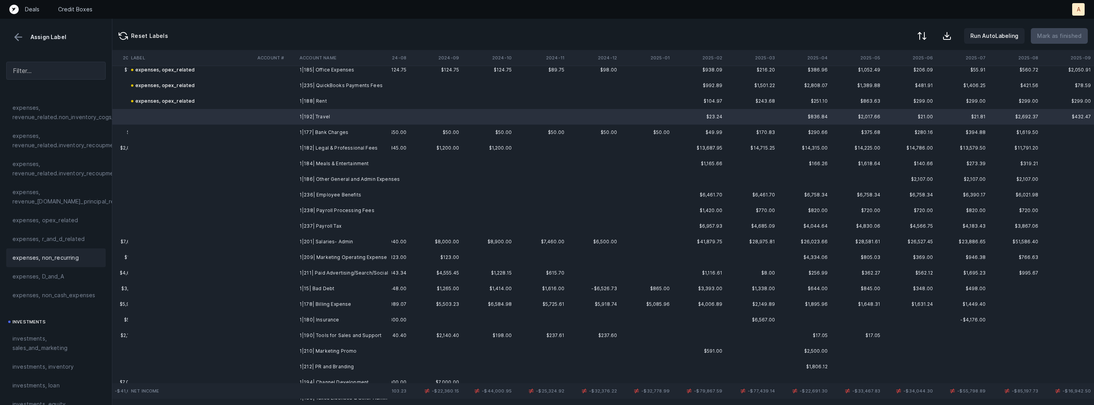
scroll to position [225, 0]
click at [28, 325] on div "investments, sales_and_marketing" at bounding box center [55, 314] width 99 height 28
click at [320, 128] on td "1|177| Bank Charges" at bounding box center [344, 132] width 95 height 16
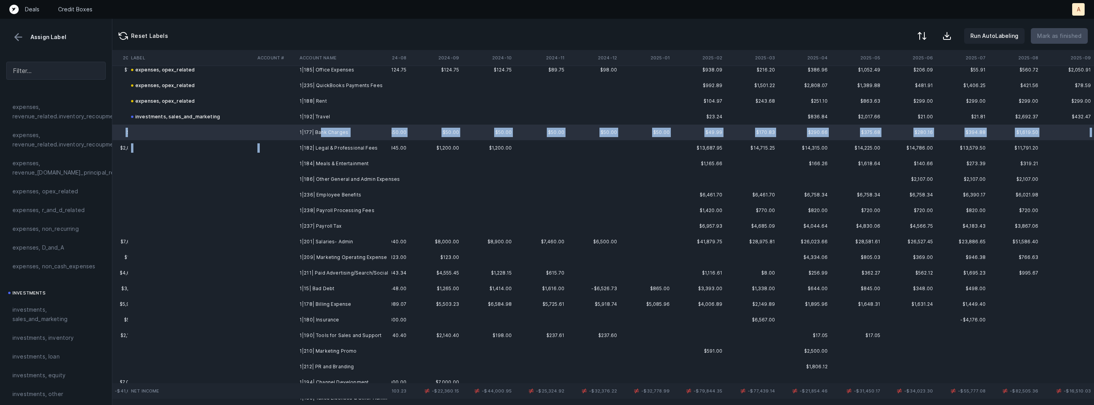
click at [308, 142] on td "1|182| Legal & Professional Fees" at bounding box center [344, 148] width 95 height 16
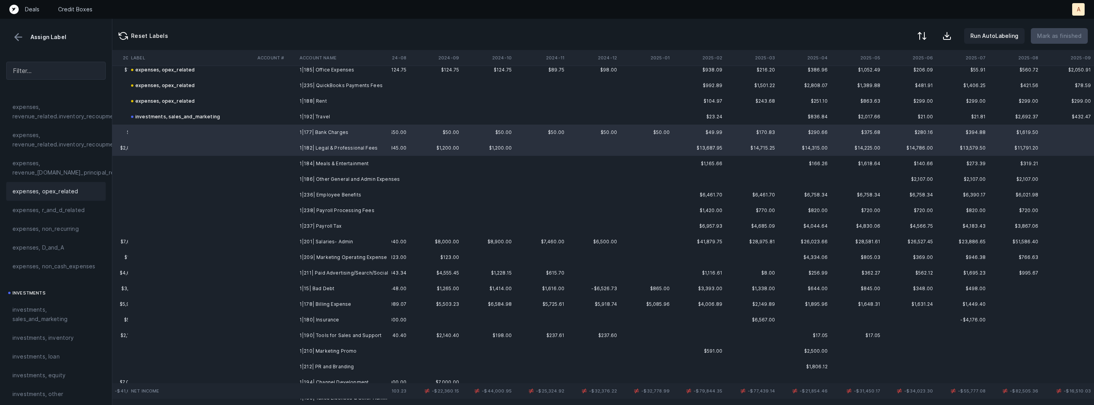
click at [88, 190] on div "expenses, opex_related" at bounding box center [55, 190] width 87 height 9
click at [298, 163] on td "1|184| Meals & Entertainment" at bounding box center [344, 164] width 95 height 16
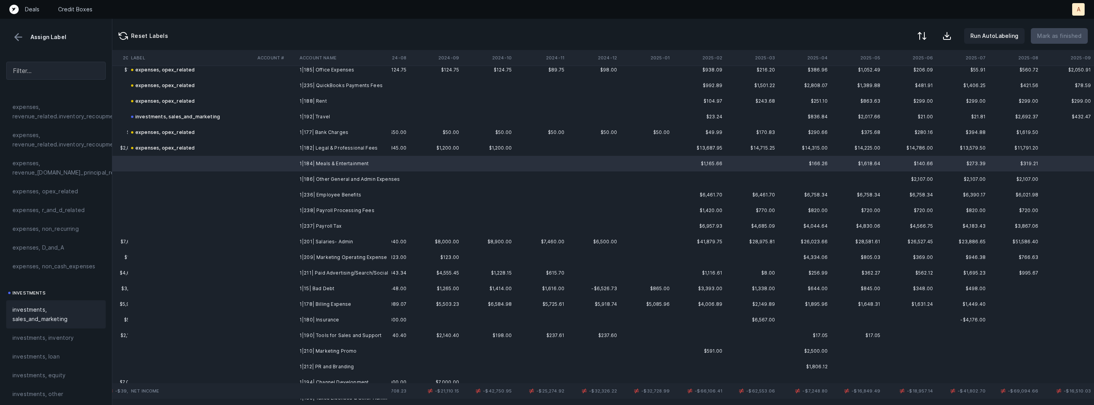
click at [57, 310] on span "investments, sales_and_marketing" at bounding box center [55, 314] width 87 height 19
click at [323, 176] on td "1|186| Other General and Admin Expenses" at bounding box center [344, 179] width 95 height 16
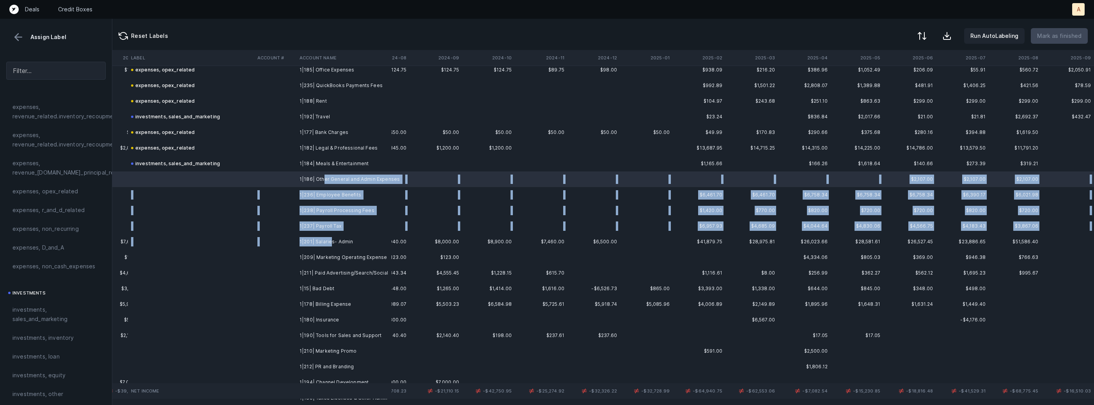
click at [330, 238] on td "1|201| Salaries- Admin" at bounding box center [344, 242] width 95 height 16
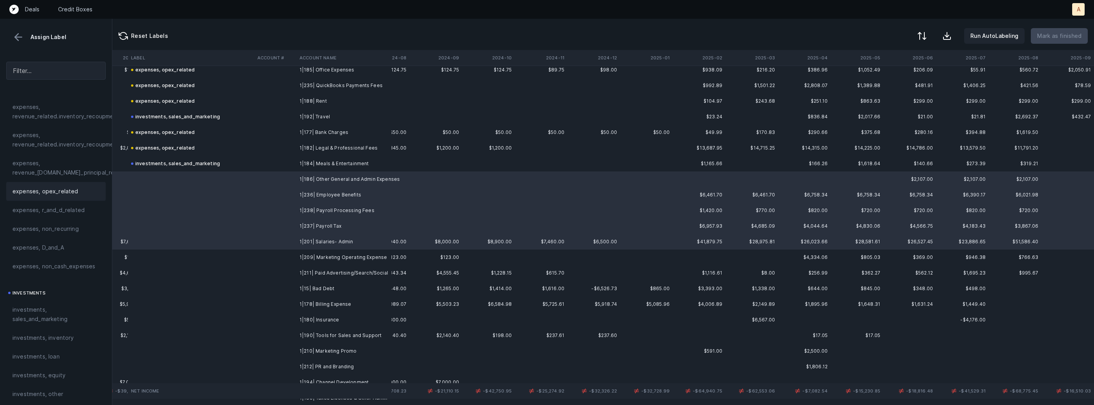
click at [69, 189] on span "expenses, opex_related" at bounding box center [45, 190] width 66 height 9
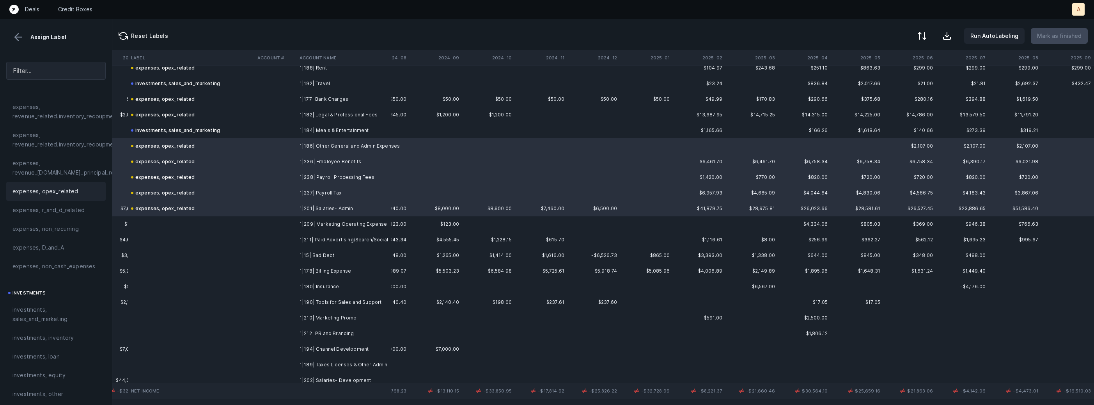
scroll to position [375, 1828]
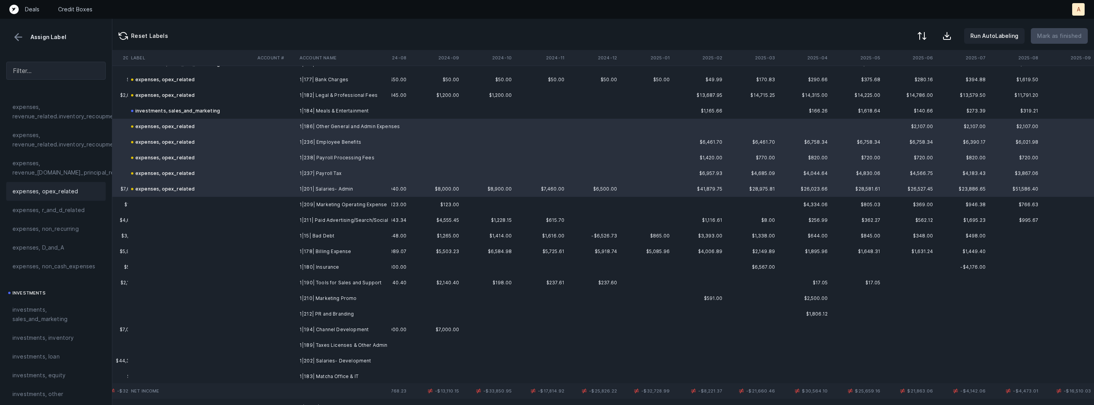
click at [286, 204] on td at bounding box center [275, 205] width 42 height 16
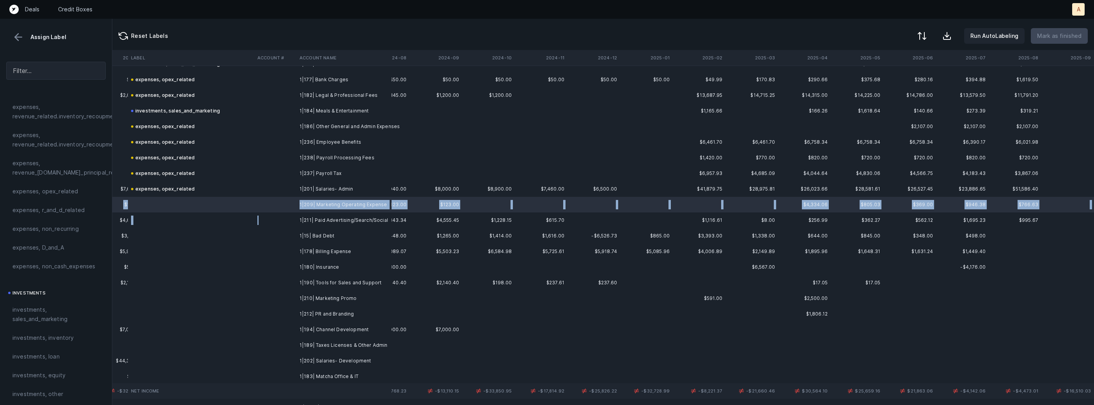
click at [284, 220] on td at bounding box center [275, 220] width 42 height 16
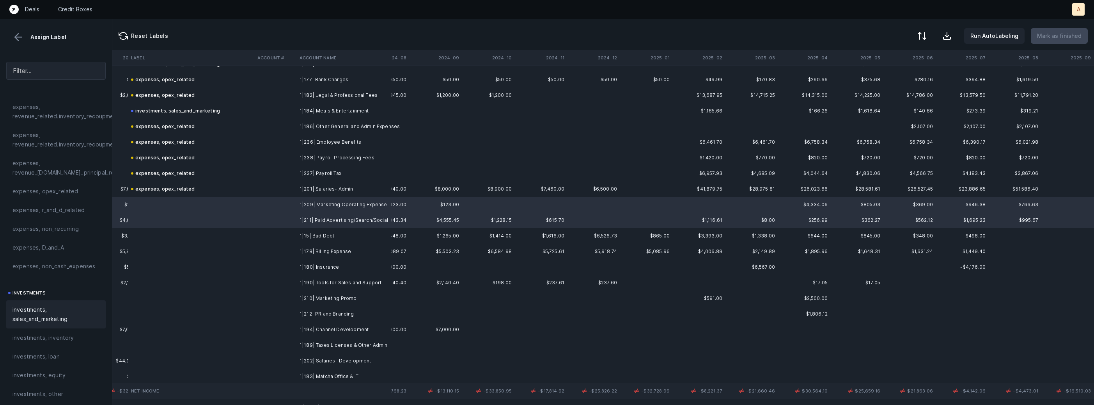
click at [60, 313] on span "investments, sales_and_marketing" at bounding box center [55, 314] width 87 height 19
click at [269, 239] on td at bounding box center [275, 236] width 42 height 16
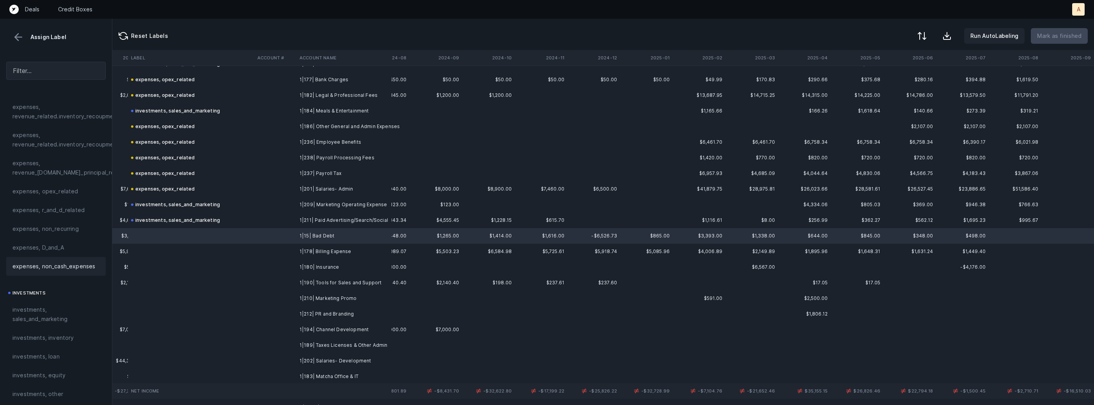
click at [43, 264] on span "expenses, non_cash_expenses" at bounding box center [53, 265] width 83 height 9
click at [299, 249] on td "1|178| Billing Expense" at bounding box center [344, 251] width 95 height 16
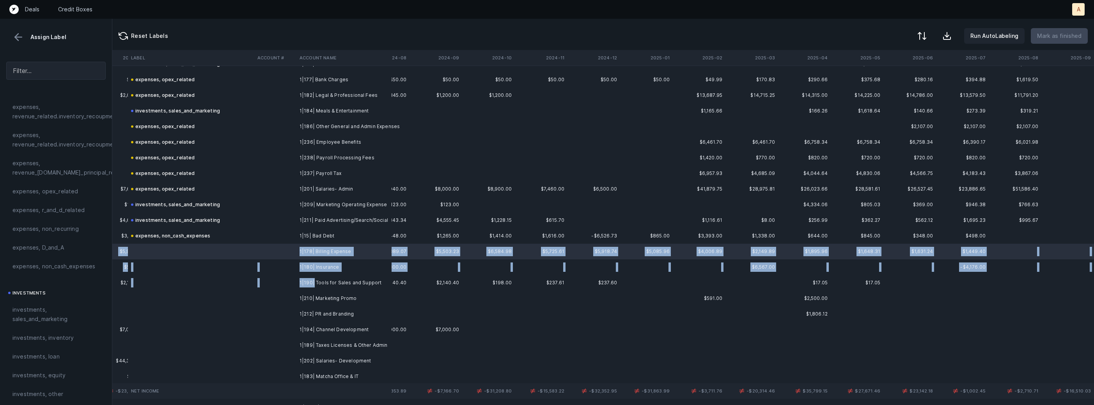
click at [313, 280] on td "1|190| Tools for Sales and Support" at bounding box center [344, 283] width 95 height 16
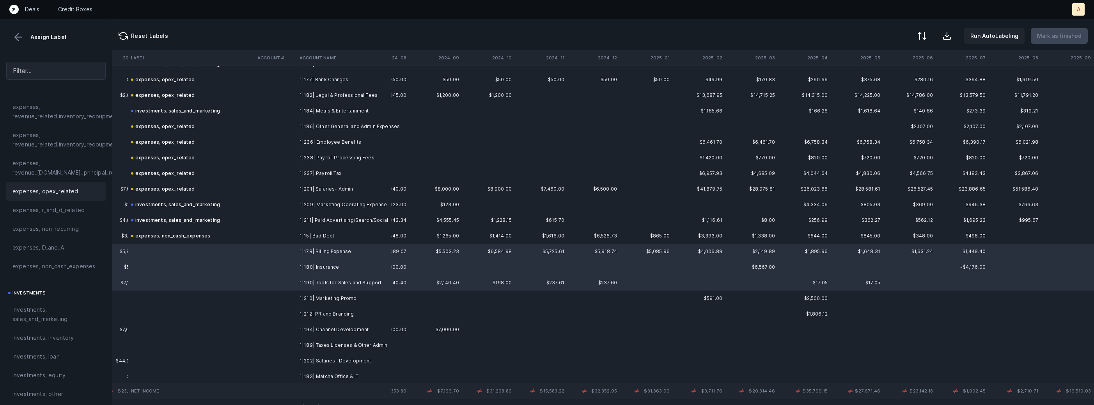
click at [80, 186] on div "expenses, opex_related" at bounding box center [55, 190] width 87 height 9
click at [308, 300] on td "1|210| Marketing Promo" at bounding box center [344, 298] width 95 height 16
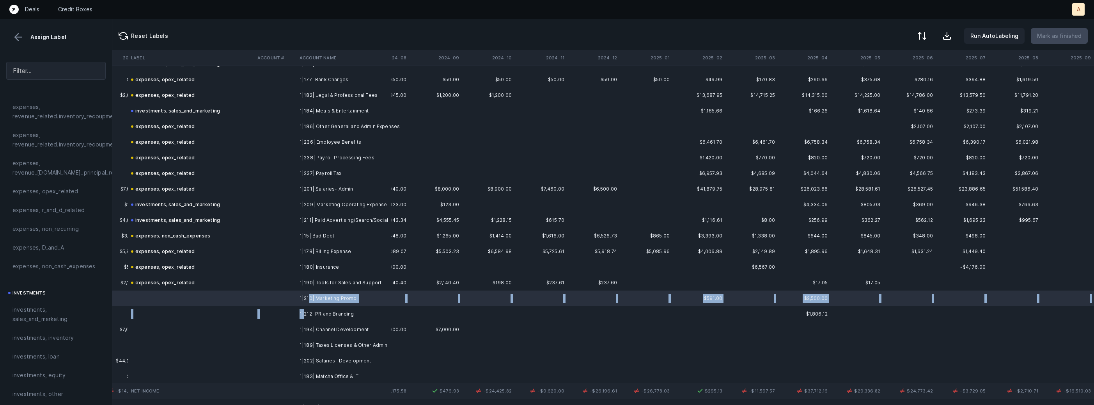
click at [303, 314] on td "1|212| PR and Branding" at bounding box center [344, 314] width 95 height 16
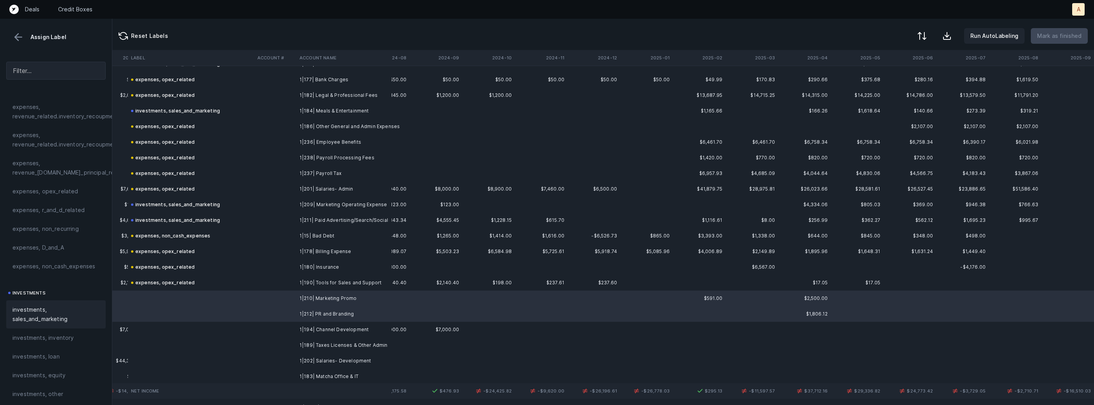
click at [48, 314] on span "investments, sales_and_marketing" at bounding box center [55, 314] width 87 height 19
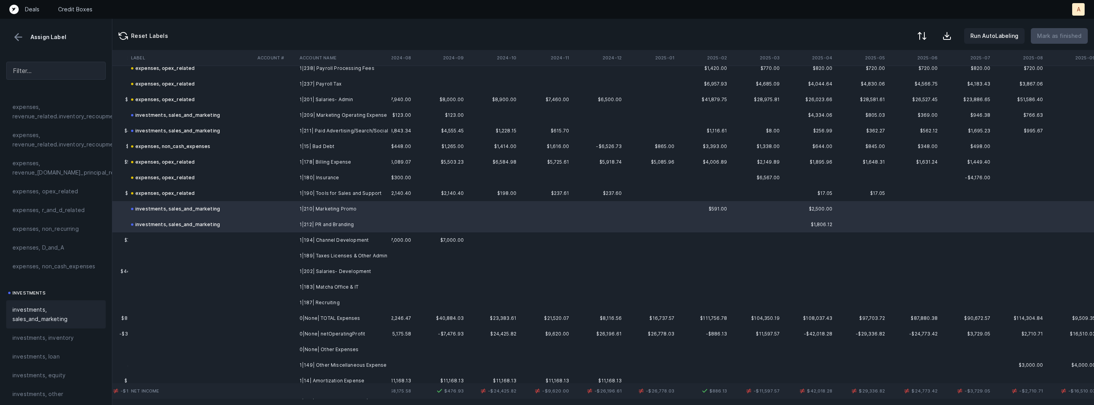
scroll to position [471, 1823]
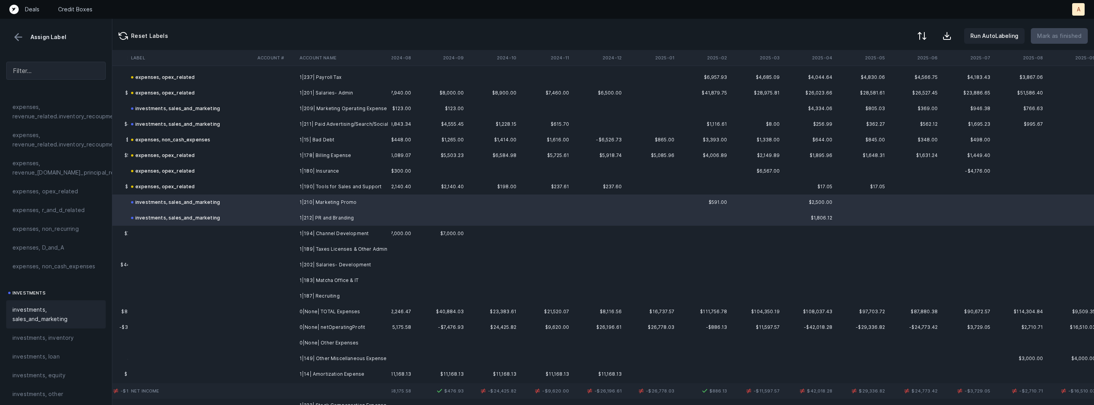
click at [315, 233] on td "1|194| Channel Development" at bounding box center [344, 234] width 95 height 16
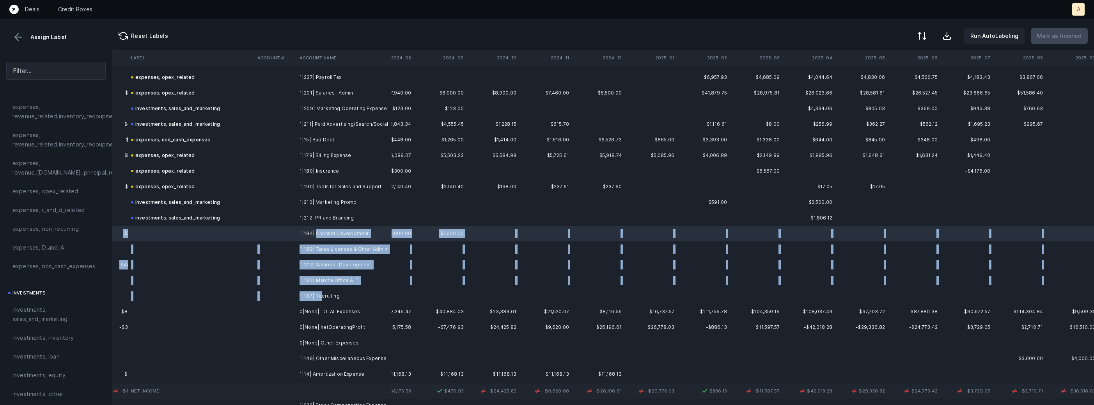
click at [320, 296] on td "1|187| Recruiting" at bounding box center [344, 296] width 95 height 16
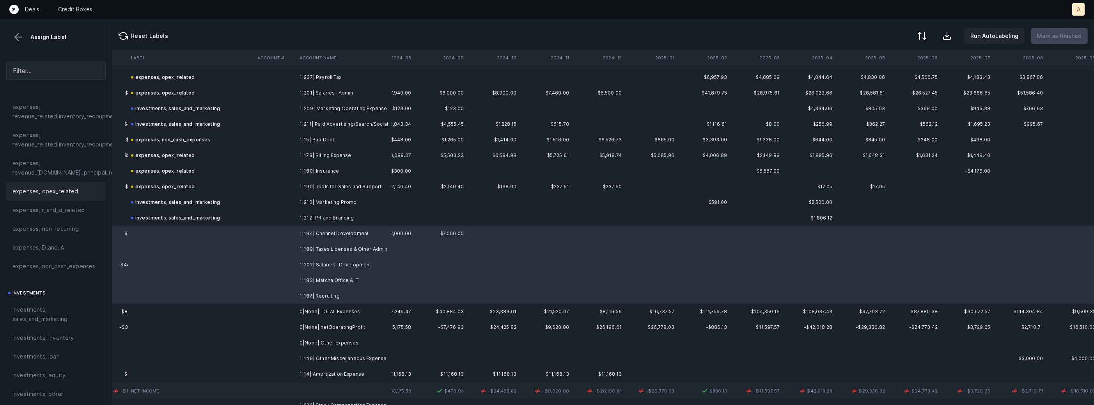
click at [83, 197] on div "expenses, opex_related" at bounding box center [55, 191] width 99 height 19
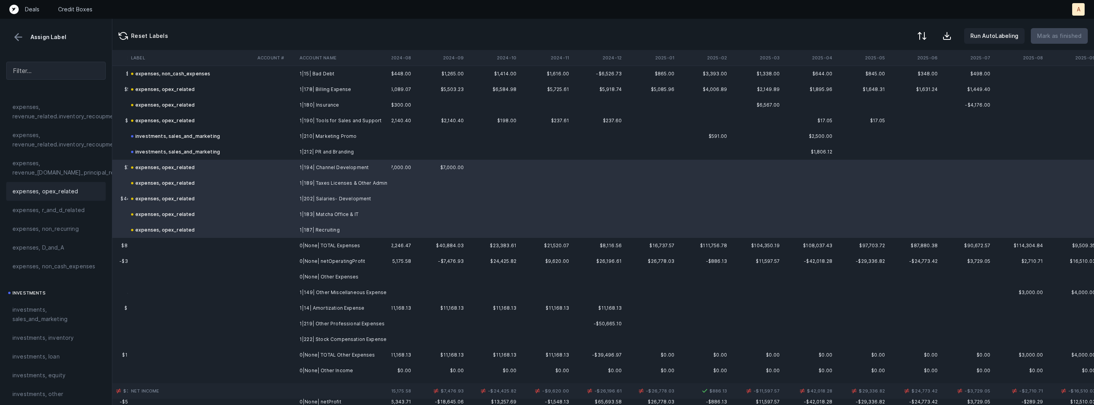
scroll to position [569, 1823]
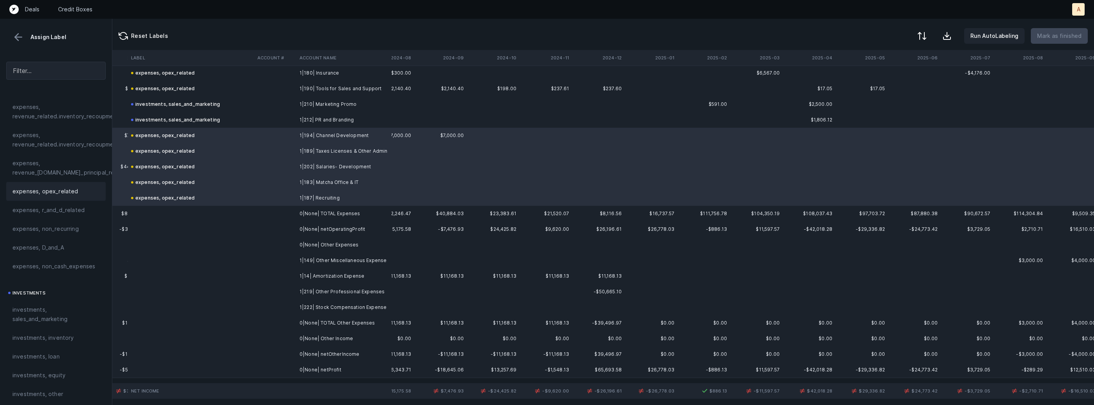
click at [331, 258] on td "1|149| Other Miscellaneous Expense" at bounding box center [344, 260] width 95 height 16
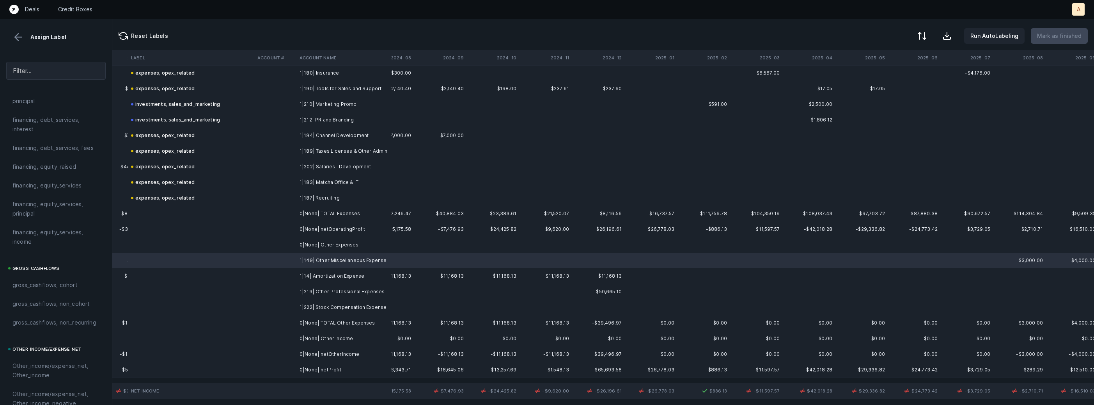
scroll to position [884, 0]
click at [50, 223] on div "Other_income/expense_net, Other_expense" at bounding box center [55, 213] width 99 height 28
click at [298, 278] on td "1|14| Amortization Expense" at bounding box center [344, 276] width 95 height 16
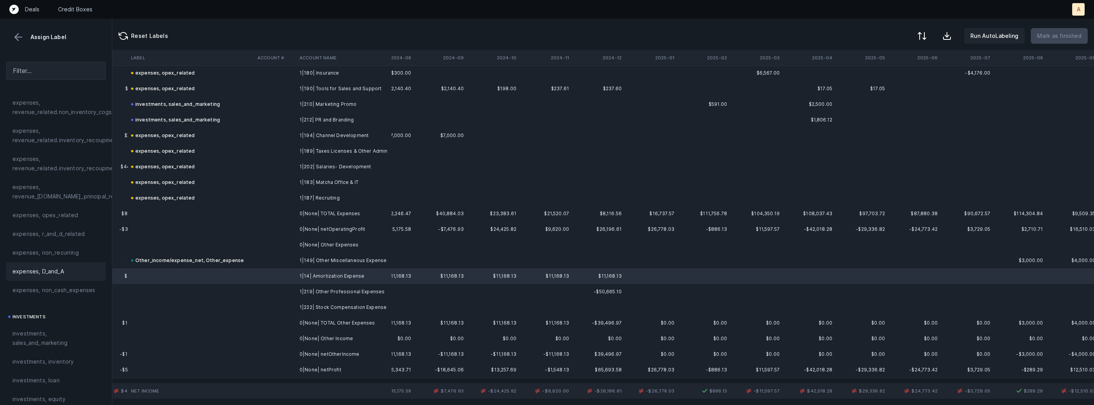
scroll to position [194, 0]
click at [50, 274] on span "expenses, D_and_A" at bounding box center [37, 278] width 51 height 9
click at [275, 291] on td at bounding box center [275, 292] width 42 height 16
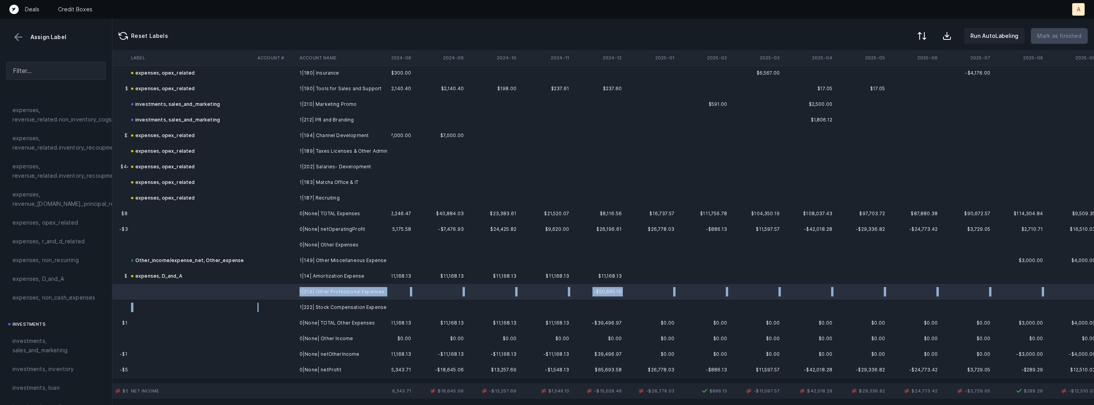
click at [278, 308] on td at bounding box center [275, 307] width 42 height 16
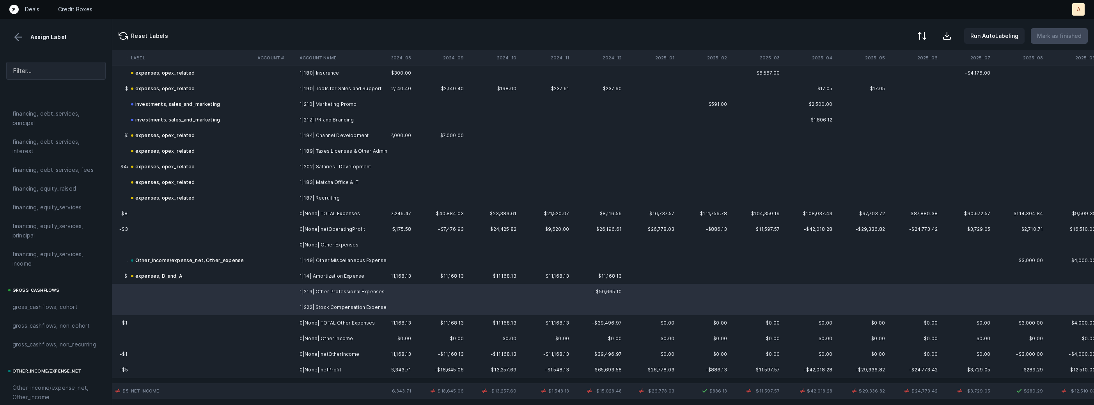
scroll to position [884, 0]
click at [51, 213] on span "Other_income/expense_net, Other_expense" at bounding box center [55, 213] width 87 height 19
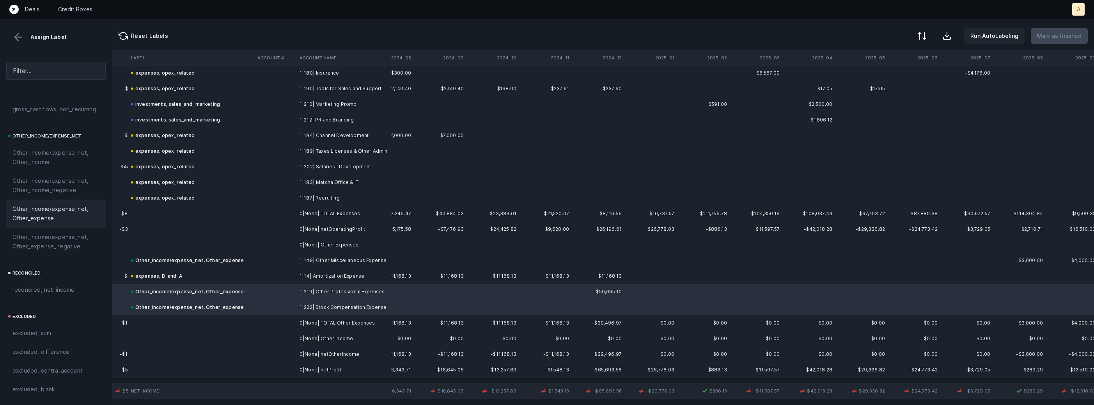
click at [284, 367] on td at bounding box center [275, 370] width 42 height 16
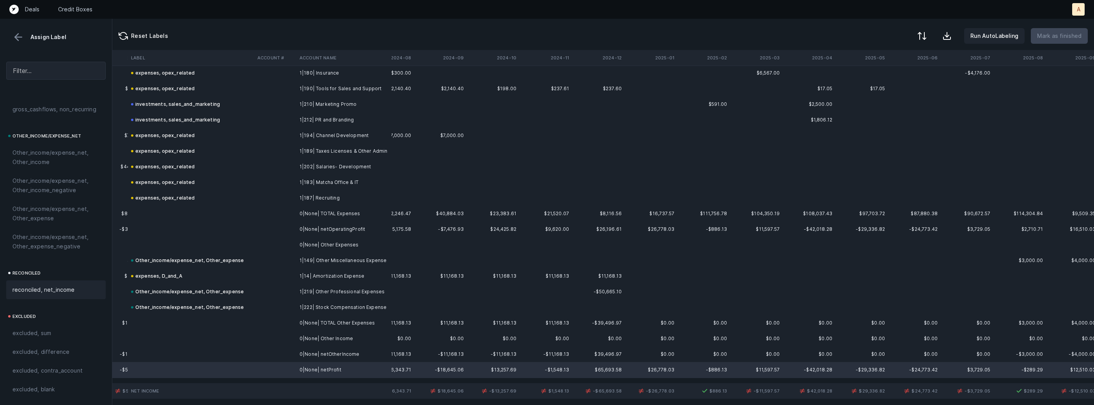
click at [71, 284] on div "reconciled, net_income" at bounding box center [55, 289] width 99 height 19
click at [926, 36] on div at bounding box center [921, 36] width 9 height 9
click at [874, 83] on div "By Hum label" at bounding box center [872, 82] width 34 height 9
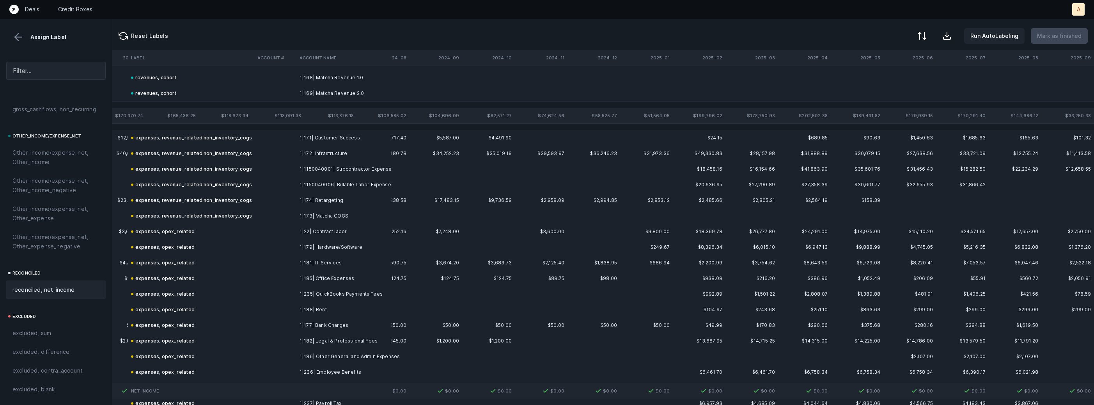
scroll to position [0, 1828]
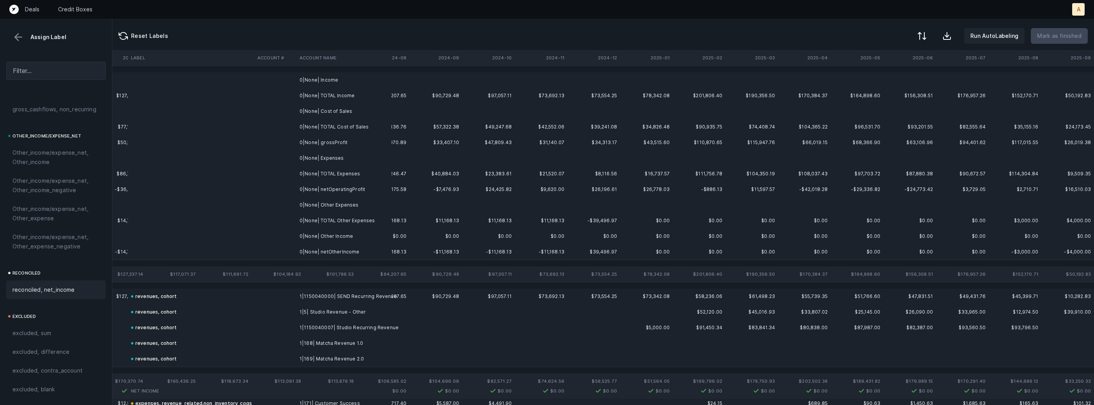
click at [363, 81] on td "0|None| Income" at bounding box center [344, 80] width 95 height 16
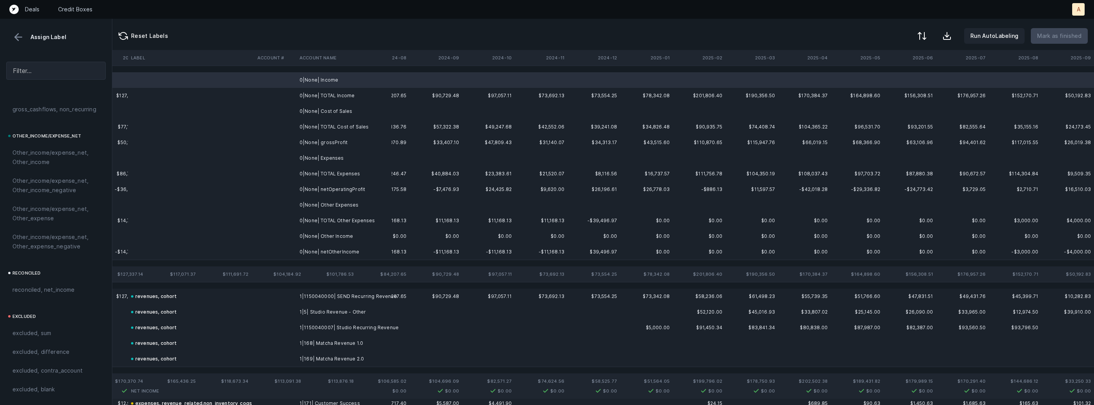
click at [349, 105] on td "0|None| Cost of Sales" at bounding box center [344, 111] width 95 height 16
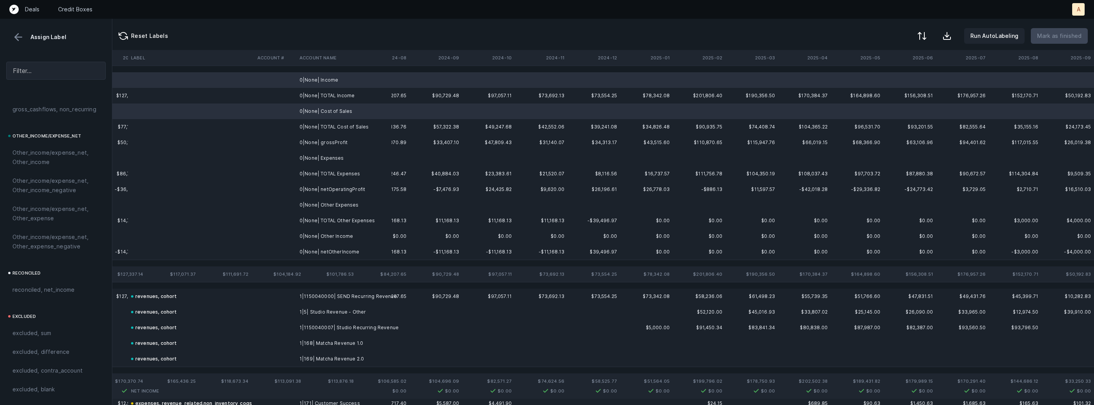
click at [344, 159] on td "0|None| Expenses" at bounding box center [344, 158] width 95 height 16
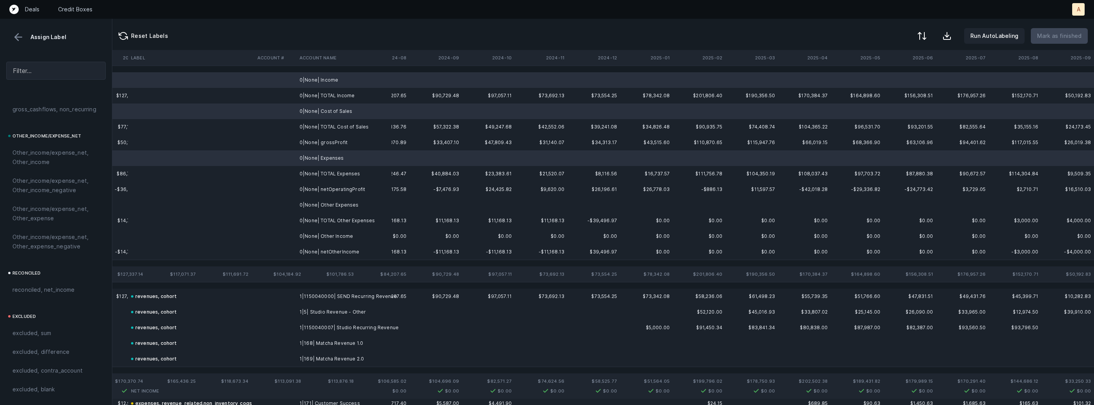
click at [337, 207] on td "0|None| Other Expenses" at bounding box center [344, 205] width 95 height 16
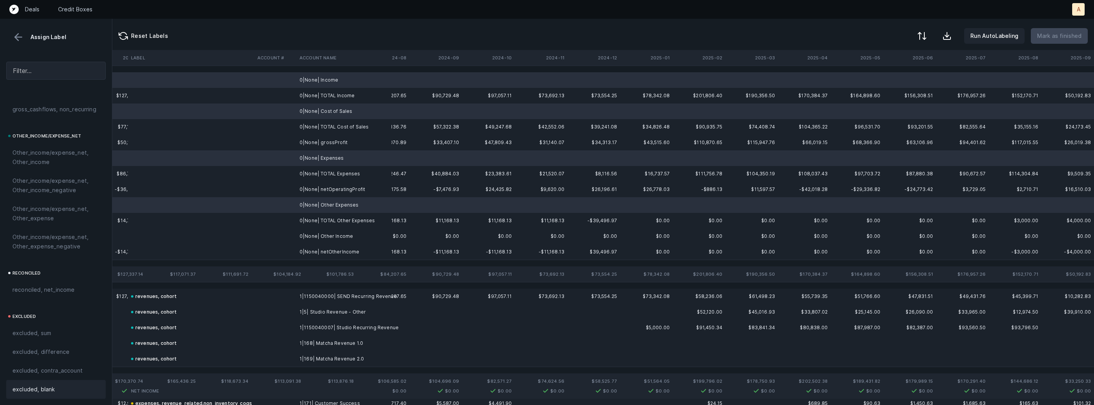
click at [47, 392] on span "excluded, blank" at bounding box center [33, 388] width 42 height 9
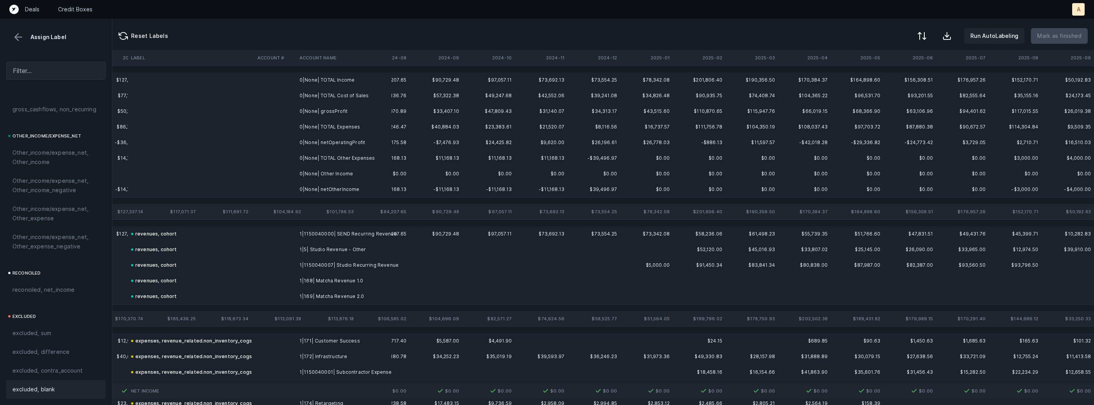
click at [329, 112] on td "0|None| grossProfit" at bounding box center [344, 111] width 95 height 16
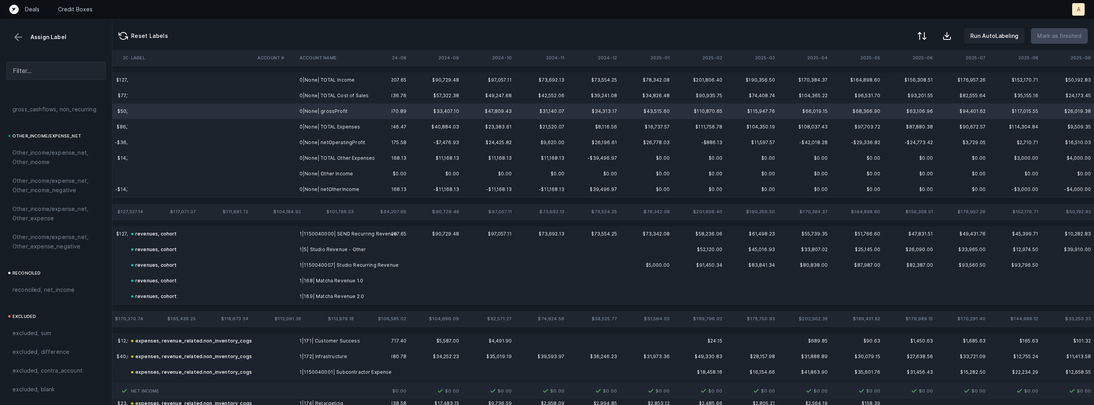
click at [321, 139] on td "0|None| netOperatingProfit" at bounding box center [344, 143] width 95 height 16
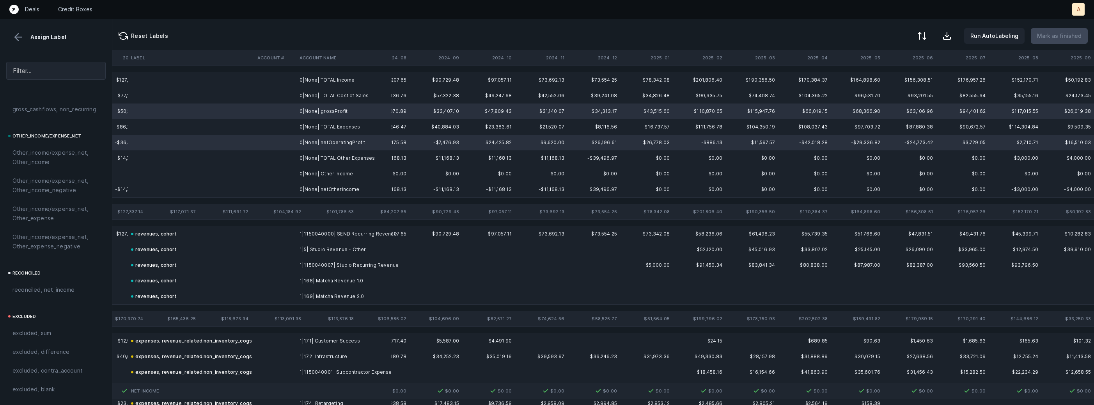
click at [332, 188] on td "0|None| netOtherIncome" at bounding box center [344, 189] width 95 height 16
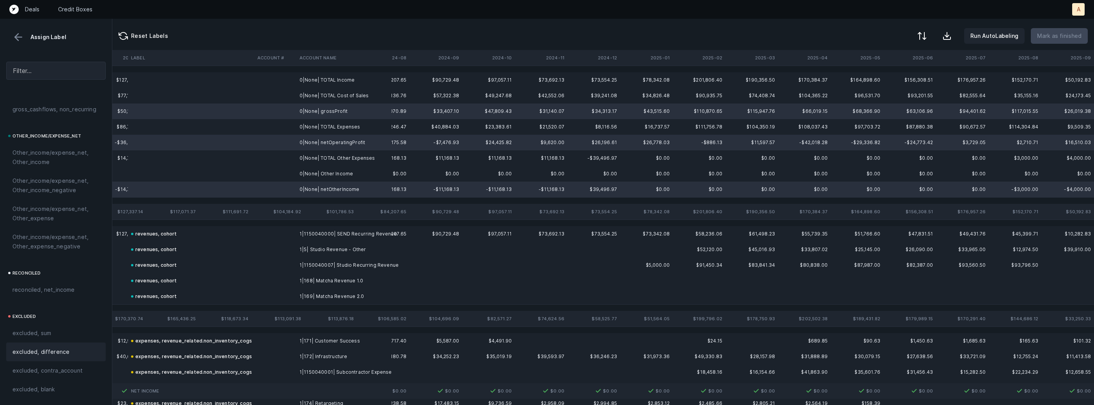
click at [49, 359] on div "excluded, difference" at bounding box center [55, 351] width 99 height 19
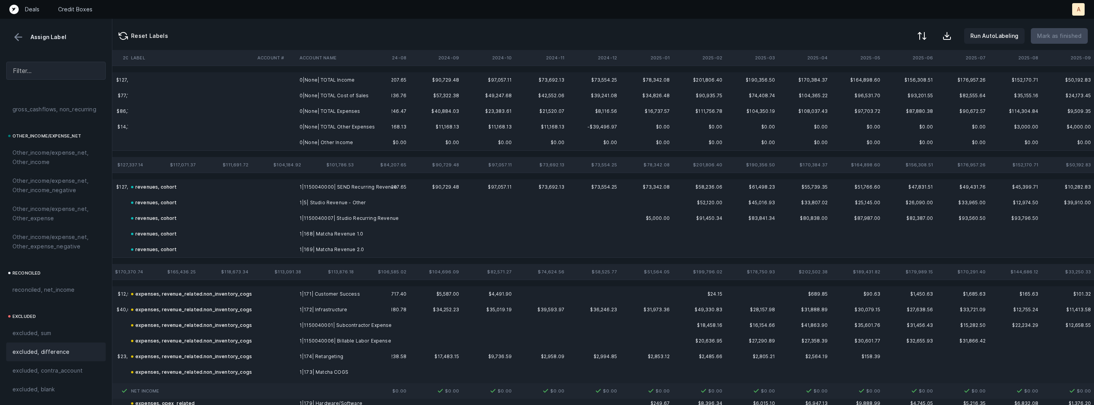
click at [323, 138] on td "0|None| Other Income" at bounding box center [344, 143] width 95 height 16
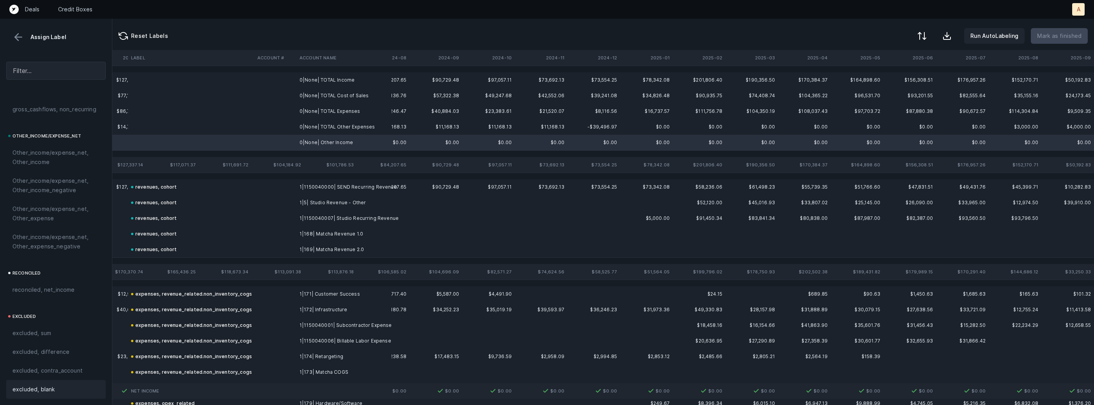
click at [43, 395] on div "excluded, blank" at bounding box center [55, 389] width 99 height 19
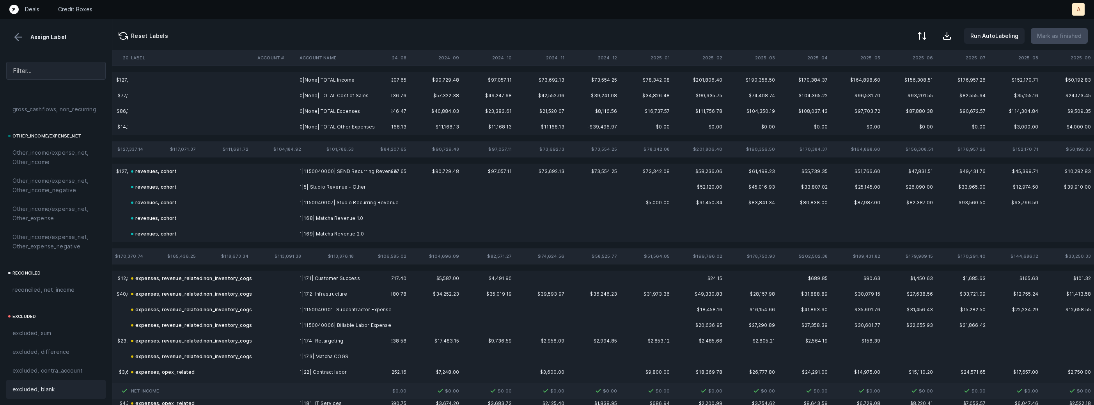
click at [332, 82] on td "0|None| TOTAL Income" at bounding box center [344, 80] width 95 height 16
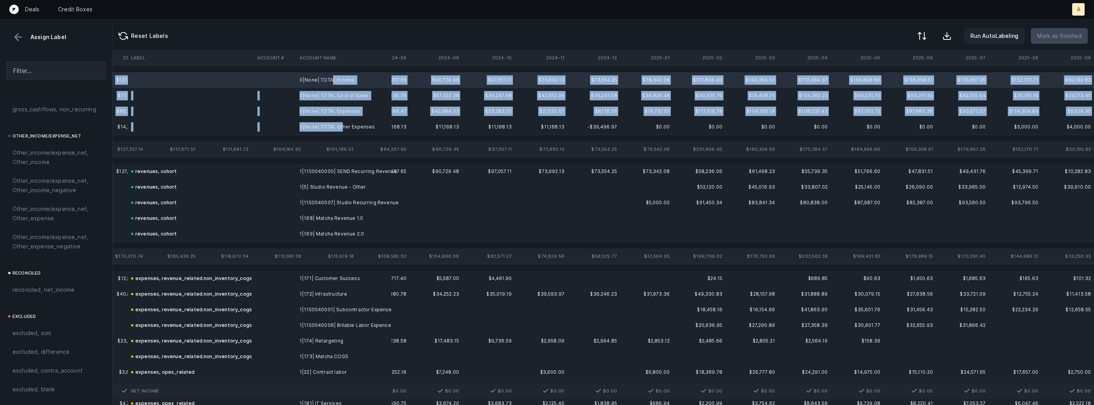
click at [341, 127] on td "0|None| TOTAL Other Expenses" at bounding box center [344, 127] width 95 height 16
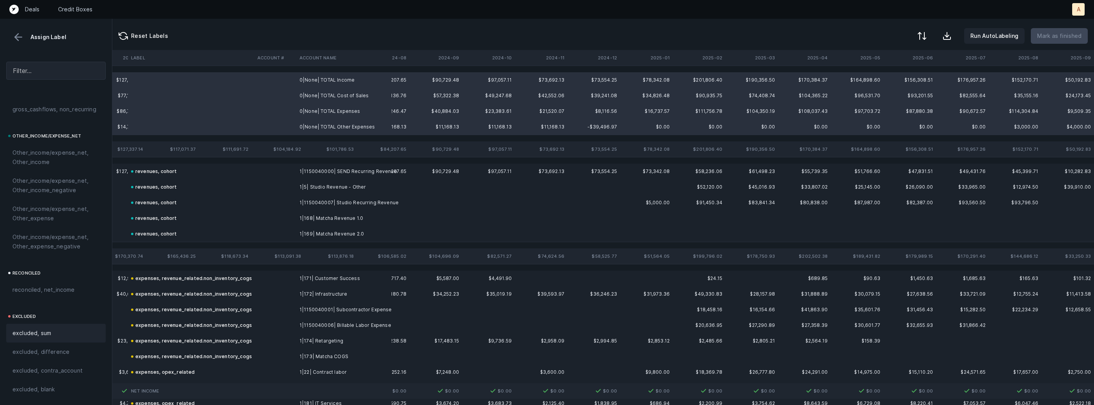
click at [68, 330] on div "excluded, sum" at bounding box center [55, 332] width 87 height 9
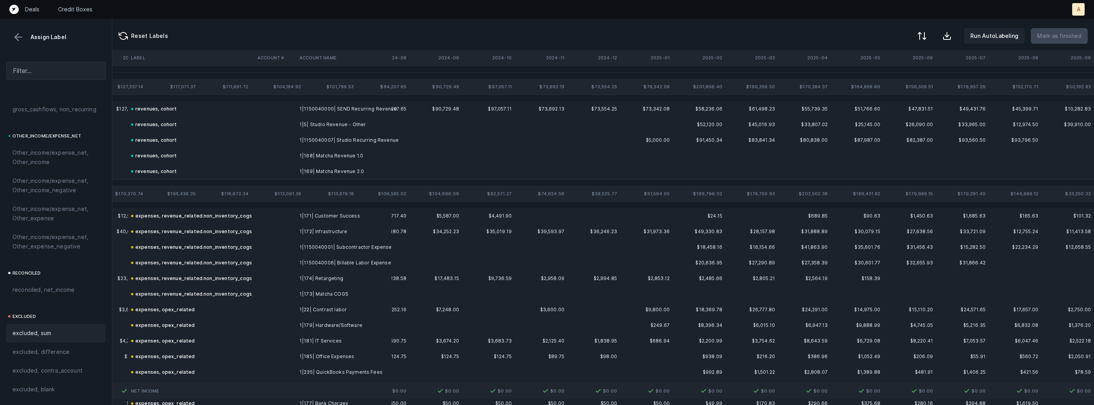
click at [19, 33] on button at bounding box center [18, 37] width 12 height 12
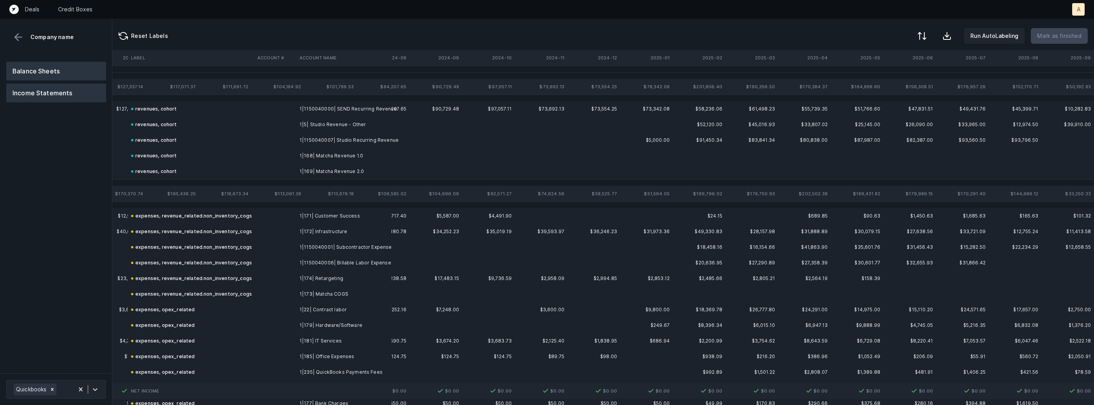
click at [30, 69] on button "Balance Sheets" at bounding box center [56, 71] width 100 height 19
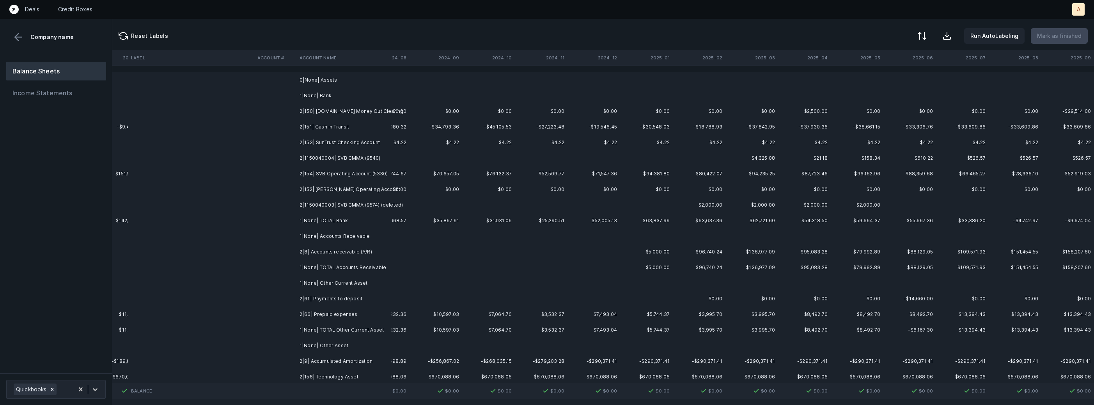
click at [395, 109] on td "$0.00" at bounding box center [383, 111] width 53 height 16
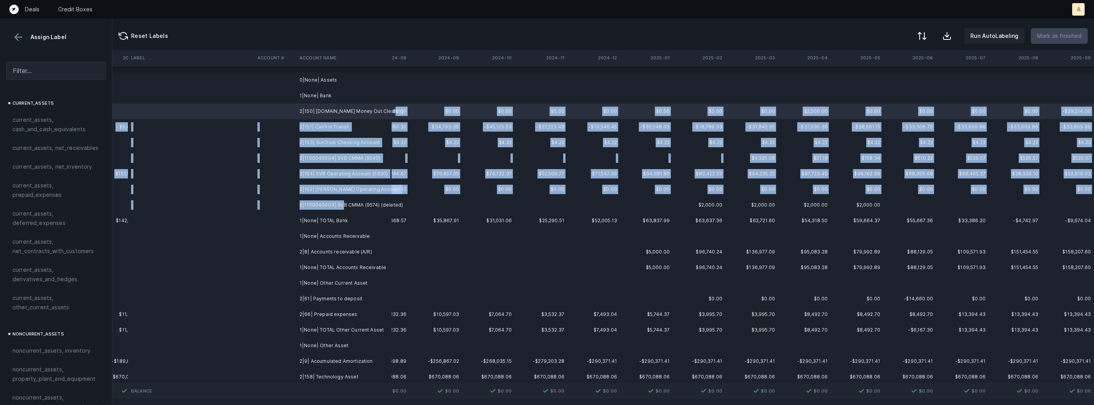
click at [341, 203] on td "2|1150040003| SVB CMMA (9574) (deleted)" at bounding box center [344, 205] width 95 height 16
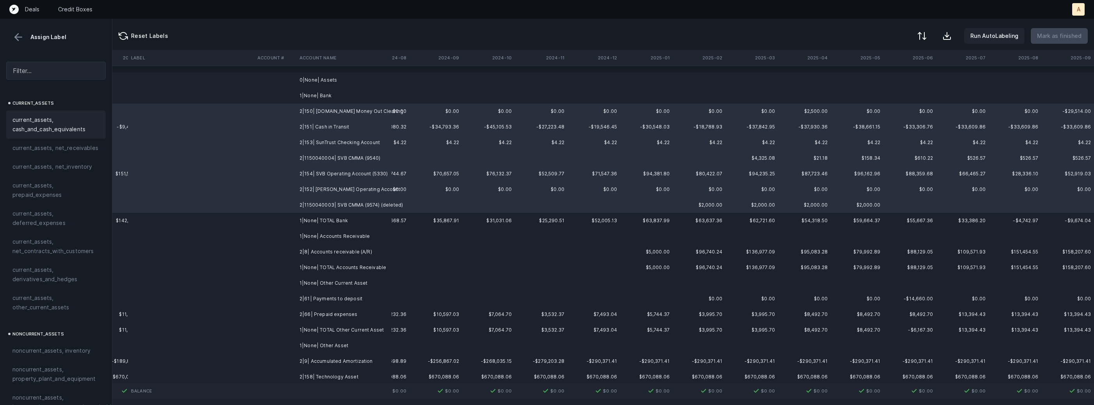
click at [55, 125] on span "current_assets, cash_and_cash_equivalents" at bounding box center [55, 124] width 87 height 19
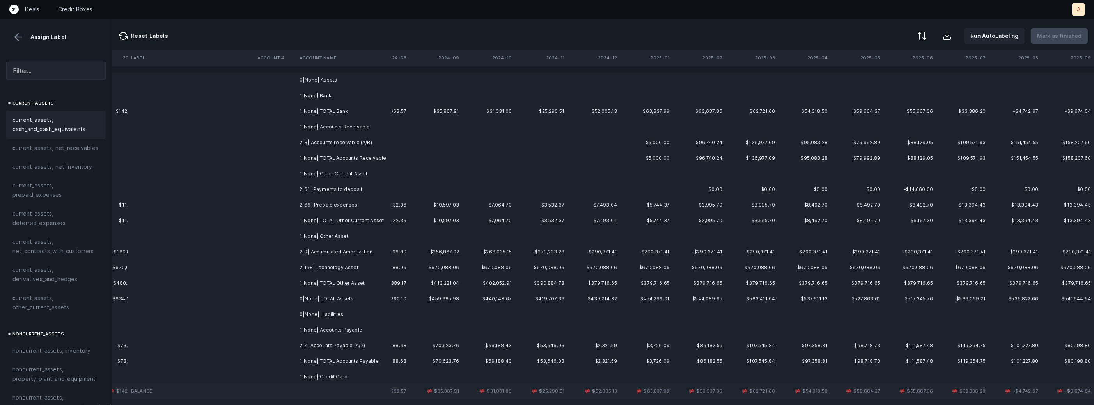
click at [300, 141] on td "2|8| Accounts receivable (A/R)" at bounding box center [344, 143] width 95 height 16
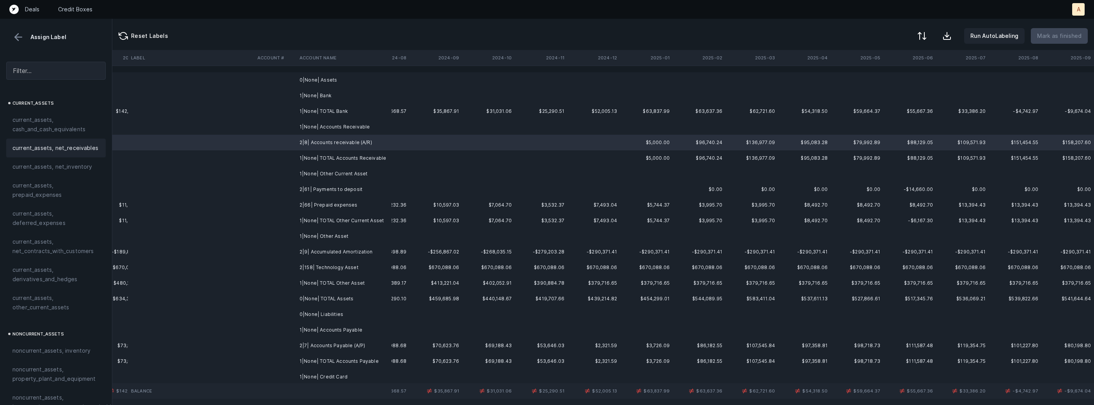
click at [62, 153] on div "current_assets, net_receivables" at bounding box center [55, 148] width 99 height 19
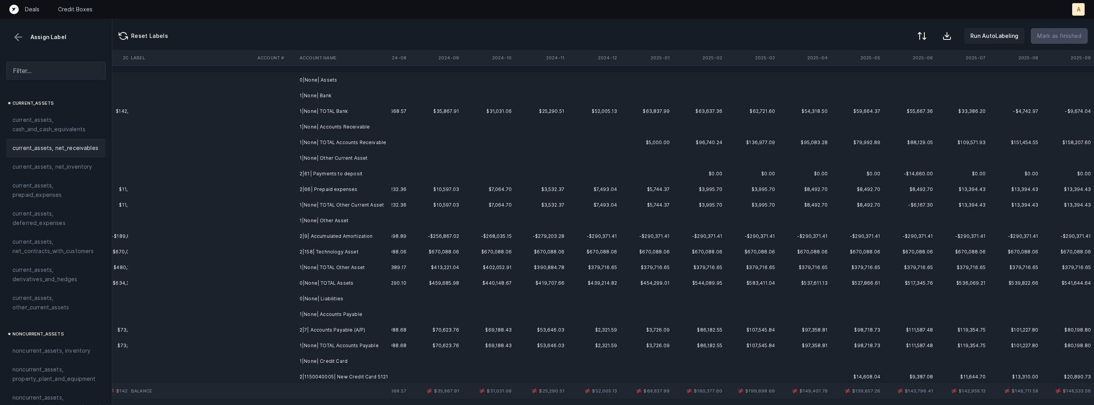
click at [322, 173] on td "2|61| Payments to deposit" at bounding box center [344, 174] width 95 height 16
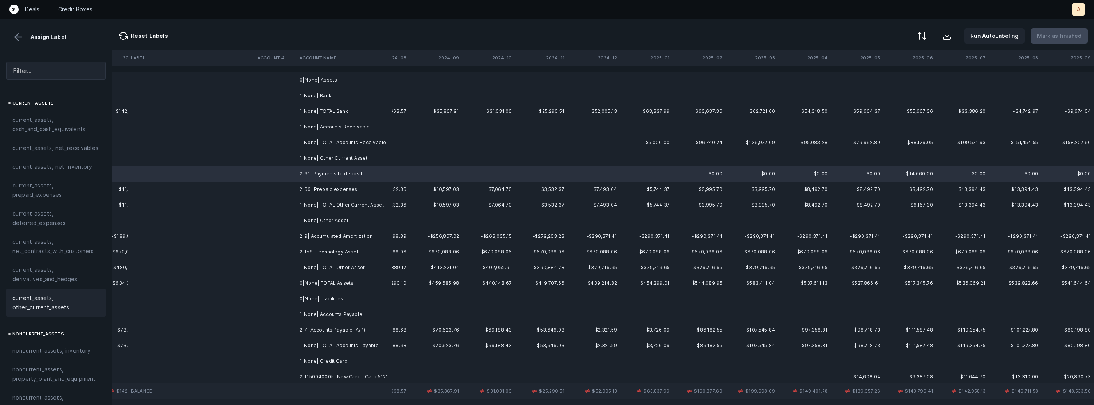
click at [57, 299] on span "current_assets, other_current_assets" at bounding box center [55, 302] width 87 height 19
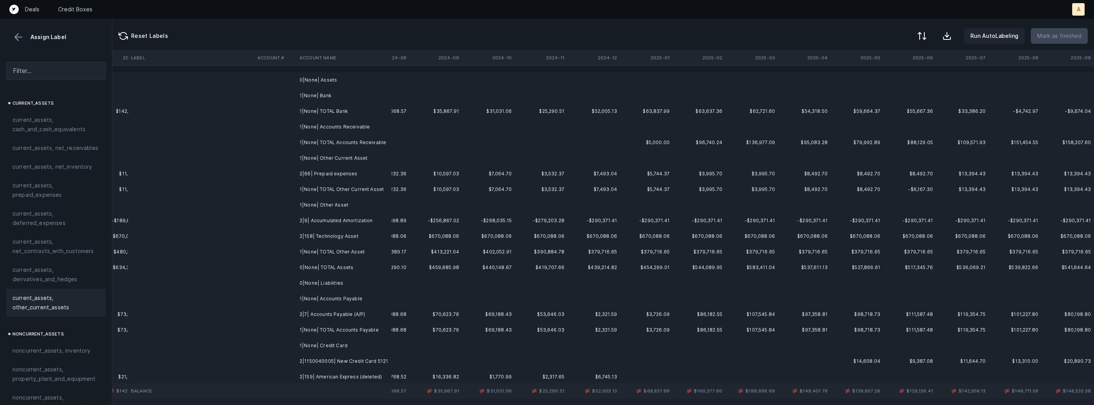
click at [322, 174] on td "2|66| Prepaid expenses" at bounding box center [344, 174] width 95 height 16
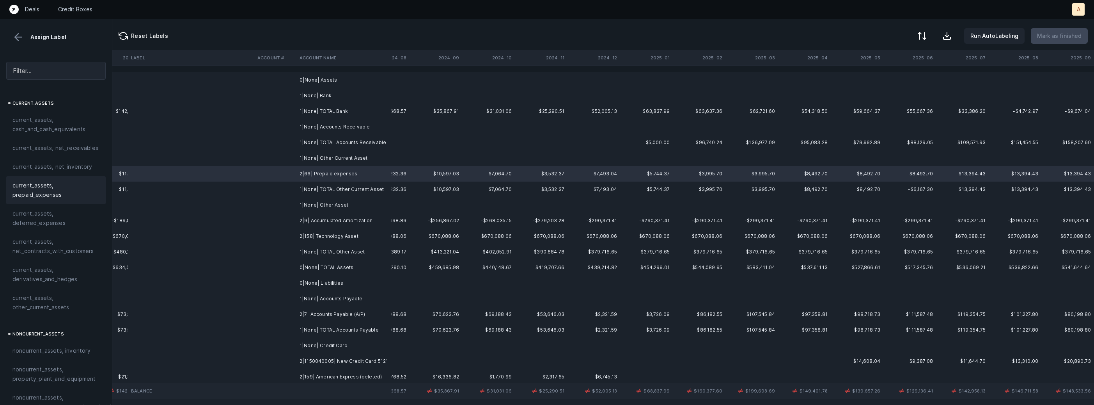
click at [52, 194] on span "current_assets, prepaid_expenses" at bounding box center [55, 190] width 87 height 19
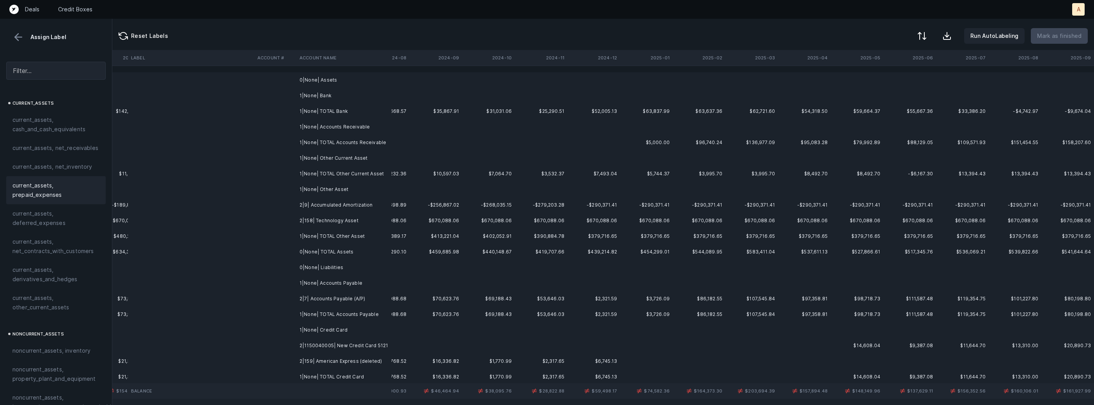
click at [335, 202] on td "2|9| Accumulated Amortization" at bounding box center [344, 205] width 95 height 16
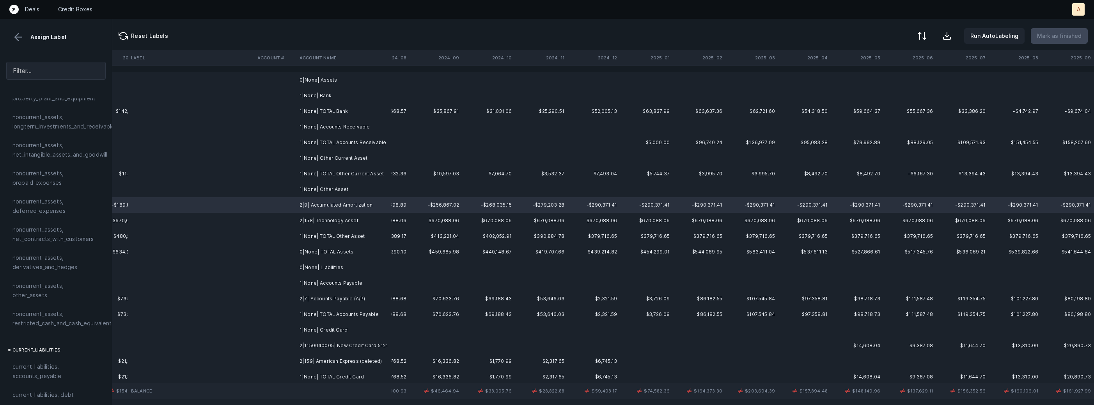
scroll to position [283, 0]
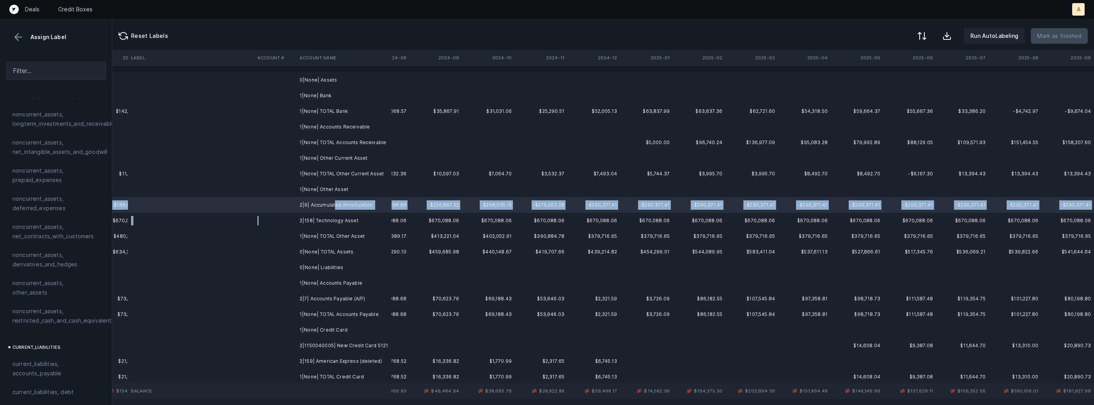
click at [267, 216] on td at bounding box center [275, 221] width 42 height 16
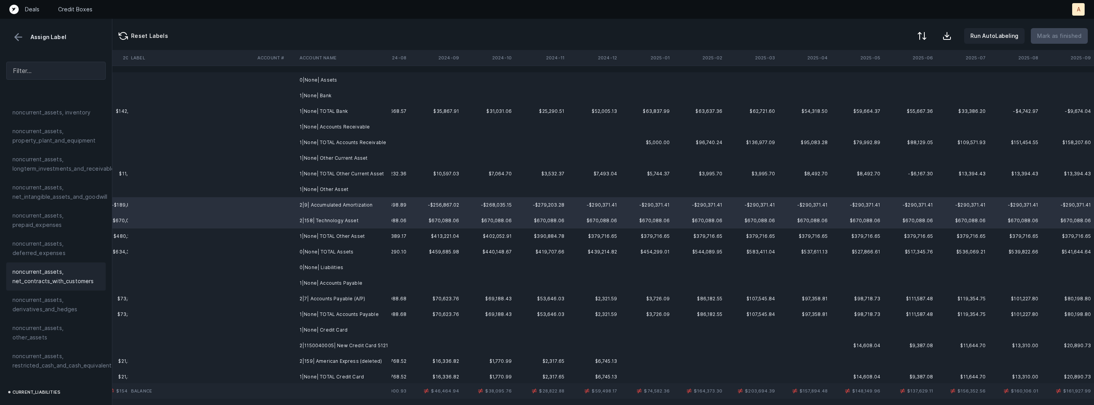
scroll to position [231, 0]
click at [71, 200] on span "noncurrent_assets, net_intangible_assets_and_goodwill" at bounding box center [59, 198] width 95 height 19
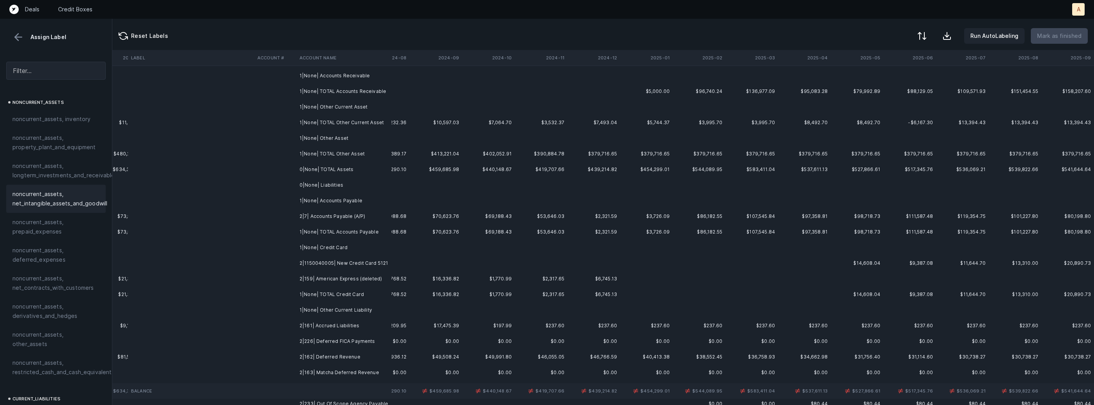
scroll to position [56, 1828]
click at [328, 206] on td "2|7| Accounts Payable (A/P)" at bounding box center [344, 212] width 95 height 16
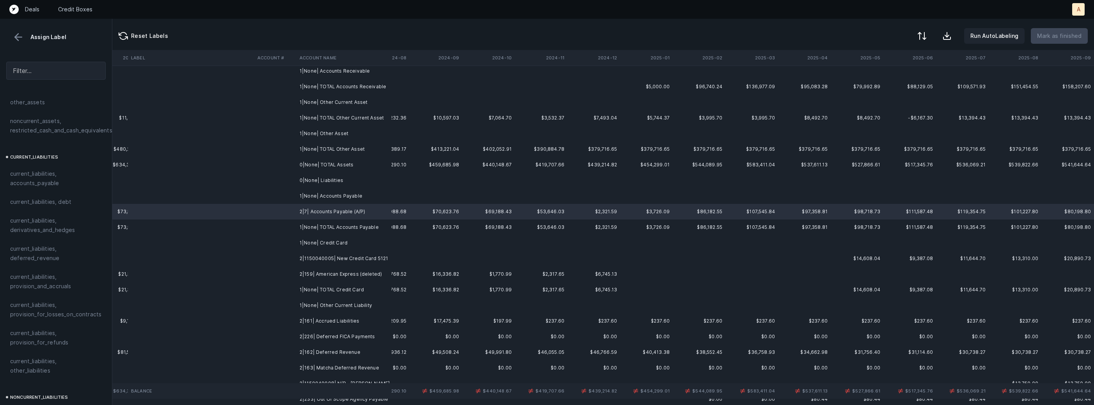
scroll to position [471, 2]
click at [65, 171] on span "current_liabilities, accounts_payable" at bounding box center [53, 180] width 87 height 19
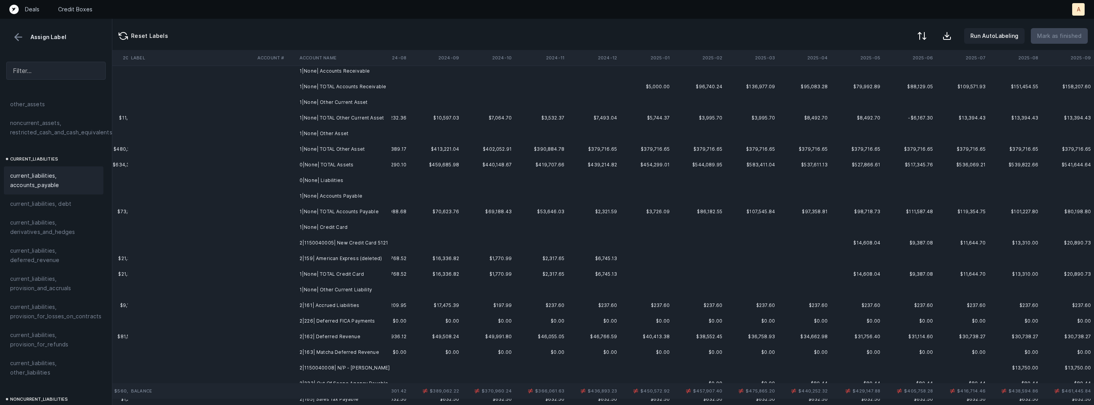
click at [359, 240] on td "2|1150040005| New Credit Card 5121" at bounding box center [344, 243] width 95 height 16
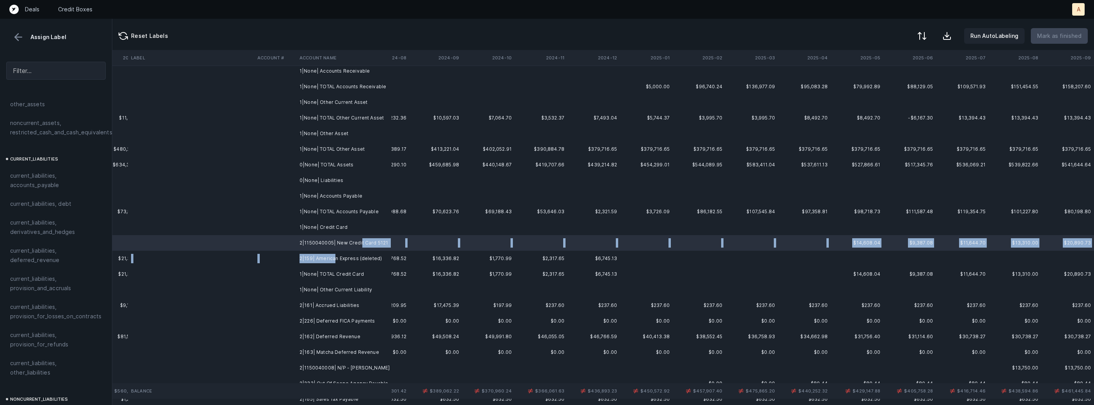
click at [334, 257] on td "2|159| American Express (deleted)" at bounding box center [344, 258] width 95 height 16
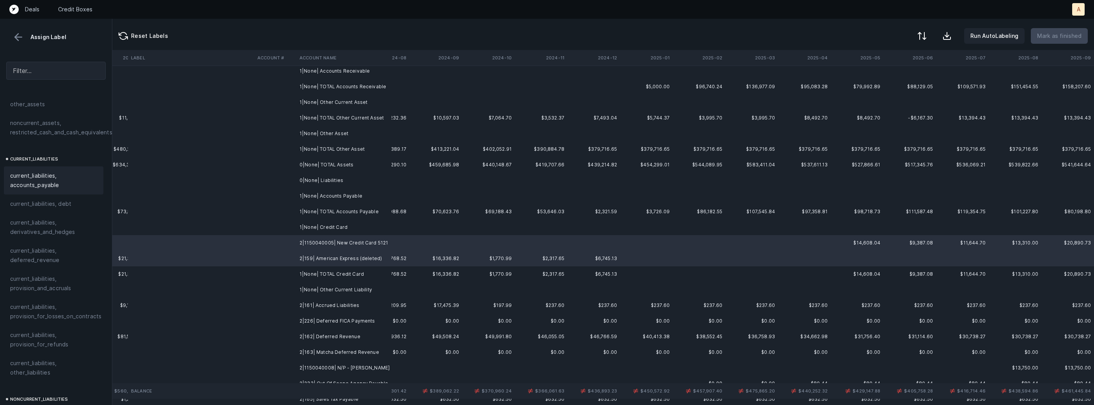
click at [57, 174] on span "current_liabilities, accounts_payable" at bounding box center [53, 180] width 87 height 19
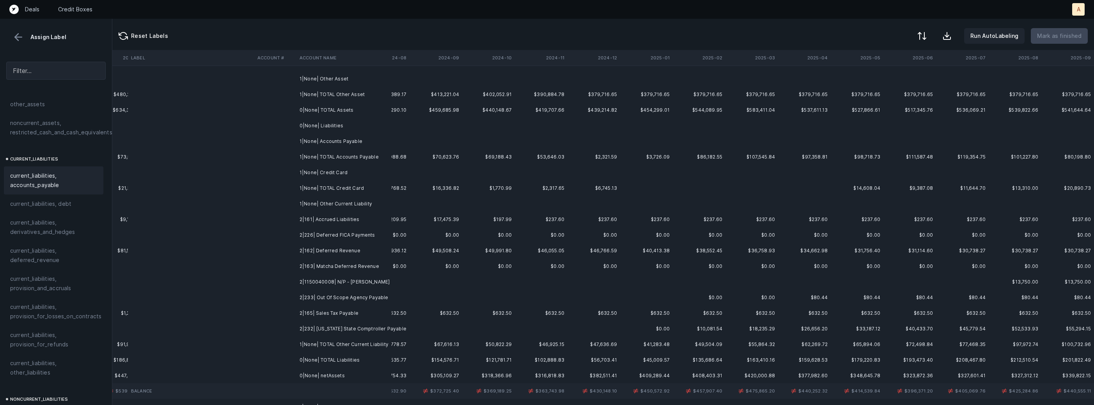
scroll to position [126, 1828]
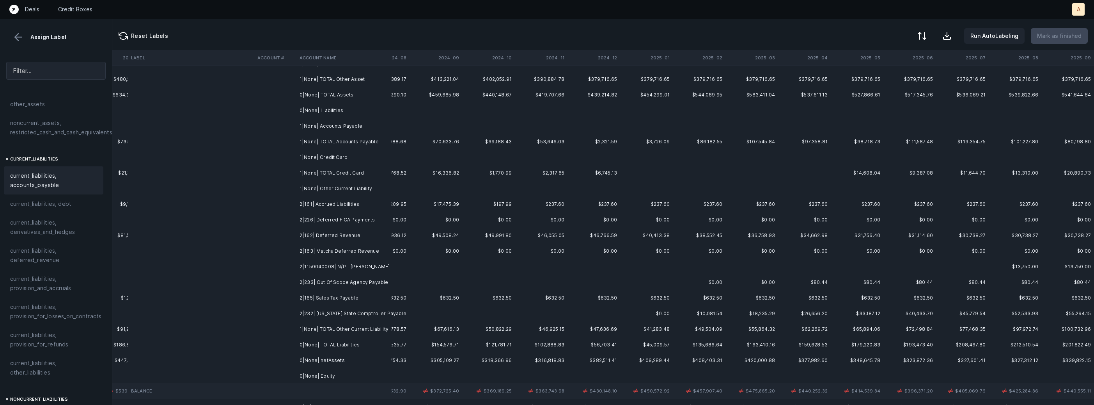
click at [321, 204] on td "2|161| Accrued Liabilities" at bounding box center [344, 204] width 95 height 16
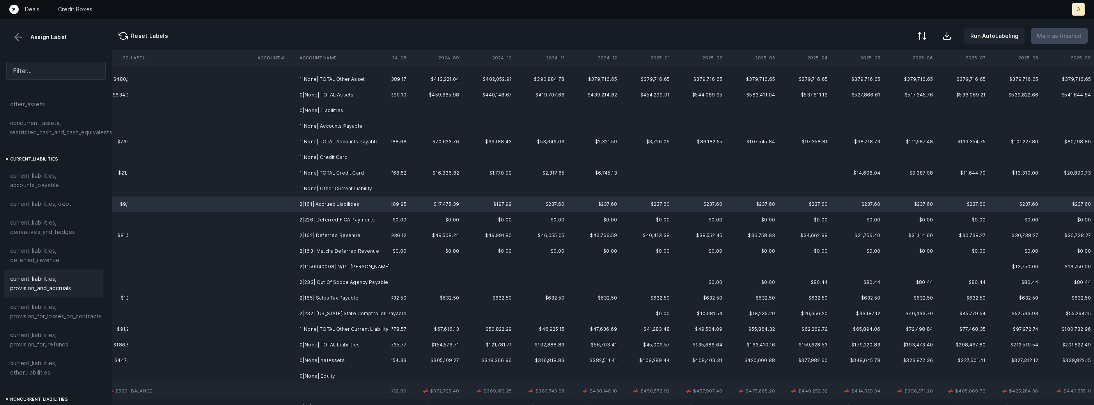
click at [58, 274] on span "current_liabilities, provision_and_accruals" at bounding box center [53, 283] width 87 height 19
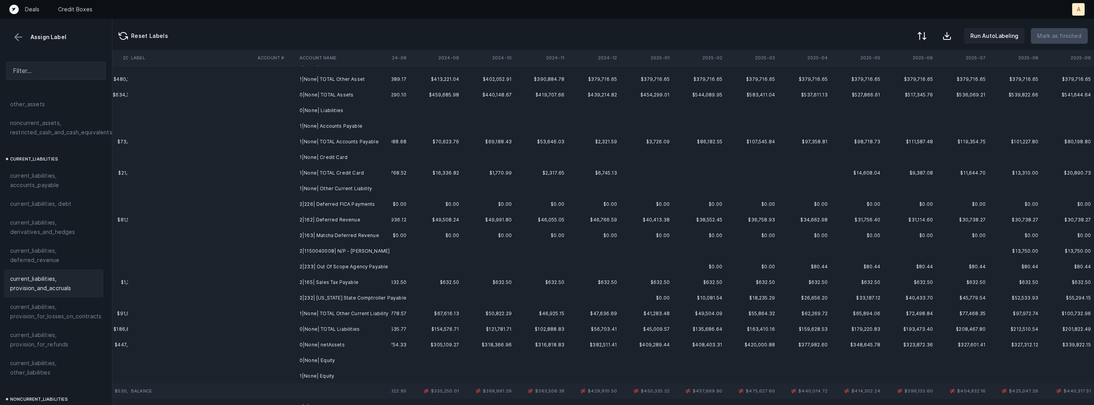
click at [307, 199] on td "2|226| Deferred FICA Payments" at bounding box center [344, 204] width 95 height 16
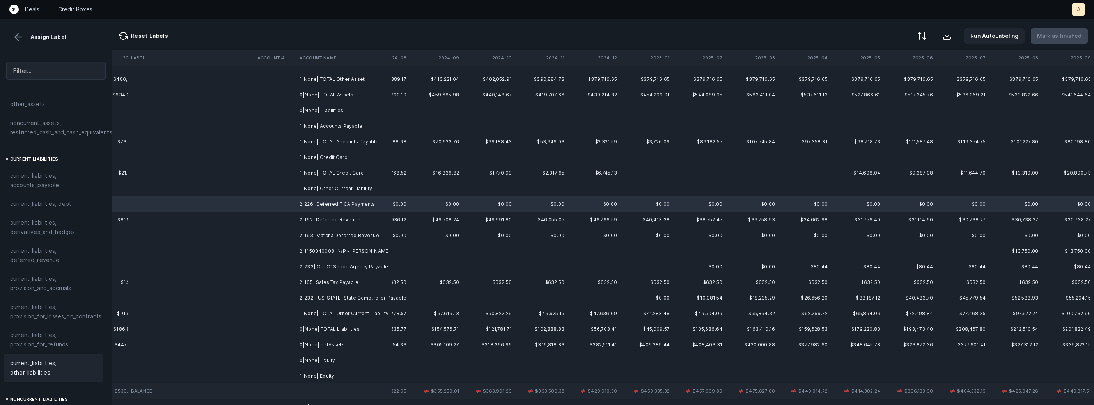
click at [40, 358] on span "current_liabilities, other_liabilities" at bounding box center [53, 367] width 87 height 19
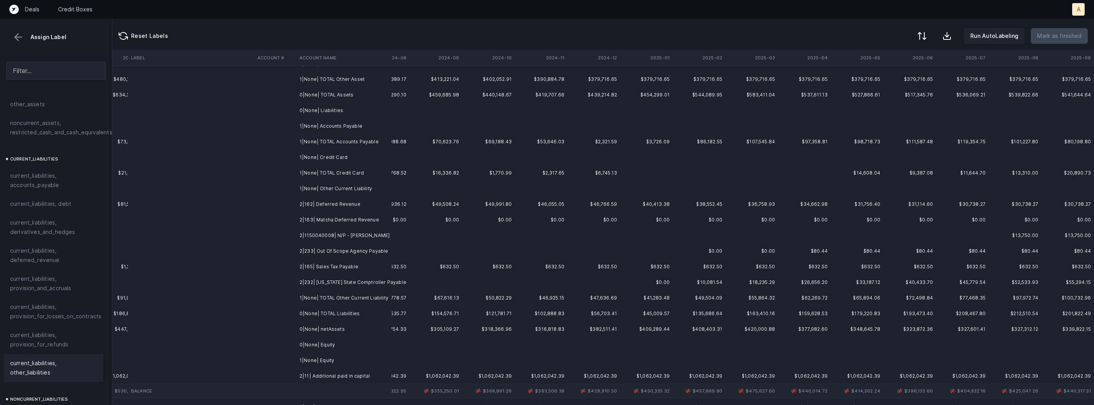
click at [350, 196] on td "2|162| Deferred Revenue" at bounding box center [344, 204] width 95 height 16
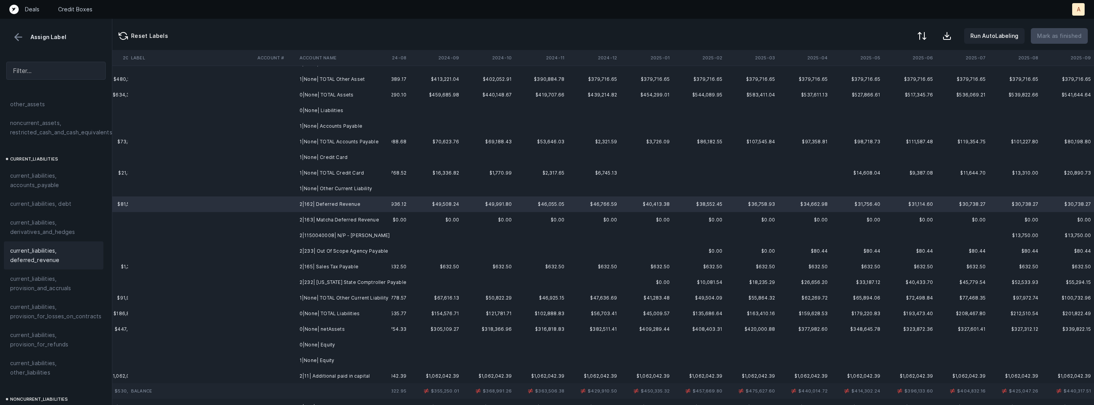
click at [74, 246] on span "current_liabilities, deferred_revenue" at bounding box center [53, 255] width 87 height 19
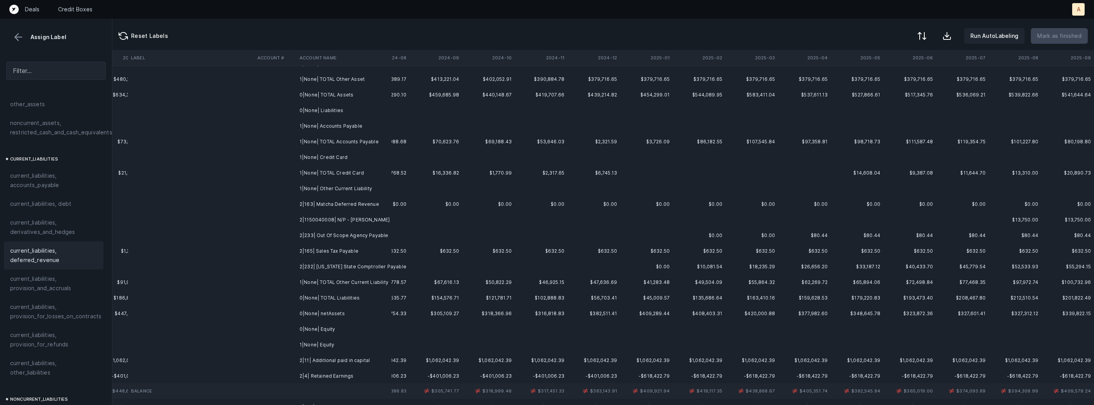
click at [321, 200] on td "2|163| Matcha Deferred Revenue" at bounding box center [344, 204] width 95 height 16
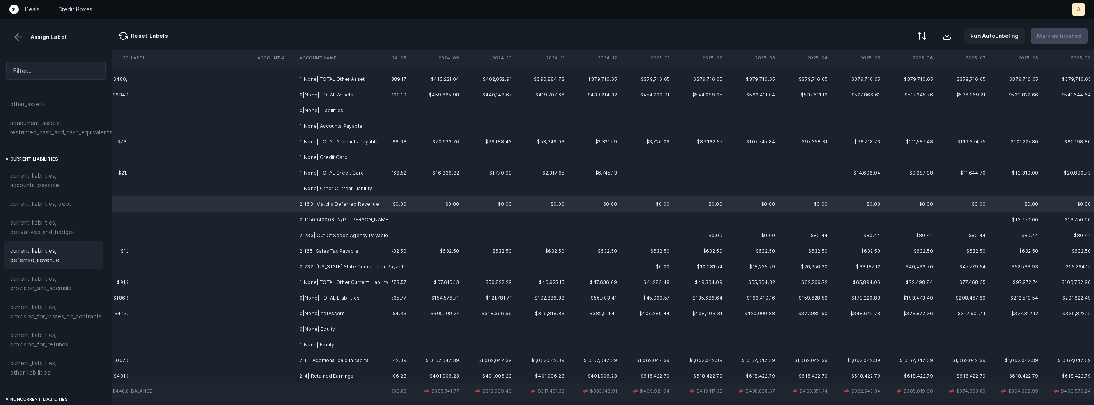
click at [59, 249] on span "current_liabilities, deferred_revenue" at bounding box center [53, 255] width 87 height 19
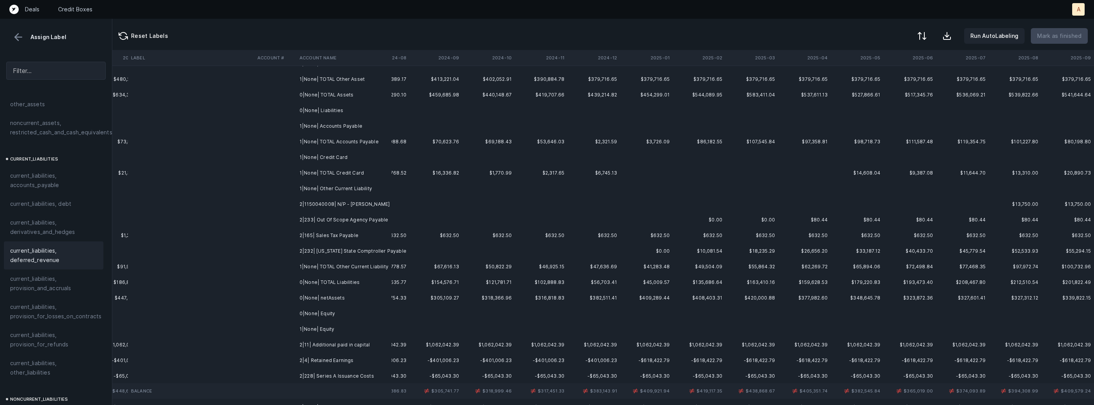
click at [310, 205] on td "2|1150040008| N/P - Pickren" at bounding box center [344, 204] width 95 height 16
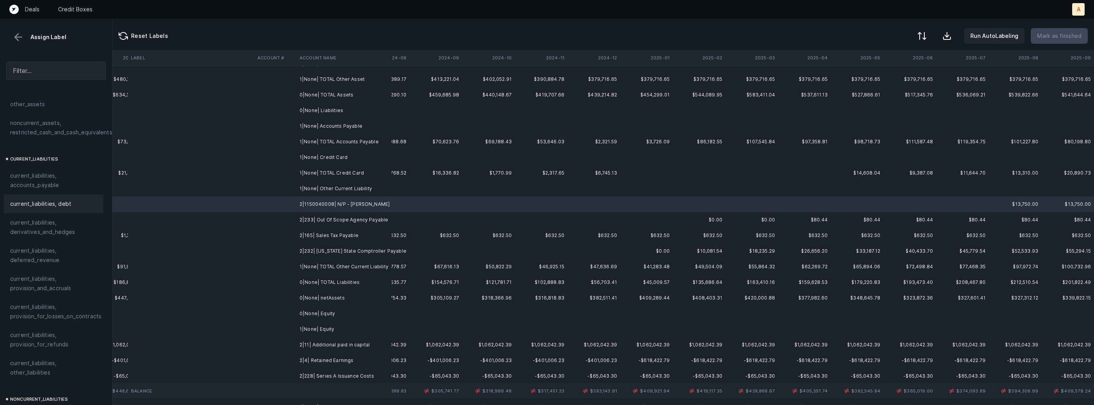
click at [48, 199] on span "current_liabilities, debt" at bounding box center [40, 203] width 61 height 9
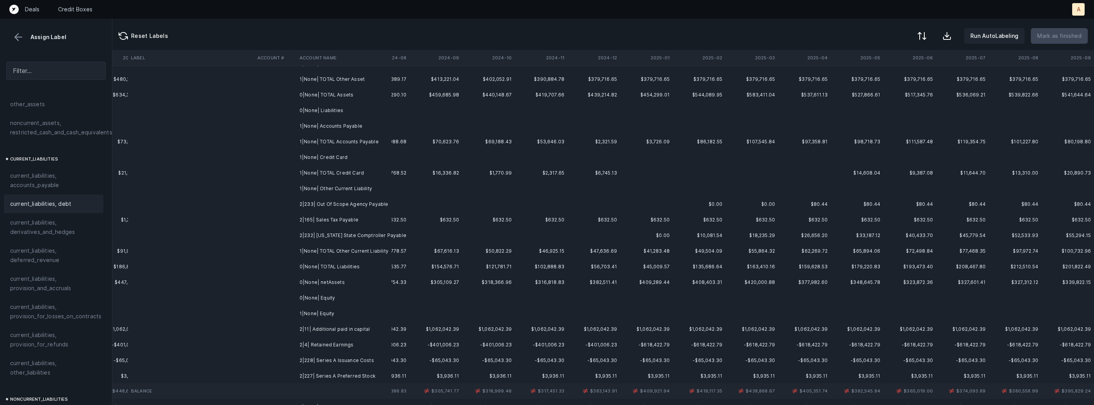
click at [312, 201] on td "2|233| Out Of Scope Agency Payable" at bounding box center [344, 204] width 95 height 16
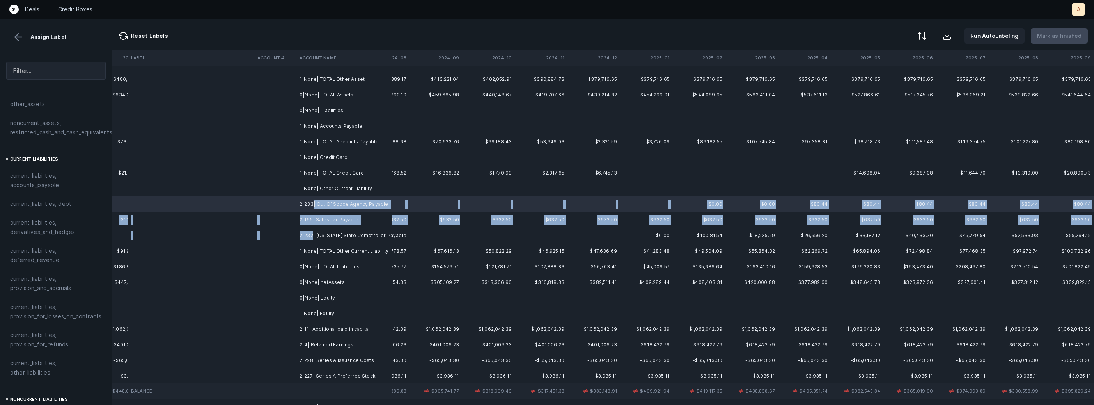
click at [312, 232] on td "2|232| Texas State Comptroller Payable" at bounding box center [344, 235] width 95 height 16
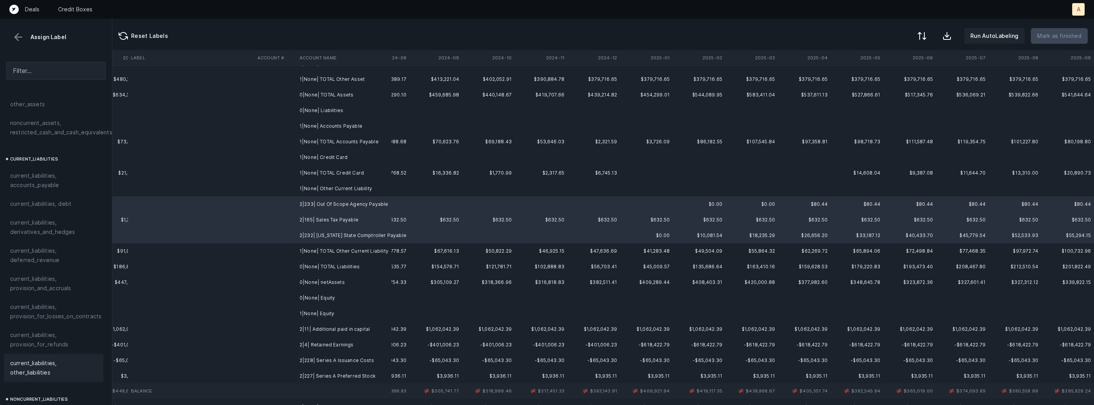
click at [43, 353] on div "current_liabilities, other_liabilities" at bounding box center [53, 367] width 99 height 28
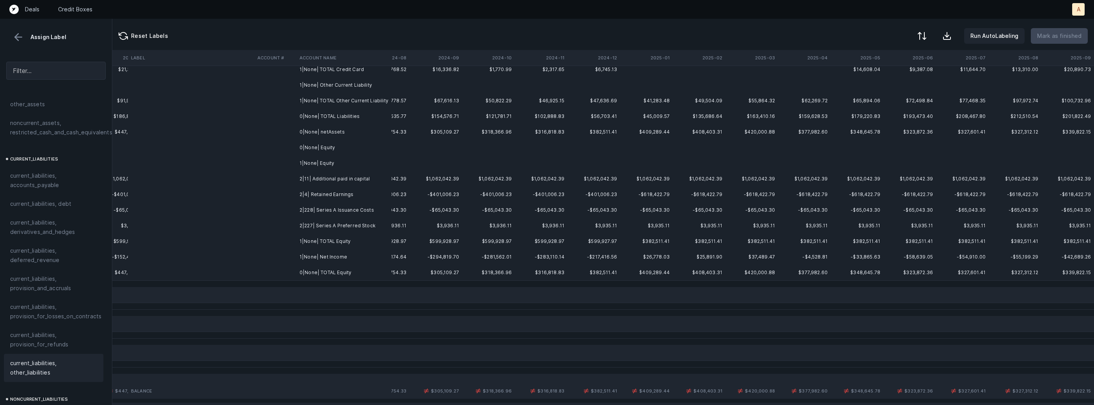
scroll to position [233, 1828]
click at [352, 176] on td "2|11| Additional paid in capital" at bounding box center [344, 175] width 95 height 16
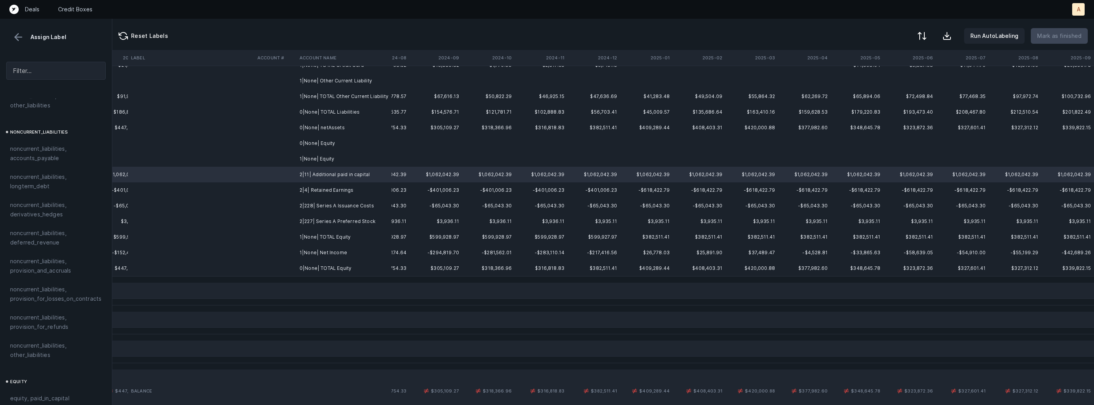
scroll to position [857, 2]
click at [78, 274] on div "equity, paid_in_capital" at bounding box center [53, 278] width 87 height 9
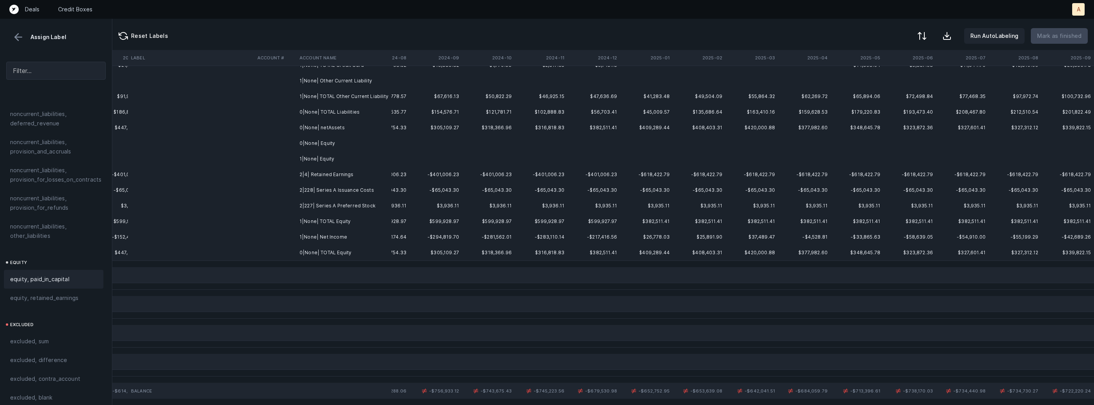
click at [307, 173] on td "2|4| Retained Earnings" at bounding box center [344, 175] width 95 height 16
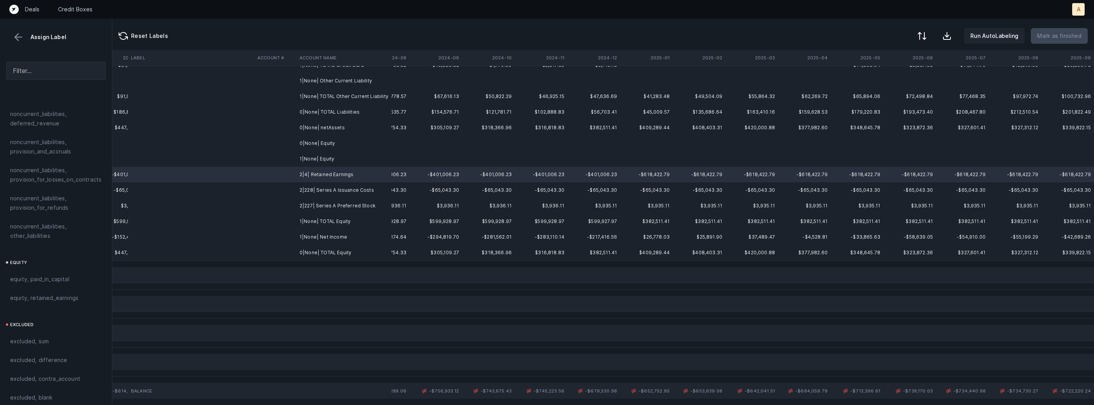
click at [314, 235] on td "1|None| Net Income" at bounding box center [344, 237] width 95 height 16
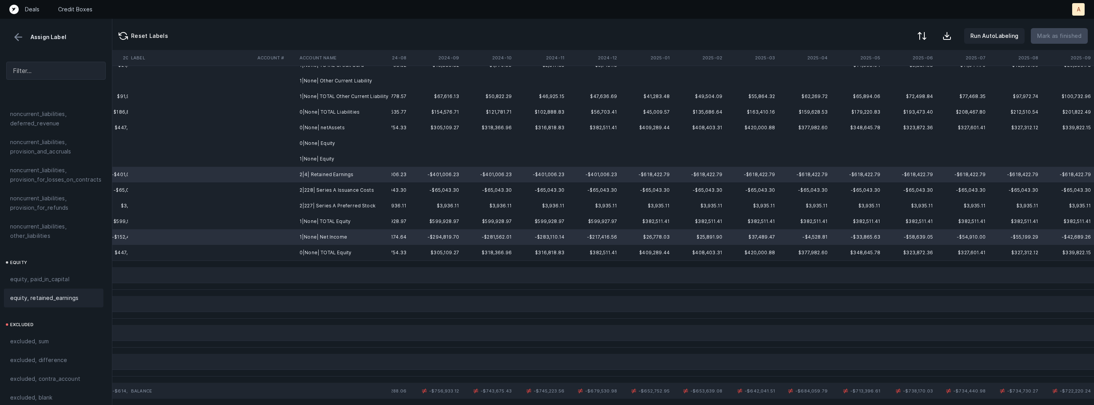
click at [80, 293] on div "equity, retained_earnings" at bounding box center [53, 297] width 87 height 9
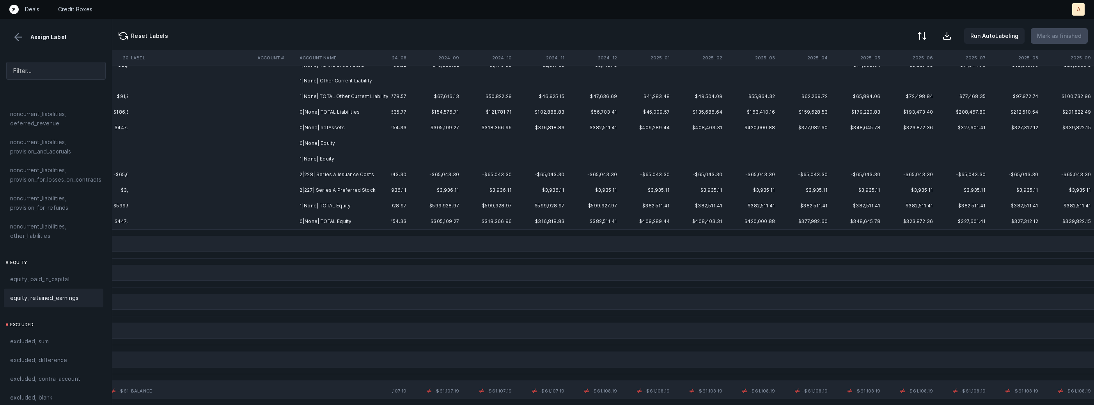
click at [341, 175] on td "2|228| Series A Issuance Costs" at bounding box center [344, 175] width 95 height 16
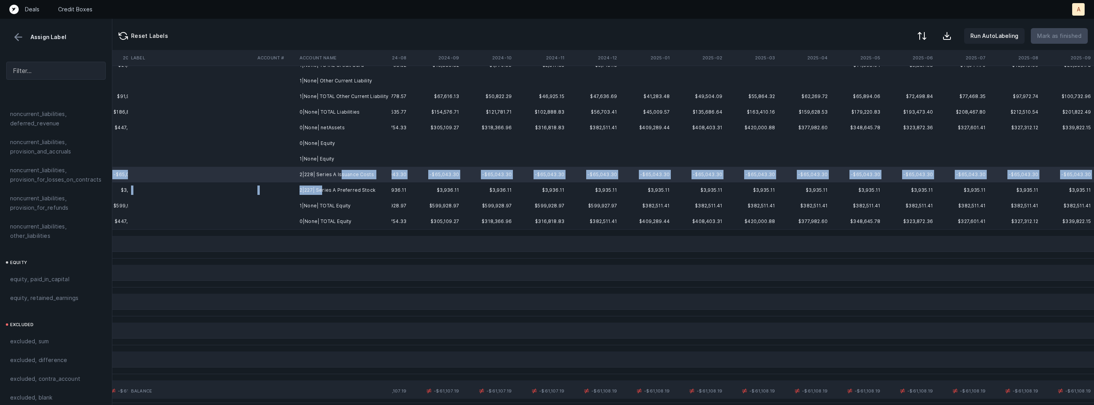
click at [322, 191] on td "2|227| Series A Preferred Stock" at bounding box center [344, 190] width 95 height 16
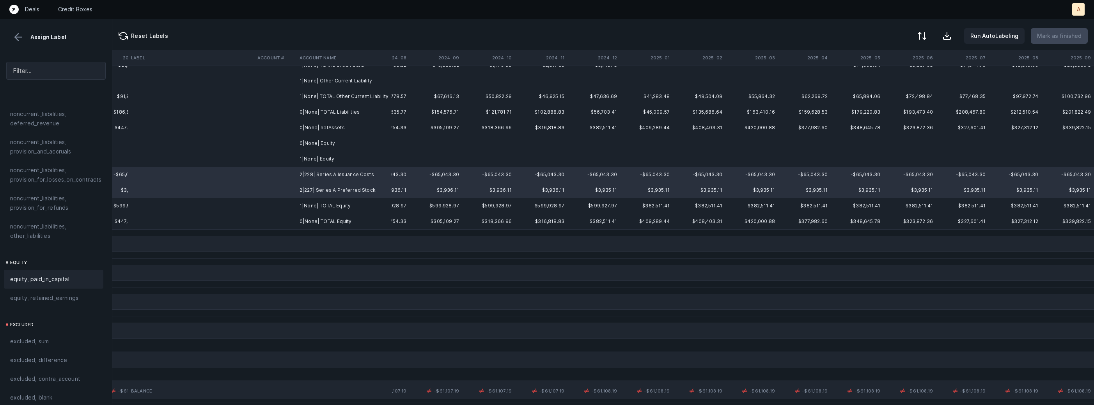
click at [66, 275] on div "equity, paid_in_capital" at bounding box center [53, 279] width 99 height 19
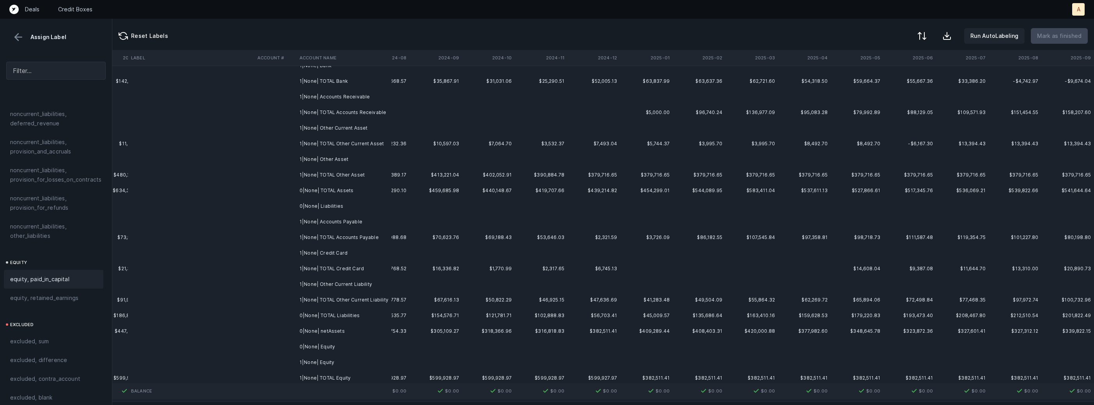
scroll to position [0, 1828]
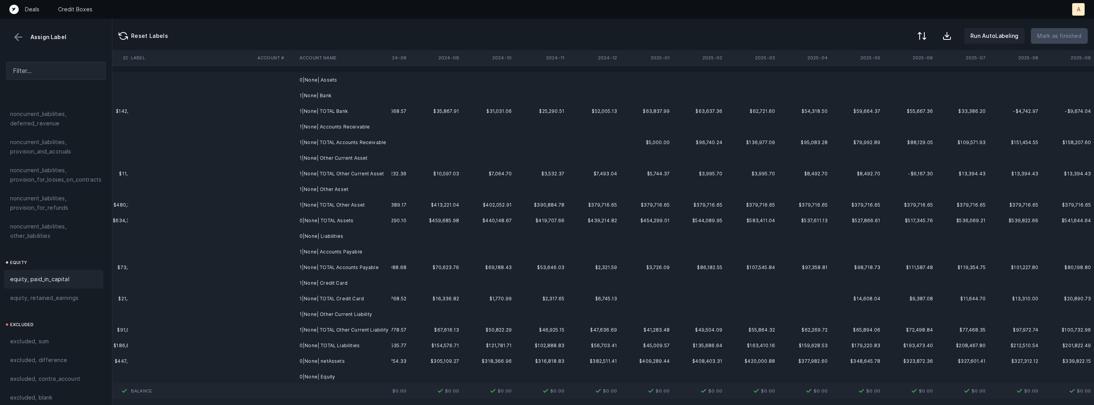
click at [383, 83] on td "0|None| Assets" at bounding box center [344, 80] width 95 height 16
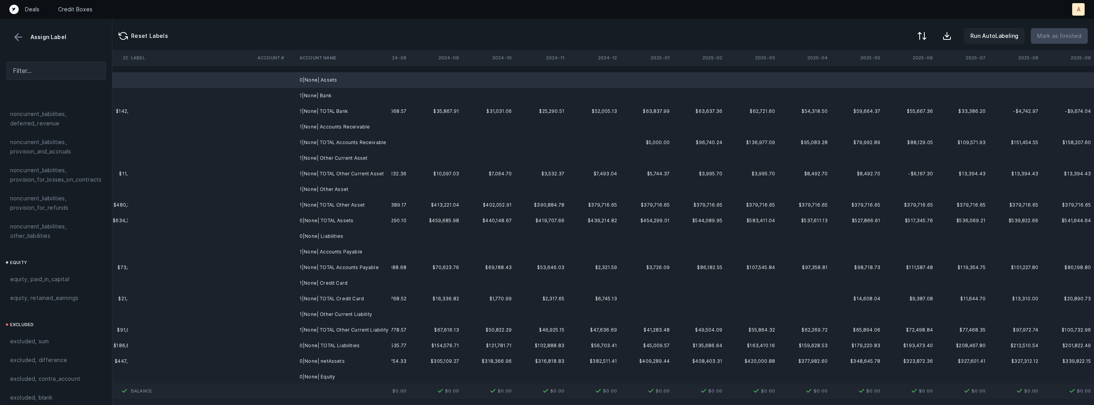
click at [355, 96] on td "1|None| Bank" at bounding box center [344, 96] width 95 height 16
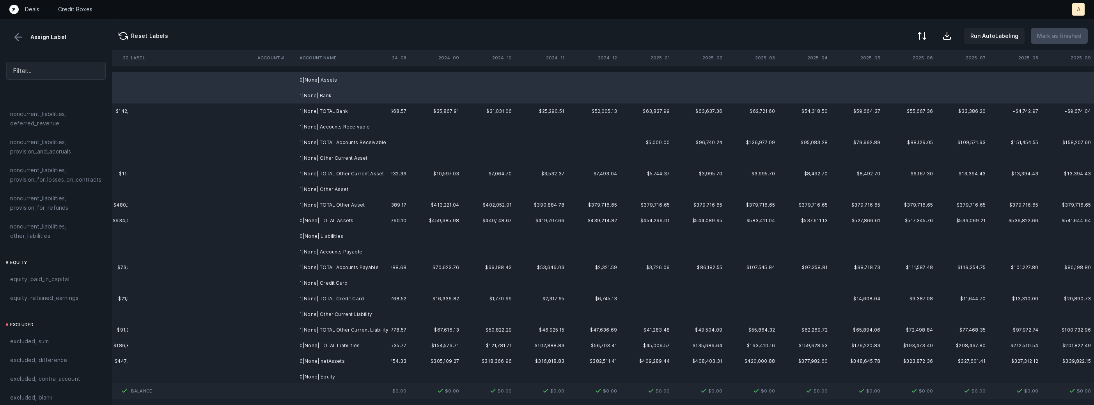
click at [354, 124] on td "1|None| Accounts Receivable" at bounding box center [344, 127] width 95 height 16
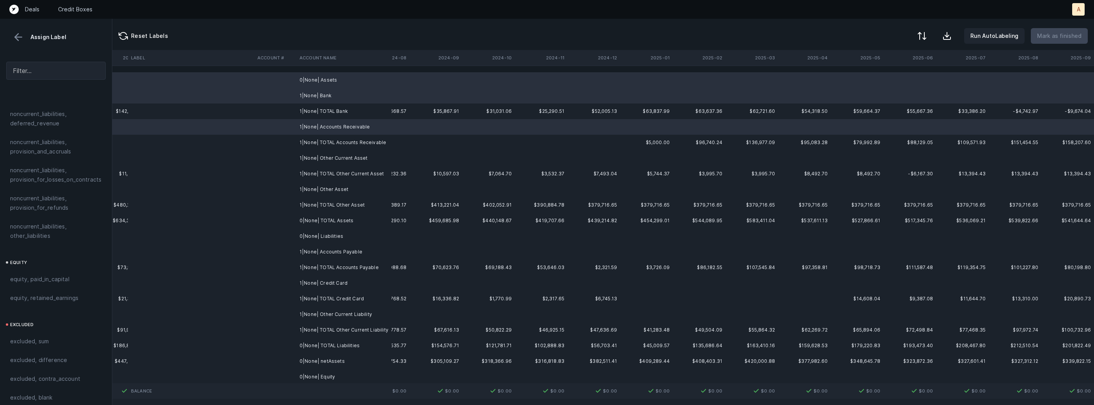
click at [337, 154] on td "1|None| Other Current Asset" at bounding box center [344, 158] width 95 height 16
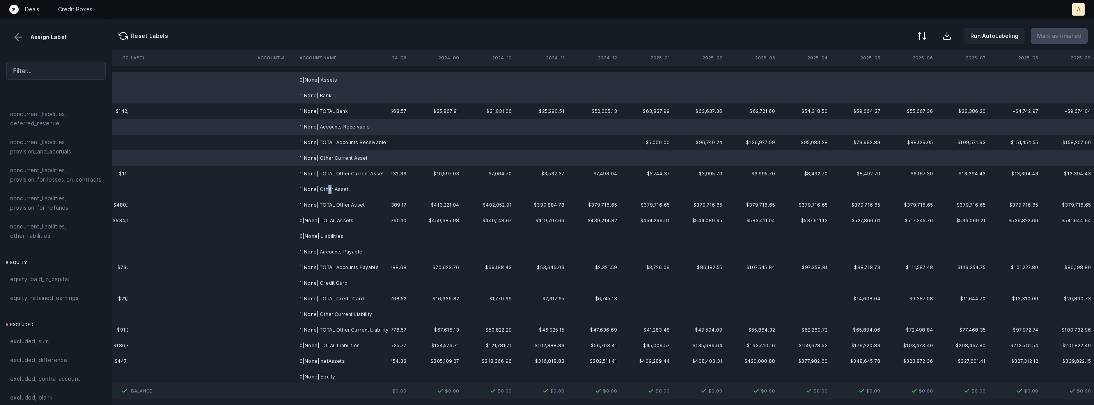
click at [328, 192] on td "1|None| Other Asset" at bounding box center [344, 189] width 95 height 16
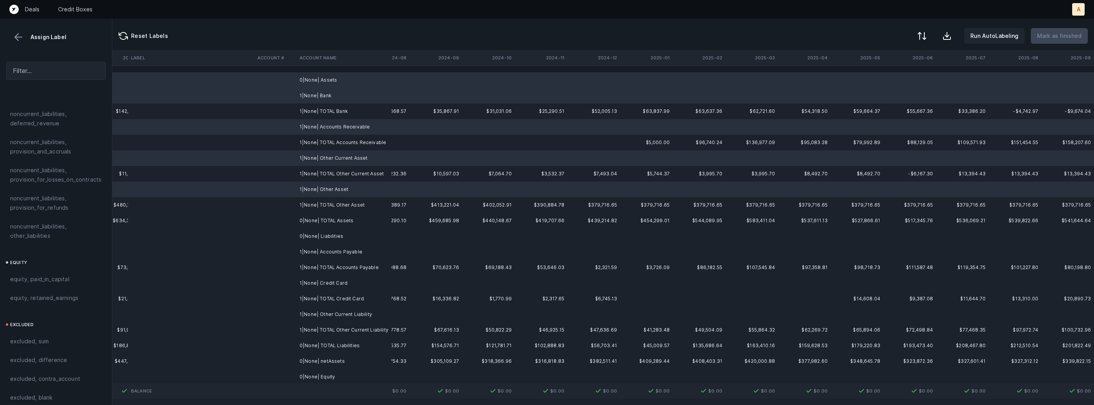
click at [326, 236] on td "0|None| Liabilities" at bounding box center [344, 236] width 95 height 16
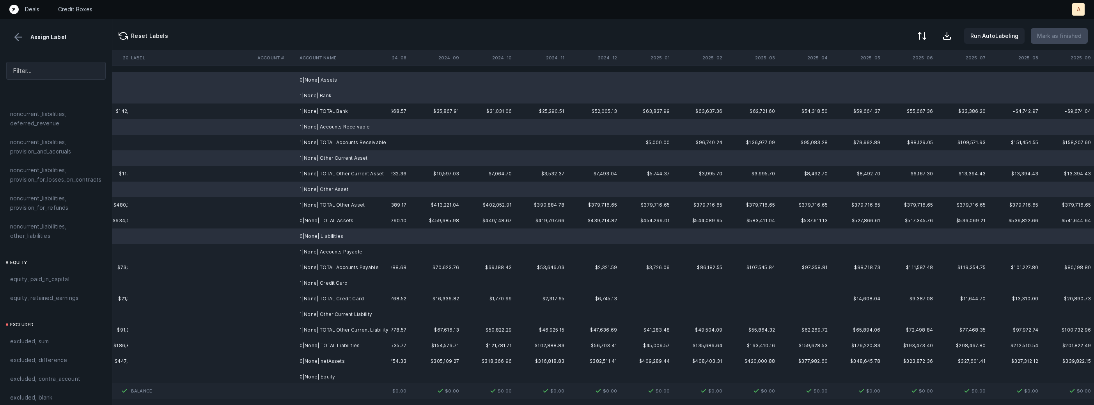
click at [326, 250] on td "1|None| Accounts Payable" at bounding box center [344, 252] width 95 height 16
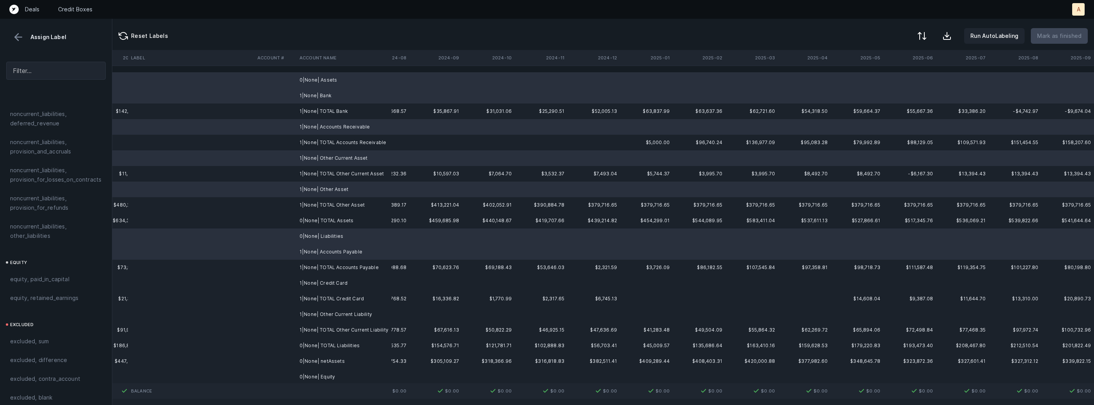
click at [333, 282] on td "1|None| Credit Card" at bounding box center [344, 283] width 95 height 16
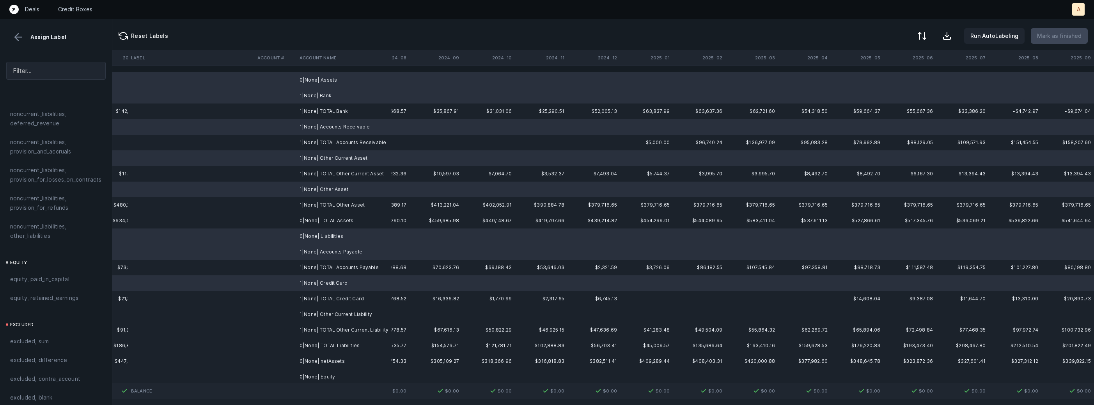
click at [331, 307] on td "1|None| Other Current Liability" at bounding box center [344, 314] width 95 height 16
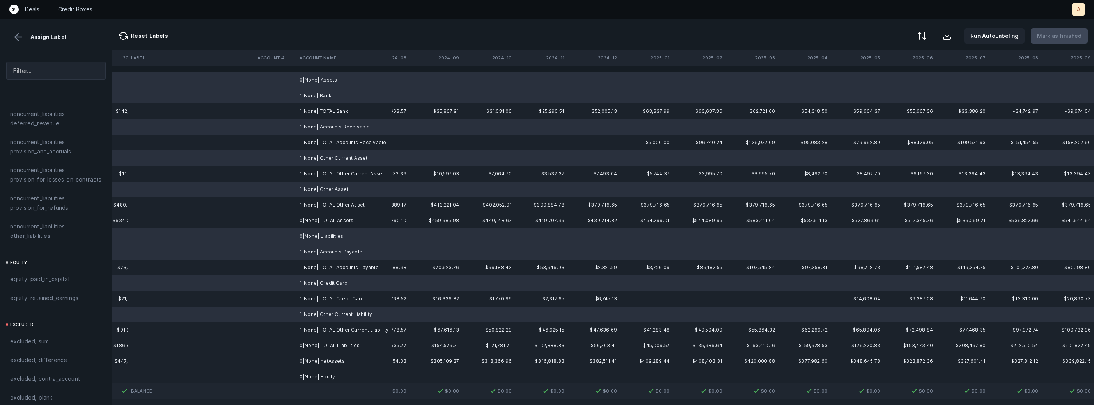
click at [314, 377] on td "0|None| Equity" at bounding box center [344, 377] width 95 height 16
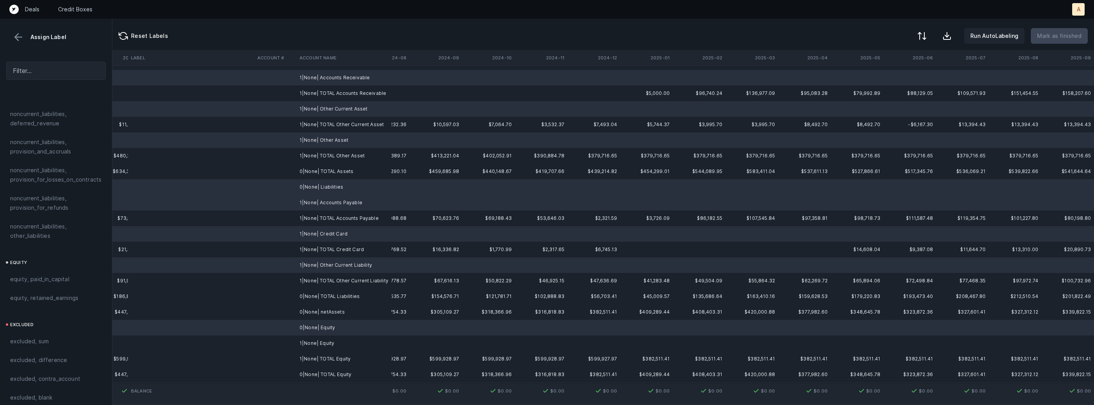
scroll to position [99, 1828]
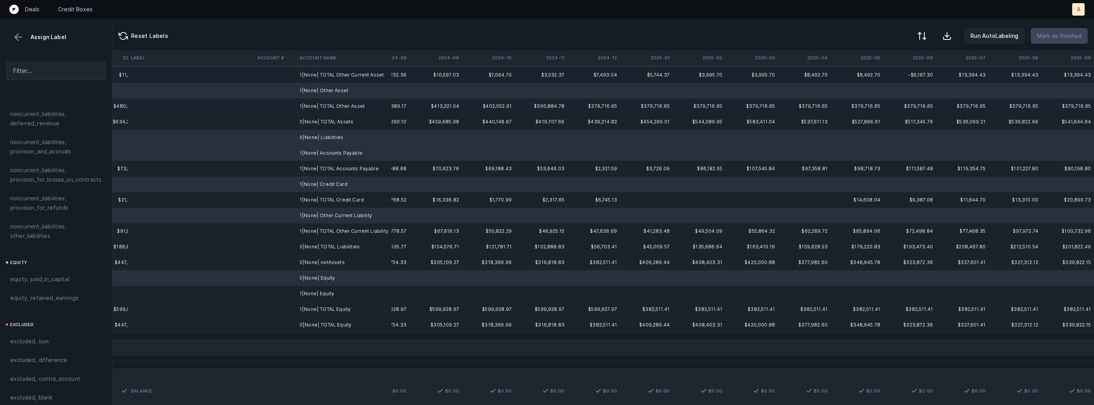
click at [328, 293] on td "1|None| Equity" at bounding box center [344, 294] width 95 height 16
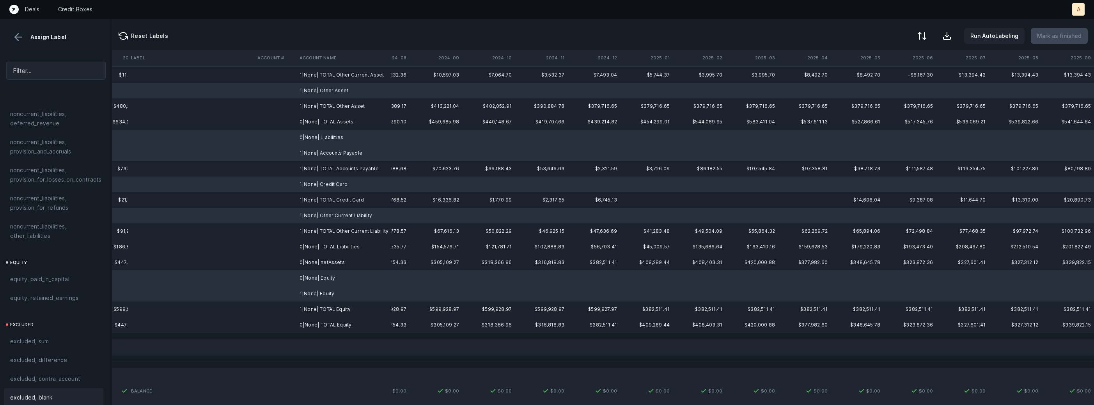
click at [64, 392] on div "excluded, blank" at bounding box center [53, 396] width 87 height 9
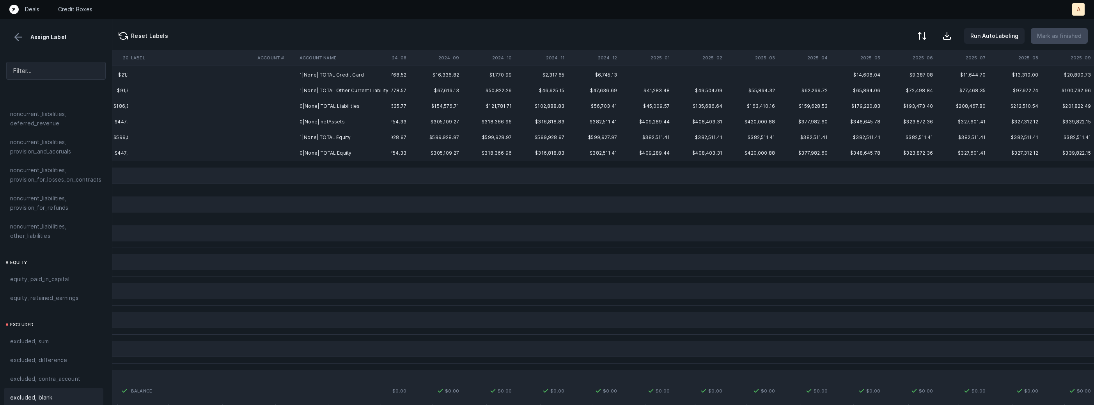
scroll to position [0, 1828]
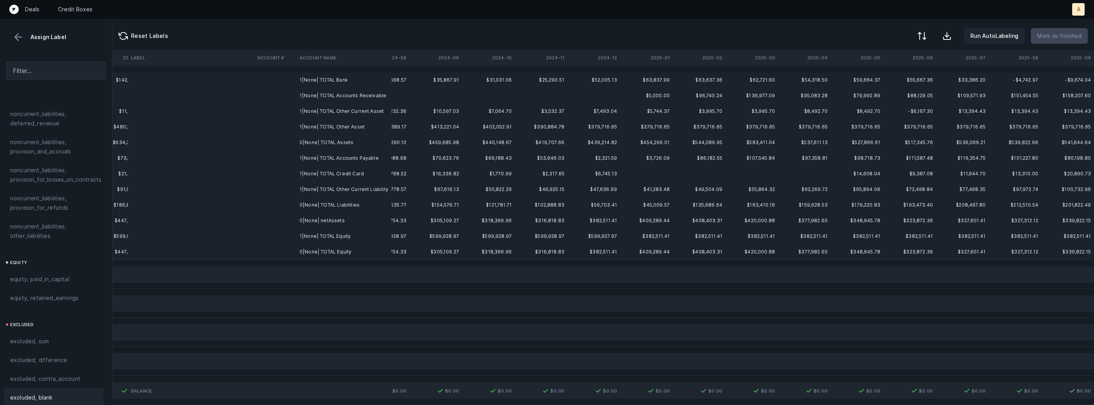
click at [311, 218] on td "0|None| netAssets" at bounding box center [344, 221] width 95 height 16
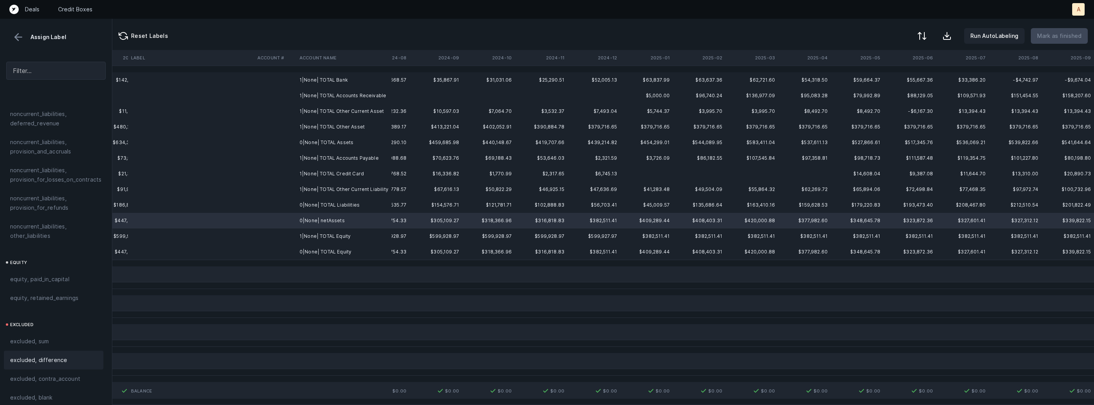
click at [46, 355] on span "excluded, difference" at bounding box center [38, 359] width 57 height 9
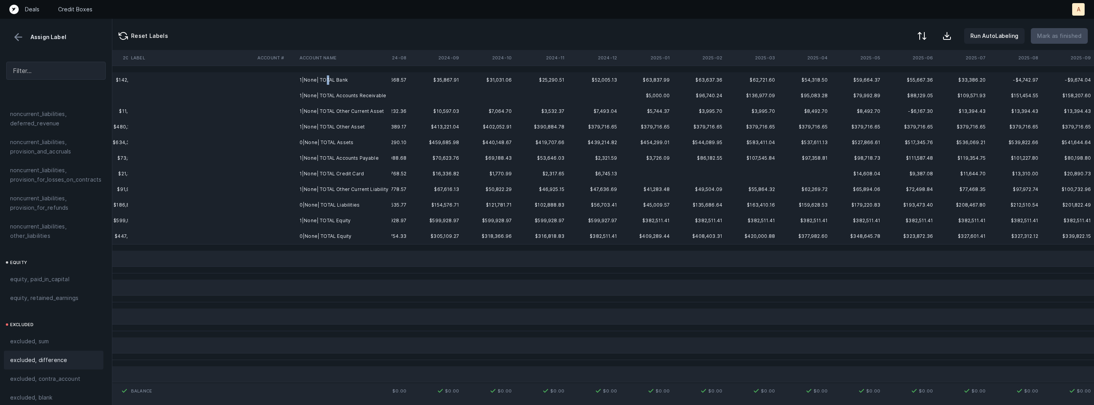
click at [326, 81] on td "1|None| TOTAL Bank" at bounding box center [344, 80] width 95 height 16
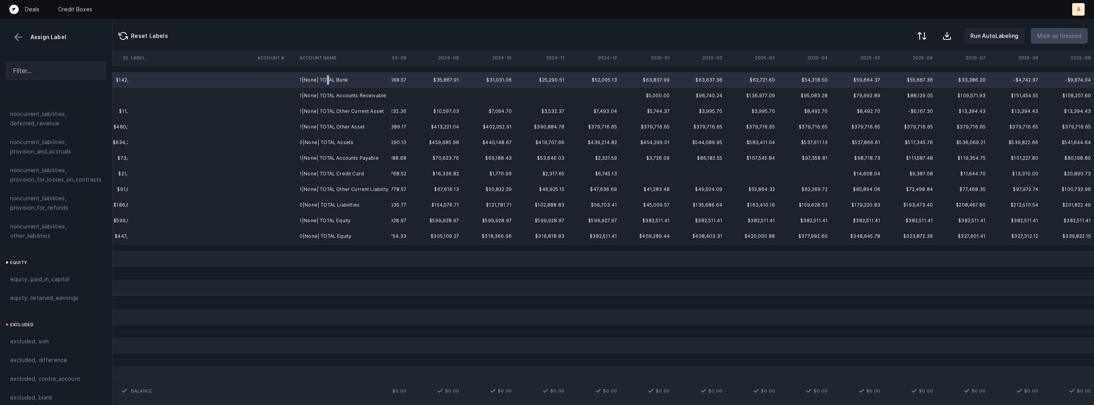
click at [333, 234] on td "0|None| TOTAL Equity" at bounding box center [344, 236] width 95 height 16
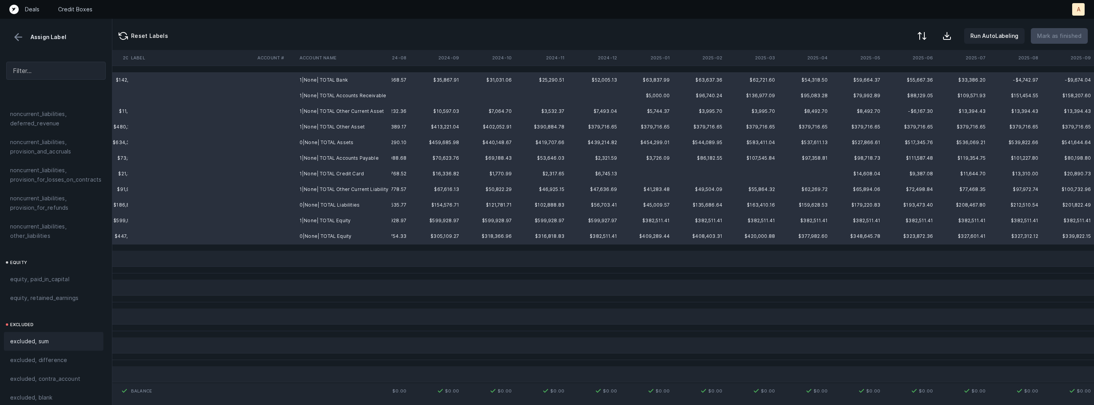
click at [50, 336] on div "excluded, sum" at bounding box center [53, 340] width 87 height 9
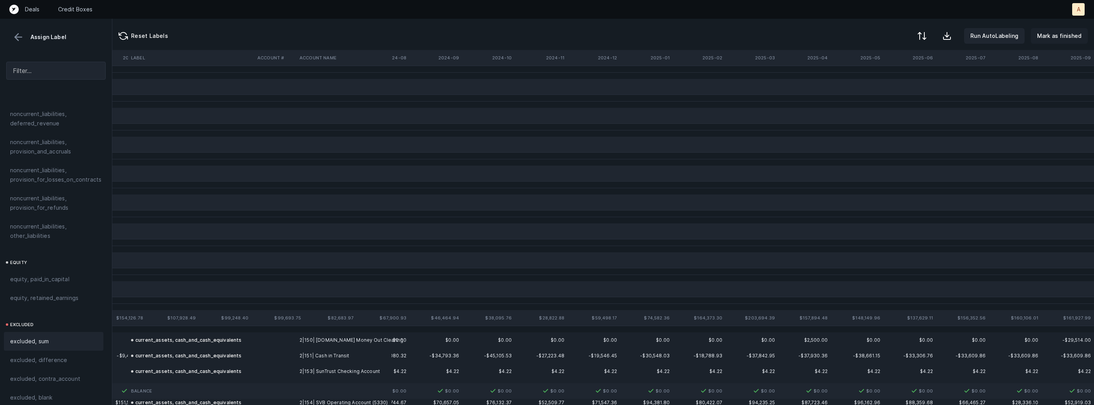
click at [1069, 36] on p "Mark as finished" at bounding box center [1059, 35] width 44 height 9
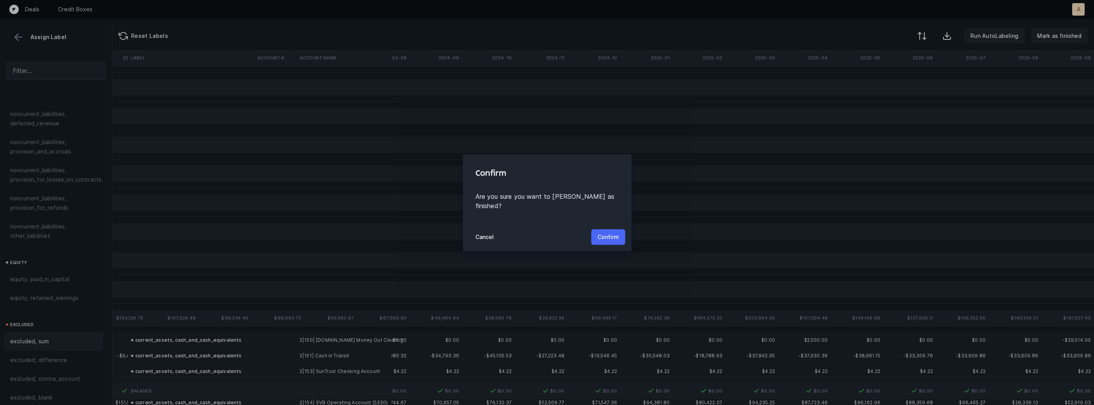
click at [611, 232] on p "Confirm" at bounding box center [608, 236] width 21 height 9
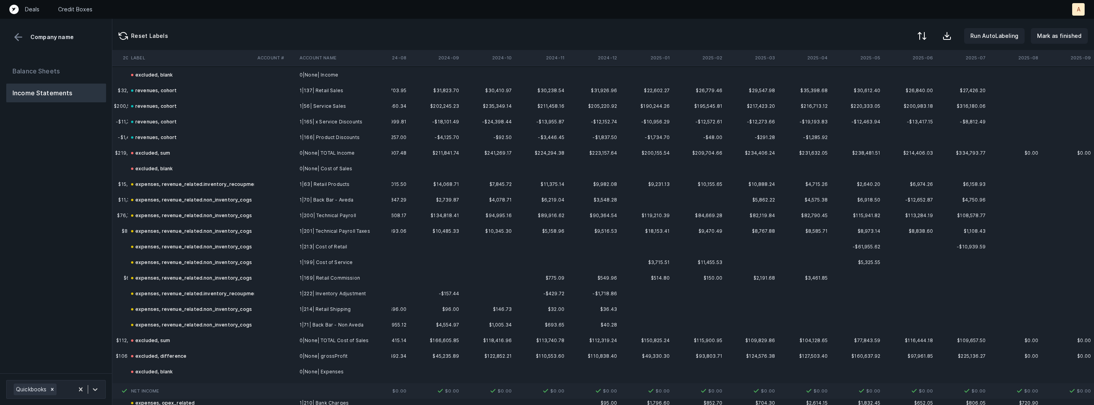
scroll to position [0, 1828]
